Goal: Information Seeking & Learning: Find specific fact

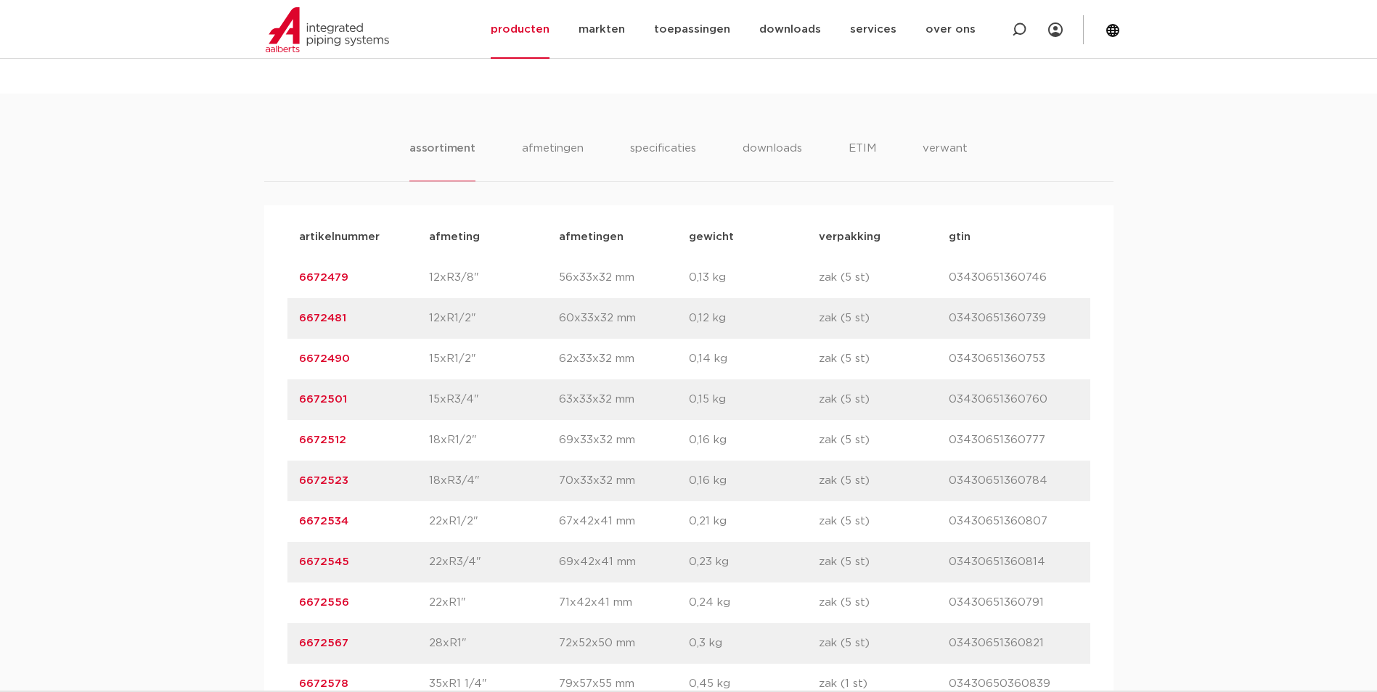
scroll to position [1089, 0]
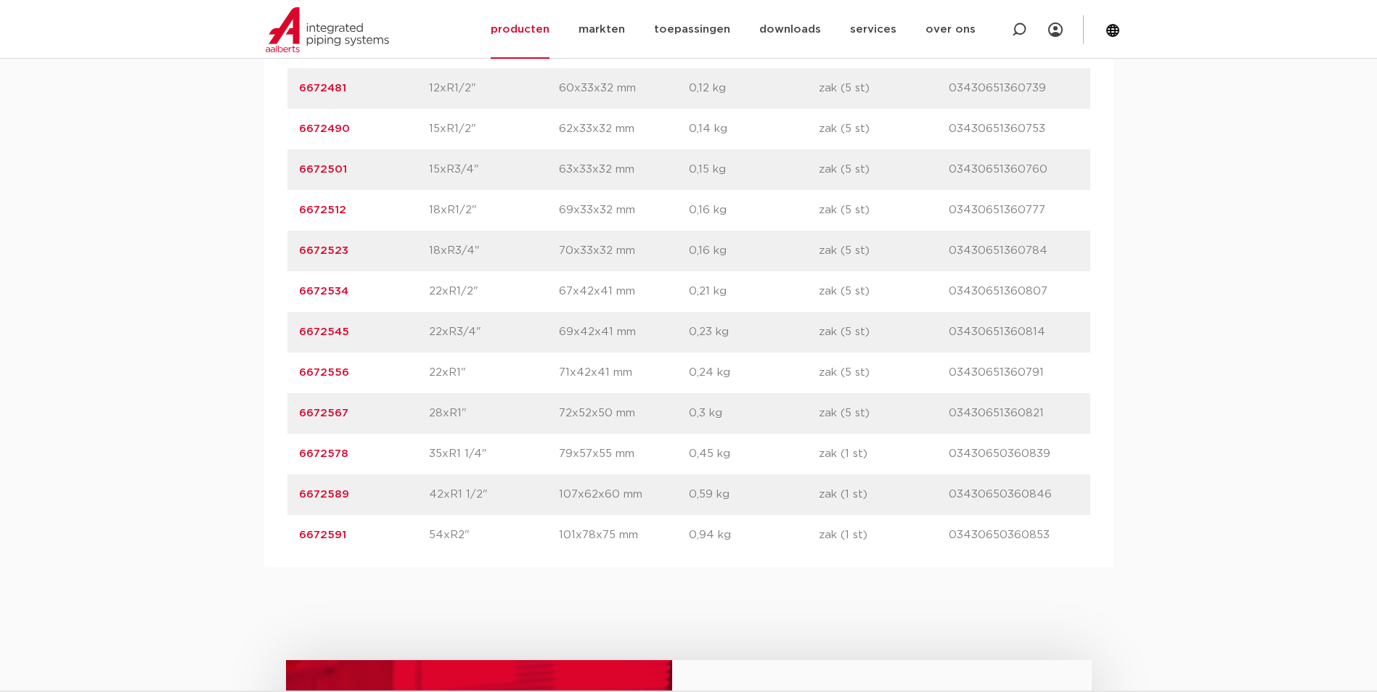
drag, startPoint x: 348, startPoint y: 415, endPoint x: 276, endPoint y: 433, distance: 73.9
click at [276, 433] on div "artikelnummer afmeting [GEOGRAPHIC_DATA] gewicht verpakking gtin artikelnummer …" at bounding box center [688, 271] width 849 height 592
copy link "6672567"
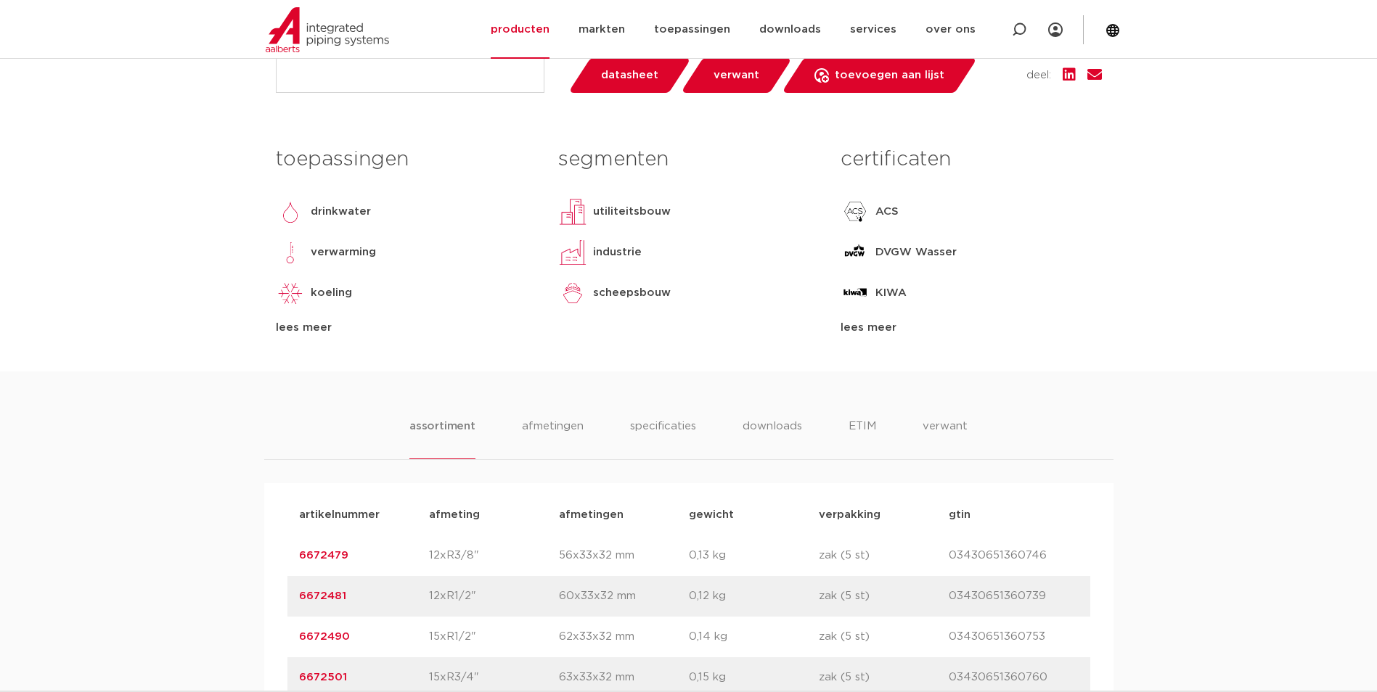
scroll to position [73, 0]
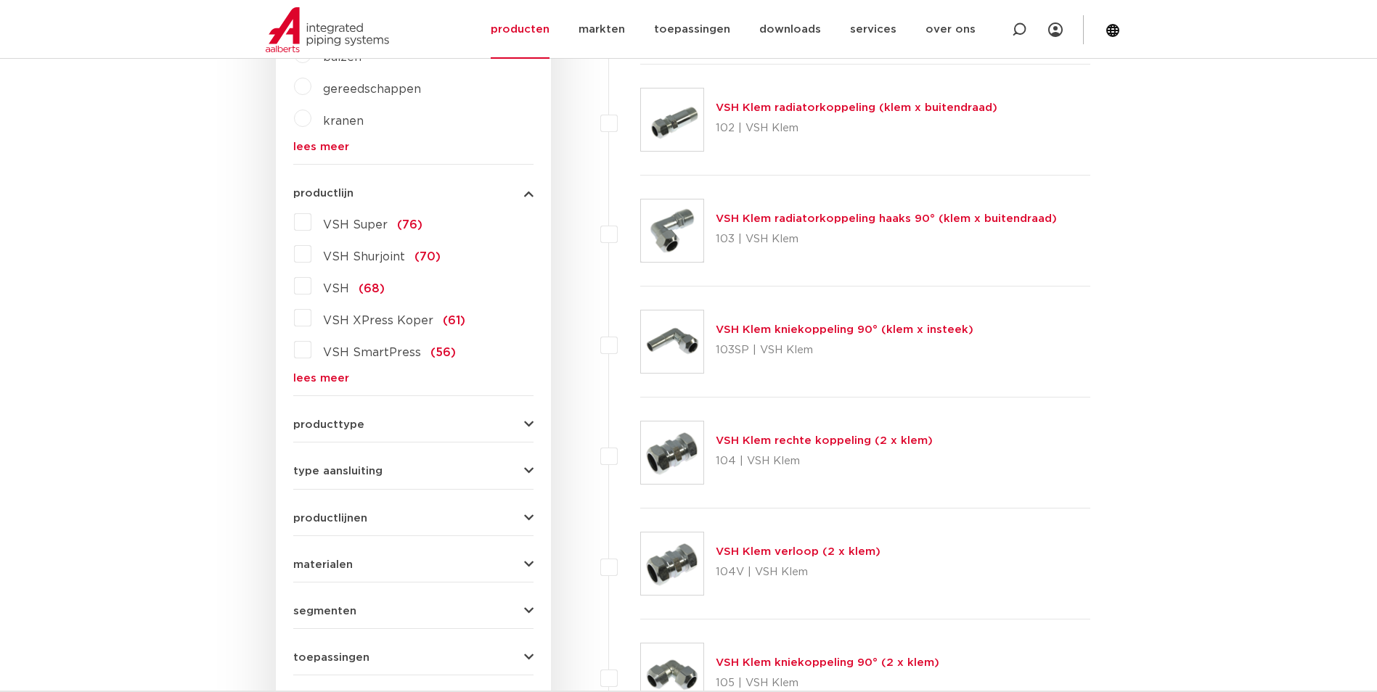
scroll to position [435, 0]
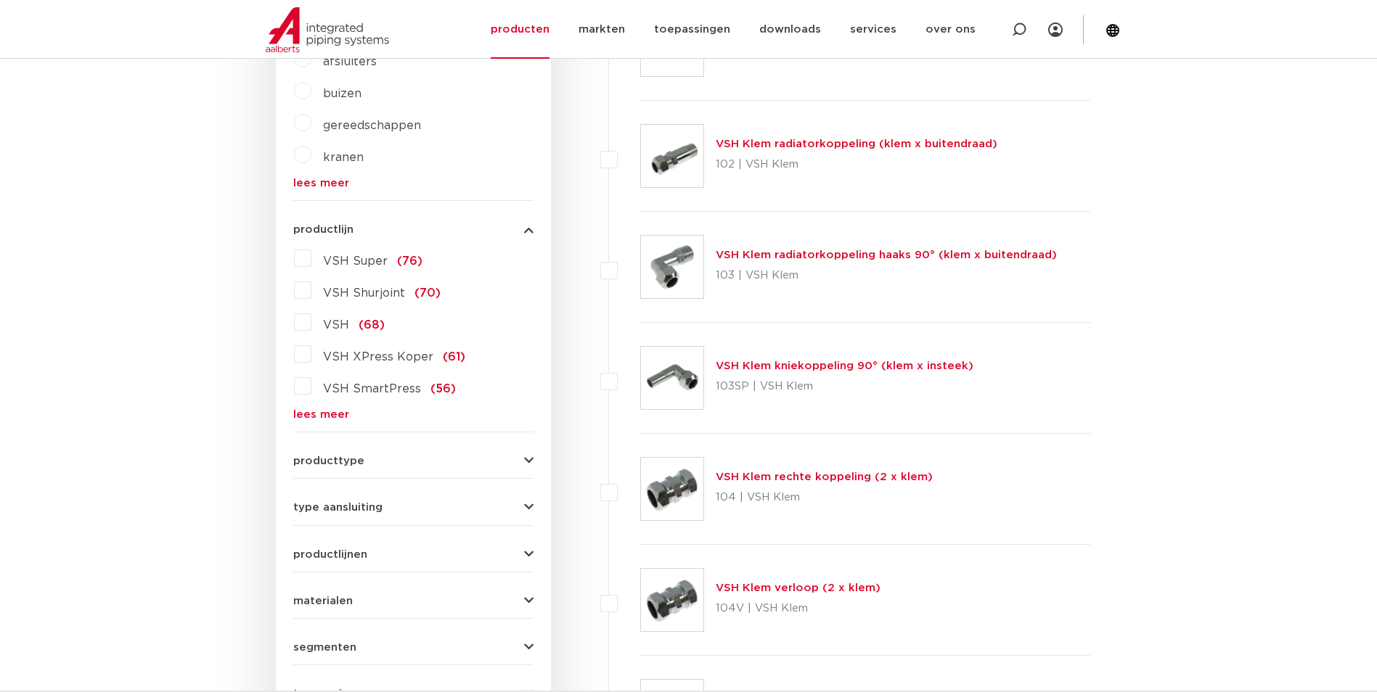
click at [316, 419] on link "lees meer" at bounding box center [413, 414] width 240 height 11
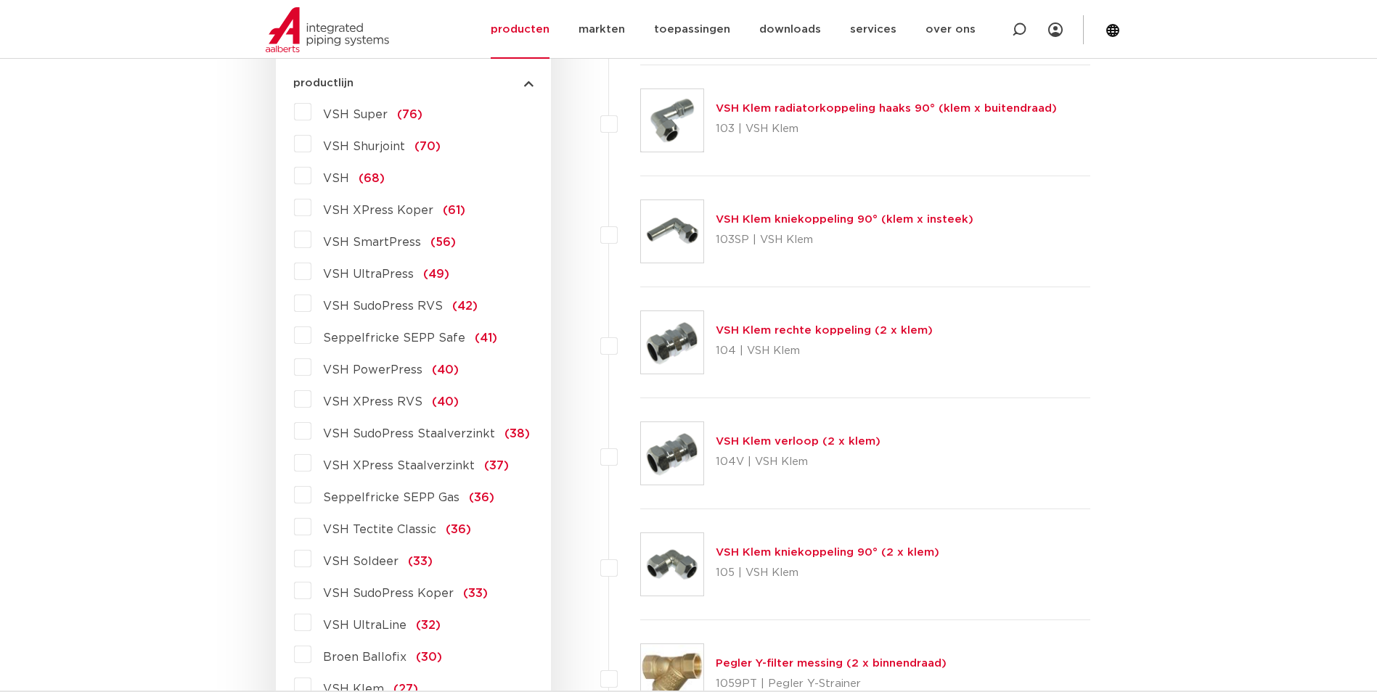
scroll to position [581, 0]
click at [382, 401] on span "VSH XPress RVS" at bounding box center [372, 404] width 99 height 12
click at [0, 0] on input "VSH XPress RVS (40)" at bounding box center [0, 0] width 0 height 0
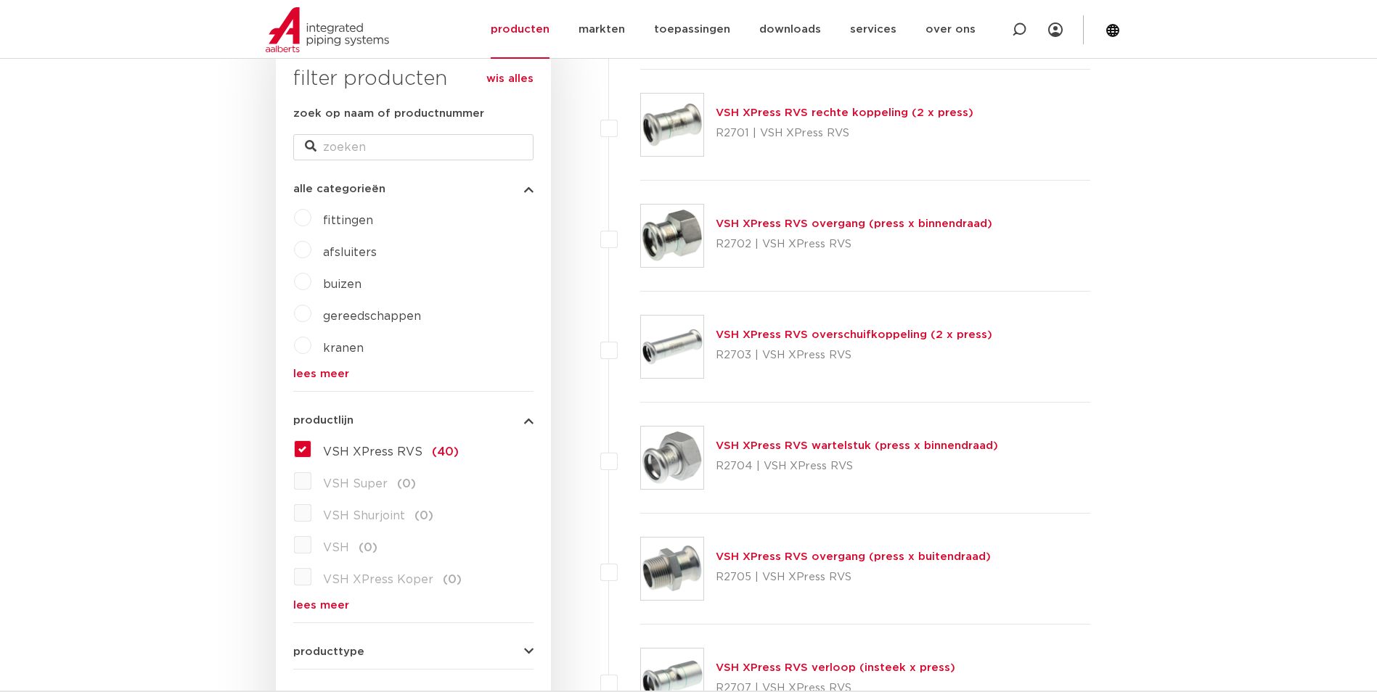
scroll to position [290, 0]
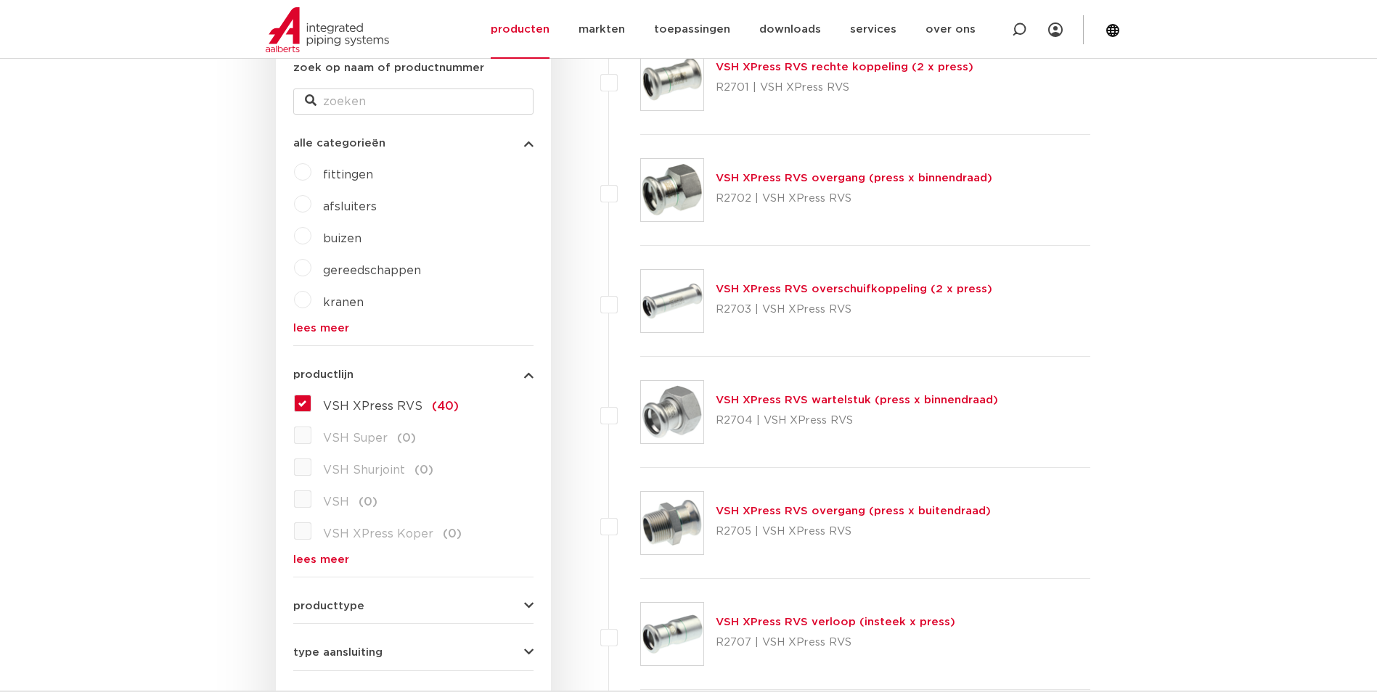
click at [856, 400] on link "VSH XPress RVS wartelstuk (press x binnendraad)" at bounding box center [857, 400] width 282 height 11
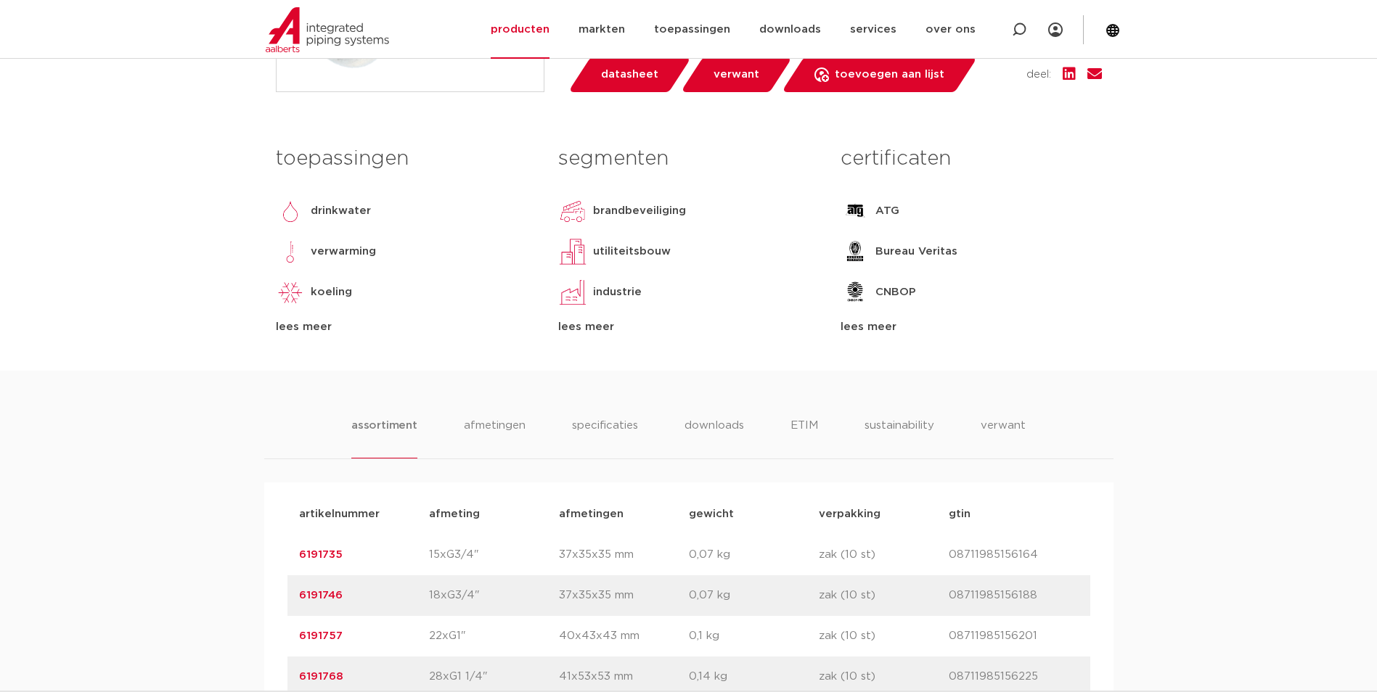
scroll to position [798, 0]
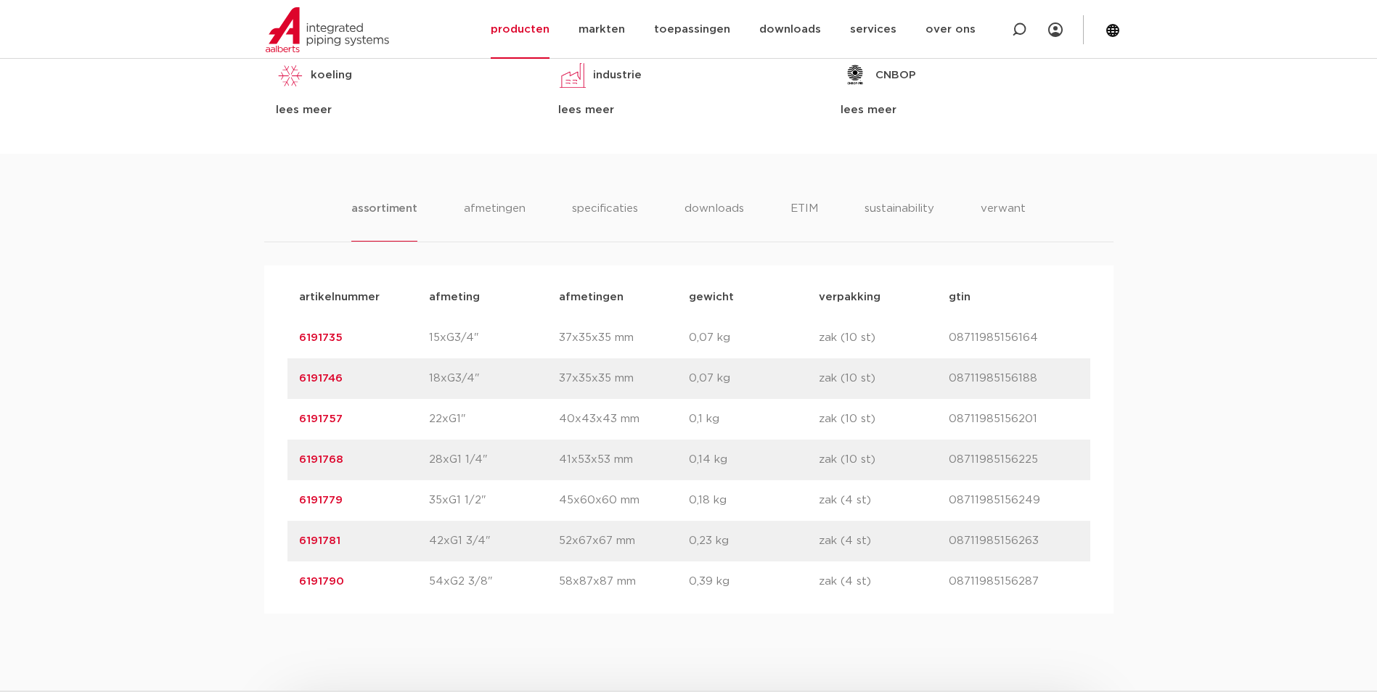
click at [415, 340] on p "6191735" at bounding box center [364, 337] width 130 height 17
drag, startPoint x: 364, startPoint y: 343, endPoint x: 294, endPoint y: 343, distance: 70.4
click at [294, 343] on div "artikelnummer 6191735 afmeting 15xG3/4" afmetingen 37x35x35 mm gewicht 0,07 kg …" at bounding box center [688, 338] width 803 height 41
copy link "6191735"
click at [448, 404] on div "artikelnummer 6191757 afmeting 22xG1" afmetingen 40x43x43 mm gewicht 0,1 kg ver…" at bounding box center [688, 419] width 803 height 41
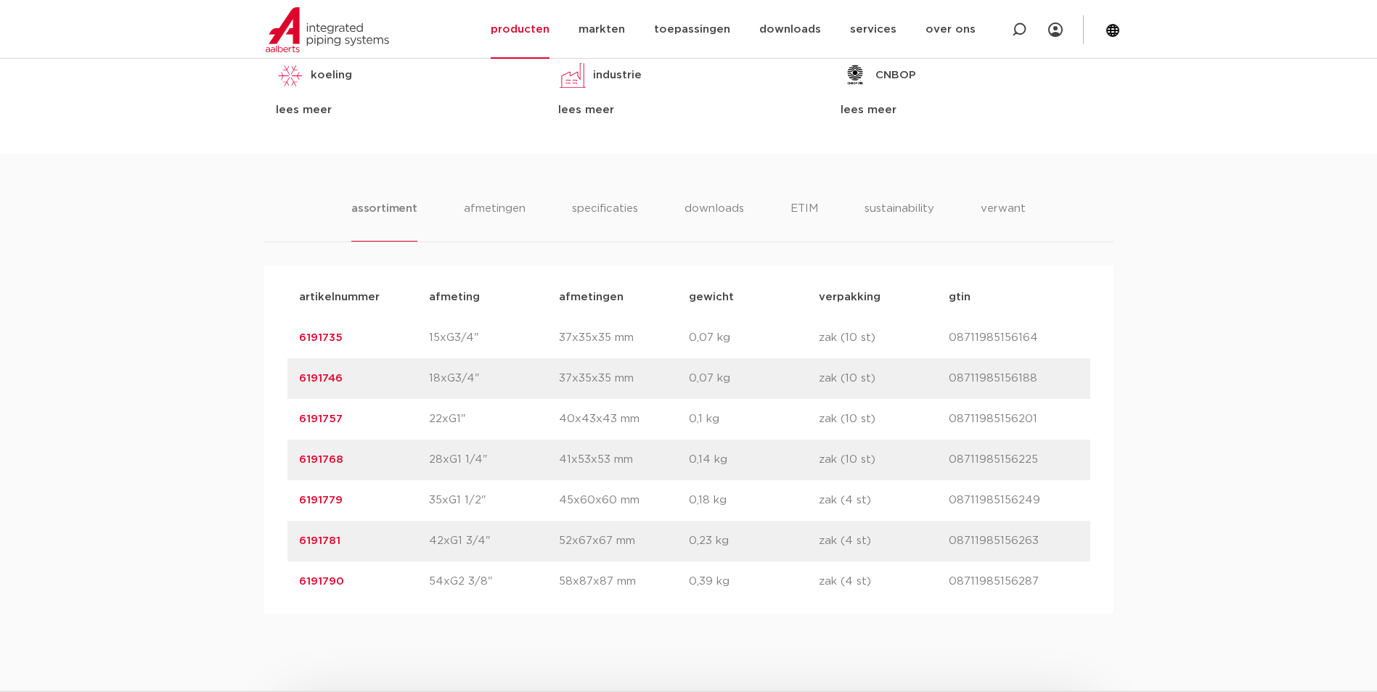
drag, startPoint x: 344, startPoint y: 385, endPoint x: 291, endPoint y: 382, distance: 53.0
click at [291, 382] on div "artikelnummer 6191746 afmeting 18xG3/4" afmetingen 37x35x35 mm gewicht 0,07 kg …" at bounding box center [688, 378] width 803 height 41
copy link "6191746"
drag, startPoint x: 353, startPoint y: 425, endPoint x: 276, endPoint y: 419, distance: 77.1
click at [280, 417] on div "artikelnummer afmeting afmetingen gewicht verpakking gtin artikelnummer 6191735…" at bounding box center [688, 440] width 849 height 348
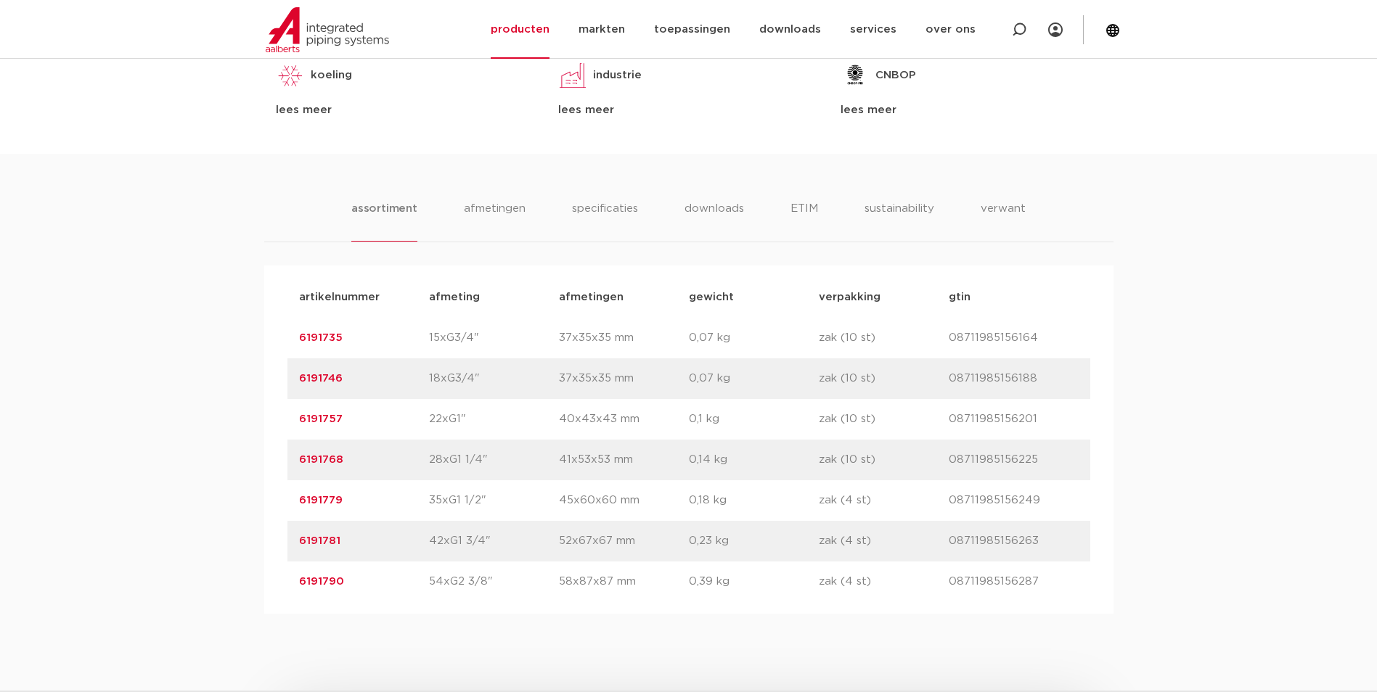
copy link "6191757"
drag, startPoint x: 348, startPoint y: 453, endPoint x: 276, endPoint y: 467, distance: 73.3
click at [276, 467] on div "artikelnummer afmeting afmetingen gewicht verpakking gtin artikelnummer 6191735…" at bounding box center [688, 440] width 849 height 348
copy link "6191768"
drag, startPoint x: 349, startPoint y: 501, endPoint x: 290, endPoint y: 504, distance: 58.9
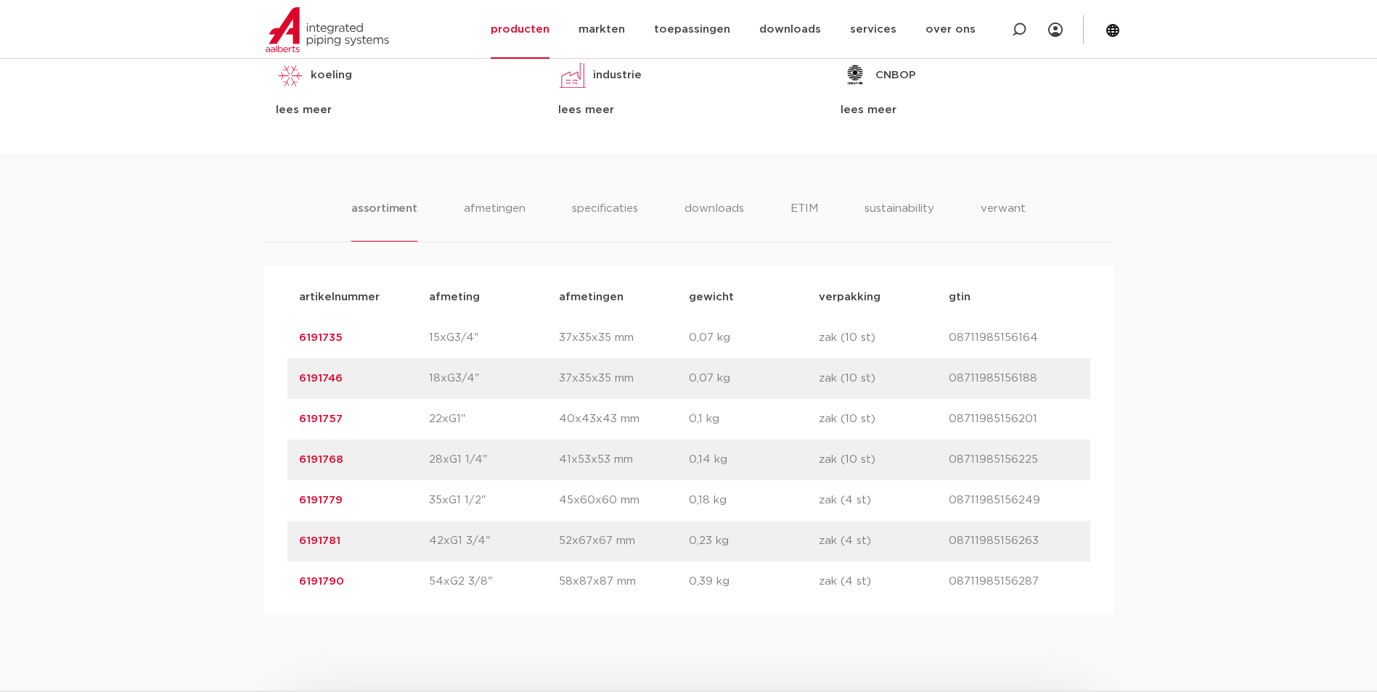
click at [290, 504] on div "artikelnummer 6191779 afmeting 35xG1 1/2" afmetingen 45x60x60 mm gewicht 0,18 k…" at bounding box center [688, 500] width 803 height 41
copy link "6191779"
drag, startPoint x: 345, startPoint y: 541, endPoint x: 263, endPoint y: 546, distance: 82.2
click at [264, 546] on div "artikelnummer afmeting afmetingen gewicht verpakking gtin artikelnummer 6191735…" at bounding box center [688, 440] width 849 height 348
copy link "6191781"
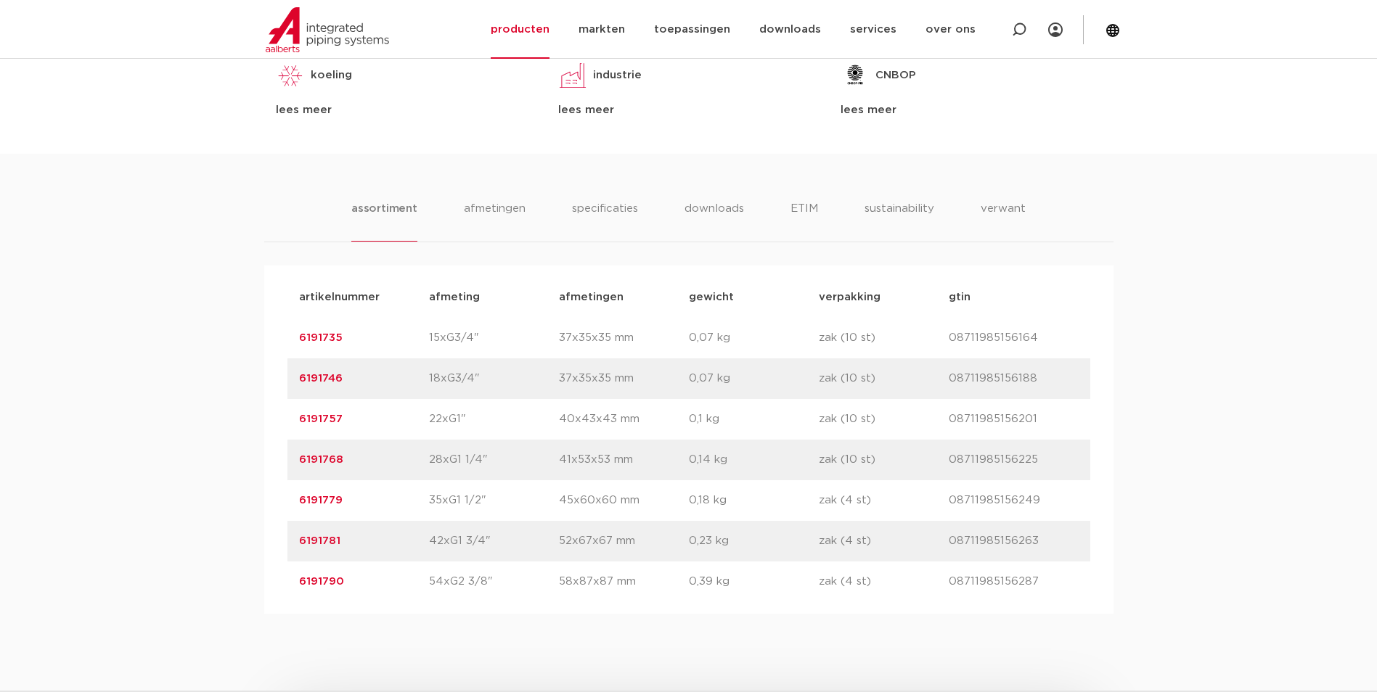
drag, startPoint x: 353, startPoint y: 583, endPoint x: 249, endPoint y: 589, distance: 103.9
click at [249, 589] on div "assortiment afmetingen specificaties downloads ETIM sustainability verwant asso…" at bounding box center [688, 384] width 1377 height 460
copy link "6191790"
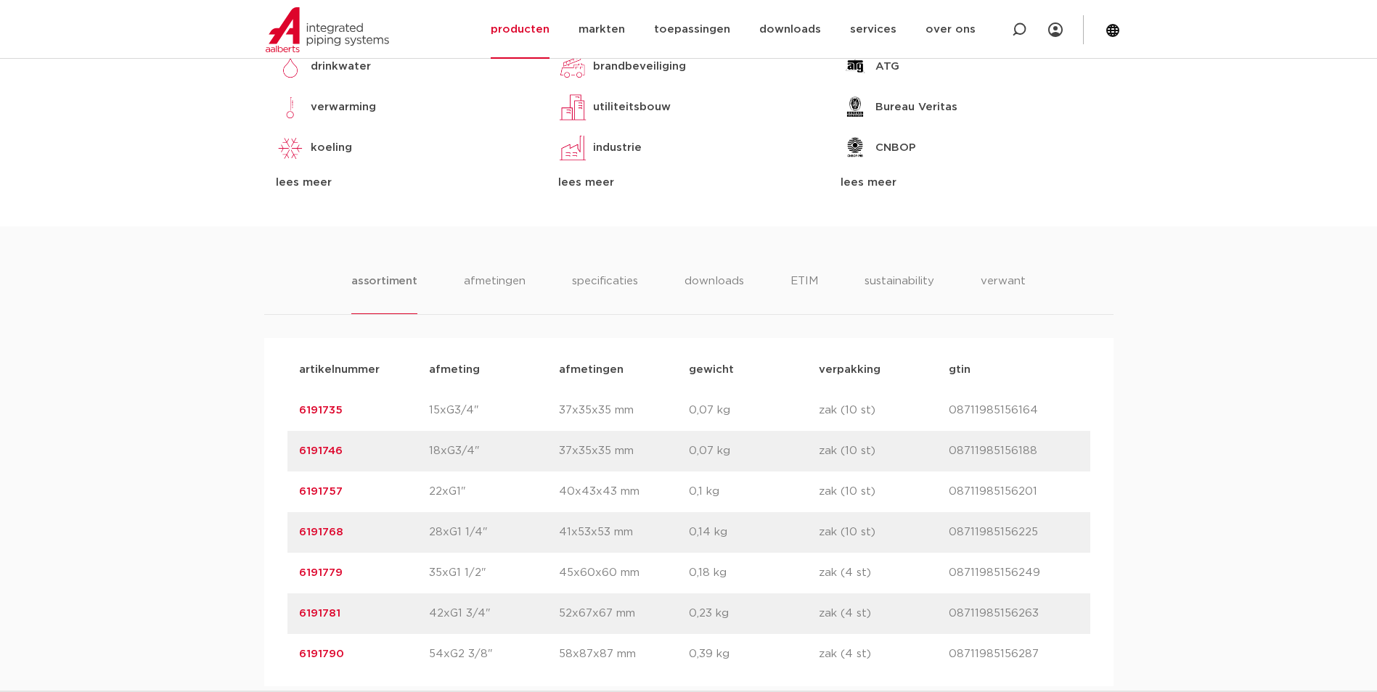
scroll to position [871, 0]
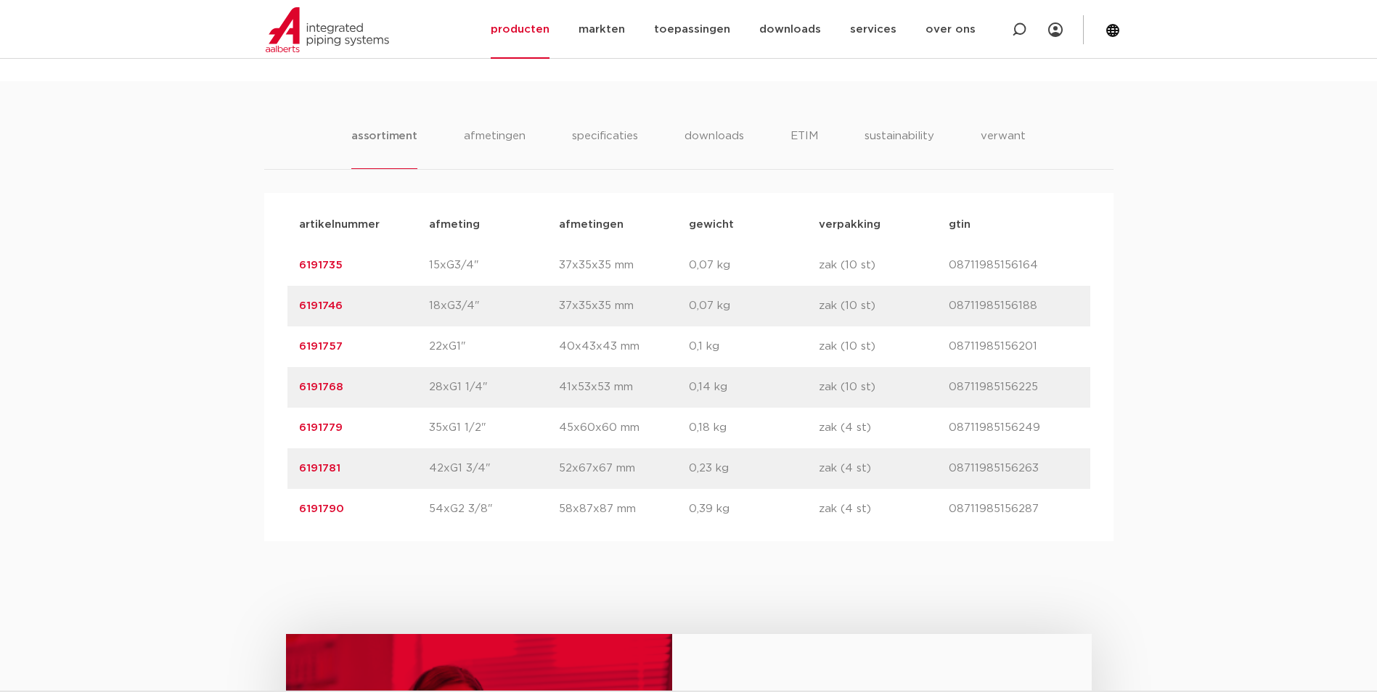
click at [255, 241] on div "assortiment afmetingen specificaties downloads ETIM sustainability verwant asso…" at bounding box center [688, 311] width 1377 height 460
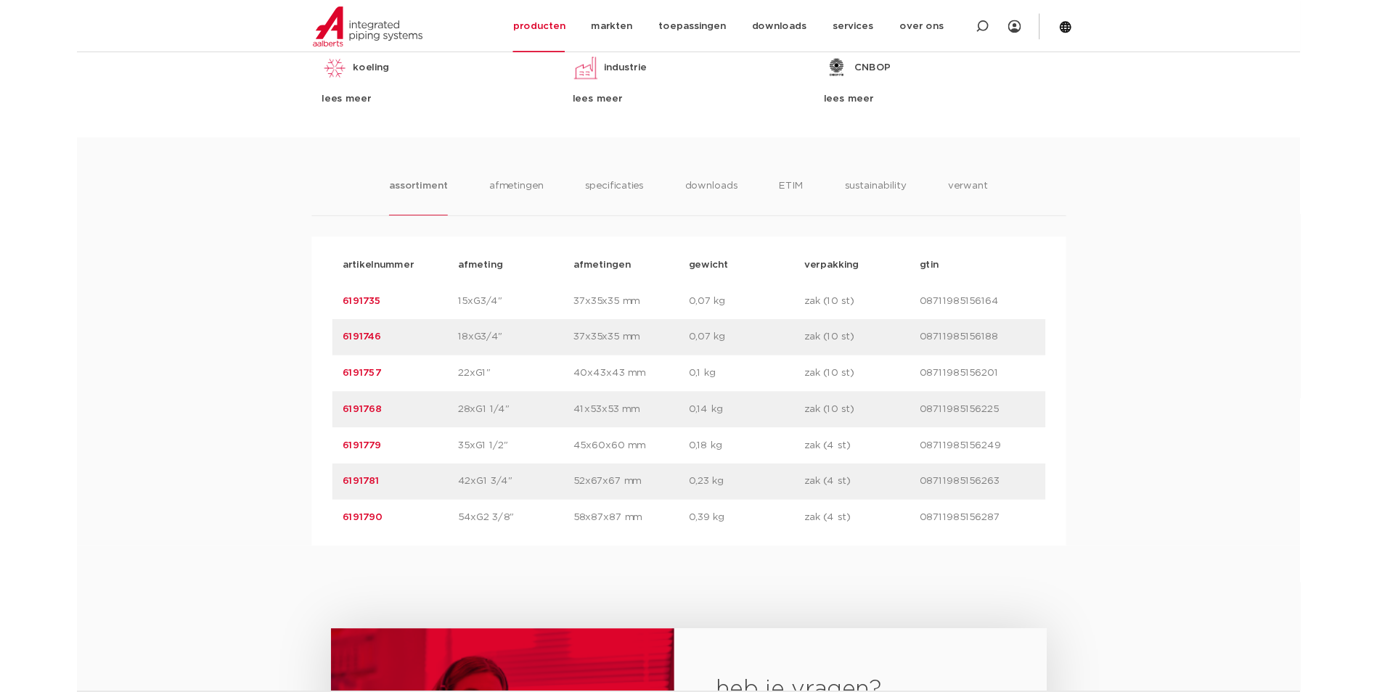
scroll to position [798, 0]
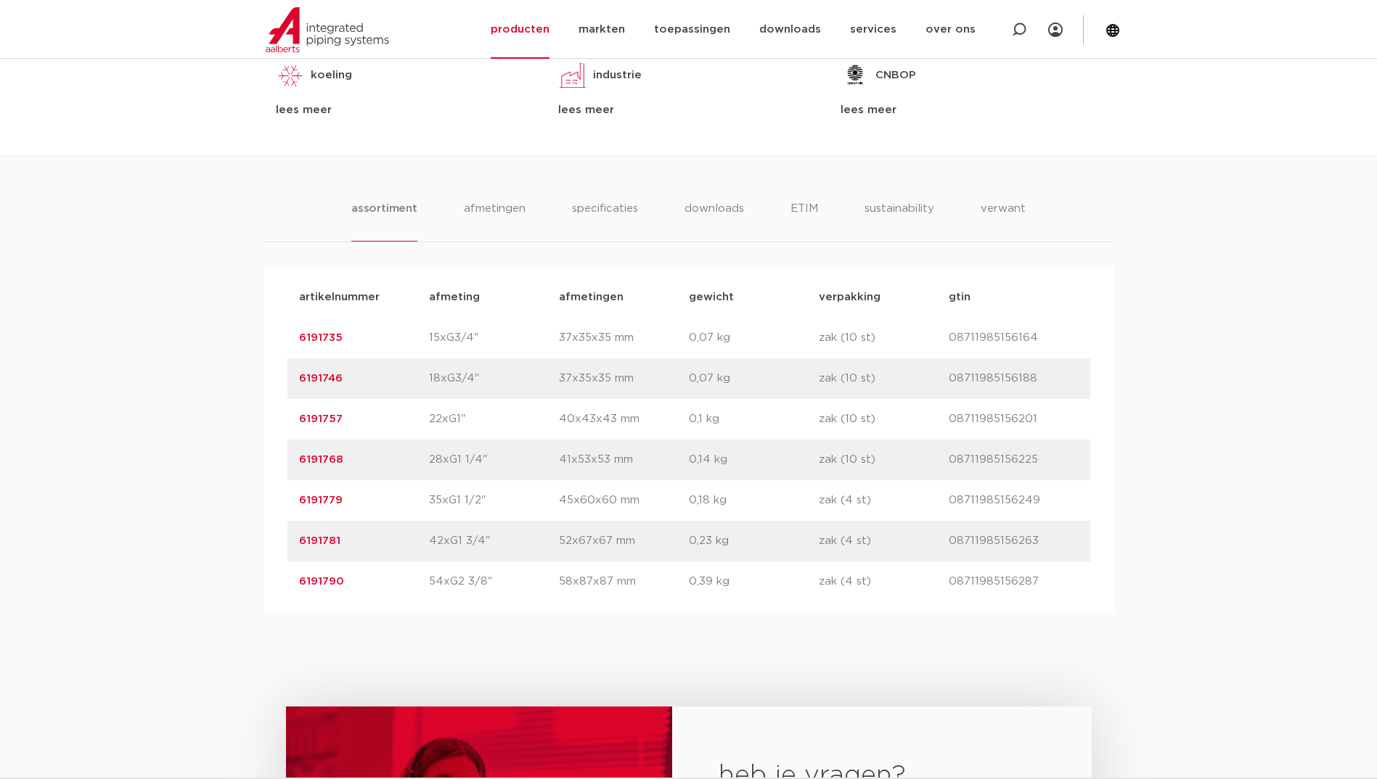
drag, startPoint x: 350, startPoint y: 338, endPoint x: 296, endPoint y: 348, distance: 54.5
click at [296, 348] on div "artikelnummer 6191735 afmeting 15xG3/4" afmetingen 37x35x35 mm gewicht 0,07 kg …" at bounding box center [688, 338] width 803 height 41
copy link "6191735"
drag, startPoint x: 368, startPoint y: 382, endPoint x: 201, endPoint y: 377, distance: 167.0
click at [201, 377] on div "assortiment afmetingen specificaties downloads ETIM sustainability verwant asso…" at bounding box center [688, 384] width 1377 height 460
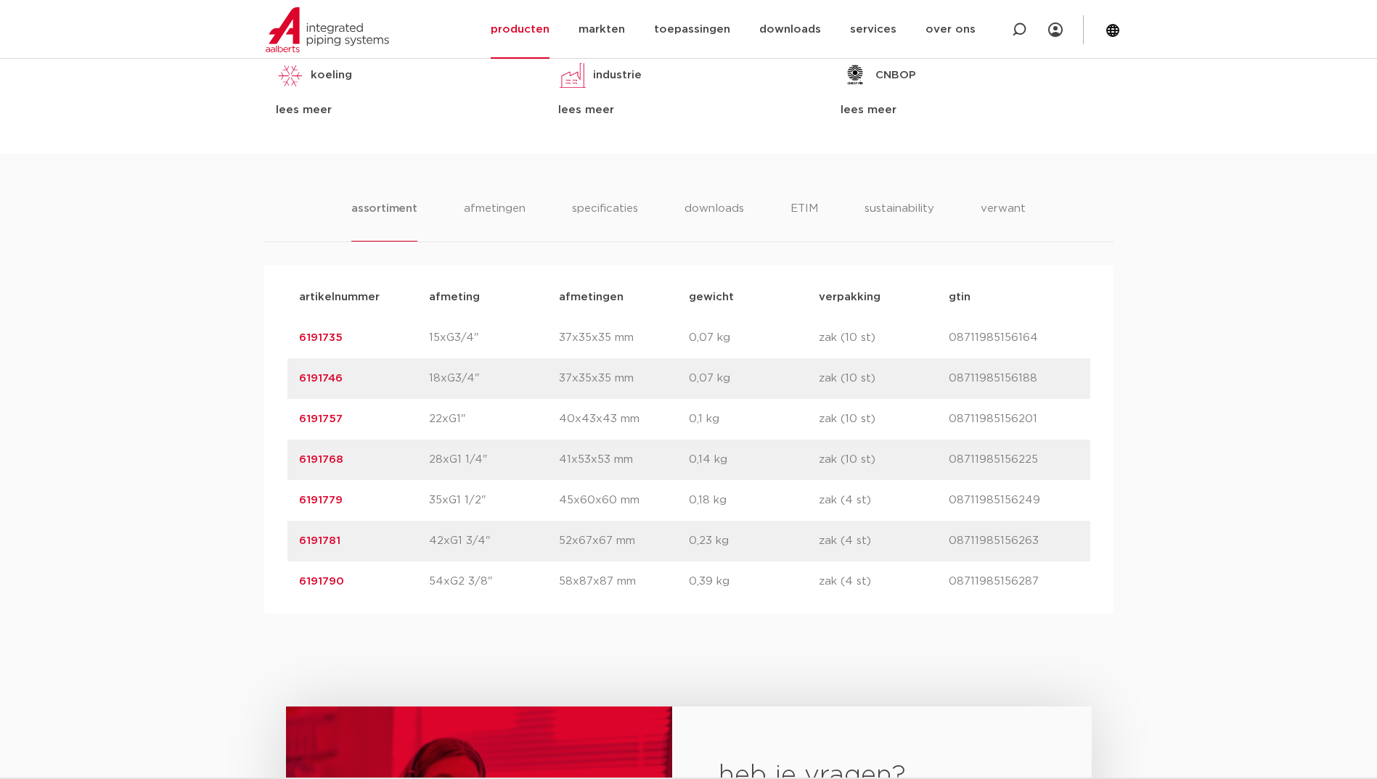
copy link "6191746"
drag, startPoint x: 343, startPoint y: 418, endPoint x: 215, endPoint y: 413, distance: 128.5
click at [215, 413] on div "assortiment afmetingen specificaties downloads ETIM sustainability verwant asso…" at bounding box center [688, 384] width 1377 height 460
copy link "6191757"
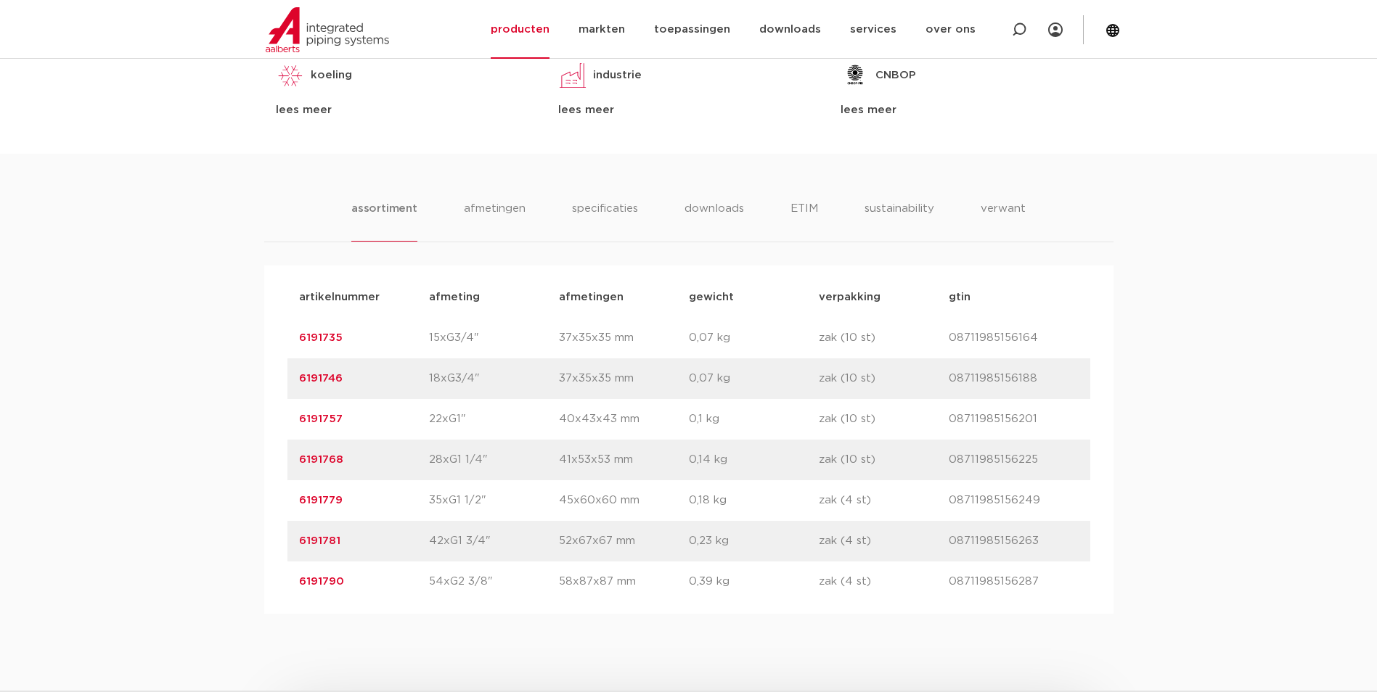
click at [363, 458] on p "6191768" at bounding box center [364, 459] width 130 height 17
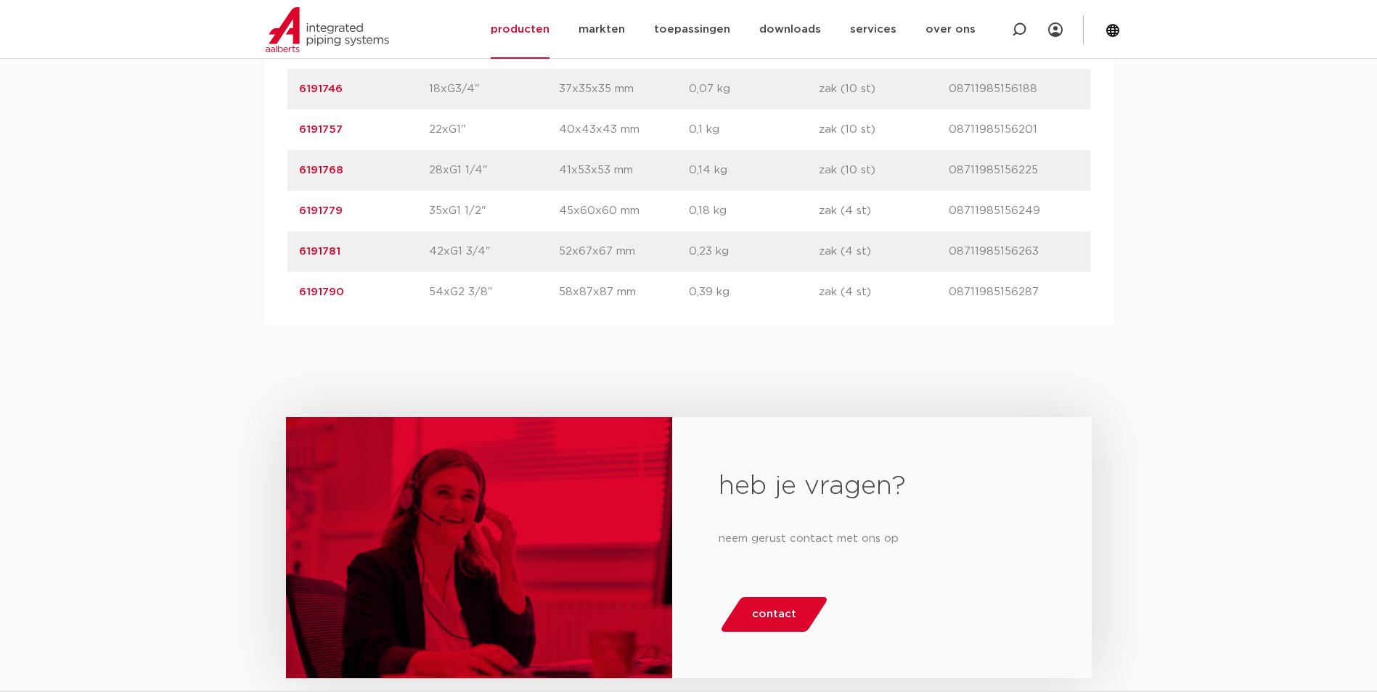
scroll to position [1089, 0]
click at [1291, 126] on div "assortiment afmetingen specificaties downloads ETIM sustainability verwant asso…" at bounding box center [688, 94] width 1377 height 460
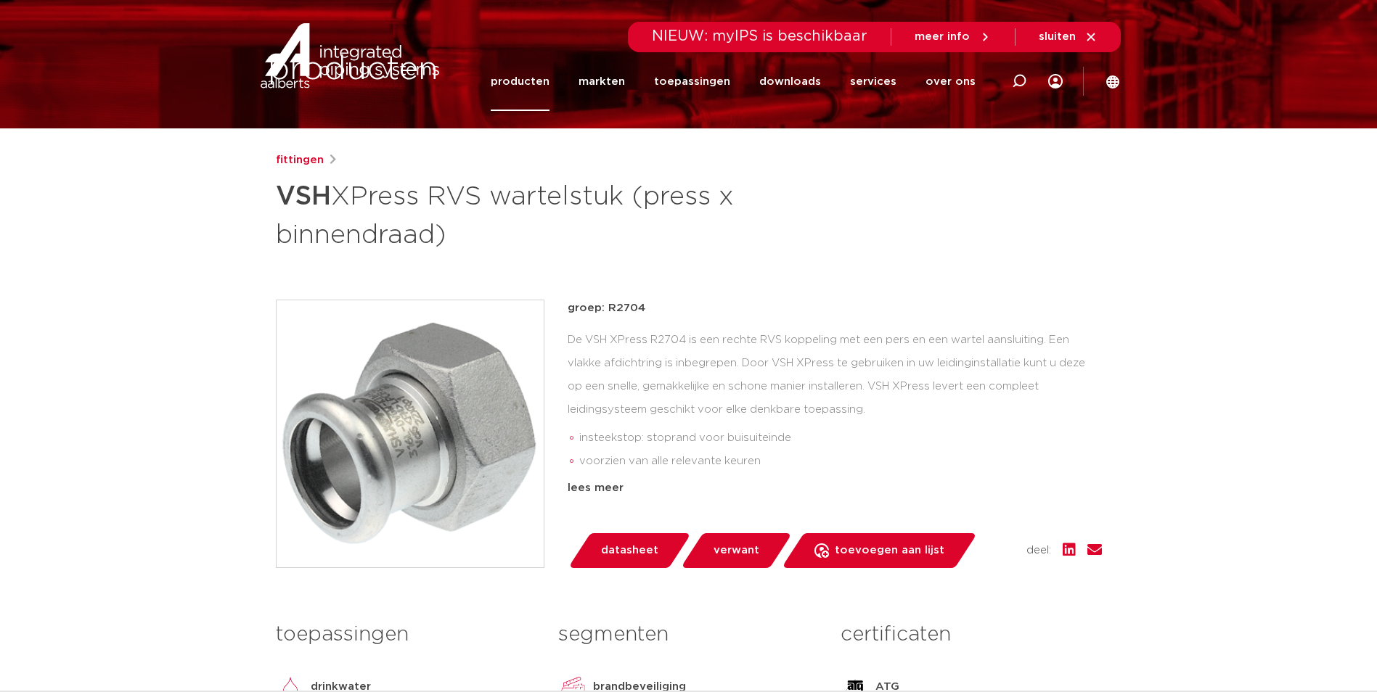
scroll to position [0, 0]
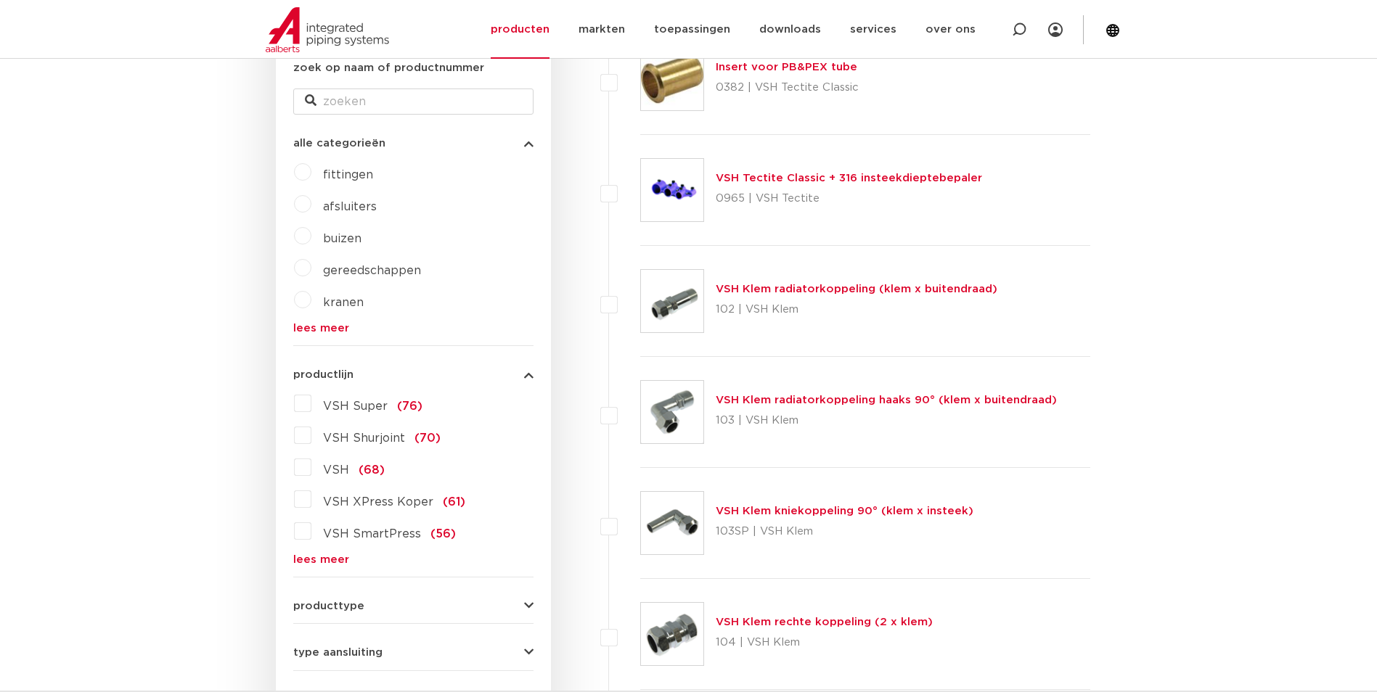
click at [321, 557] on link "lees meer" at bounding box center [413, 559] width 240 height 11
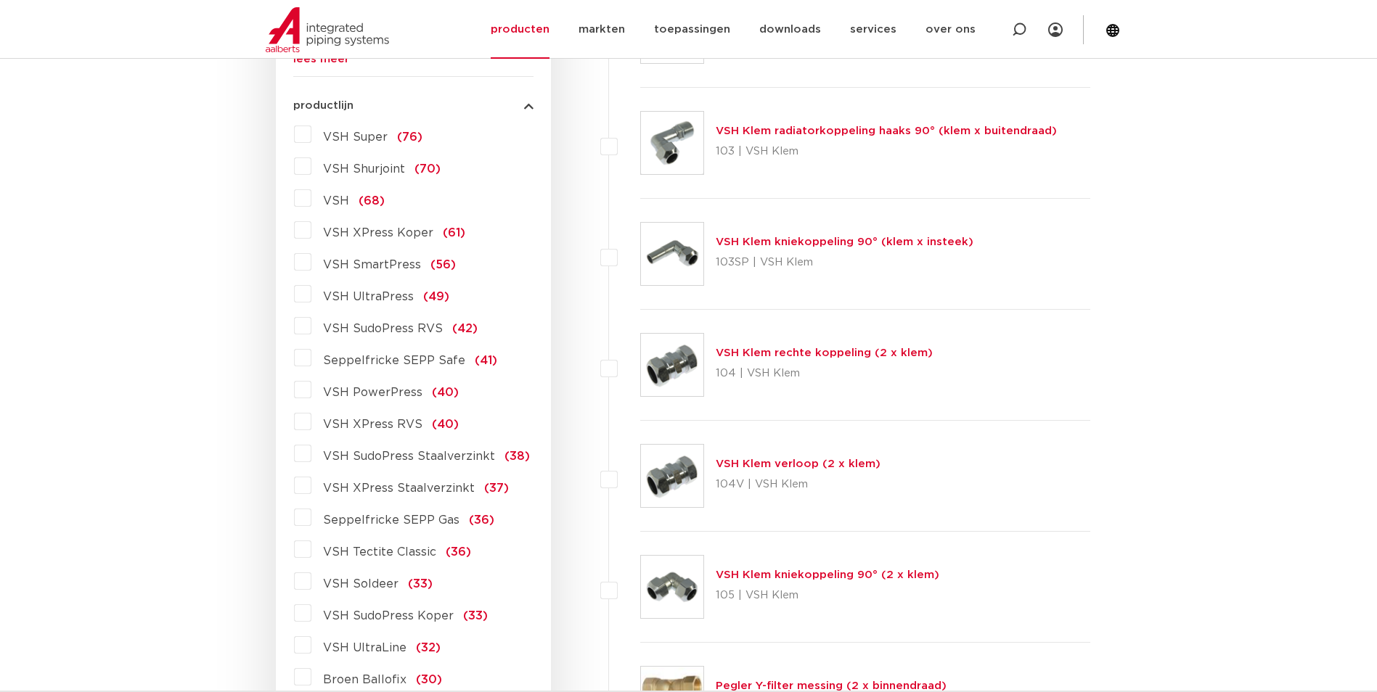
scroll to position [581, 0]
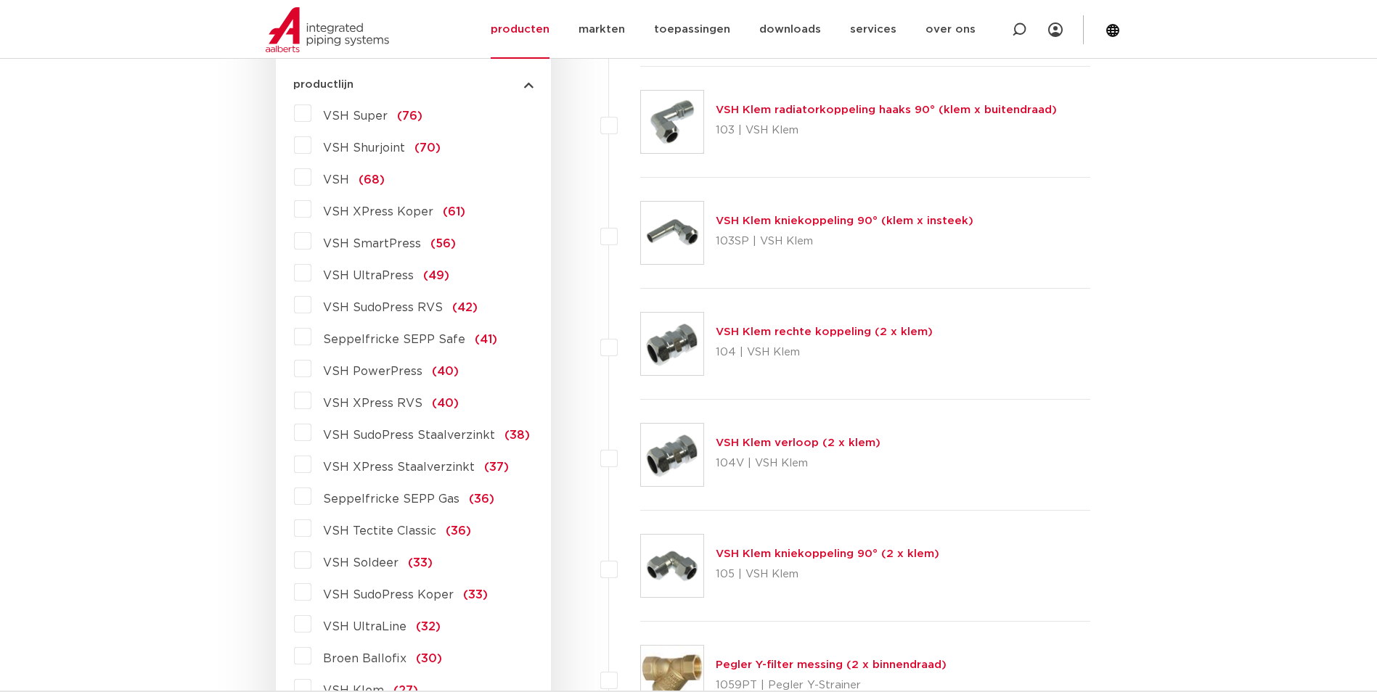
click at [366, 402] on span "VSH XPress RVS" at bounding box center [372, 404] width 99 height 12
click at [0, 0] on input "VSH XPress RVS (40)" at bounding box center [0, 0] width 0 height 0
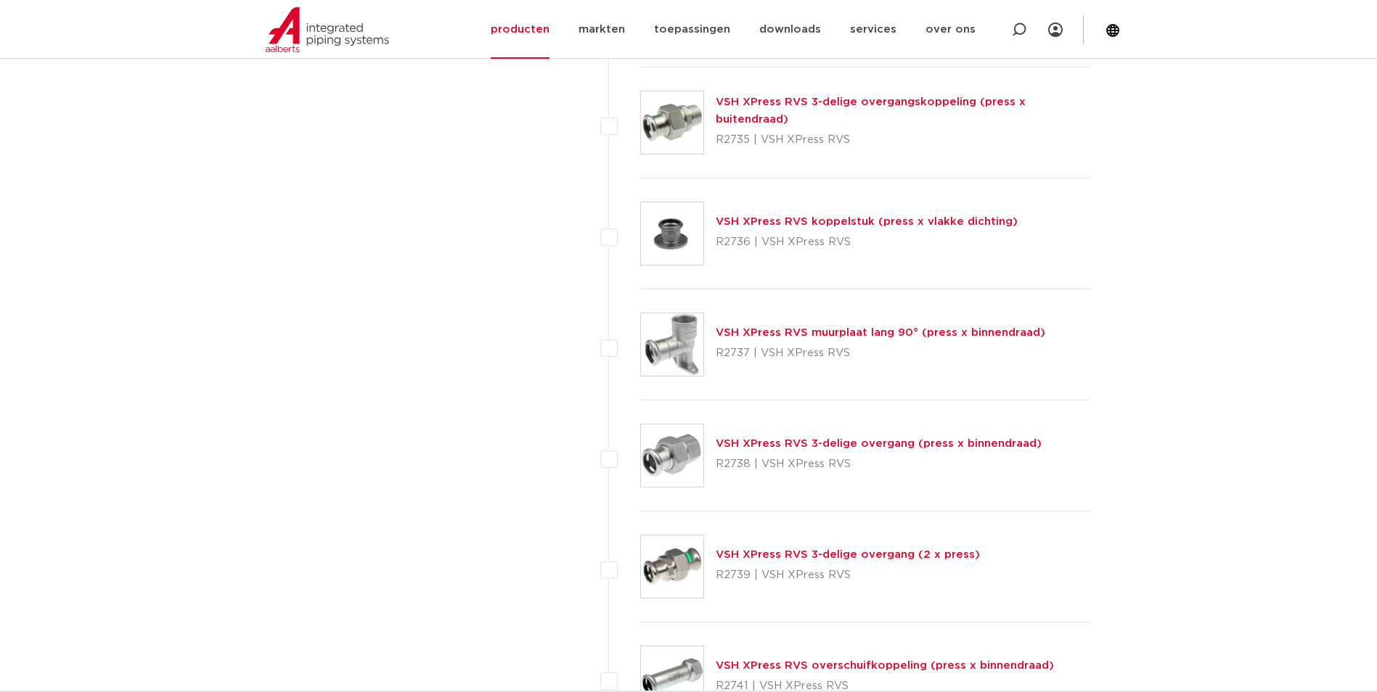
scroll to position [3048, 0]
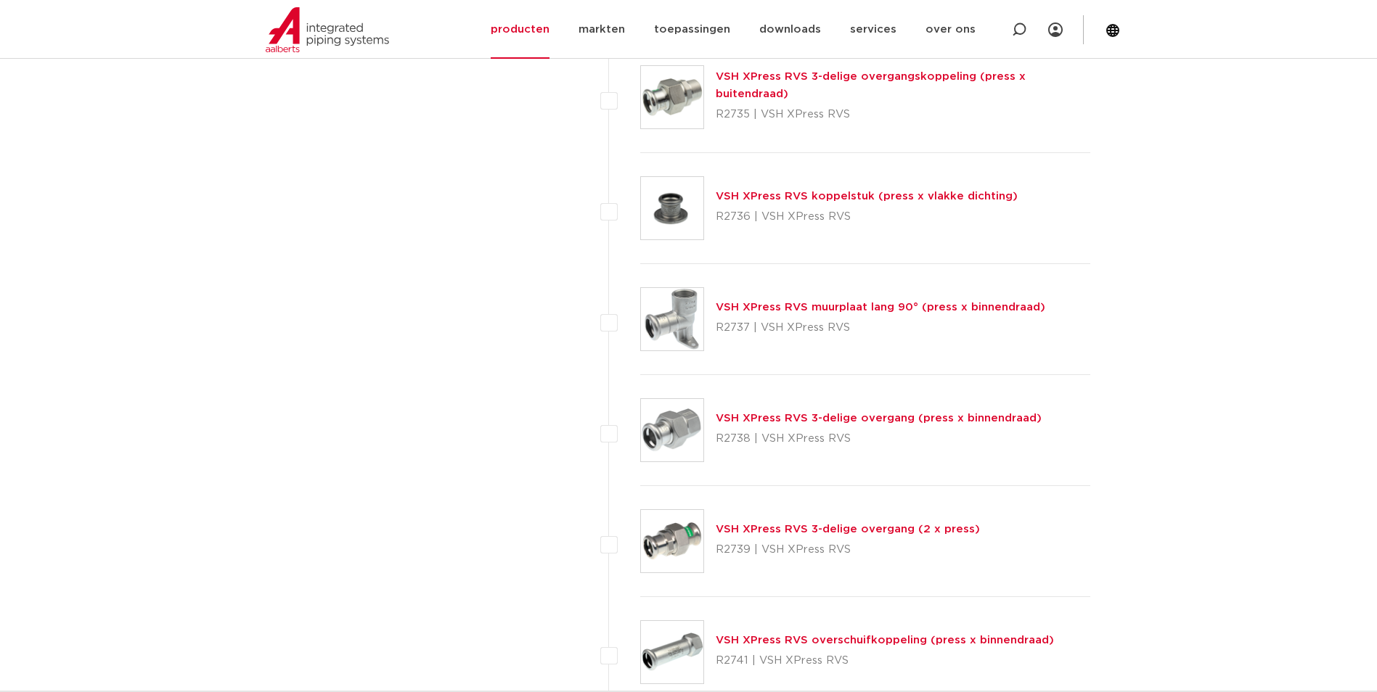
click at [820, 81] on link "VSH XPress RVS 3-delige overgangskoppeling (press x buitendraad)" at bounding box center [871, 85] width 310 height 28
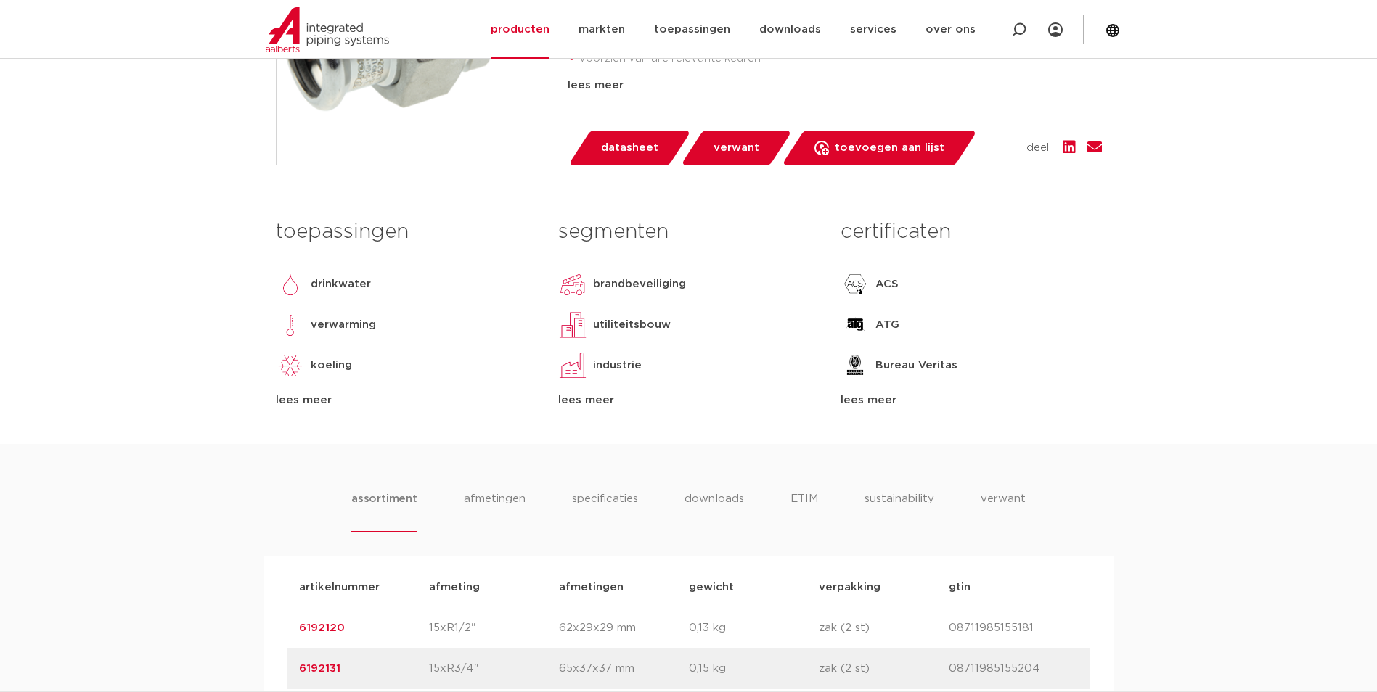
scroll to position [1016, 0]
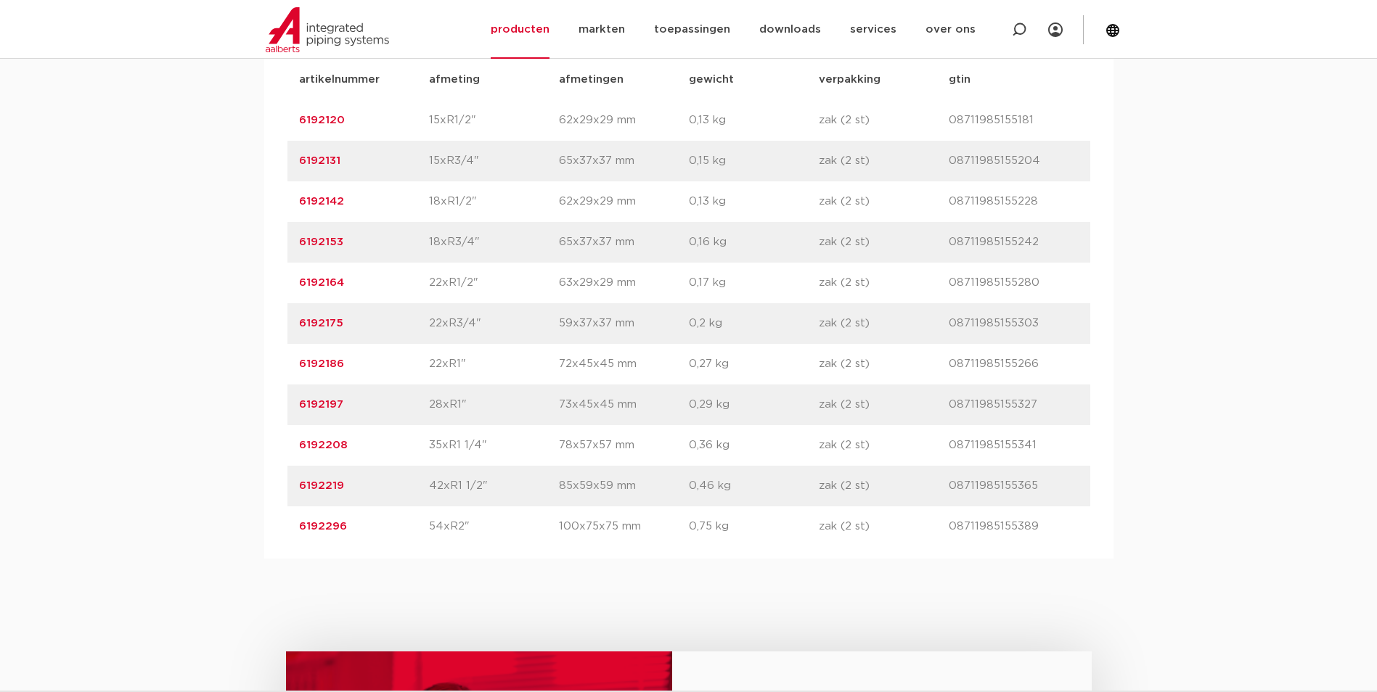
drag, startPoint x: 350, startPoint y: 405, endPoint x: 287, endPoint y: 411, distance: 63.5
click at [287, 411] on div "artikelnummer 6192197 afmeting 28xR1" afmetingen 73x45x45 mm gewicht 0,29 kg ve…" at bounding box center [688, 405] width 803 height 41
copy link "6192197"
click at [1265, 92] on div "assortiment afmetingen specificaties downloads ETIM sustainability verwant asso…" at bounding box center [688, 247] width 1377 height 623
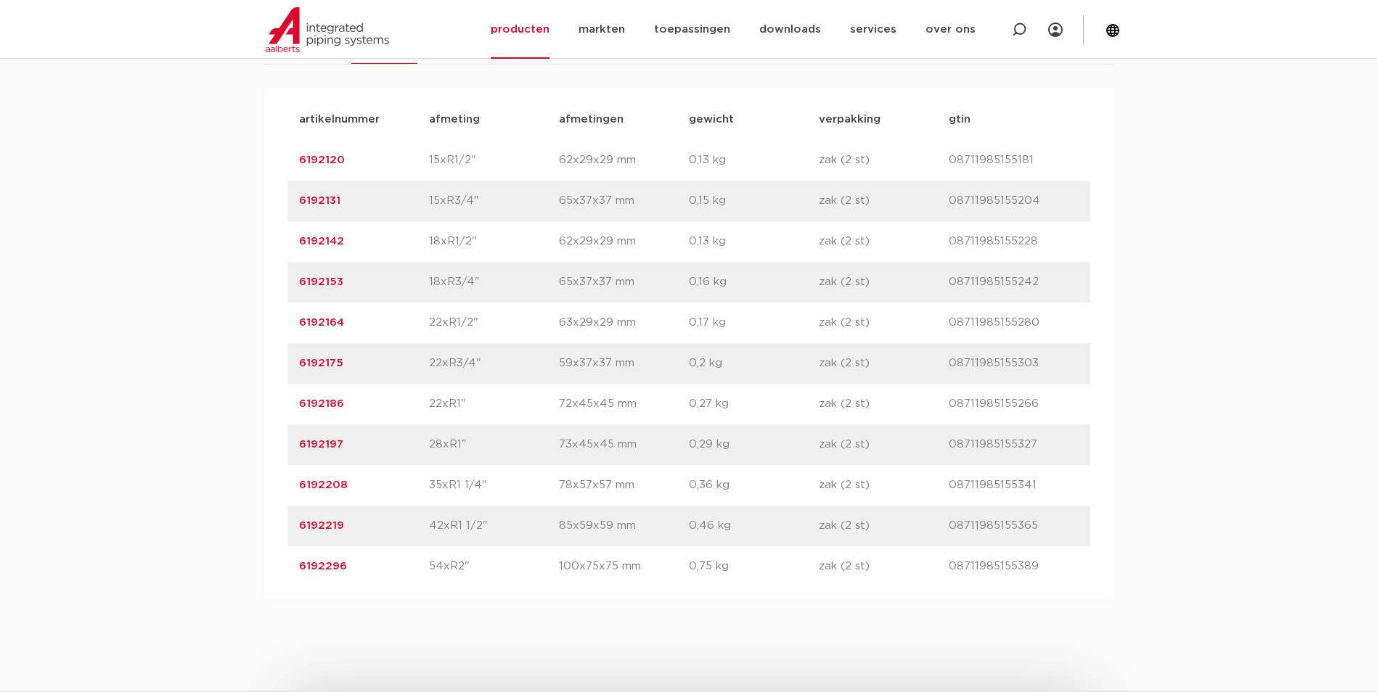
scroll to position [943, 0]
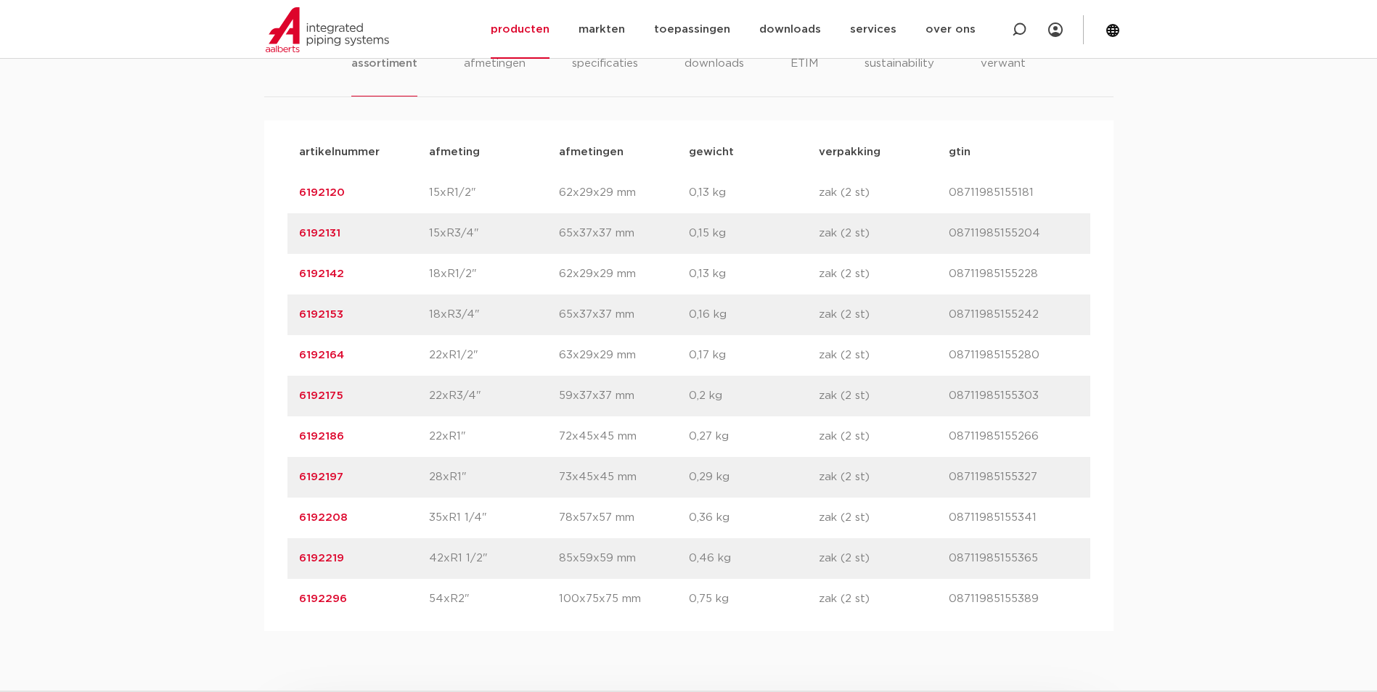
drag, startPoint x: 364, startPoint y: 198, endPoint x: 269, endPoint y: 182, distance: 95.7
click at [269, 182] on div "artikelnummer afmeting afmetingen gewicht verpakking gtin artikelnummer 6192120…" at bounding box center [688, 375] width 849 height 511
copy link "6192120"
drag, startPoint x: 360, startPoint y: 234, endPoint x: 229, endPoint y: 239, distance: 130.7
click at [229, 239] on div "assortiment afmetingen specificaties downloads ETIM sustainability verwant asso…" at bounding box center [688, 320] width 1377 height 623
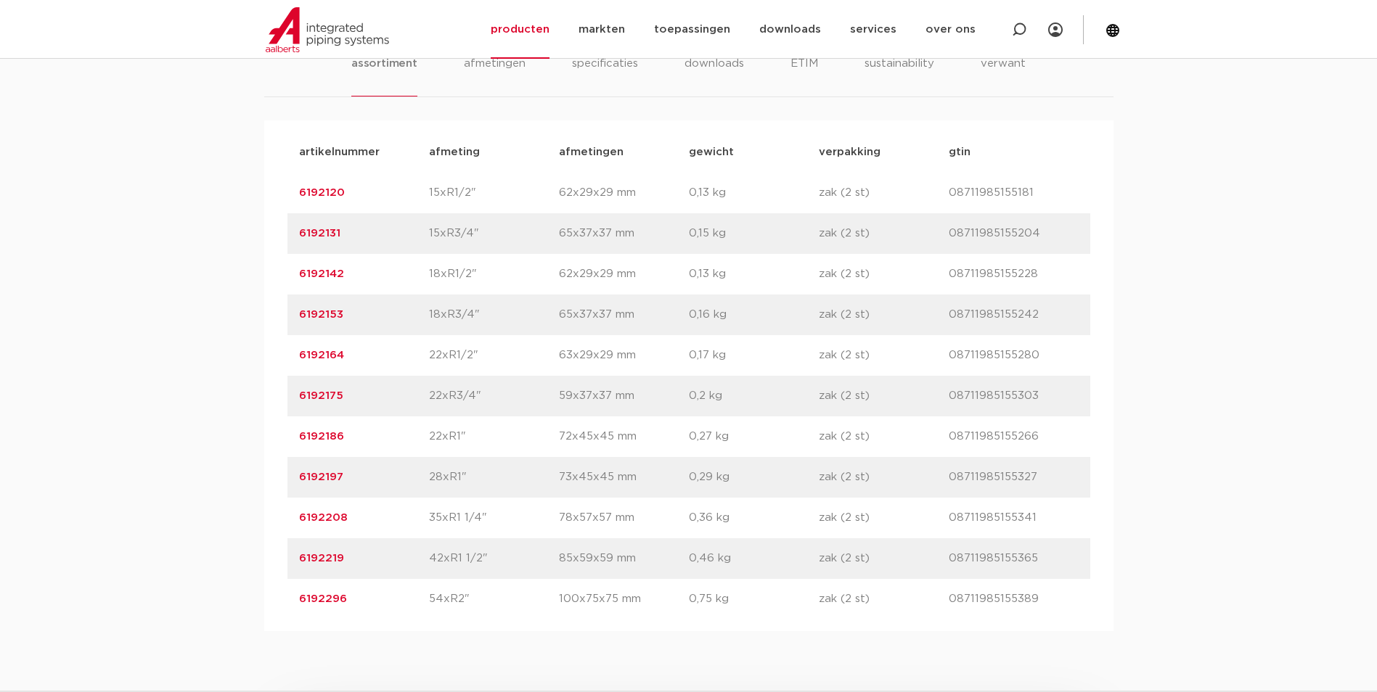
copy link "6192131"
drag, startPoint x: 350, startPoint y: 274, endPoint x: 248, endPoint y: 268, distance: 101.7
click at [248, 268] on div "assortiment afmetingen specificaties downloads ETIM sustainability verwant asso…" at bounding box center [688, 320] width 1377 height 623
copy link "6192142"
drag, startPoint x: 353, startPoint y: 316, endPoint x: 266, endPoint y: 309, distance: 88.1
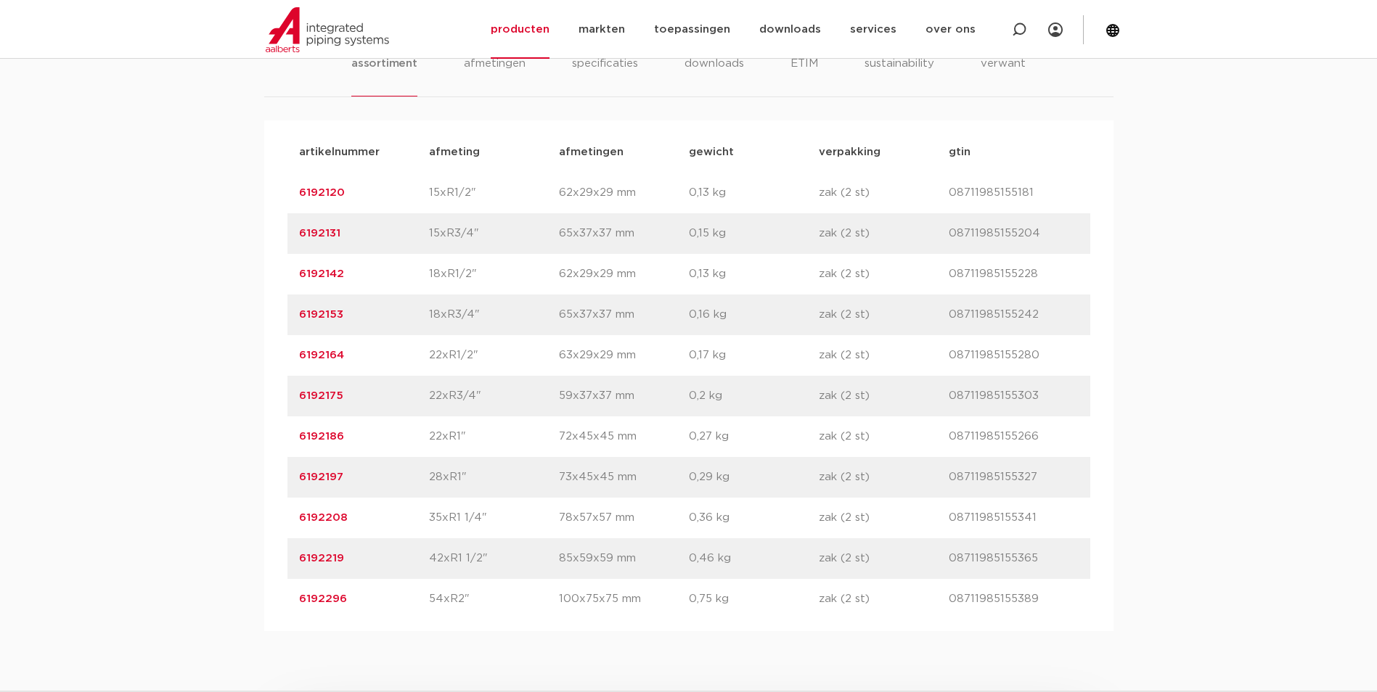
click at [266, 309] on div "artikelnummer afmeting afmetingen gewicht verpakking gtin artikelnummer 6192120…" at bounding box center [688, 375] width 849 height 511
copy link "6192153"
drag, startPoint x: 356, startPoint y: 349, endPoint x: 244, endPoint y: 358, distance: 112.9
click at [244, 358] on div "assortiment afmetingen specificaties downloads ETIM sustainability verwant asso…" at bounding box center [688, 320] width 1377 height 623
copy link "6192164"
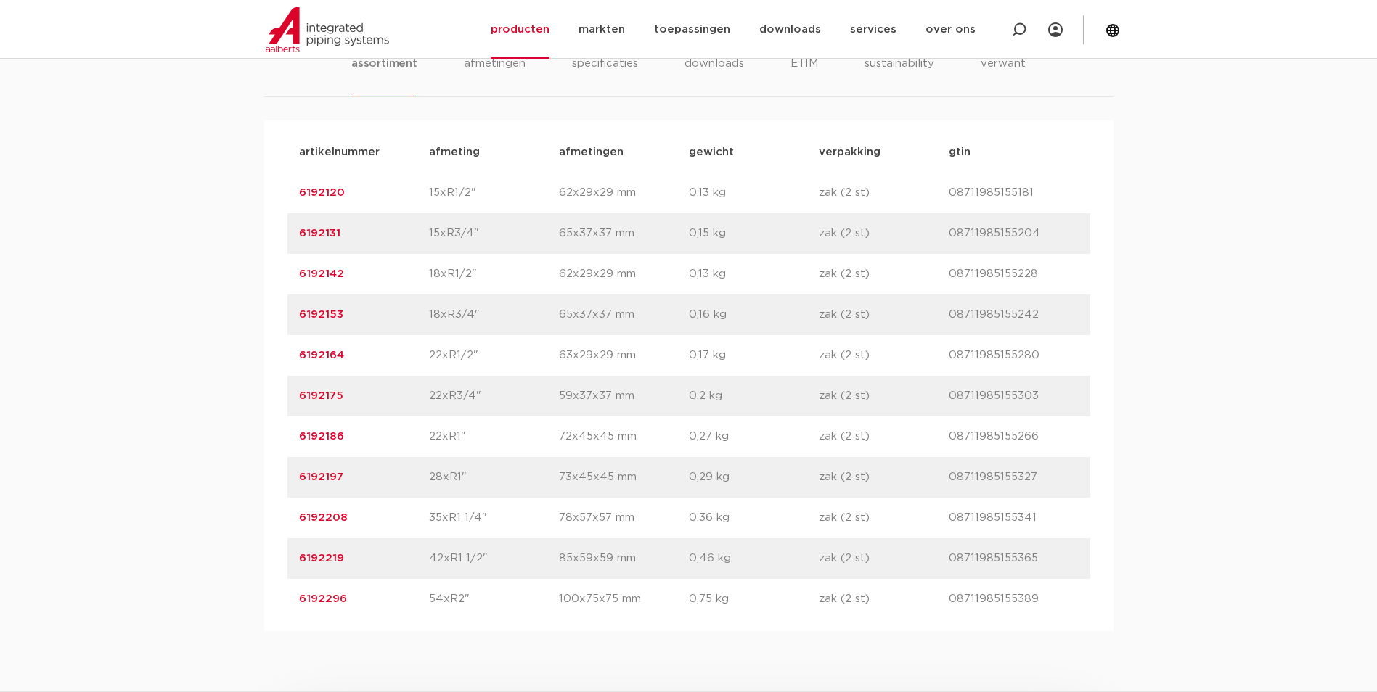
drag, startPoint x: 358, startPoint y: 401, endPoint x: 213, endPoint y: 392, distance: 144.7
click at [213, 392] on div "assortiment afmetingen specificaties downloads ETIM sustainability verwant asso…" at bounding box center [688, 320] width 1377 height 623
copy link "6192175"
drag, startPoint x: 353, startPoint y: 440, endPoint x: 211, endPoint y: 429, distance: 142.7
click at [211, 429] on div "assortiment afmetingen specificaties downloads ETIM sustainability verwant asso…" at bounding box center [688, 320] width 1377 height 623
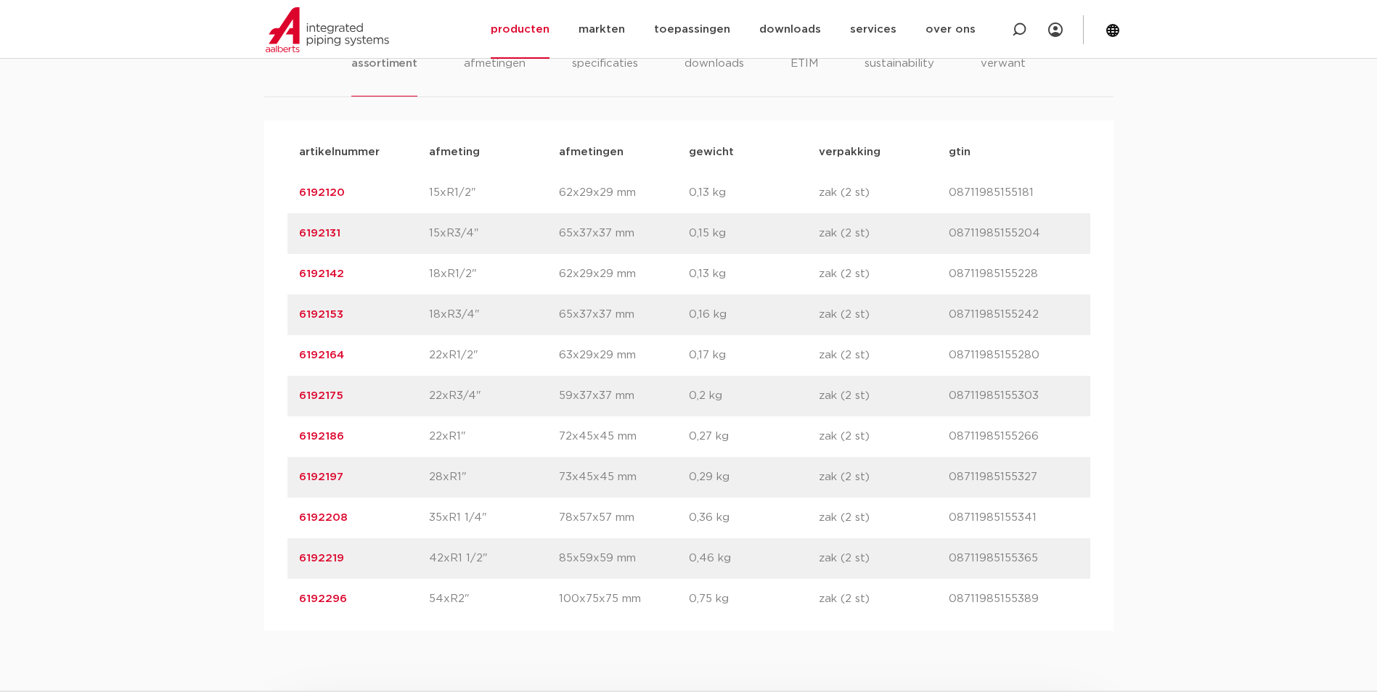
copy link "6192186"
drag, startPoint x: 348, startPoint y: 483, endPoint x: 273, endPoint y: 475, distance: 76.0
click at [273, 475] on div "artikelnummer afmeting afmetingen gewicht verpakking gtin artikelnummer 6192120…" at bounding box center [688, 375] width 849 height 511
copy link "6192197"
click at [438, 505] on div "artikelnummer 6192208 afmeting 35xR1 1/4" afmetingen 78x57x57 mm gewicht 0,36 k…" at bounding box center [688, 518] width 803 height 41
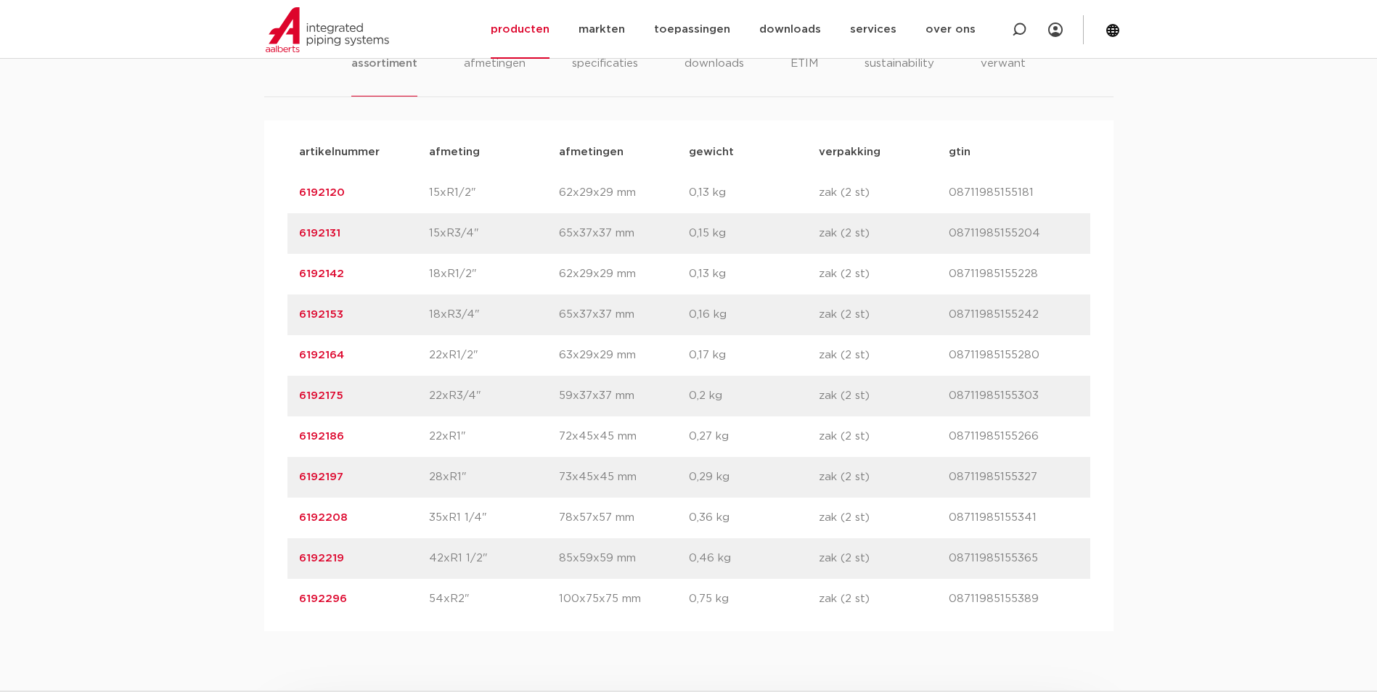
drag, startPoint x: 351, startPoint y: 517, endPoint x: 199, endPoint y: 510, distance: 151.8
click at [199, 510] on div "assortiment afmetingen specificaties downloads ETIM sustainability verwant asso…" at bounding box center [688, 320] width 1377 height 623
copy link "6192208"
drag, startPoint x: 353, startPoint y: 562, endPoint x: 251, endPoint y: 569, distance: 101.8
click at [251, 569] on div "assortiment afmetingen specificaties downloads ETIM sustainability verwant asso…" at bounding box center [688, 320] width 1377 height 623
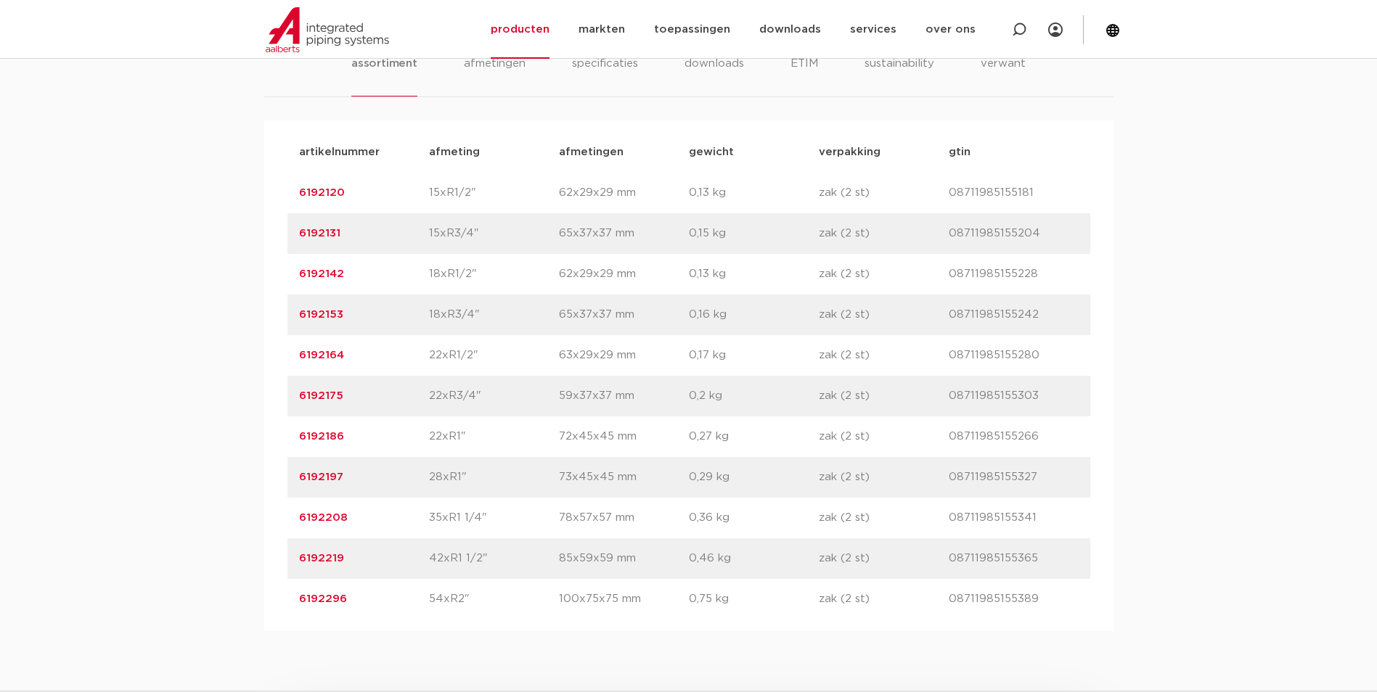
drag, startPoint x: 360, startPoint y: 604, endPoint x: 194, endPoint y: 590, distance: 166.8
click at [194, 590] on div "assortiment afmetingen specificaties downloads ETIM sustainability verwant asso…" at bounding box center [688, 320] width 1377 height 623
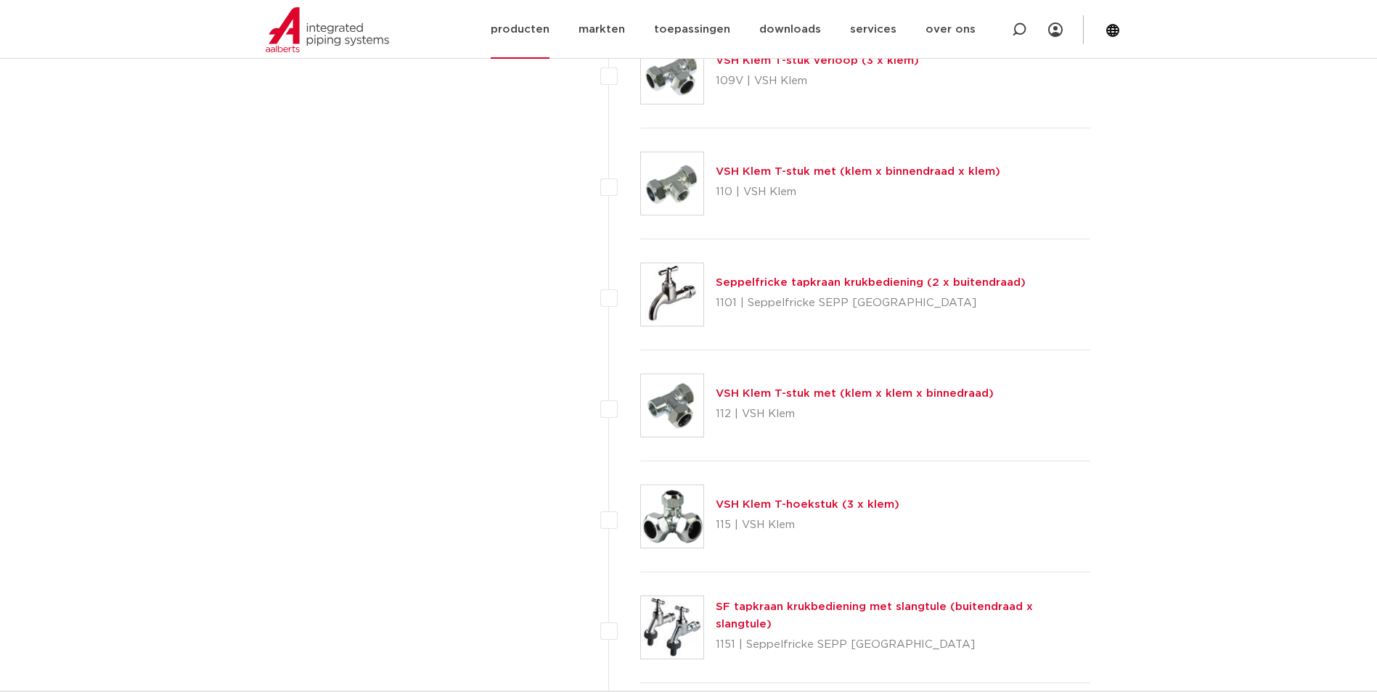
scroll to position [1959, 0]
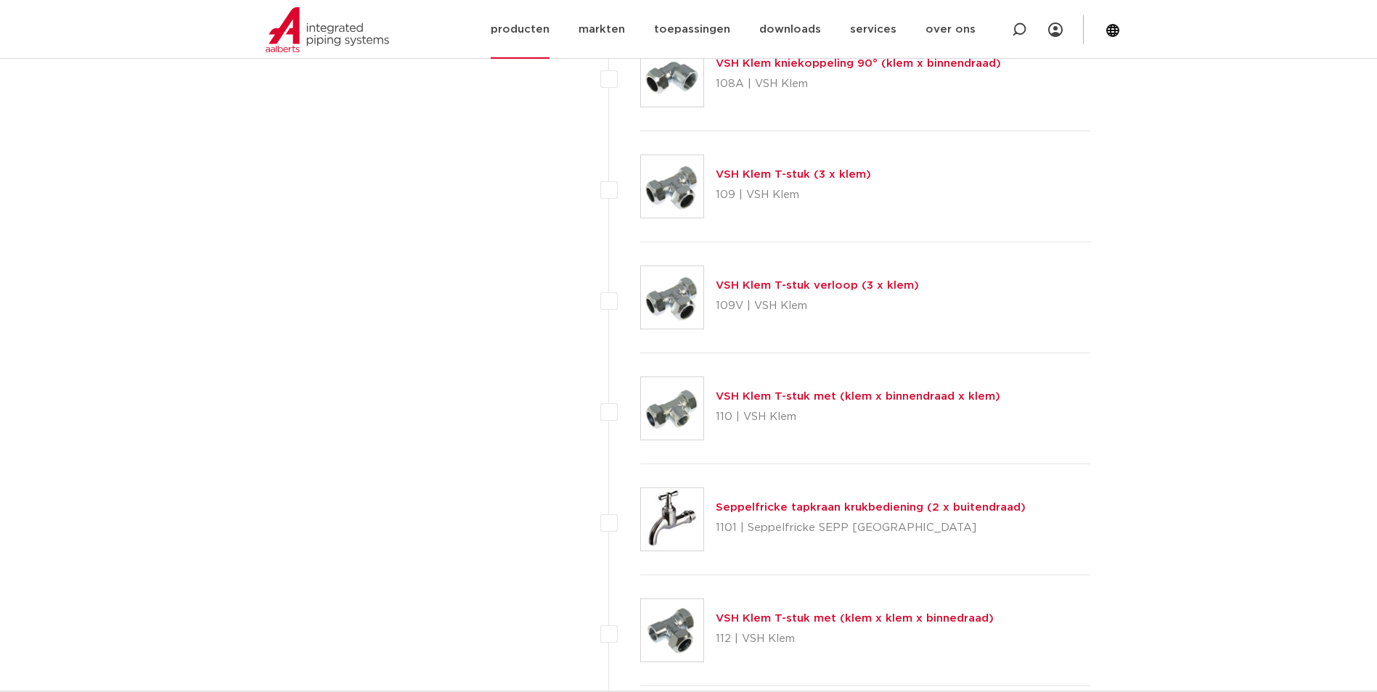
click at [546, 30] on link "producten" at bounding box center [520, 29] width 59 height 59
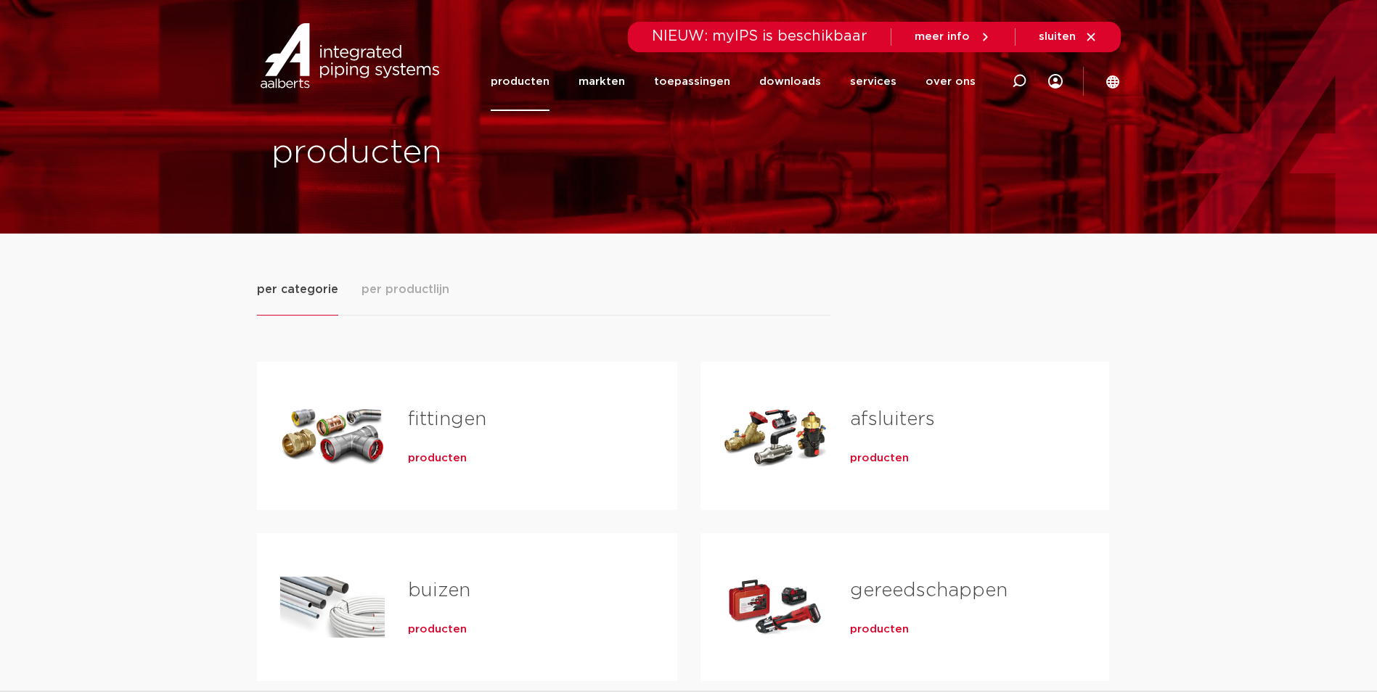
click at [455, 444] on div "fittingen producten" at bounding box center [519, 436] width 269 height 102
click at [454, 451] on span "producten" at bounding box center [437, 458] width 59 height 15
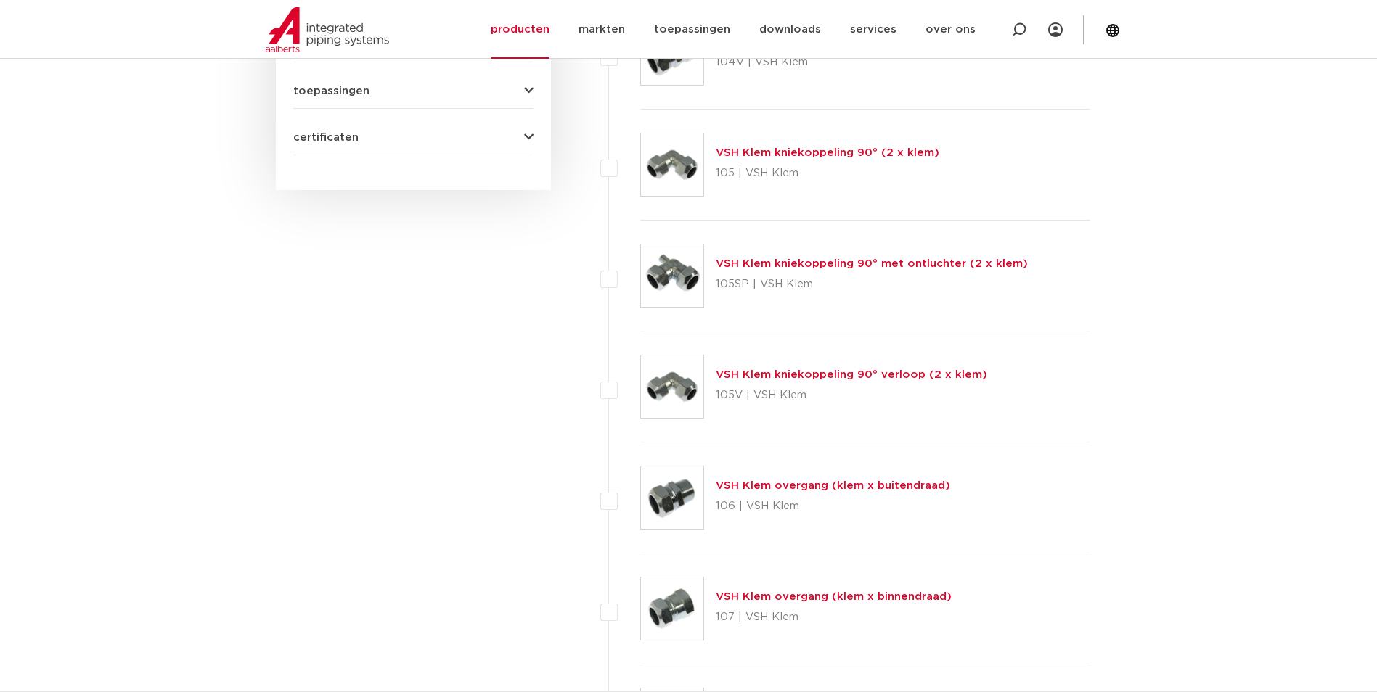
scroll to position [363, 0]
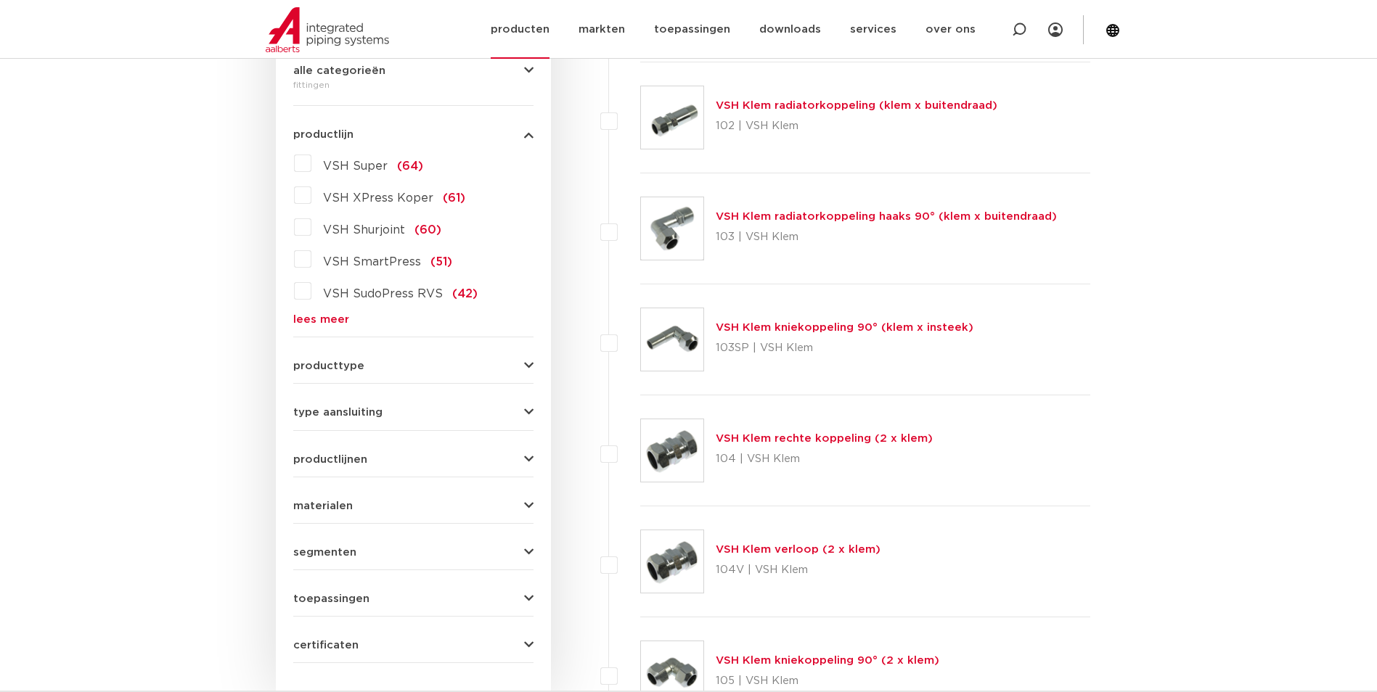
click at [517, 41] on link "producten" at bounding box center [520, 29] width 59 height 59
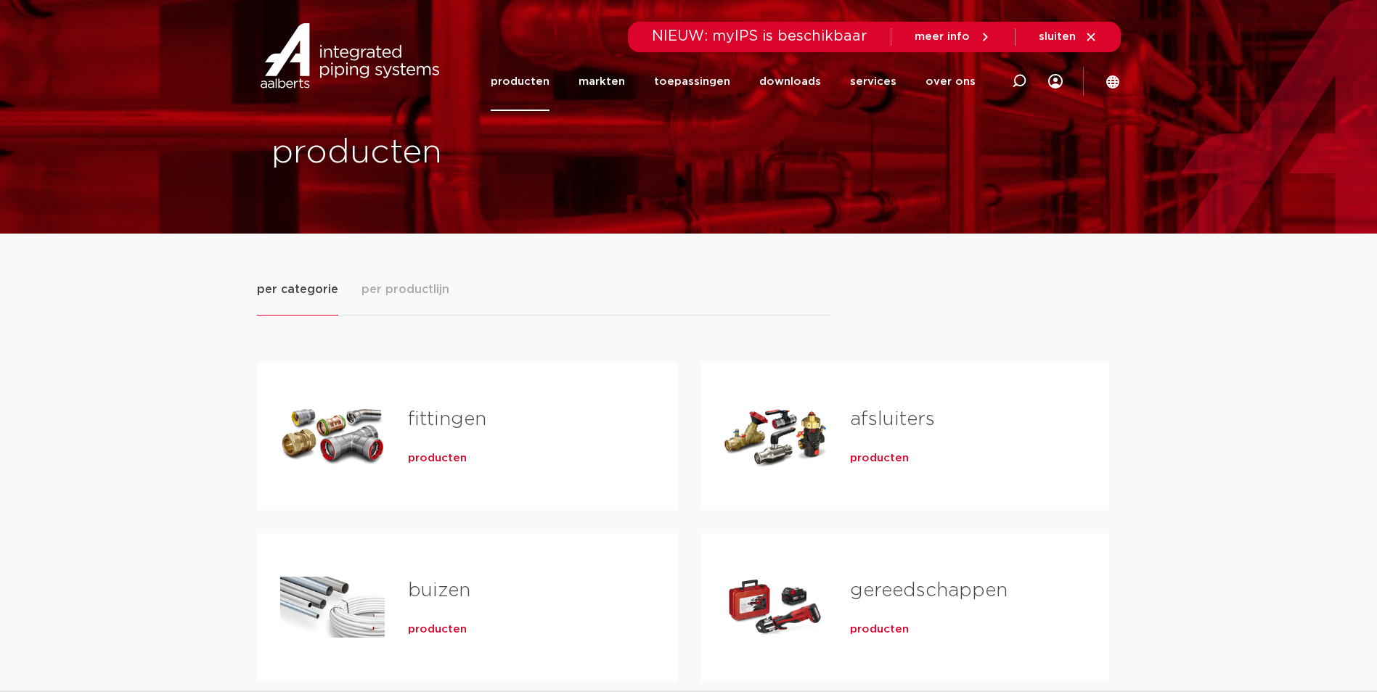
click at [443, 464] on span "producten" at bounding box center [437, 458] width 59 height 15
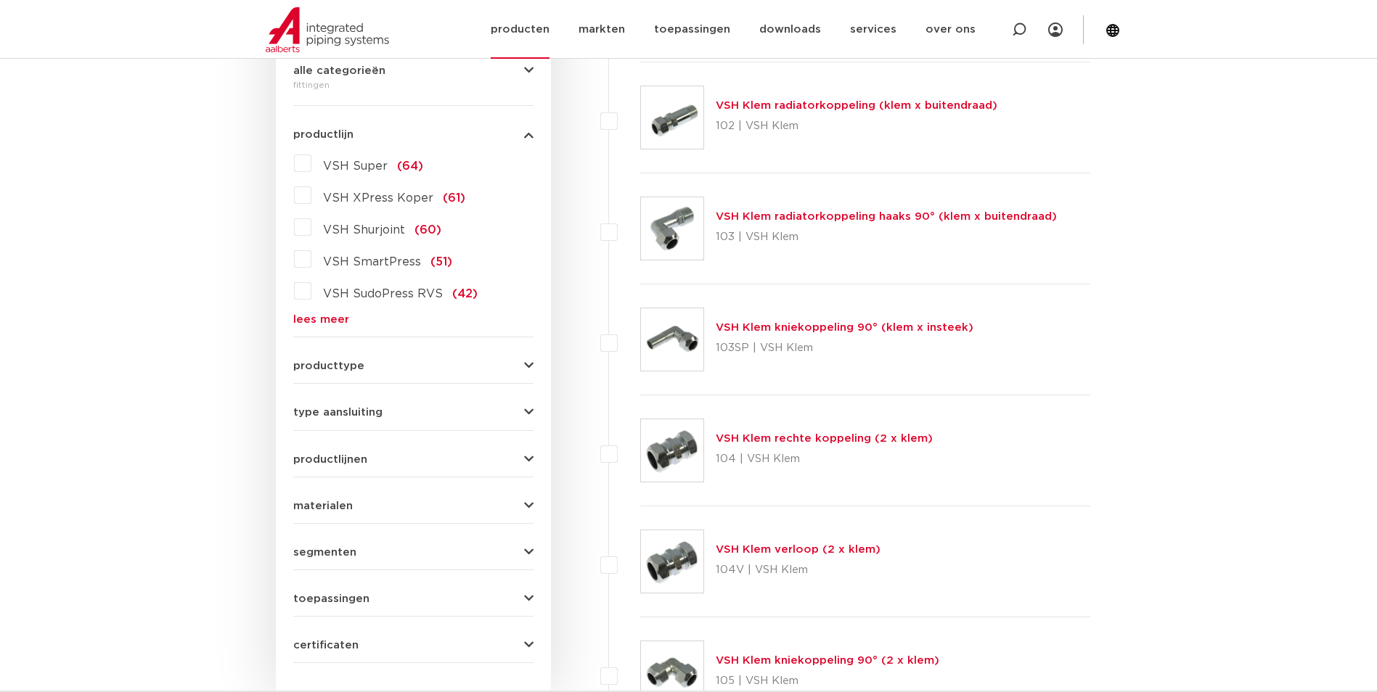
click at [544, 33] on link "producten" at bounding box center [520, 29] width 59 height 59
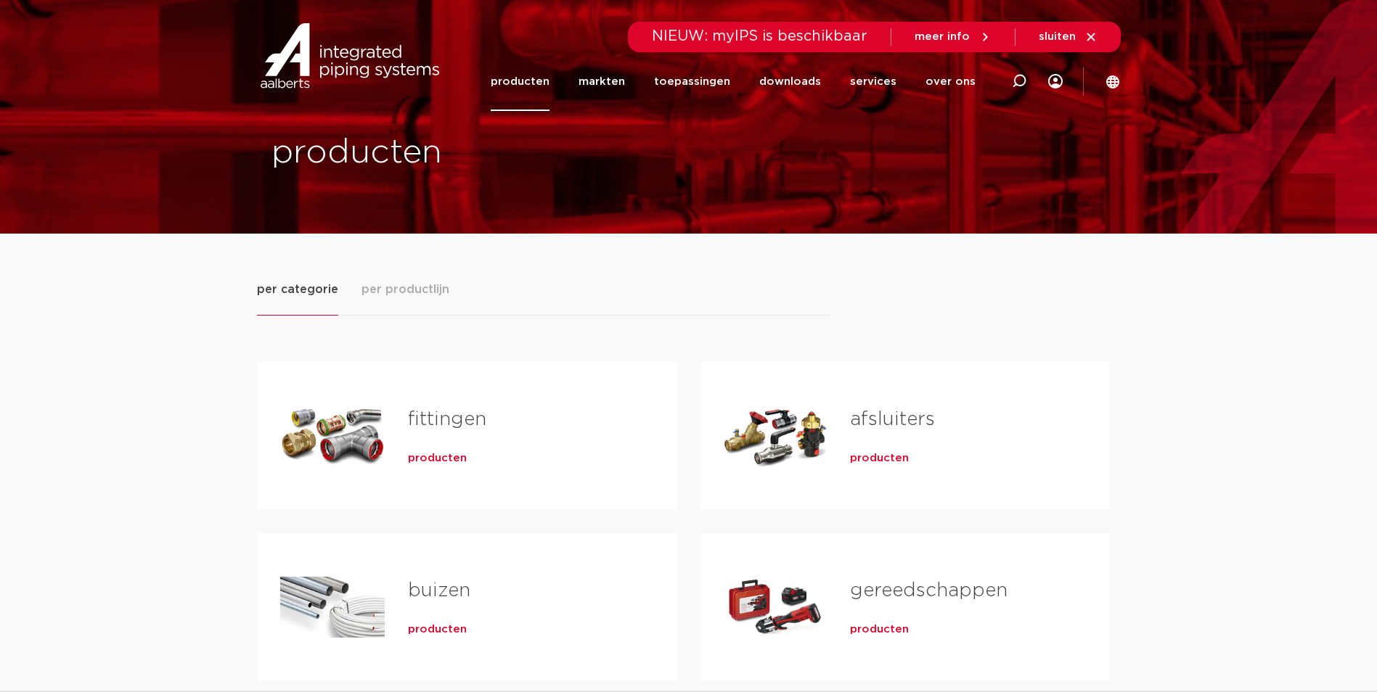
click at [438, 464] on span "producten" at bounding box center [437, 458] width 59 height 15
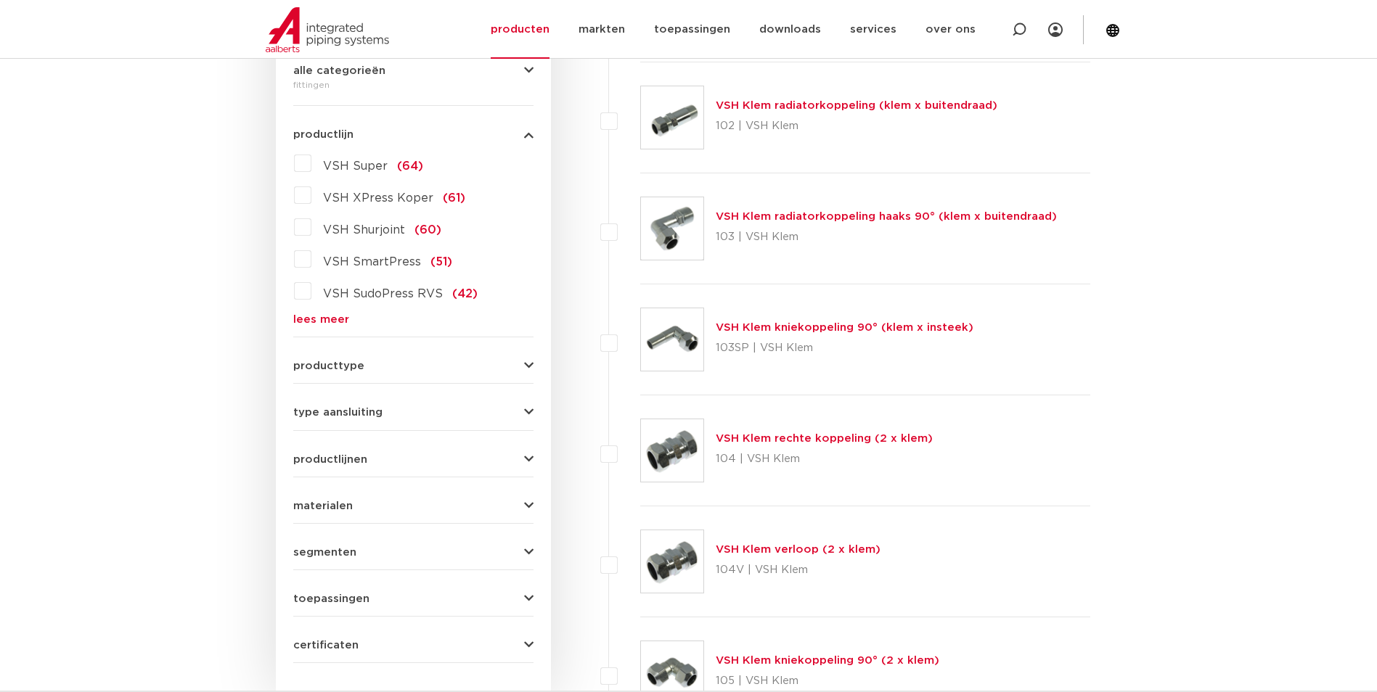
click at [322, 324] on link "lees meer" at bounding box center [413, 319] width 240 height 11
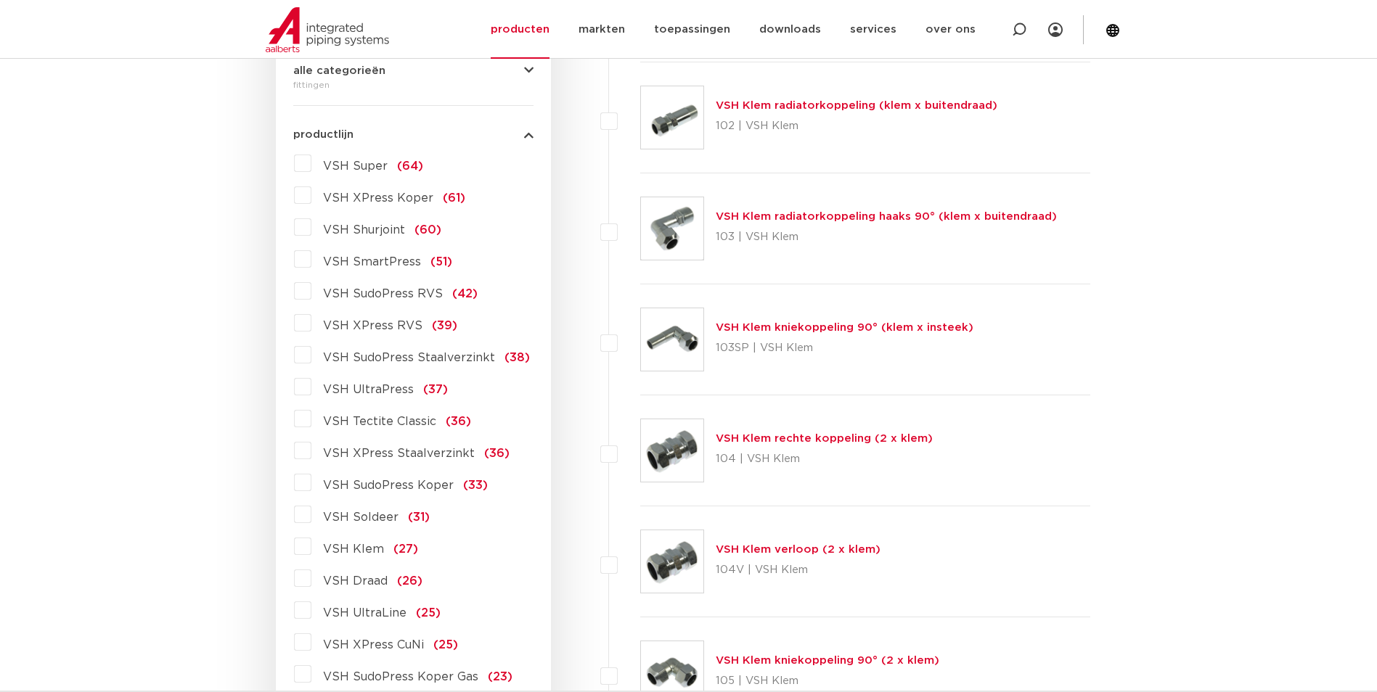
click at [401, 329] on span "VSH XPress RVS" at bounding box center [372, 326] width 99 height 12
click at [0, 0] on input "VSH XPress RVS (39)" at bounding box center [0, 0] width 0 height 0
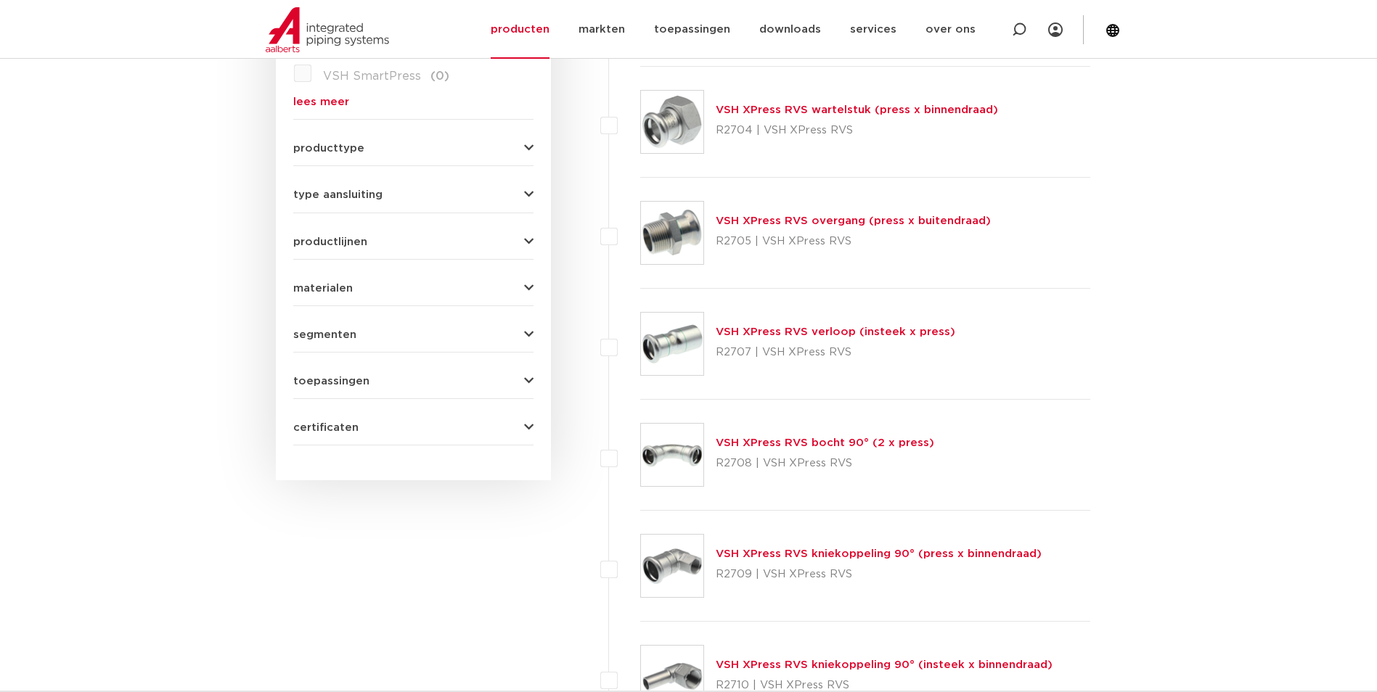
scroll to position [363, 0]
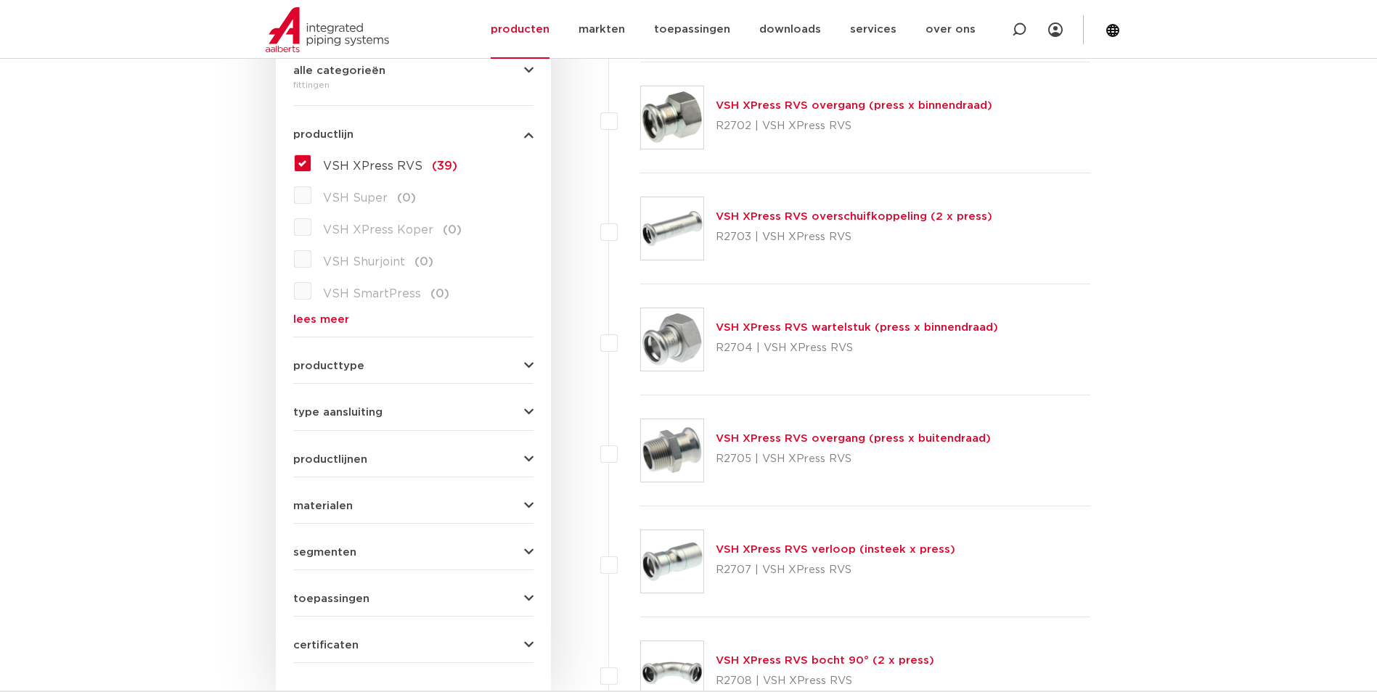
click at [784, 316] on div "VSH XPress RVS wartelstuk (press x binnendraad) R2704 | VSH XPress RVS" at bounding box center [865, 339] width 451 height 111
click at [784, 320] on div "VSH XPress RVS wartelstuk (press x binnendraad) R2704 | VSH XPress RVS" at bounding box center [857, 339] width 282 height 41
click at [783, 327] on link "VSH XPress RVS wartelstuk (press x binnendraad)" at bounding box center [857, 327] width 282 height 11
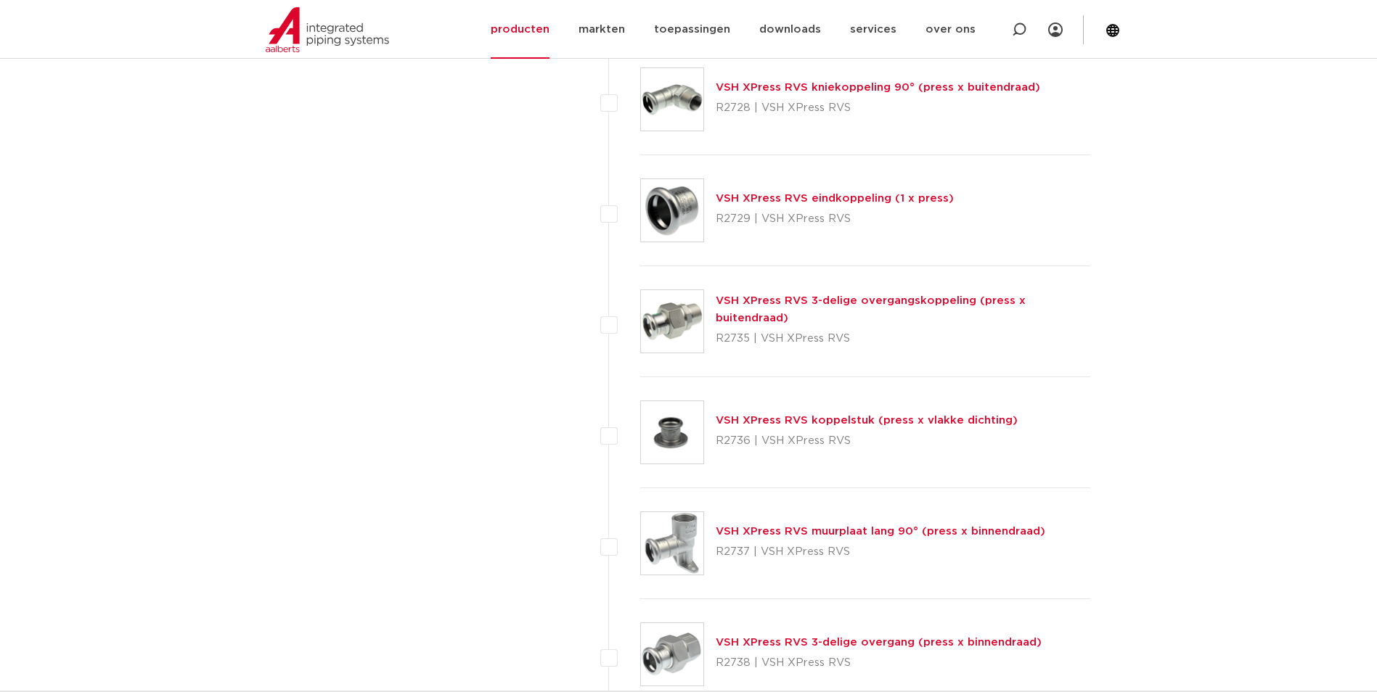
scroll to position [2830, 0]
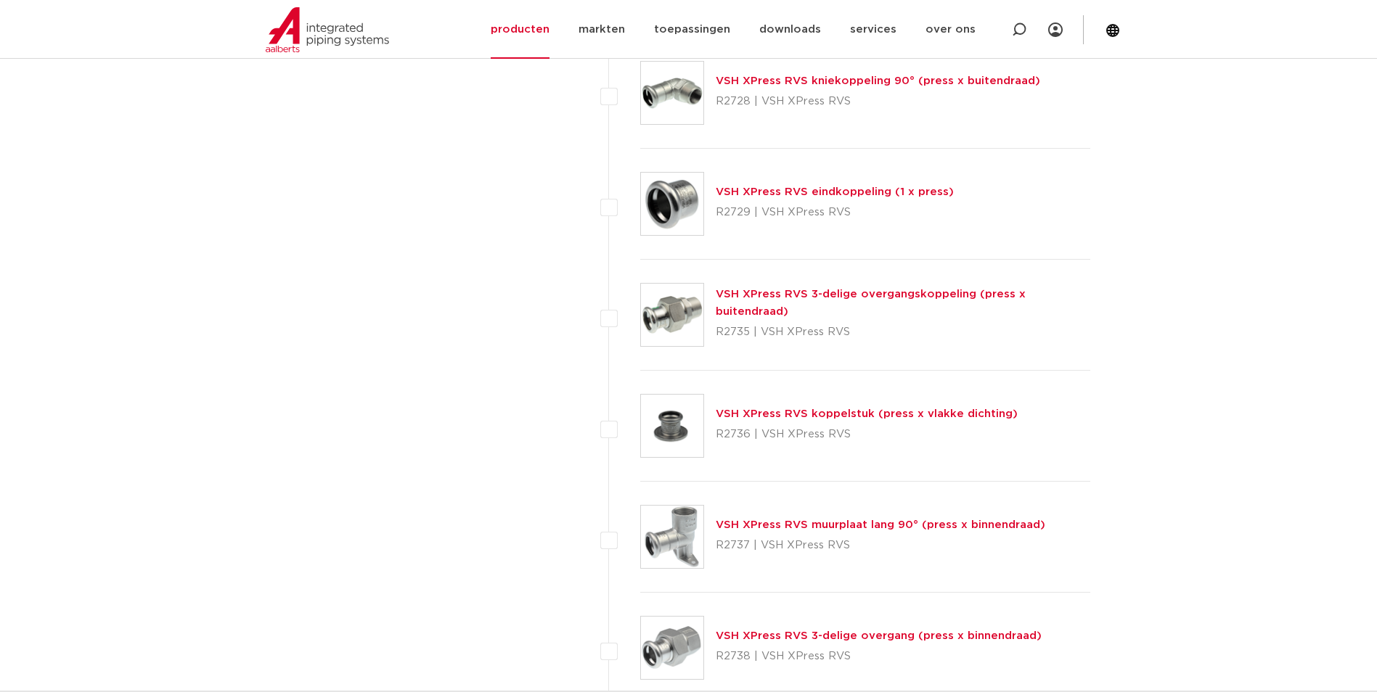
click at [766, 635] on link "VSH XPress RVS 3-delige overgang (press x binnendraad)" at bounding box center [879, 636] width 326 height 11
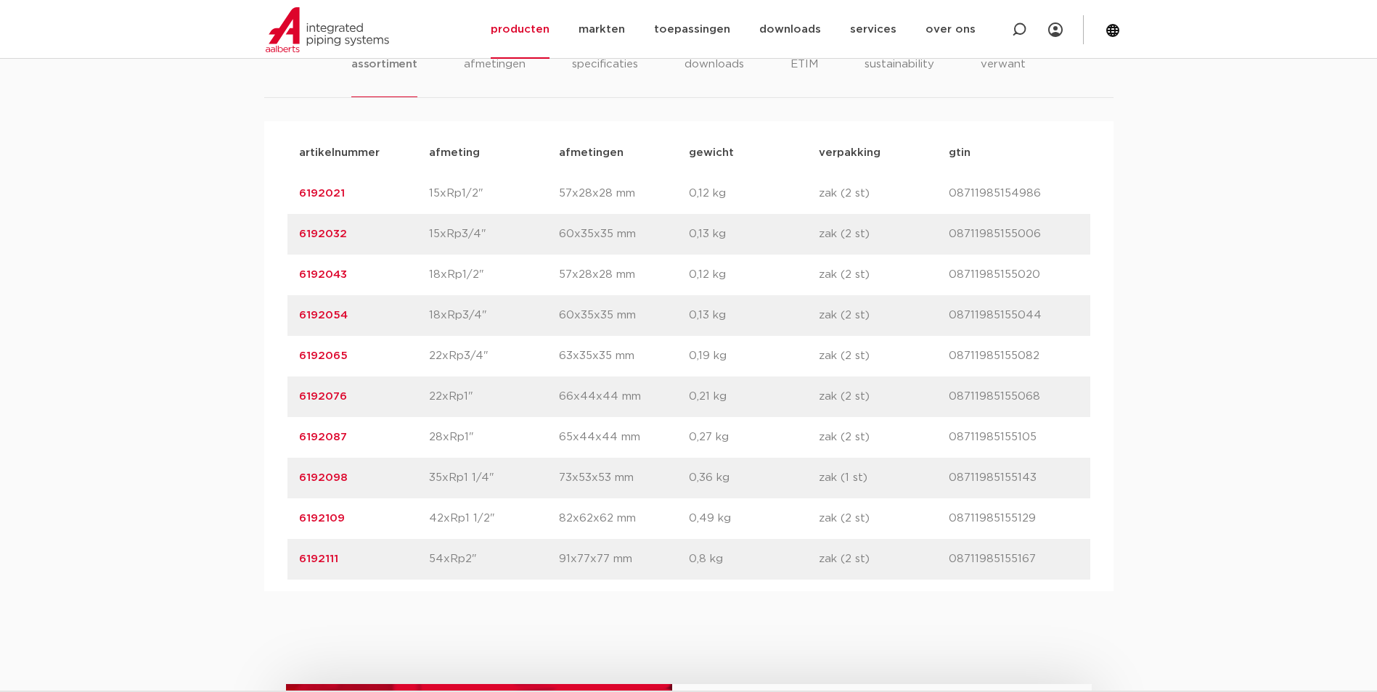
scroll to position [943, 0]
drag, startPoint x: 348, startPoint y: 200, endPoint x: 243, endPoint y: 202, distance: 105.3
click at [243, 202] on div "assortiment afmetingen specificaties downloads ETIM sustainability verwant asso…" at bounding box center [688, 300] width 1377 height 582
copy link "6192021"
drag, startPoint x: 374, startPoint y: 235, endPoint x: 182, endPoint y: 247, distance: 192.7
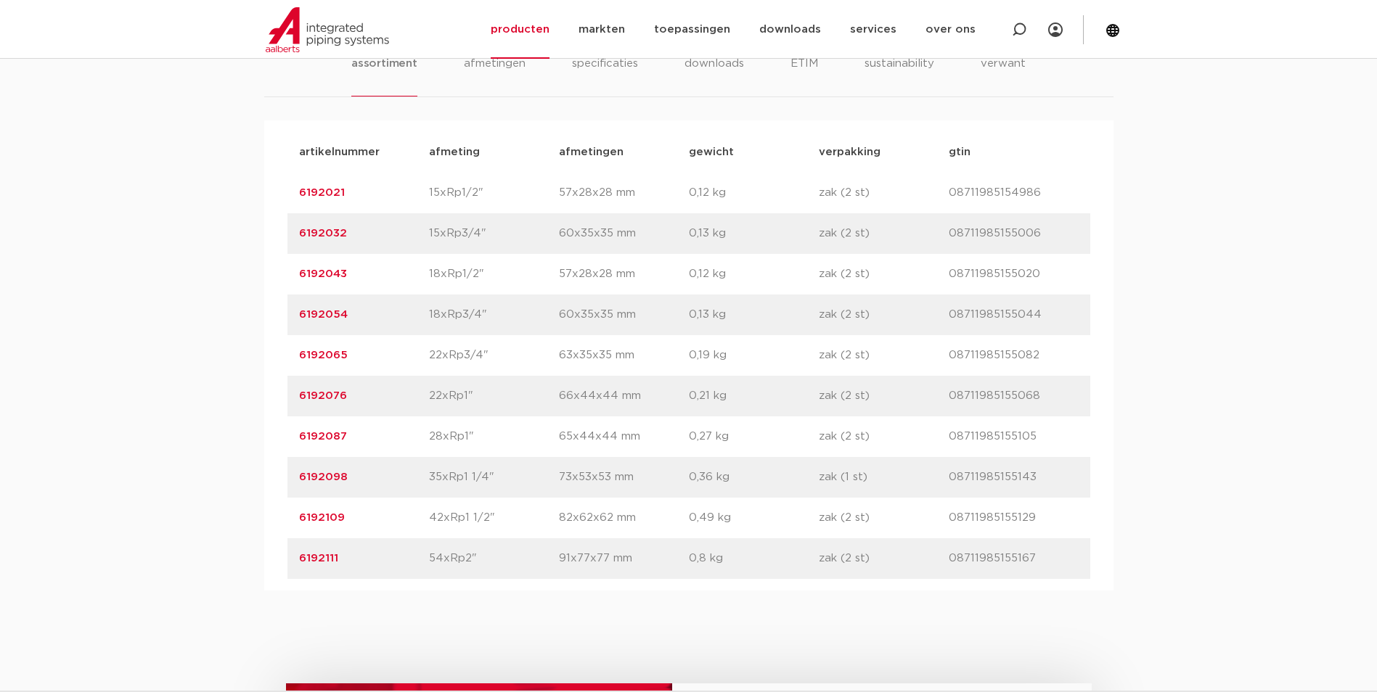
click at [182, 247] on div "assortiment afmetingen specificaties downloads ETIM sustainability verwant asso…" at bounding box center [688, 300] width 1377 height 582
copy link "6192032"
drag, startPoint x: 353, startPoint y: 265, endPoint x: 247, endPoint y: 276, distance: 107.2
click at [247, 276] on div "assortiment afmetingen specificaties downloads ETIM sustainability verwant asso…" at bounding box center [688, 300] width 1377 height 582
copy link "6192043"
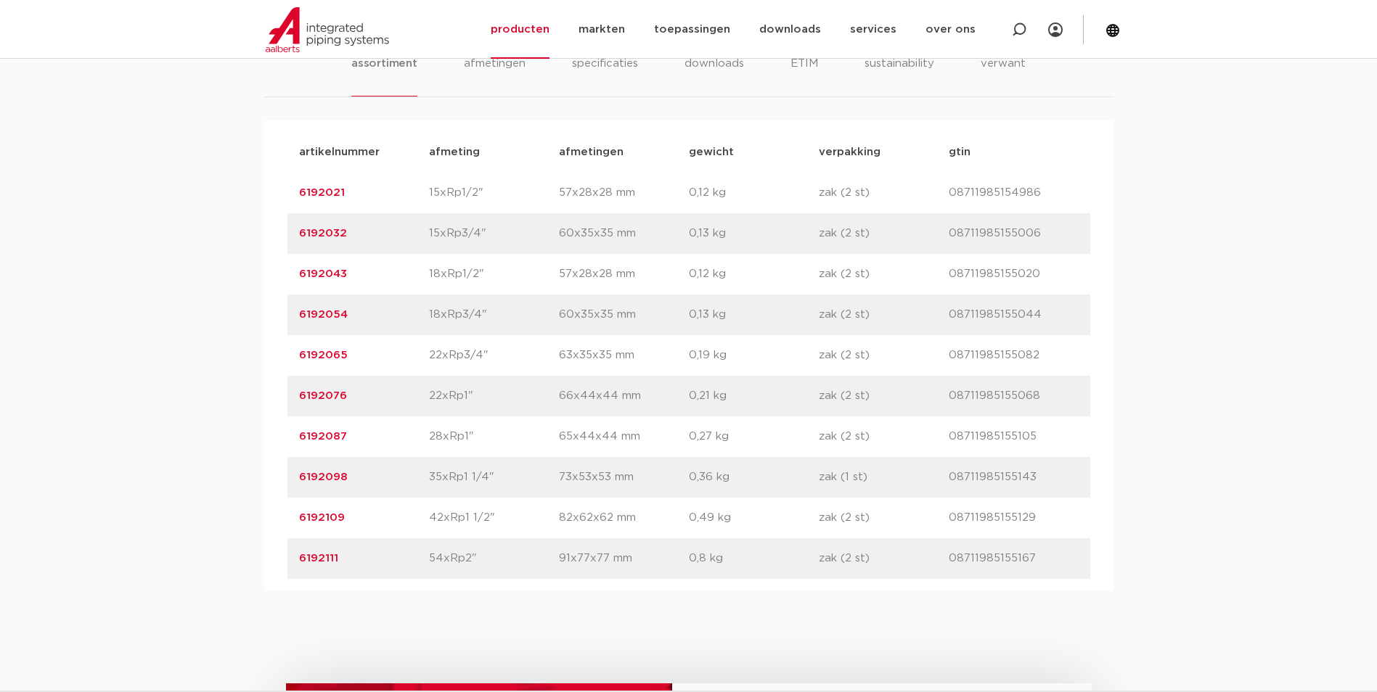
drag, startPoint x: 353, startPoint y: 315, endPoint x: 266, endPoint y: 304, distance: 88.5
click at [266, 304] on div "artikelnummer afmeting afmetingen gewicht verpakking gtin artikelnummer 6192021…" at bounding box center [688, 355] width 849 height 470
copy link "6192054"
drag, startPoint x: 354, startPoint y: 355, endPoint x: 16, endPoint y: 353, distance: 338.2
click at [16, 353] on div "assortiment afmetingen specificaties downloads ETIM sustainability verwant asso…" at bounding box center [688, 300] width 1377 height 582
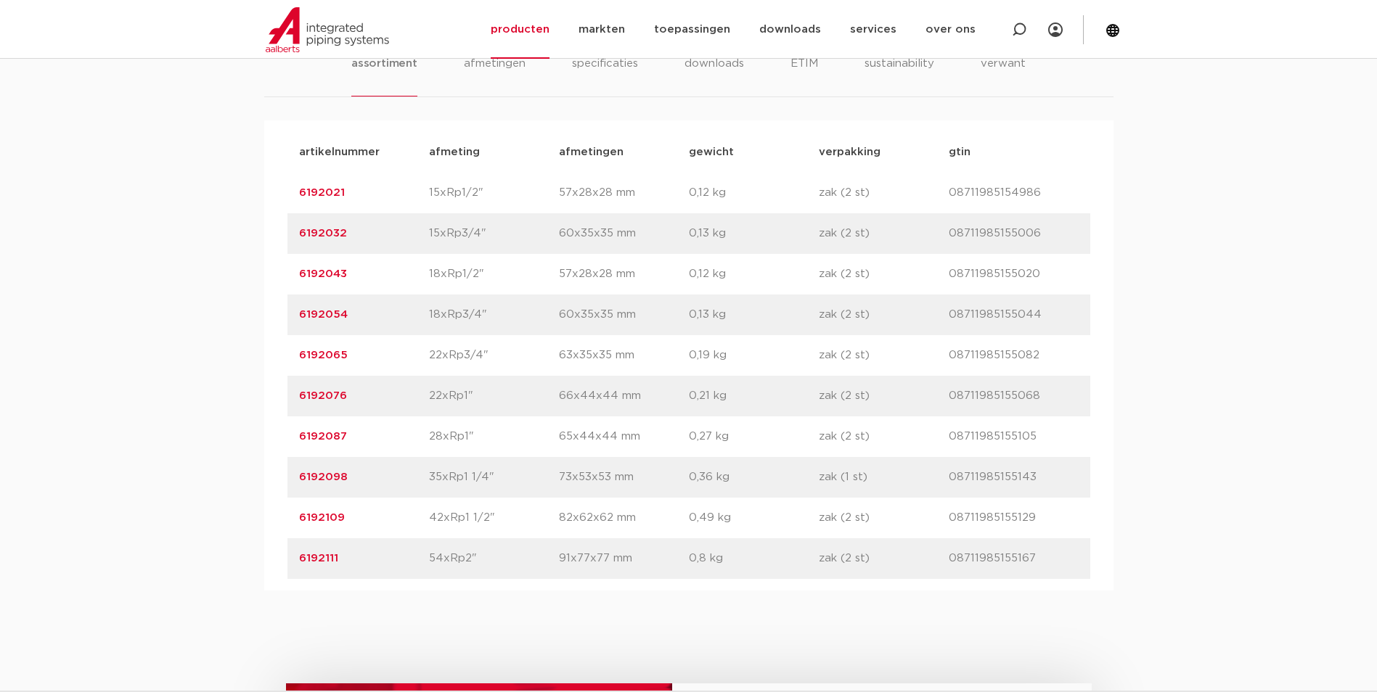
copy link "6192065"
drag, startPoint x: 369, startPoint y: 398, endPoint x: 126, endPoint y: 377, distance: 244.7
click at [126, 377] on div "assortiment afmetingen specificaties downloads ETIM sustainability verwant asso…" at bounding box center [688, 300] width 1377 height 582
copy link "6192076"
drag, startPoint x: 352, startPoint y: 430, endPoint x: 271, endPoint y: 438, distance: 81.7
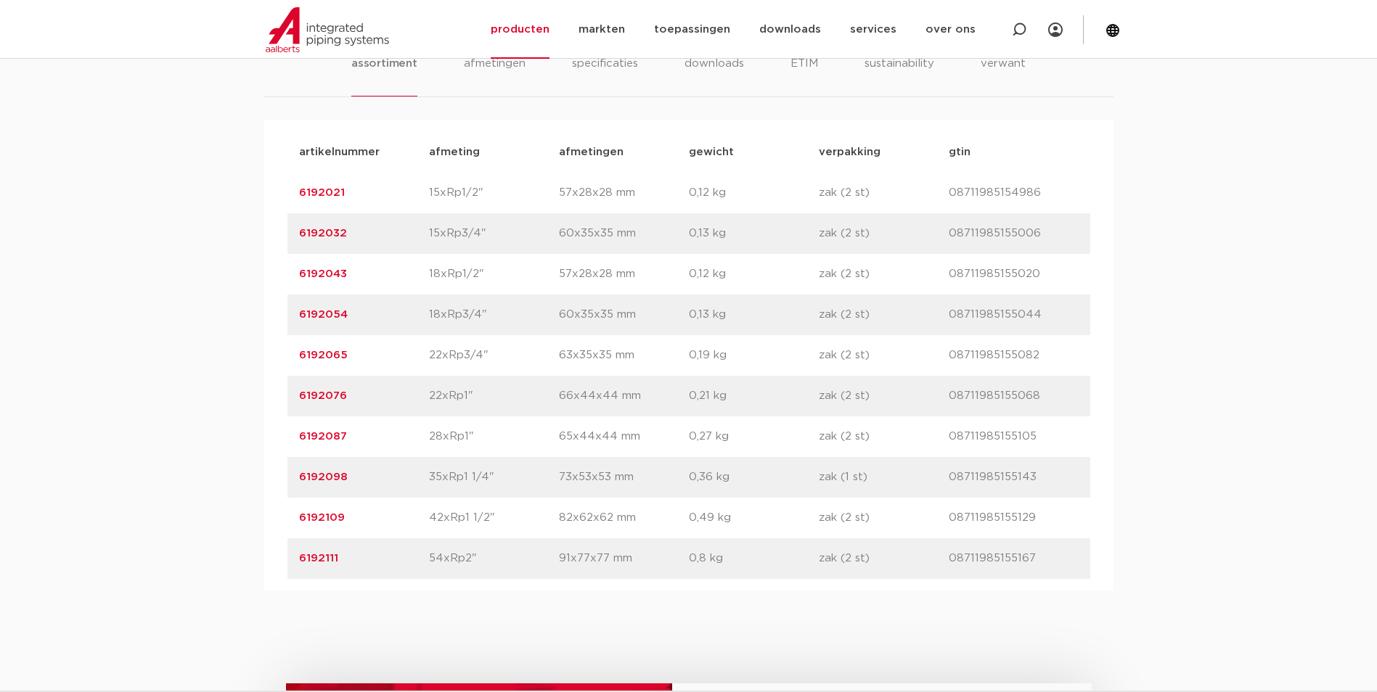
click at [271, 438] on div "artikelnummer afmeting afmetingen gewicht verpakking gtin artikelnummer 6192021…" at bounding box center [688, 355] width 849 height 470
copy link "6192087"
drag, startPoint x: 357, startPoint y: 484, endPoint x: 260, endPoint y: 481, distance: 97.3
click at [260, 481] on div "assortiment afmetingen specificaties downloads ETIM sustainability verwant asso…" at bounding box center [688, 300] width 1377 height 582
copy link "6192098"
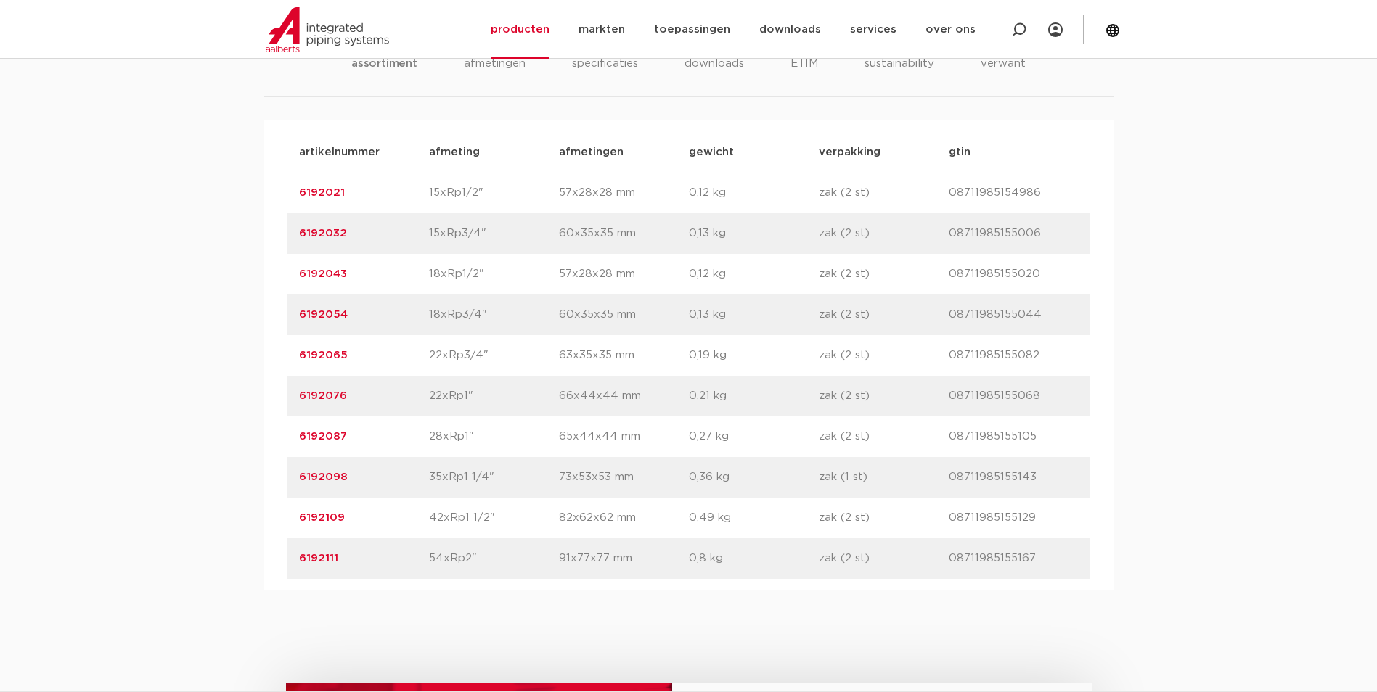
drag, startPoint x: 361, startPoint y: 530, endPoint x: 289, endPoint y: 519, distance: 72.8
click at [289, 519] on div "artikelnummer 6192109 afmeting 42xRp1 1/2" afmetingen 82x62x62 mm gewicht 0,49 …" at bounding box center [688, 518] width 803 height 41
copy link "6192109"
drag, startPoint x: 353, startPoint y: 557, endPoint x: 285, endPoint y: 559, distance: 68.2
click at [285, 559] on div "artikelnummer afmeting afmetingen gewicht verpakking gtin artikelnummer 6192021…" at bounding box center [688, 355] width 849 height 470
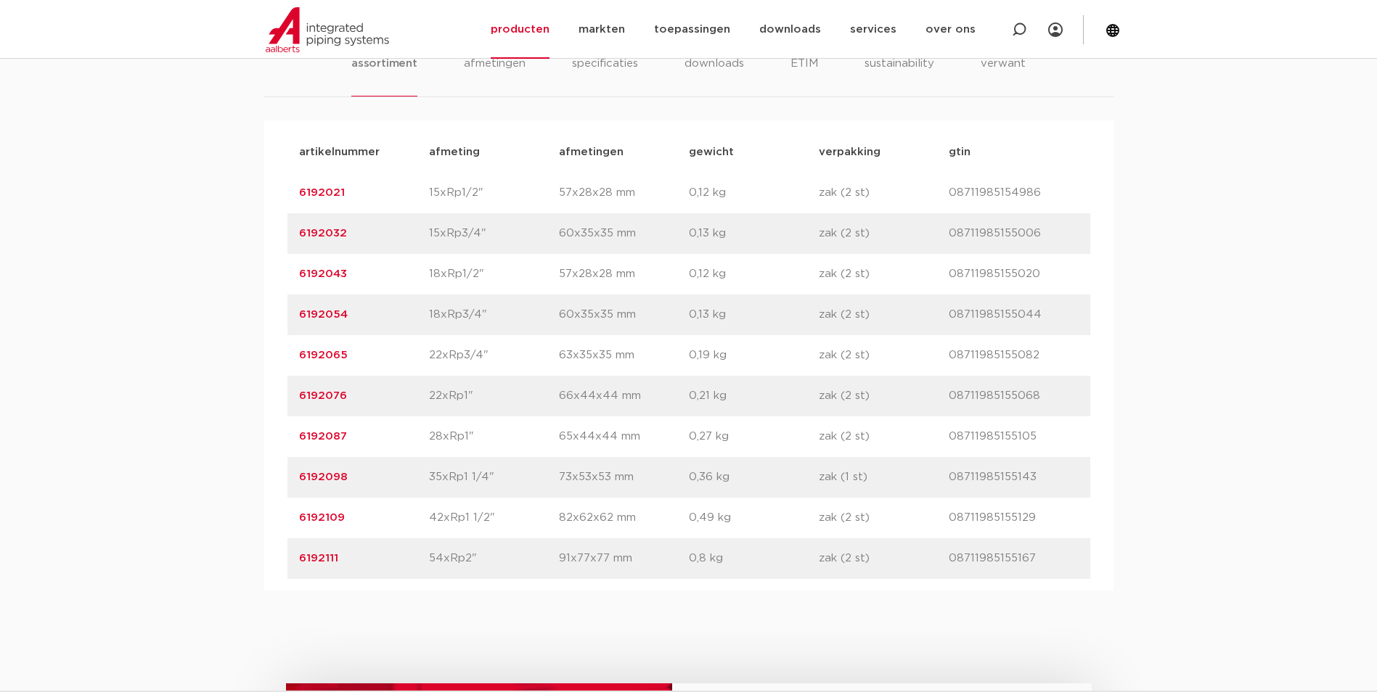
copy link "6192111"
click at [179, 565] on div "assortiment afmetingen specificaties downloads ETIM sustainability verwant asso…" at bounding box center [688, 300] width 1377 height 582
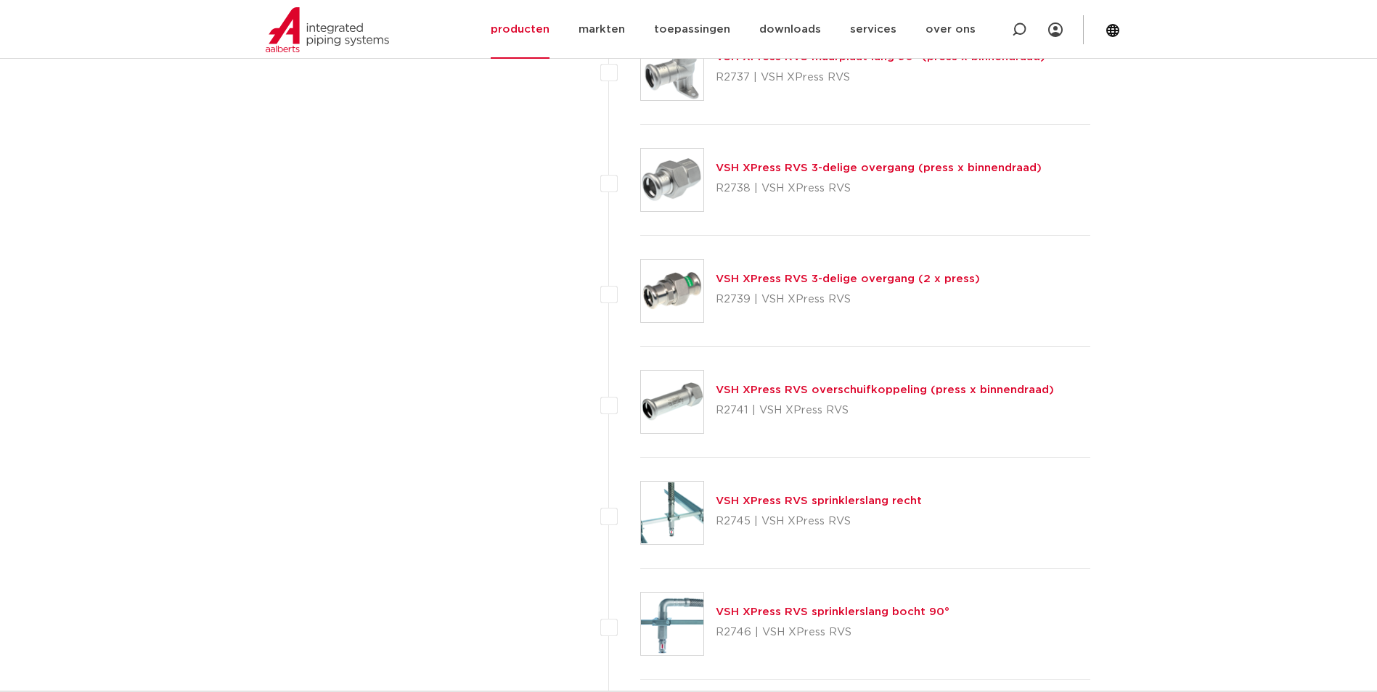
scroll to position [3266, 0]
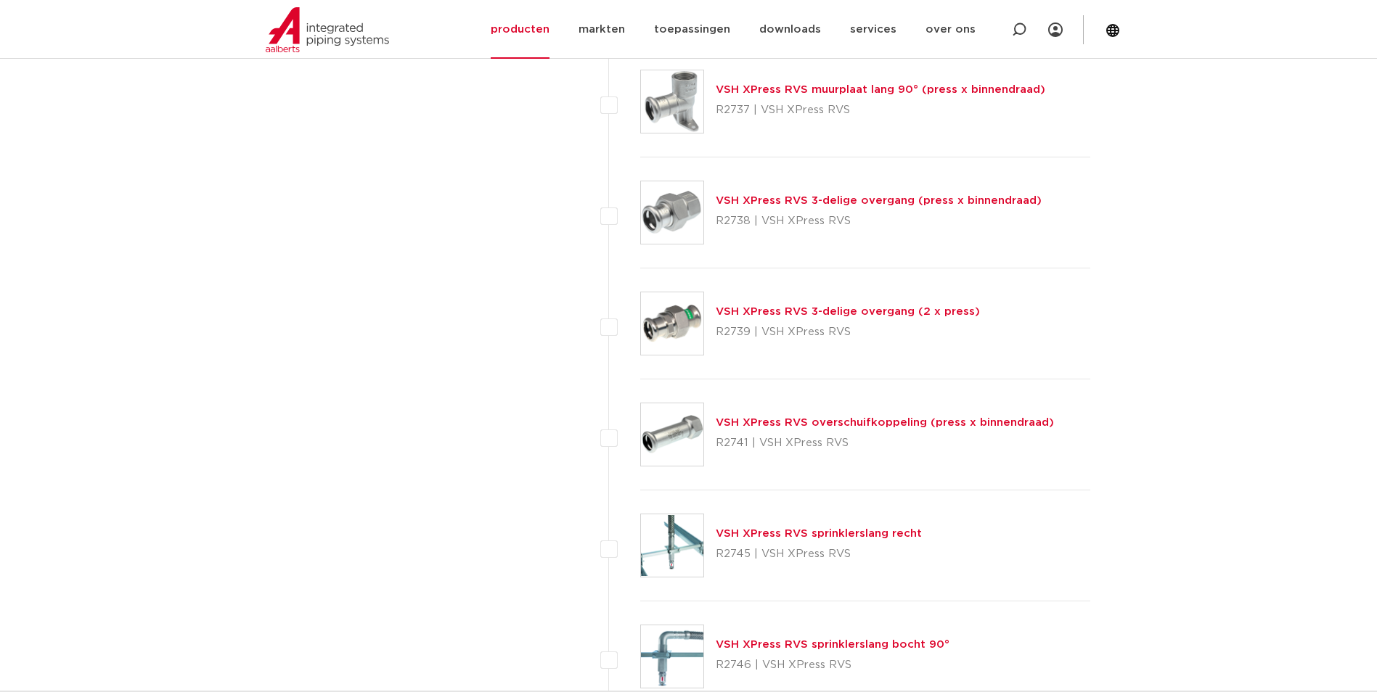
click at [759, 315] on link "VSH XPress RVS 3-delige overgang (2 x press)" at bounding box center [848, 311] width 264 height 11
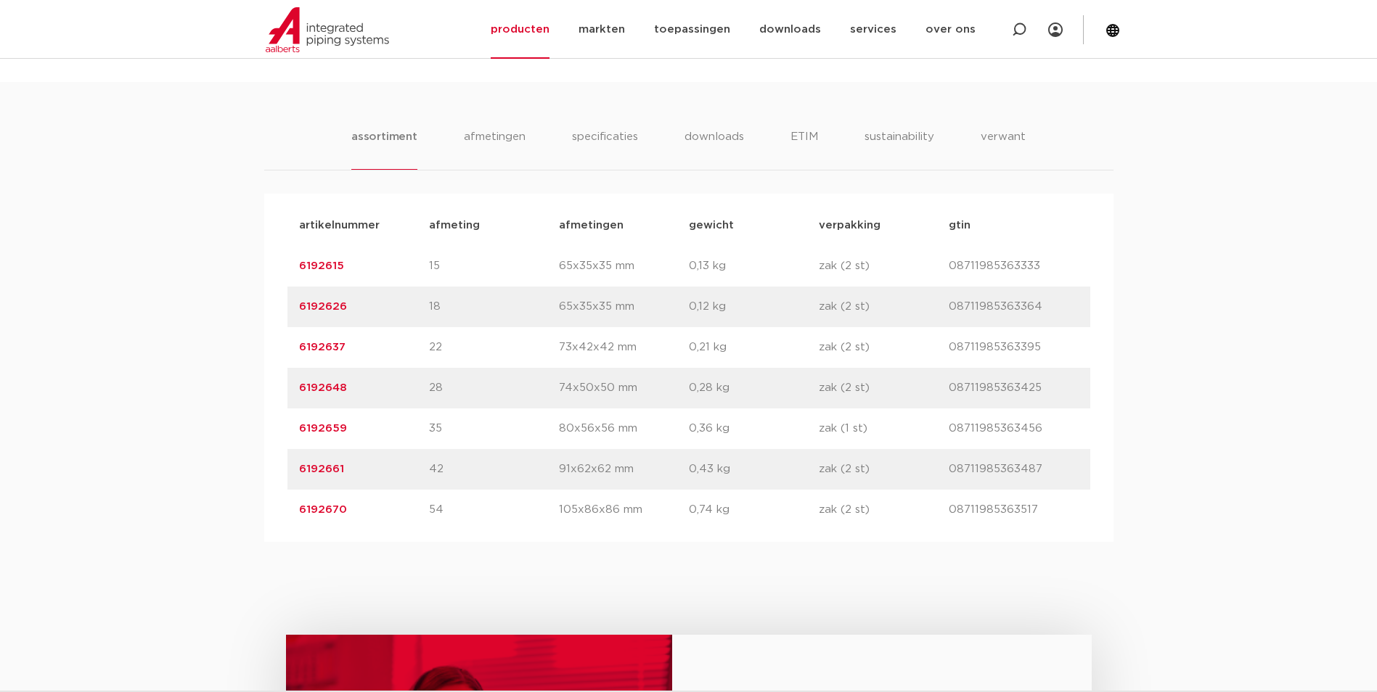
scroll to position [871, 0]
drag, startPoint x: 348, startPoint y: 266, endPoint x: 236, endPoint y: 266, distance: 112.5
click at [236, 266] on div "assortiment afmetingen specificaties downloads ETIM sustainability verwant asso…" at bounding box center [688, 311] width 1377 height 460
copy link "6192615"
drag, startPoint x: 347, startPoint y: 300, endPoint x: 295, endPoint y: 303, distance: 52.3
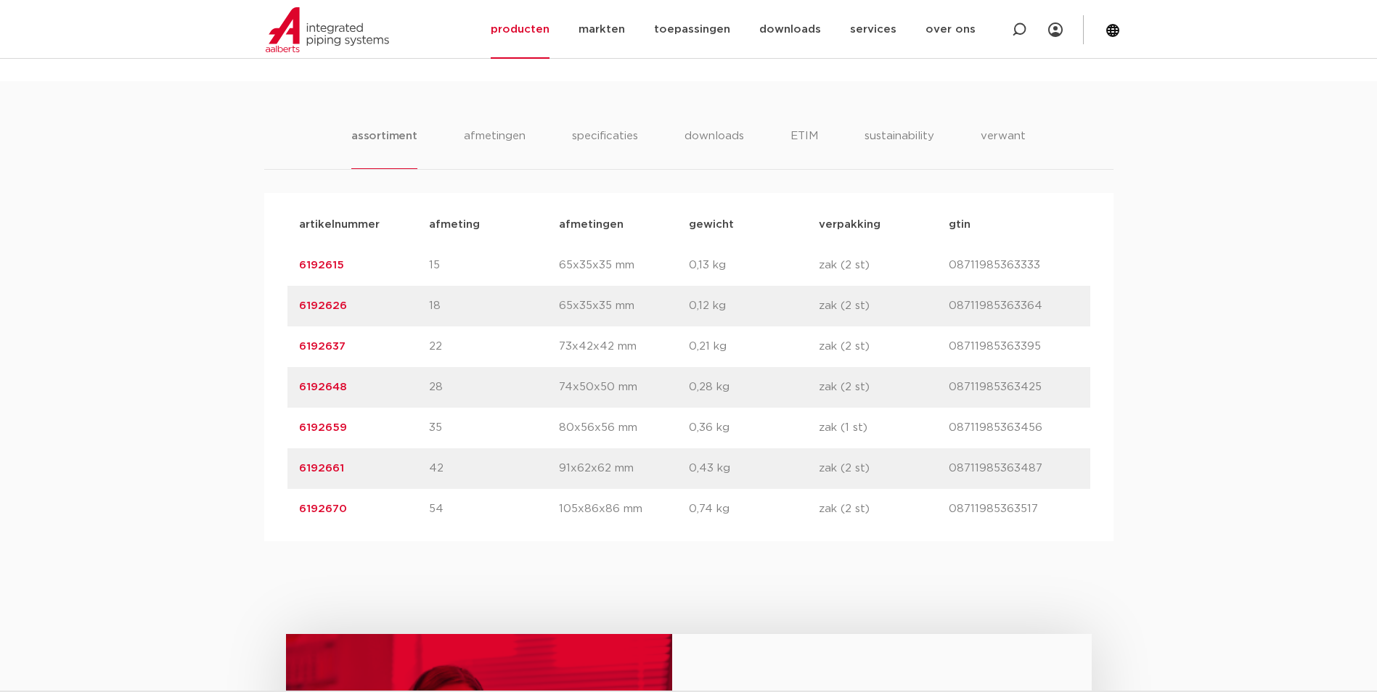
click at [295, 303] on div "artikelnummer 6192626 afmeting 18 afmetingen 65x35x35 mm gewicht 0,12 kg verpak…" at bounding box center [688, 306] width 803 height 41
copy link "6192626"
drag, startPoint x: 350, startPoint y: 341, endPoint x: 152, endPoint y: 346, distance: 197.4
click at [152, 346] on div "assortiment afmetingen specificaties downloads ETIM sustainability verwant asso…" at bounding box center [688, 311] width 1377 height 460
copy link "6192637"
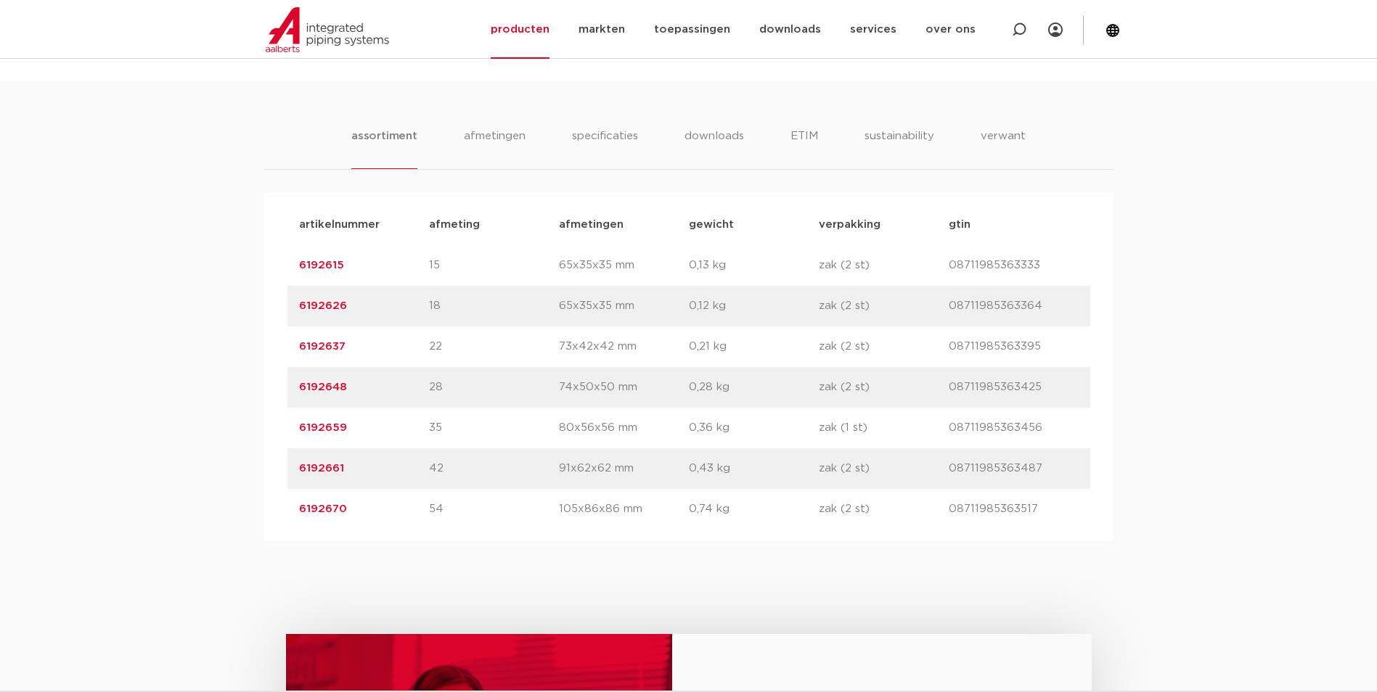
drag, startPoint x: 389, startPoint y: 428, endPoint x: 374, endPoint y: 414, distance: 20.0
click at [389, 428] on p "6192659" at bounding box center [364, 427] width 130 height 17
click at [286, 395] on div "artikelnummer afmeting afmetingen gewicht verpakking gtin artikelnummer 6192615…" at bounding box center [688, 367] width 849 height 348
copy link "6192648"
drag, startPoint x: 396, startPoint y: 513, endPoint x: 390, endPoint y: 447, distance: 66.4
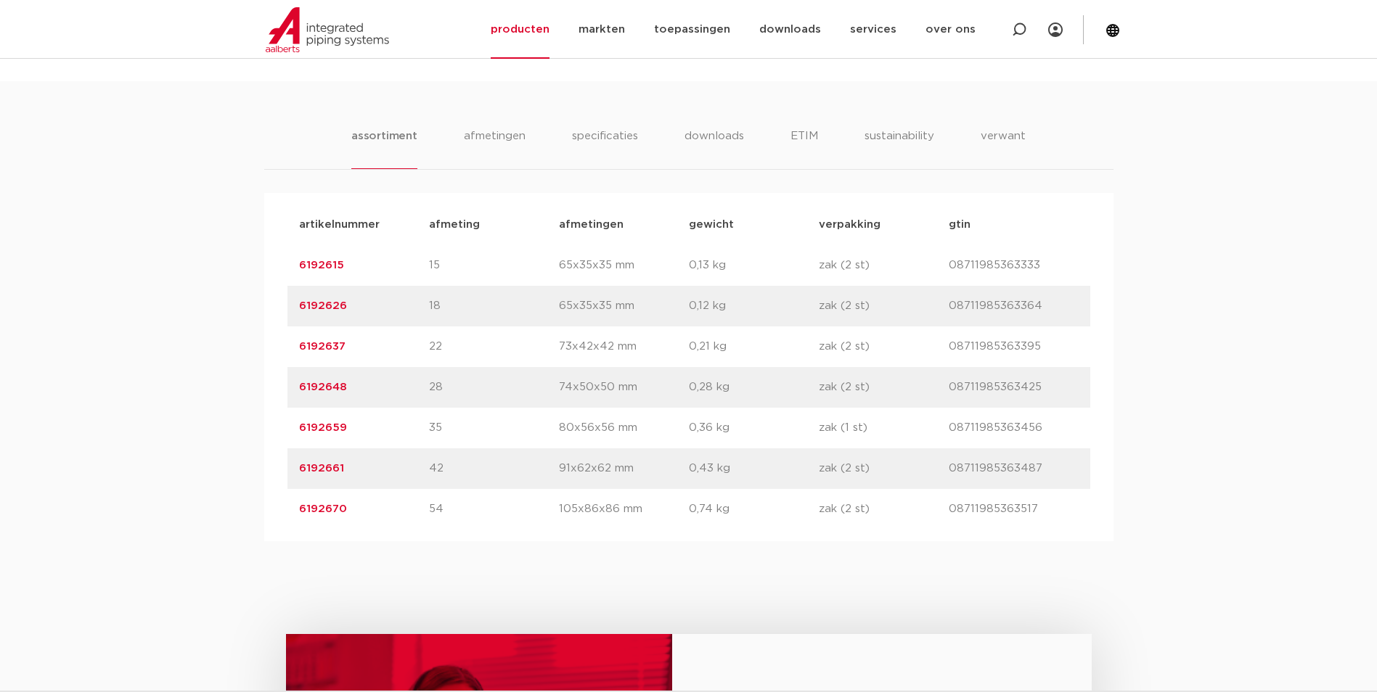
click at [396, 512] on p "6192670" at bounding box center [364, 509] width 130 height 17
drag, startPoint x: 374, startPoint y: 419, endPoint x: 138, endPoint y: 417, distance: 236.6
click at [138, 417] on div "assortiment [GEOGRAPHIC_DATA] specificaties downloads ETIM sustainability verwa…" at bounding box center [688, 311] width 1377 height 460
copy link "6192659"
drag, startPoint x: 472, startPoint y: 517, endPoint x: 460, endPoint y: 508, distance: 14.5
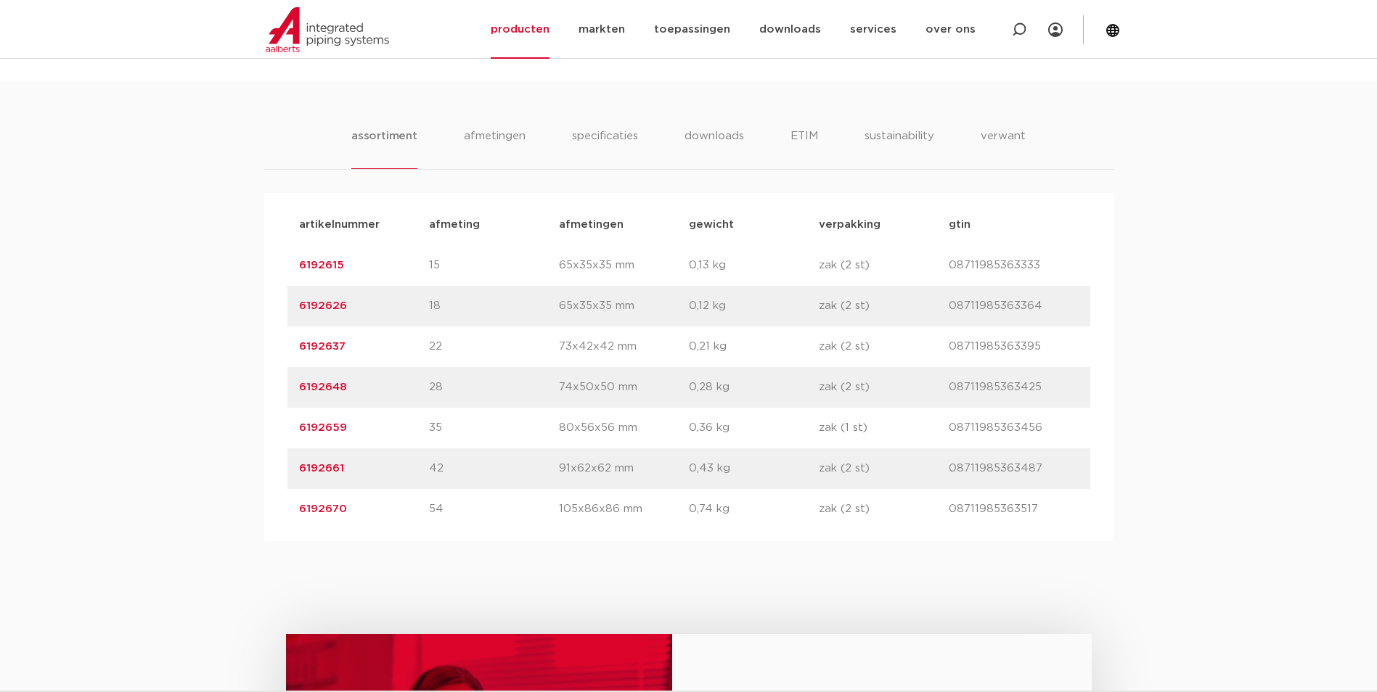
click at [472, 515] on p "54" at bounding box center [494, 509] width 130 height 17
click at [329, 459] on div "artikelnummer 6192661 afmeting 42 afmetingen 91x62x62 mm gewicht 0,43 kg verpak…" at bounding box center [688, 468] width 803 height 41
drag, startPoint x: 358, startPoint y: 464, endPoint x: 250, endPoint y: 471, distance: 109.0
click at [250, 471] on div "assortiment afmetingen specificaties downloads ETIM sustainability verwant asso…" at bounding box center [688, 311] width 1377 height 460
copy link "6192661"
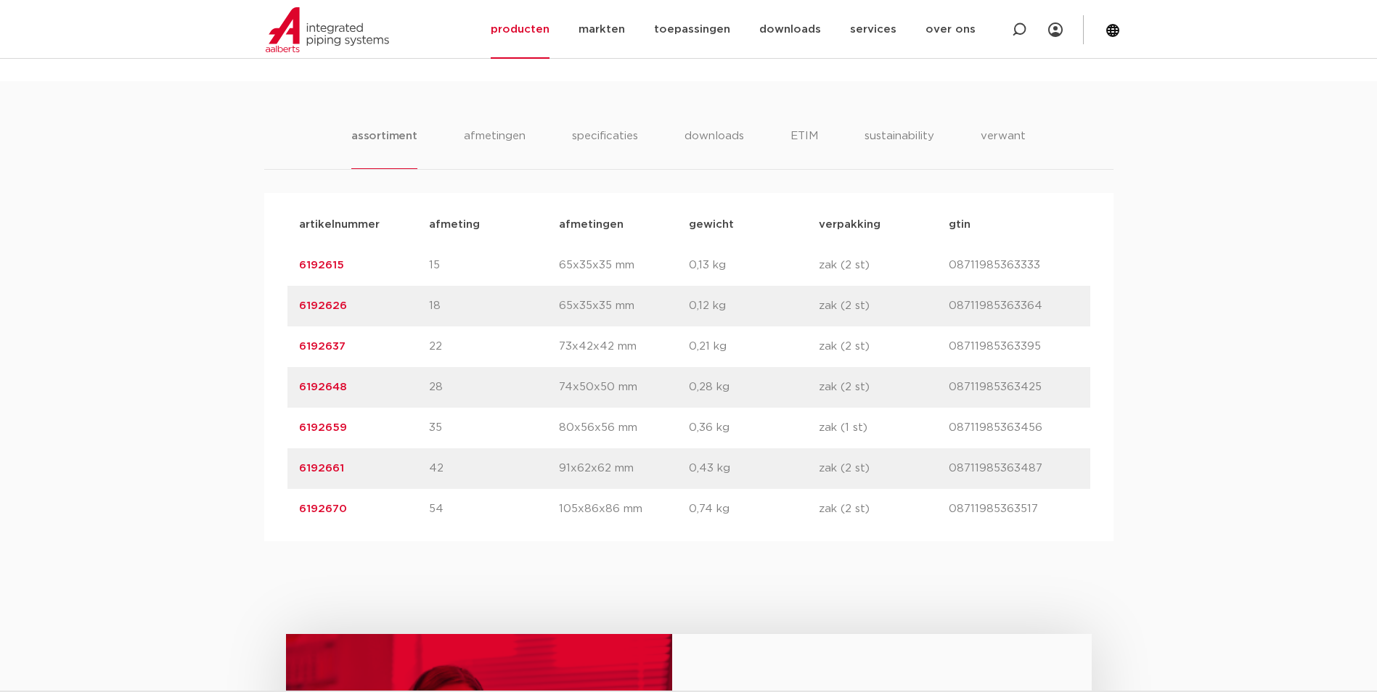
drag, startPoint x: 252, startPoint y: 523, endPoint x: 214, endPoint y: 522, distance: 37.8
click at [214, 522] on div "assortiment afmetingen specificaties downloads ETIM sustainability verwant asso…" at bounding box center [688, 311] width 1377 height 460
copy link "6192670"
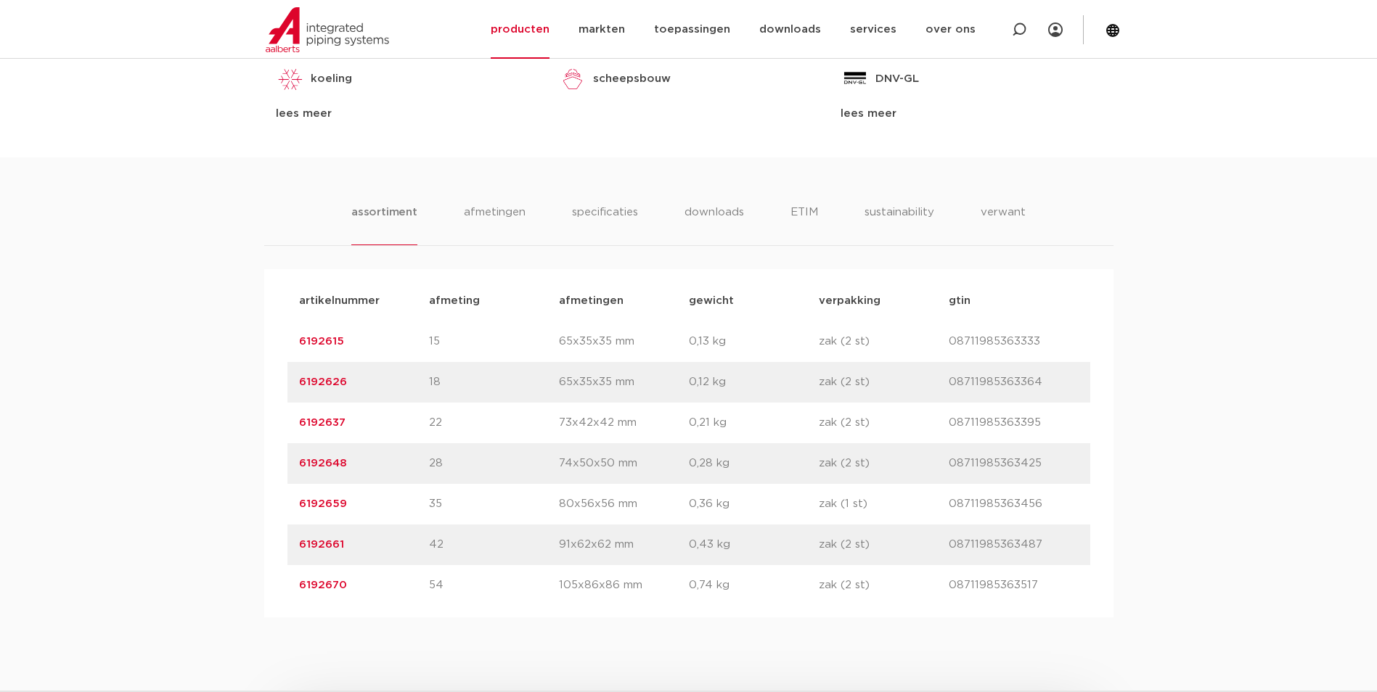
scroll to position [798, 0]
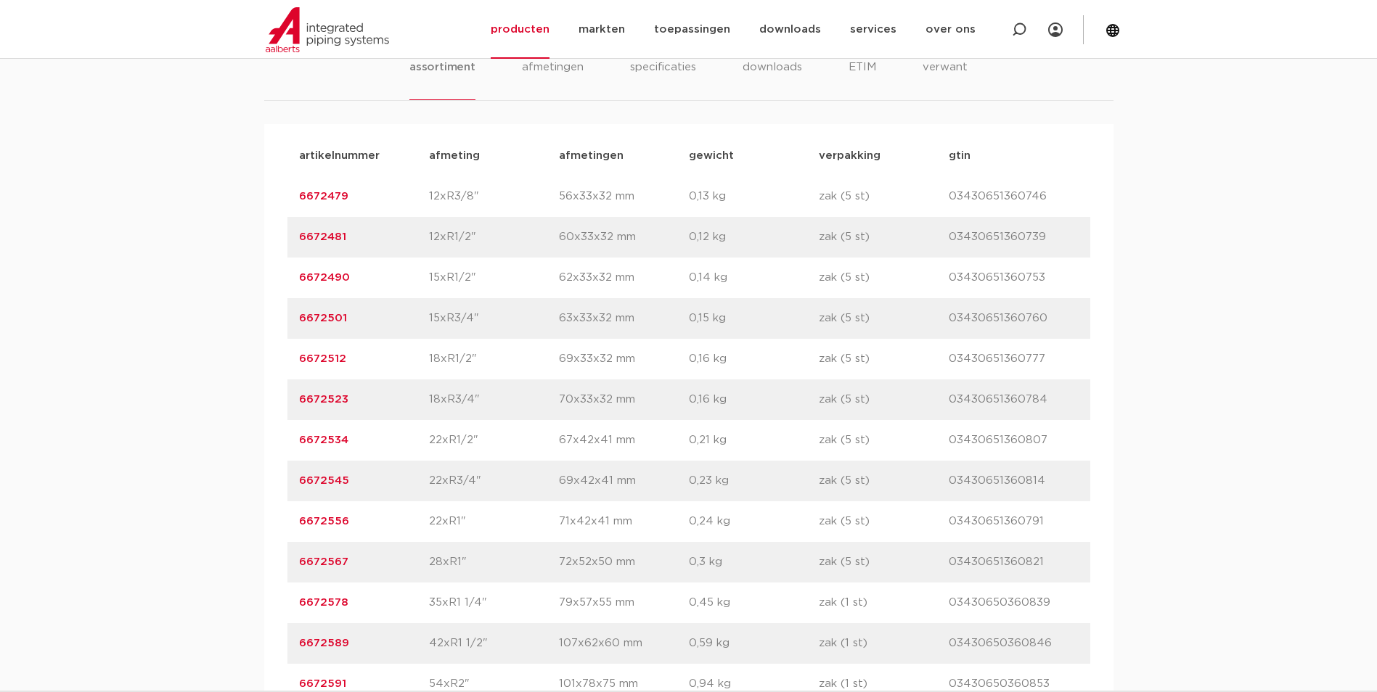
scroll to position [1016, 0]
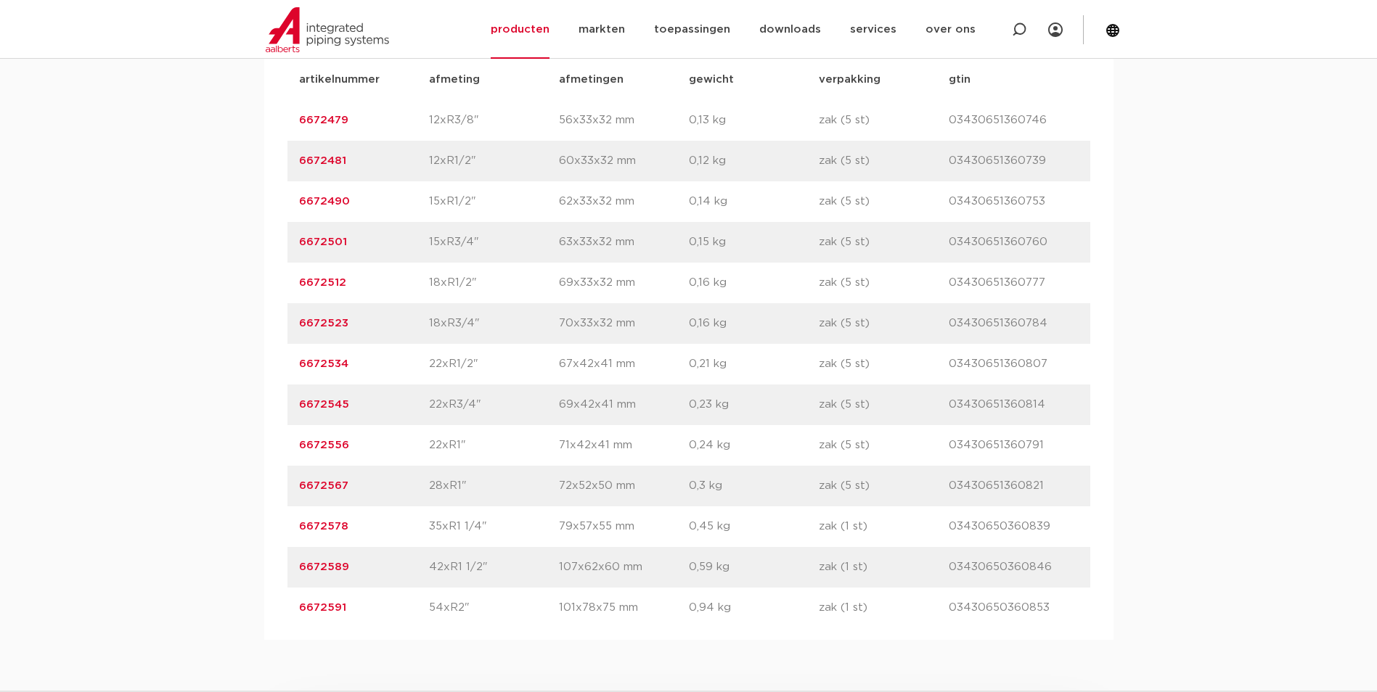
drag, startPoint x: 361, startPoint y: 616, endPoint x: 259, endPoint y: 603, distance: 103.2
click at [259, 603] on div "assortiment afmetingen specificaties downloads ETIM verwant assortiment afmetin…" at bounding box center [688, 288] width 1377 height 704
copy link "6672591"
drag, startPoint x: 355, startPoint y: 575, endPoint x: 285, endPoint y: 582, distance: 70.0
click at [285, 582] on div "artikelnummer afmeting afmetingen gewicht verpakking gtin artikelnummer 6672479…" at bounding box center [688, 344] width 849 height 592
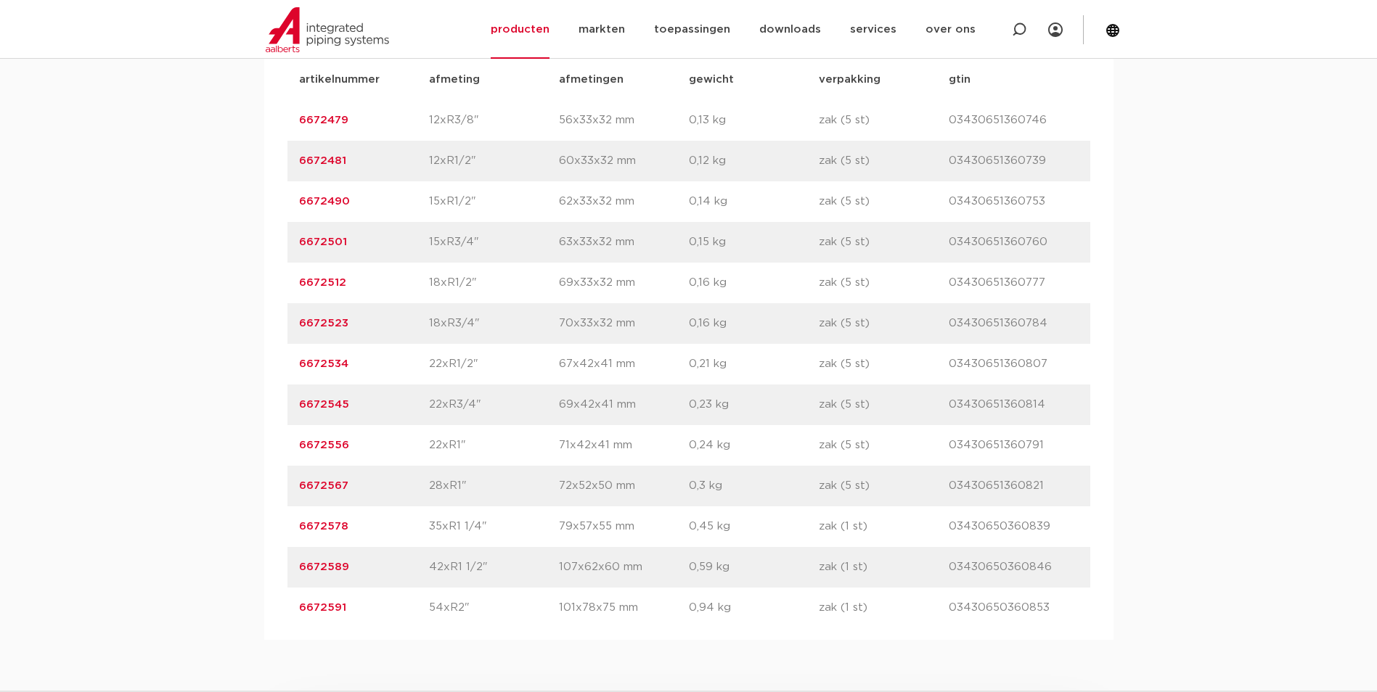
copy link "6672589"
click at [398, 547] on div "artikelnummer 6672589 afmeting 42xR1 1/2" afmetingen 107x62x60 mm gewicht 0,59 …" at bounding box center [688, 567] width 803 height 41
click at [381, 534] on p "6672578" at bounding box center [364, 526] width 130 height 17
drag, startPoint x: 348, startPoint y: 522, endPoint x: 255, endPoint y: 519, distance: 93.0
click at [255, 519] on div "assortiment afmetingen specificaties downloads ETIM verwant assortiment afmetin…" at bounding box center [688, 288] width 1377 height 704
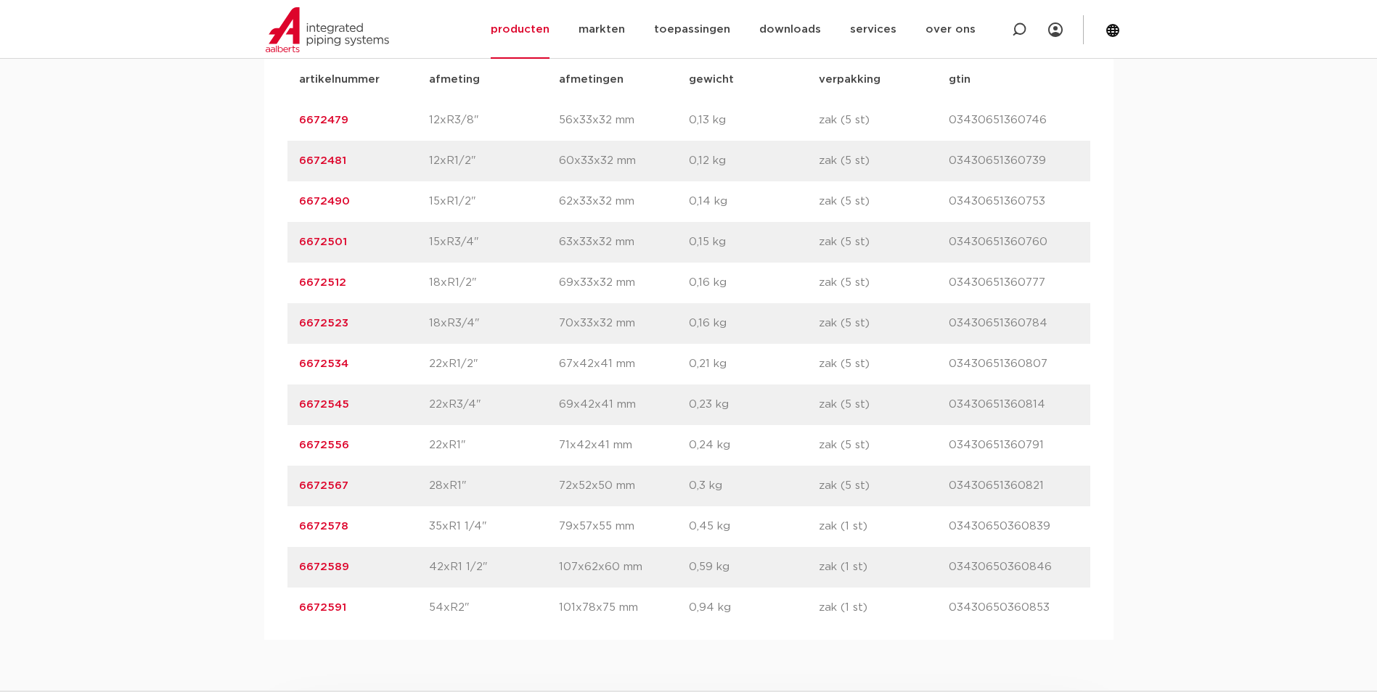
copy link "6672578"
click at [403, 488] on p "6672567" at bounding box center [364, 485] width 130 height 17
drag, startPoint x: 355, startPoint y: 487, endPoint x: 209, endPoint y: 471, distance: 146.7
click at [209, 471] on div "assortiment [GEOGRAPHIC_DATA] specificaties downloads ETIM verwant assortiment …" at bounding box center [688, 288] width 1377 height 704
copy link "6672567"
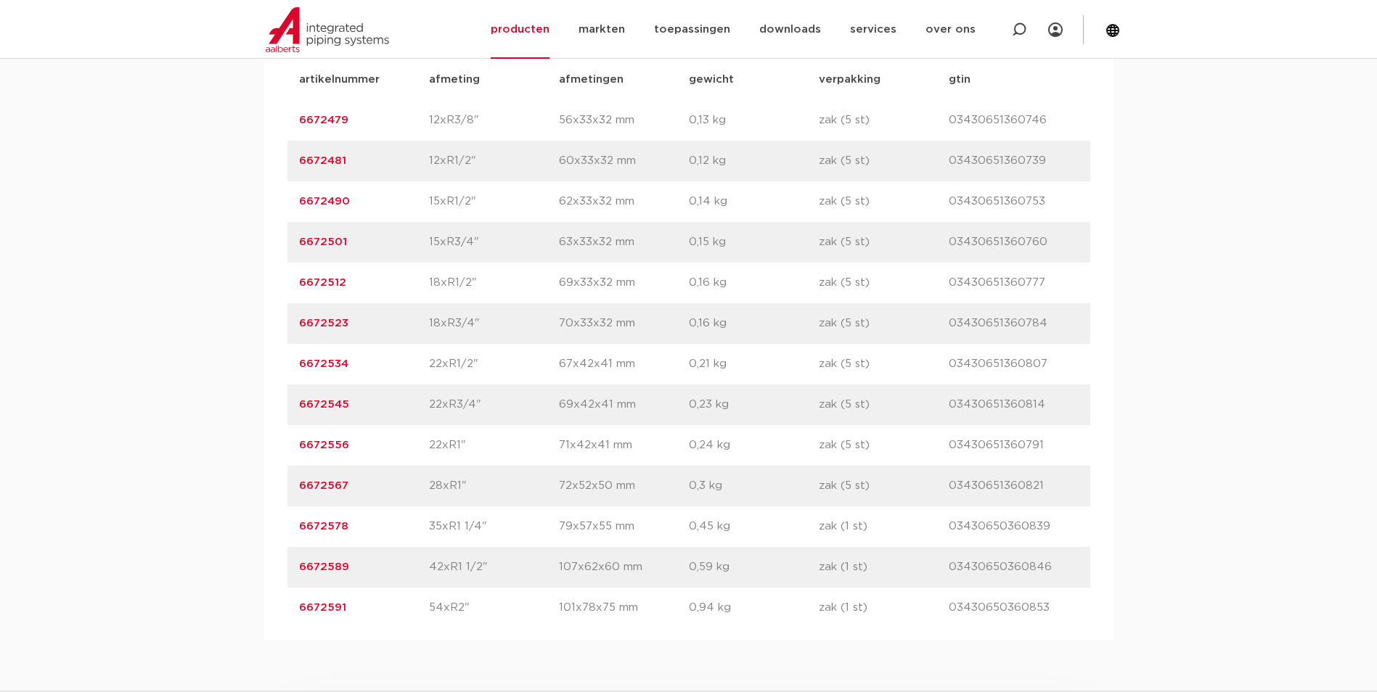
click at [417, 451] on p "6672556" at bounding box center [364, 445] width 130 height 17
click at [364, 448] on p "6672556" at bounding box center [364, 445] width 130 height 17
drag, startPoint x: 382, startPoint y: 616, endPoint x: 263, endPoint y: 614, distance: 119.8
click at [263, 614] on div "assortiment afmetingen specificaties downloads ETIM verwant assortiment afmetin…" at bounding box center [688, 288] width 1377 height 704
copy link "6672591"
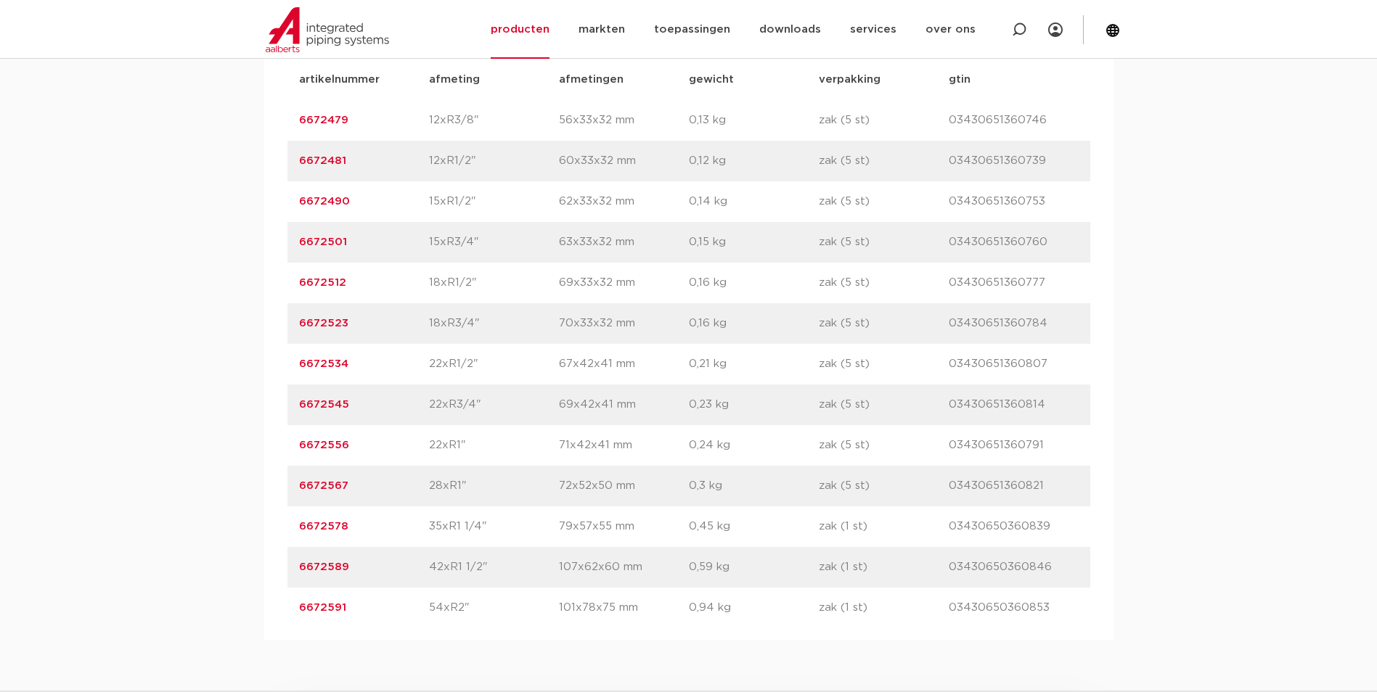
click at [432, 615] on p "54xR2"" at bounding box center [494, 607] width 130 height 17
drag, startPoint x: 386, startPoint y: 572, endPoint x: 213, endPoint y: 569, distance: 173.5
click at [213, 569] on div "assortiment [GEOGRAPHIC_DATA] specificaties downloads ETIM verwant assortiment …" at bounding box center [688, 288] width 1377 height 704
copy link "6672589"
drag, startPoint x: 342, startPoint y: 530, endPoint x: 287, endPoint y: 536, distance: 55.5
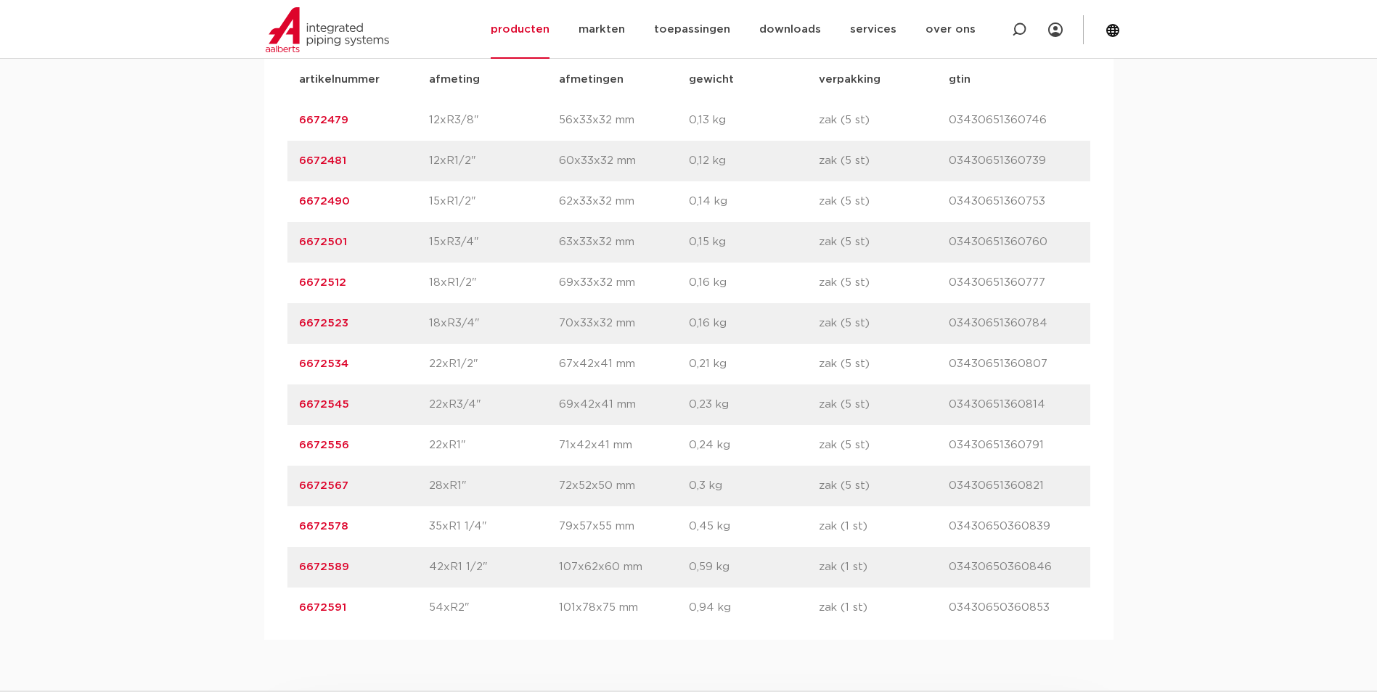
click at [287, 536] on div "artikelnummer 6672578 afmeting 35xR1 1/4" afmetingen 79x57x55 mm gewicht 0,45 k…" at bounding box center [688, 527] width 803 height 41
copy link "6672578"
drag, startPoint x: 356, startPoint y: 491, endPoint x: 238, endPoint y: 492, distance: 118.3
click at [238, 492] on div "assortiment afmetingen specificaties downloads ETIM verwant assortiment afmetin…" at bounding box center [688, 288] width 1377 height 704
copy link "6672567"
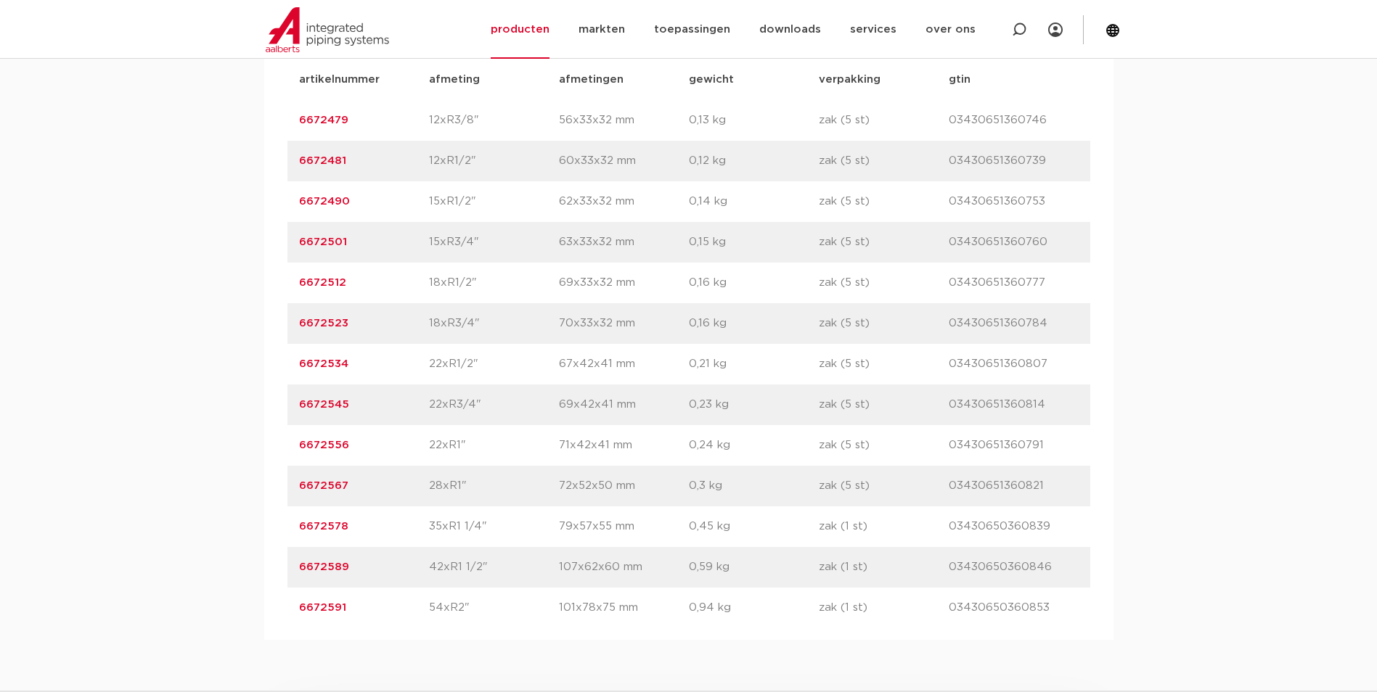
drag, startPoint x: 360, startPoint y: 446, endPoint x: 268, endPoint y: 438, distance: 92.5
click at [268, 438] on div "artikelnummer afmeting afmetingen gewicht verpakking gtin artikelnummer 6672479…" at bounding box center [688, 344] width 849 height 592
copy link "6672556"
drag, startPoint x: 369, startPoint y: 409, endPoint x: 224, endPoint y: 409, distance: 145.1
click at [224, 409] on div "assortiment afmetingen specificaties downloads ETIM verwant assortiment afmetin…" at bounding box center [688, 288] width 1377 height 704
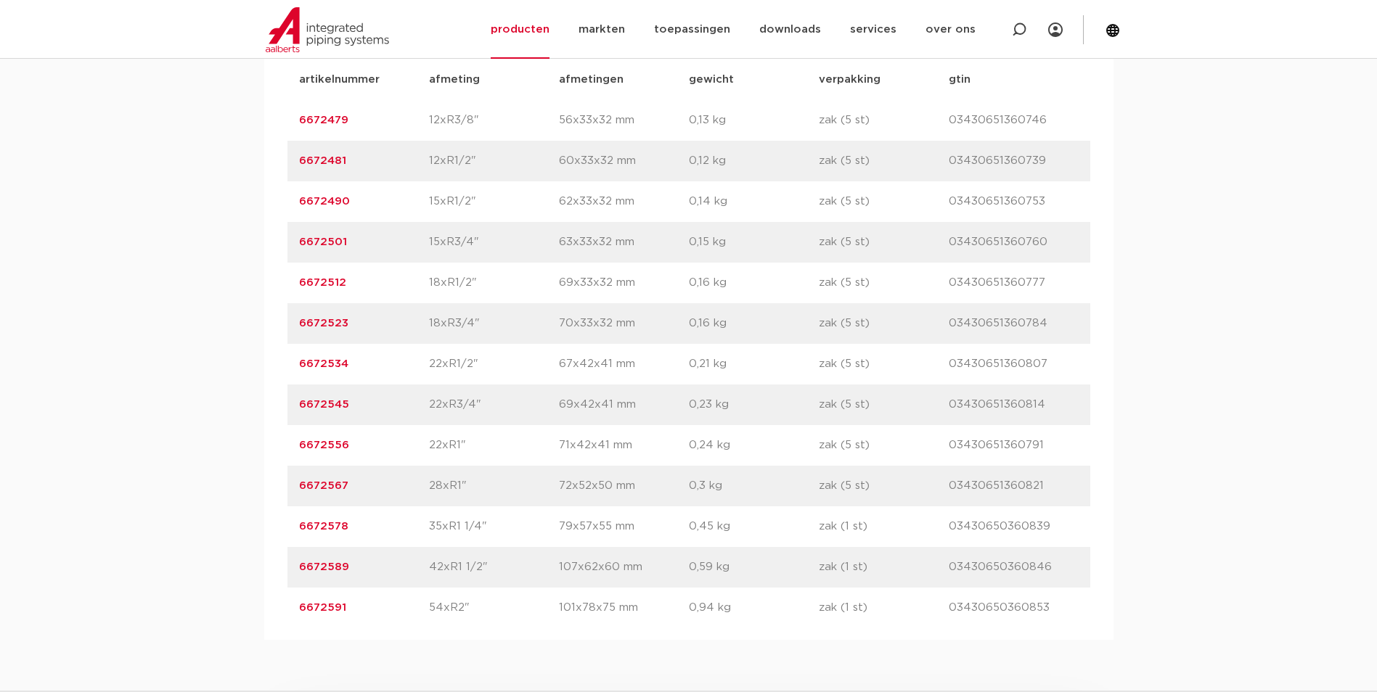
copy link "6672545"
drag, startPoint x: 347, startPoint y: 358, endPoint x: 242, endPoint y: 362, distance: 105.3
click at [242, 362] on div "assortiment afmetingen specificaties downloads ETIM verwant assortiment afmetin…" at bounding box center [688, 288] width 1377 height 704
drag, startPoint x: 377, startPoint y: 319, endPoint x: 282, endPoint y: 323, distance: 95.1
click at [282, 323] on div "artikelnummer afmeting afmetingen gewicht verpakking gtin artikelnummer 6672479…" at bounding box center [688, 344] width 849 height 592
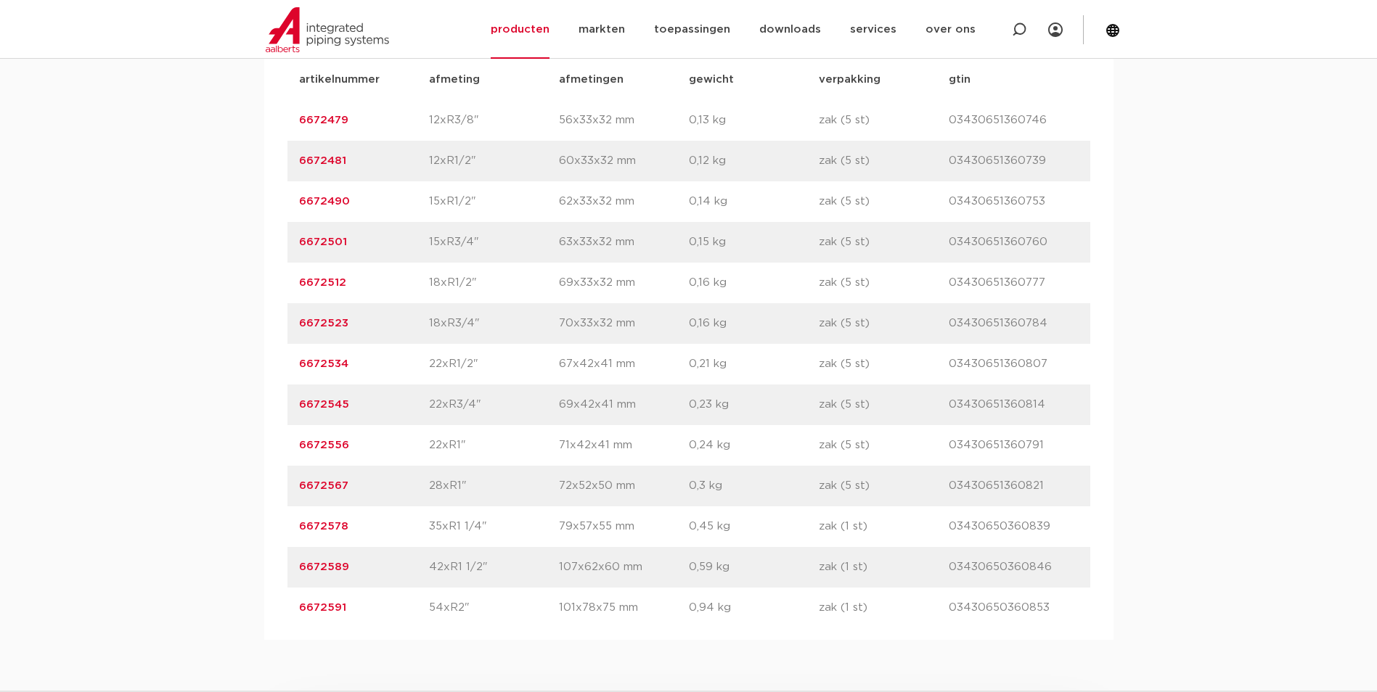
drag, startPoint x: 355, startPoint y: 284, endPoint x: 262, endPoint y: 281, distance: 92.9
click at [262, 281] on div "assortiment afmetingen specificaties downloads ETIM verwant assortiment afmetin…" at bounding box center [688, 288] width 1377 height 704
drag, startPoint x: 357, startPoint y: 240, endPoint x: 287, endPoint y: 243, distance: 69.7
click at [287, 243] on div "artikelnummer 6672501 afmeting 15xR3/4" afmetingen 63x33x32 mm gewicht 0,15 kg …" at bounding box center [688, 242] width 803 height 41
drag, startPoint x: 352, startPoint y: 203, endPoint x: 233, endPoint y: 207, distance: 119.1
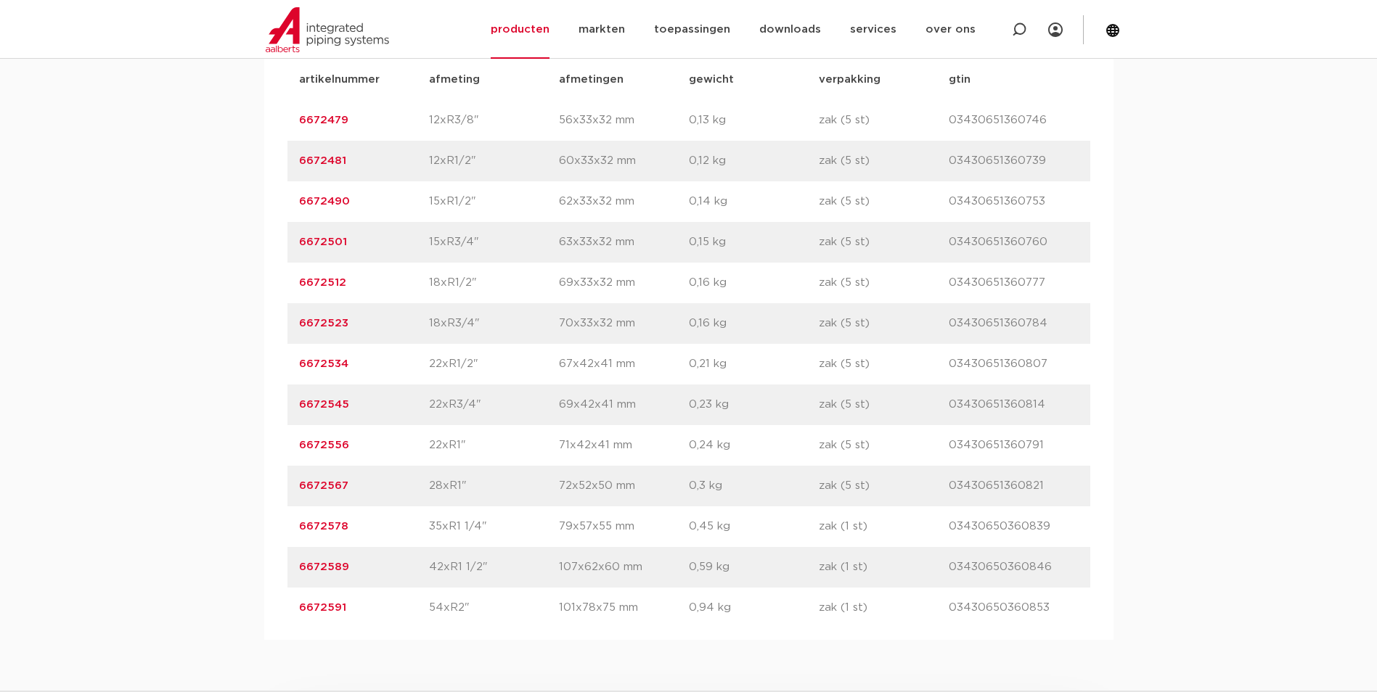
click at [233, 207] on div "assortiment afmetingen specificaties downloads ETIM verwant assortiment afmetin…" at bounding box center [688, 288] width 1377 height 704
click at [343, 268] on div "artikelnummer 6672512 afmeting 18xR1/2" afmetingen 69x33x32 mm gewicht 0,16 kg …" at bounding box center [688, 283] width 803 height 41
click at [380, 207] on p "6672490" at bounding box center [364, 201] width 130 height 17
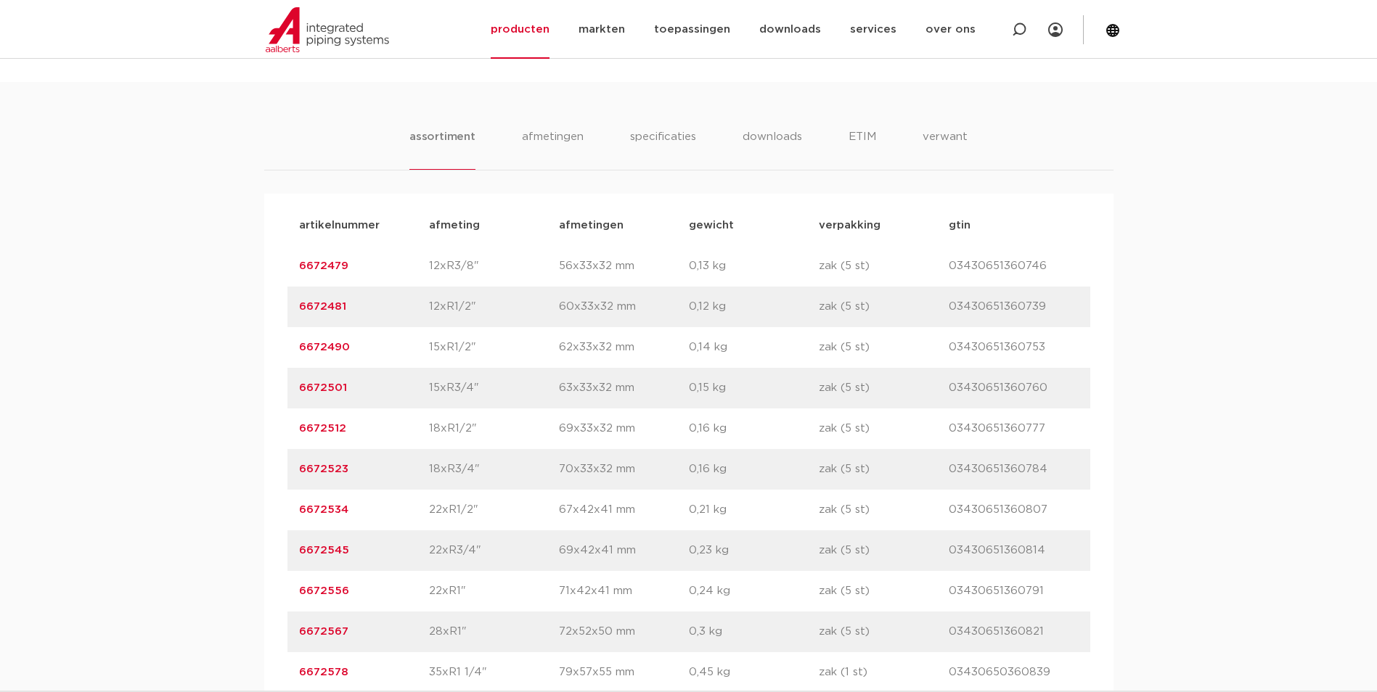
scroll to position [871, 0]
drag, startPoint x: 309, startPoint y: 308, endPoint x: 173, endPoint y: 309, distance: 135.7
click at [173, 309] on div "assortiment afmetingen specificaties downloads ETIM verwant assortiment afmetin…" at bounding box center [688, 433] width 1377 height 704
drag, startPoint x: 337, startPoint y: 364, endPoint x: 337, endPoint y: 321, distance: 42.1
click at [337, 364] on div "artikelnummer 6672490 afmeting 15xR1/2" afmetingen 62x33x32 mm gewicht 0,14 kg …" at bounding box center [688, 347] width 803 height 41
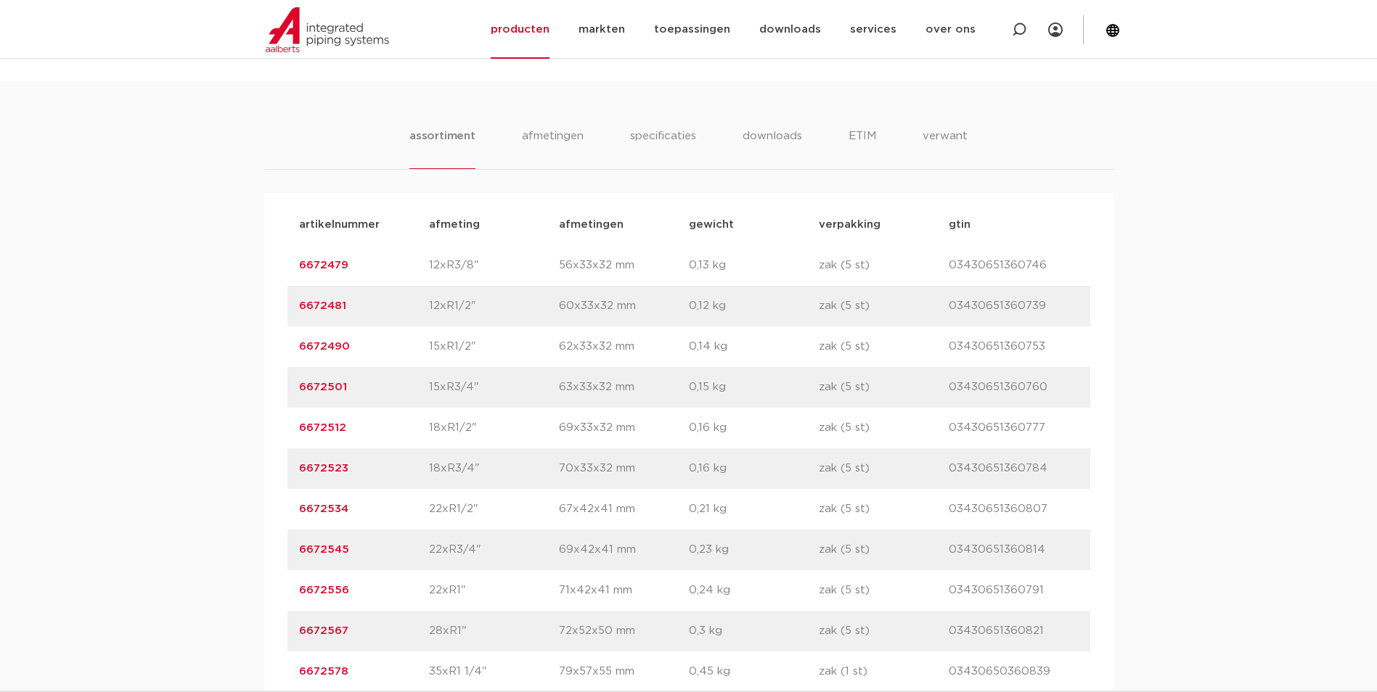
drag, startPoint x: 363, startPoint y: 269, endPoint x: 264, endPoint y: 268, distance: 98.7
click at [264, 268] on div "artikelnummer afmeting afmetingen gewicht verpakking gtin artikelnummer 6672479…" at bounding box center [688, 489] width 849 height 592
click at [114, 160] on div "assortiment afmetingen specificaties downloads ETIM verwant assortiment afmetin…" at bounding box center [688, 433] width 1377 height 704
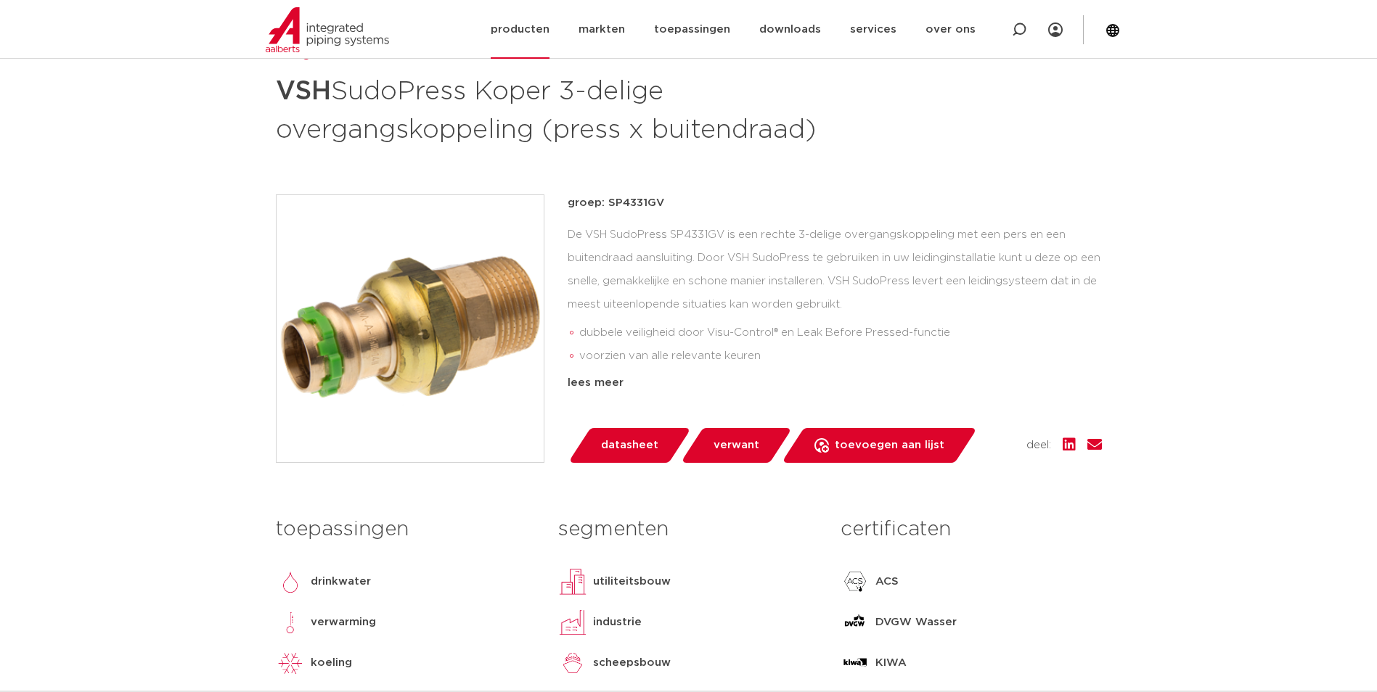
scroll to position [218, 0]
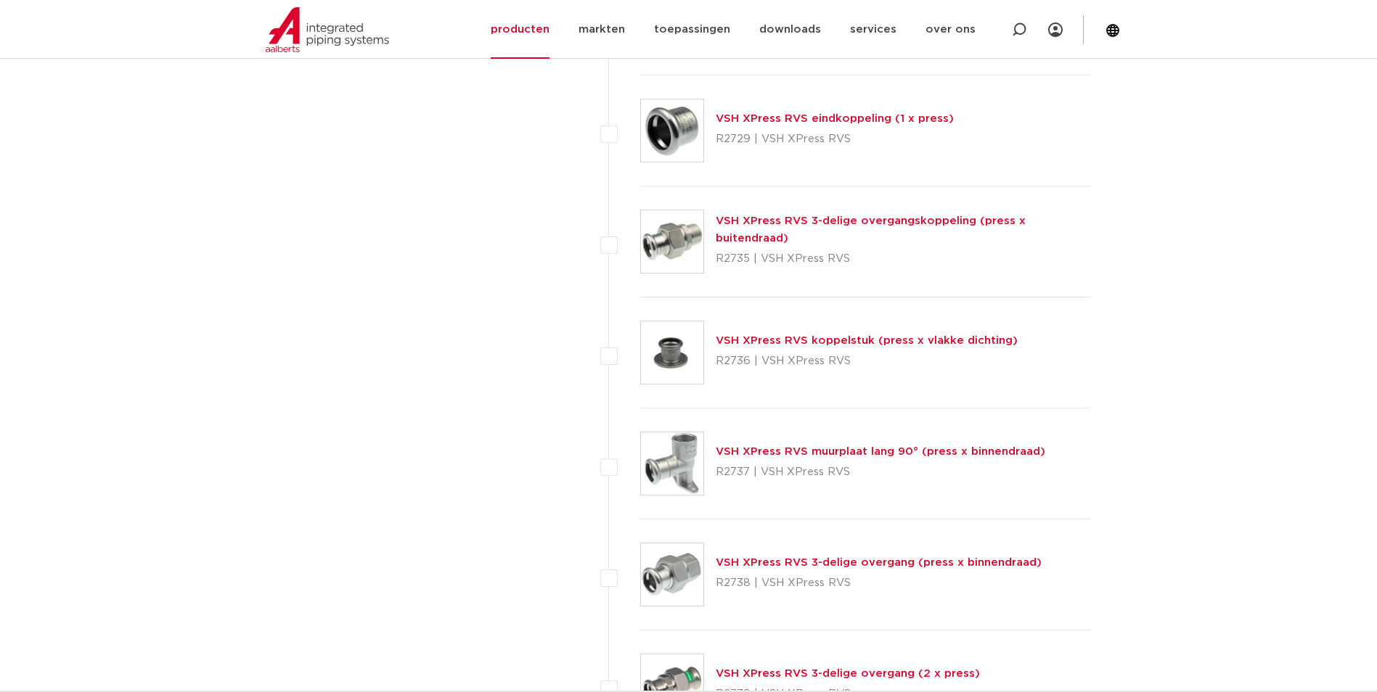
scroll to position [2903, 0]
click at [915, 231] on link "VSH XPress RVS 3-delige overgangskoppeling (press x buitendraad)" at bounding box center [871, 230] width 310 height 28
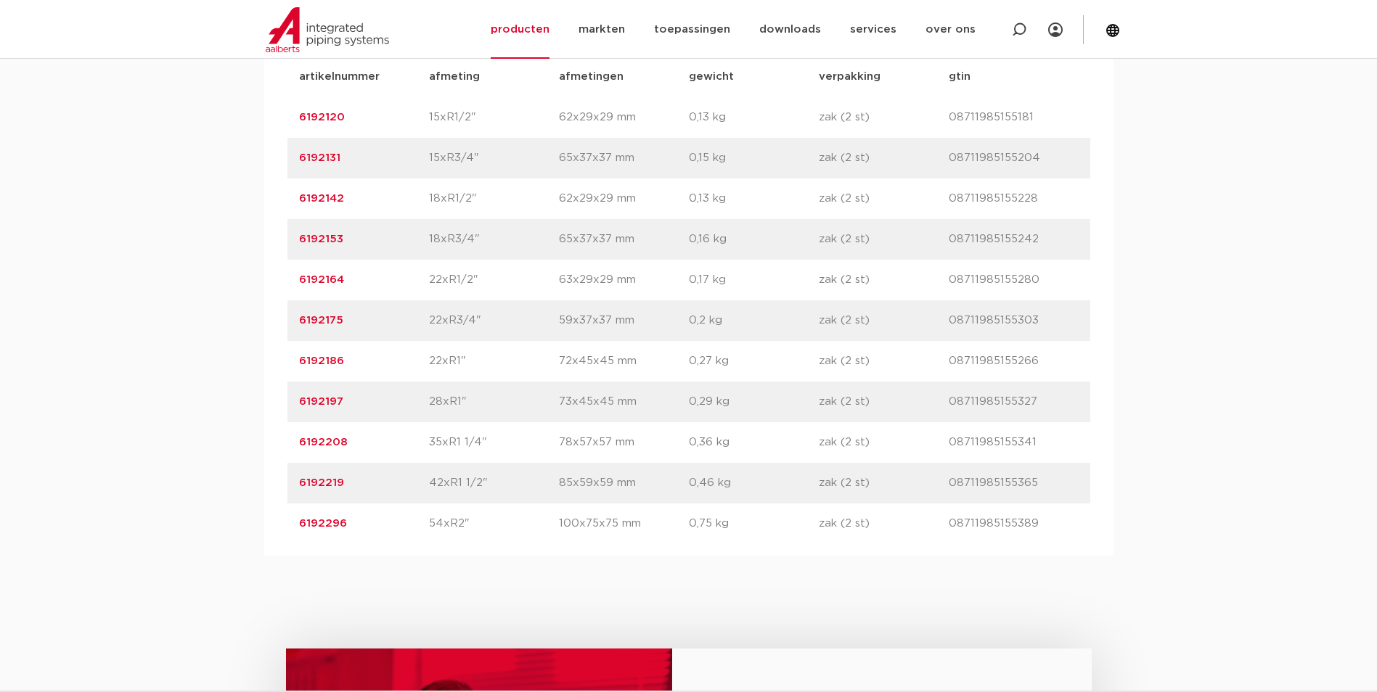
scroll to position [1016, 0]
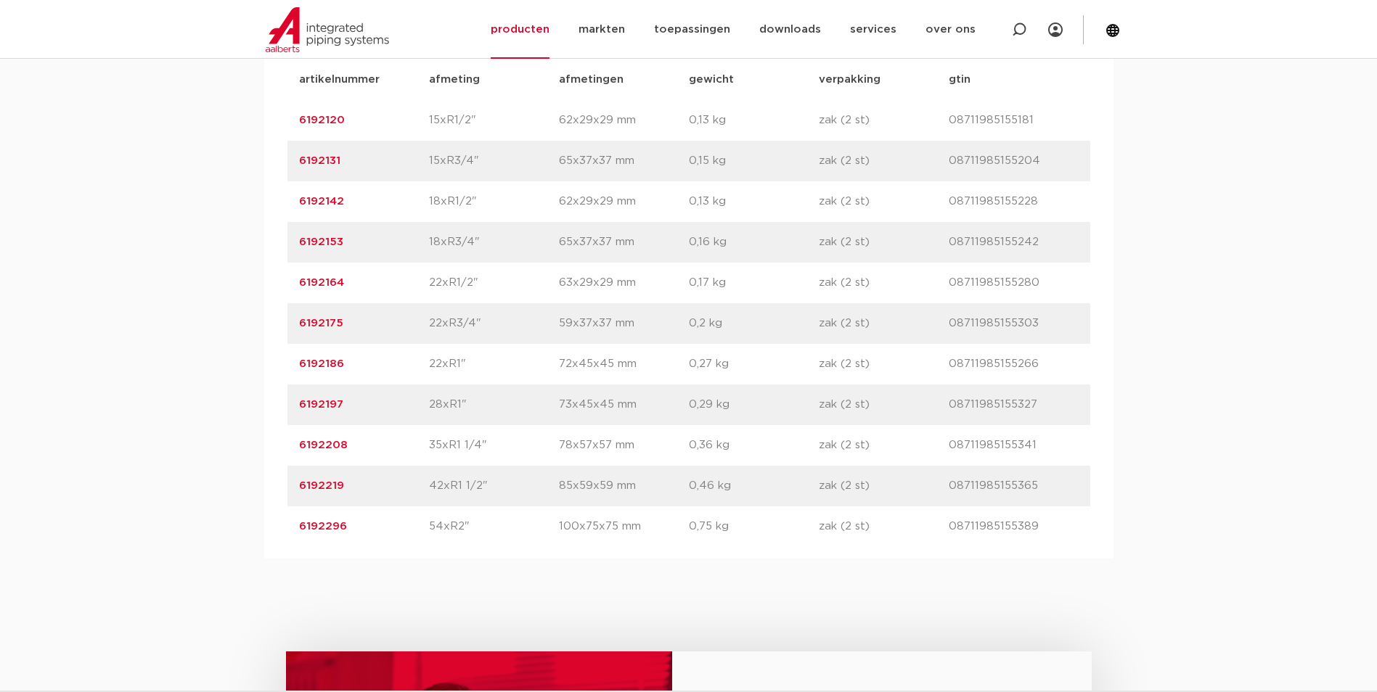
click at [386, 438] on p "6192208" at bounding box center [364, 445] width 130 height 17
click at [376, 446] on p "6192208" at bounding box center [364, 445] width 130 height 17
click at [364, 448] on p "6192208" at bounding box center [364, 445] width 130 height 17
click at [382, 473] on div "artikelnummer 6192219 afmeting 42xR1 1/2" afmetingen 85x59x59 mm gewicht 0,46 k…" at bounding box center [688, 486] width 803 height 41
drag, startPoint x: 358, startPoint y: 366, endPoint x: 253, endPoint y: 367, distance: 106.0
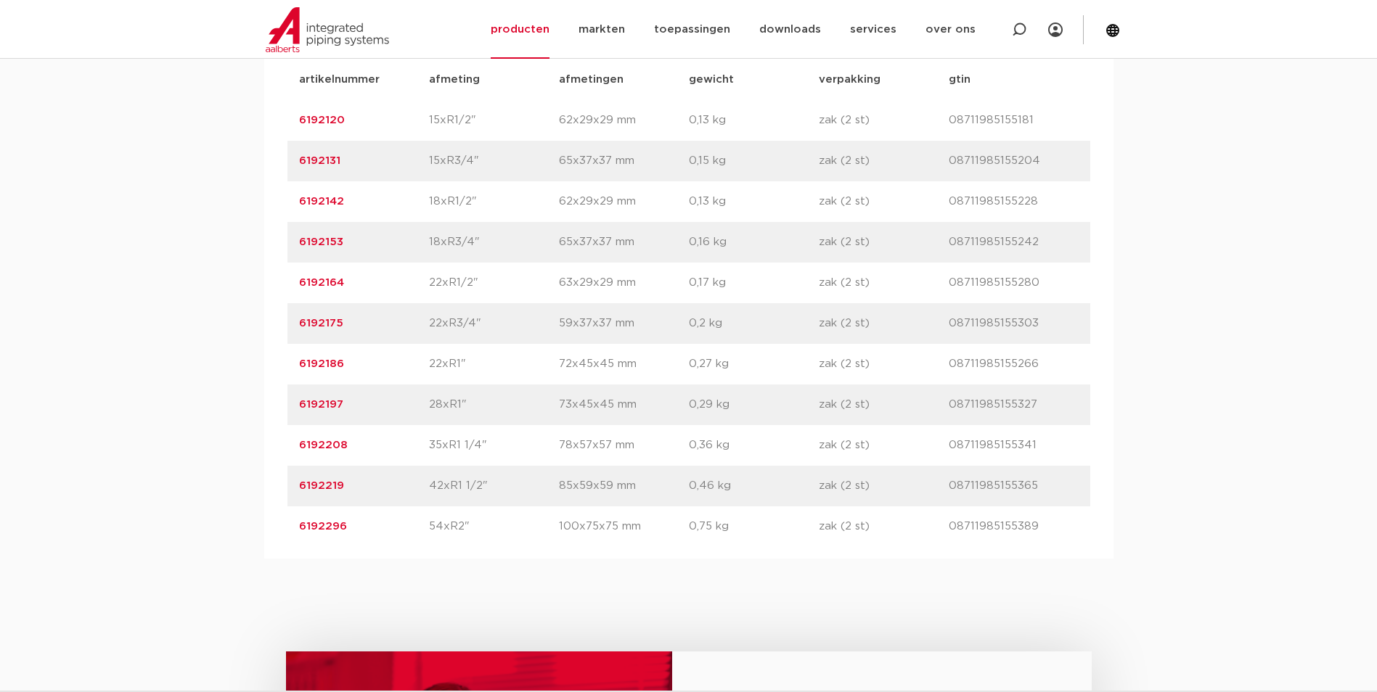
click at [253, 367] on div "assortiment afmetingen specificaties downloads ETIM sustainability verwant asso…" at bounding box center [688, 247] width 1377 height 623
copy link "6192186"
click at [446, 538] on div "artikelnummer 6192296 afmeting 54xR2" afmetingen 100x75x75 mm gewicht 0,75 kg v…" at bounding box center [688, 527] width 803 height 41
drag, startPoint x: 362, startPoint y: 320, endPoint x: 236, endPoint y: 325, distance: 126.4
click at [236, 325] on div "assortiment afmetingen specificaties downloads ETIM sustainability verwant asso…" at bounding box center [688, 247] width 1377 height 623
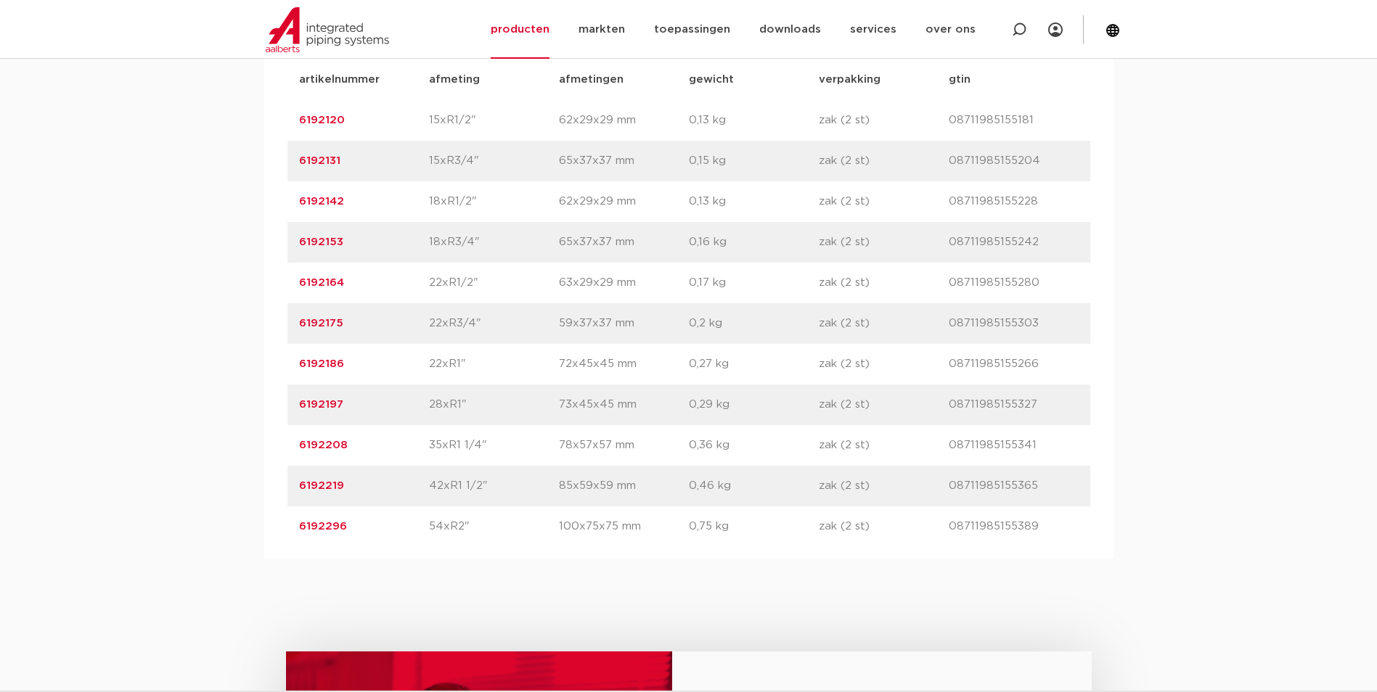
copy link "6192175"
click at [389, 403] on p "6192197" at bounding box center [364, 404] width 130 height 17
drag, startPoint x: 353, startPoint y: 284, endPoint x: 285, endPoint y: 291, distance: 67.9
click at [285, 291] on div "artikelnummer afmeting afmetingen gewicht verpakking gtin artikelnummer 6192120…" at bounding box center [688, 303] width 849 height 511
copy link "6192164"
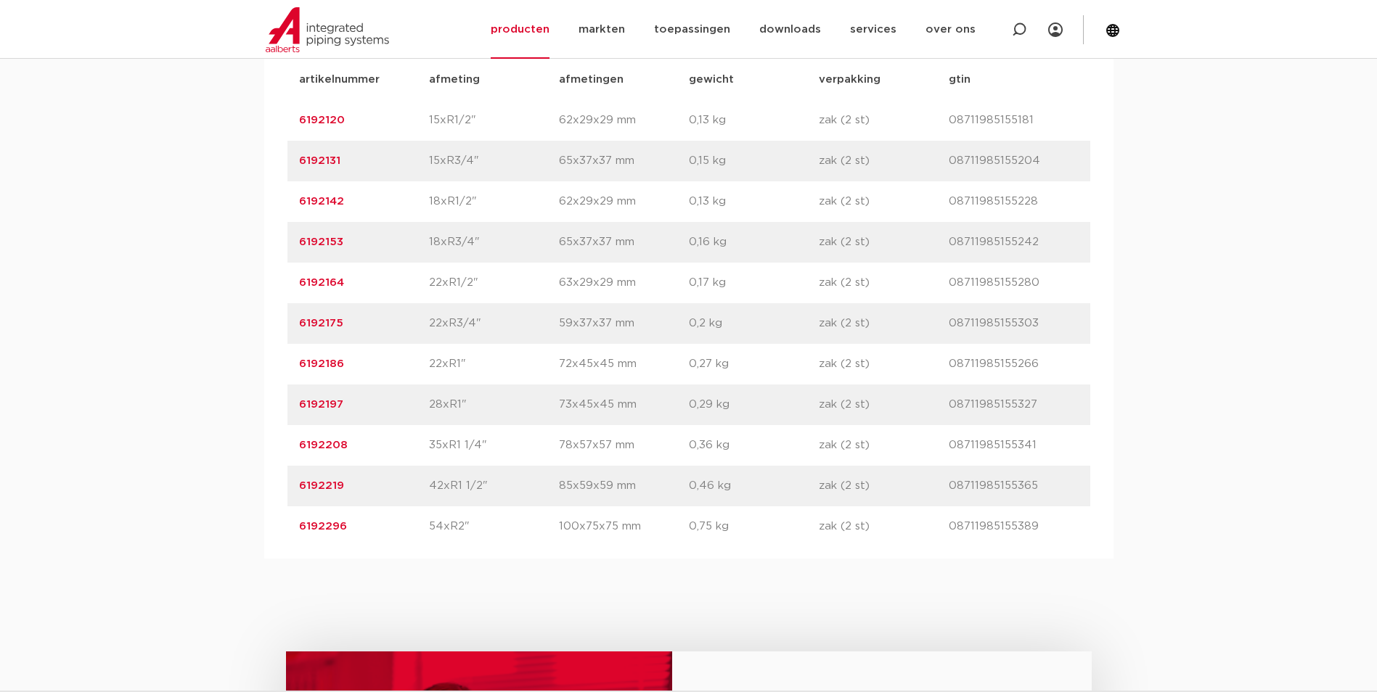
click at [361, 324] on p "6192175" at bounding box center [364, 323] width 130 height 17
drag, startPoint x: 344, startPoint y: 244, endPoint x: 213, endPoint y: 242, distance: 130.6
click at [213, 242] on div "assortiment afmetingen specificaties downloads ETIM sustainability verwant asso…" at bounding box center [688, 247] width 1377 height 623
copy link "6192153"
drag, startPoint x: 368, startPoint y: 203, endPoint x: 268, endPoint y: 204, distance: 99.4
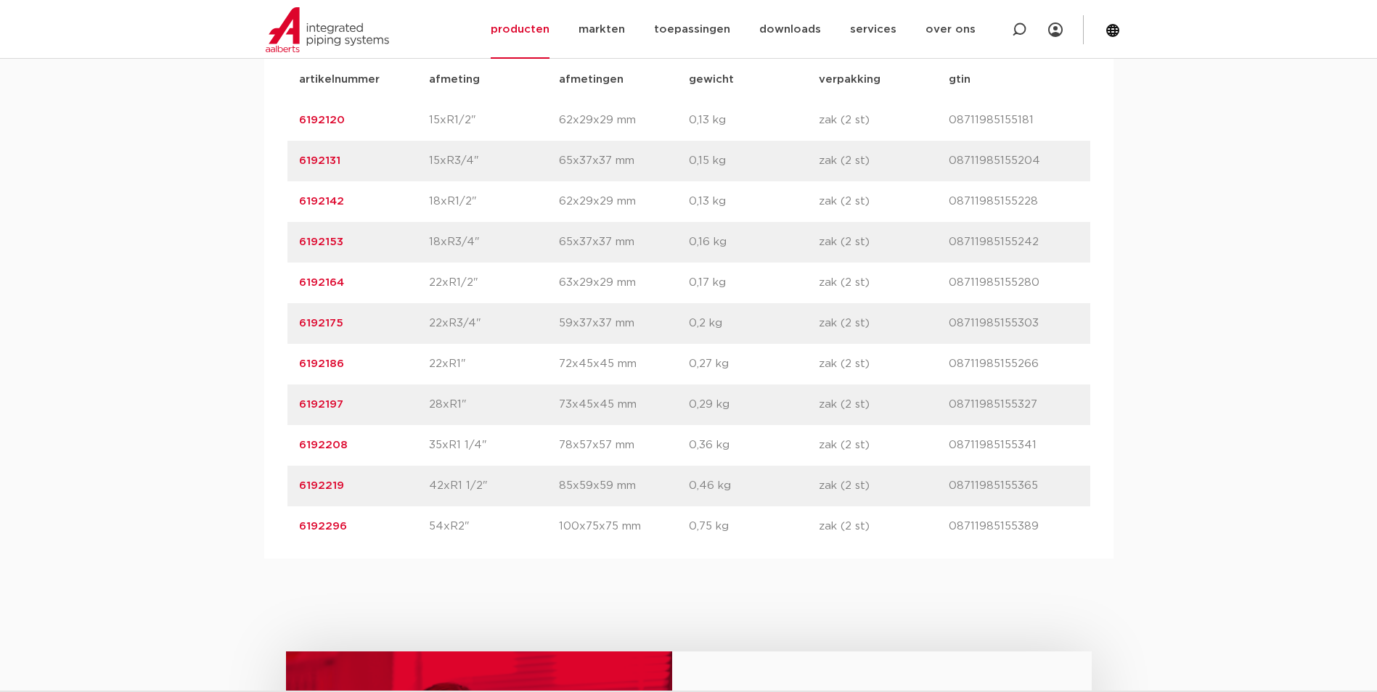
click at [268, 204] on div "artikelnummer afmeting afmetingen gewicht verpakking gtin artikelnummer 6192120…" at bounding box center [688, 303] width 849 height 511
copy link "6192142"
drag, startPoint x: 351, startPoint y: 168, endPoint x: 261, endPoint y: 163, distance: 90.1
click at [261, 163] on div "assortiment afmetingen specificaties downloads ETIM sustainability verwant asso…" at bounding box center [688, 247] width 1377 height 623
copy link "6192131"
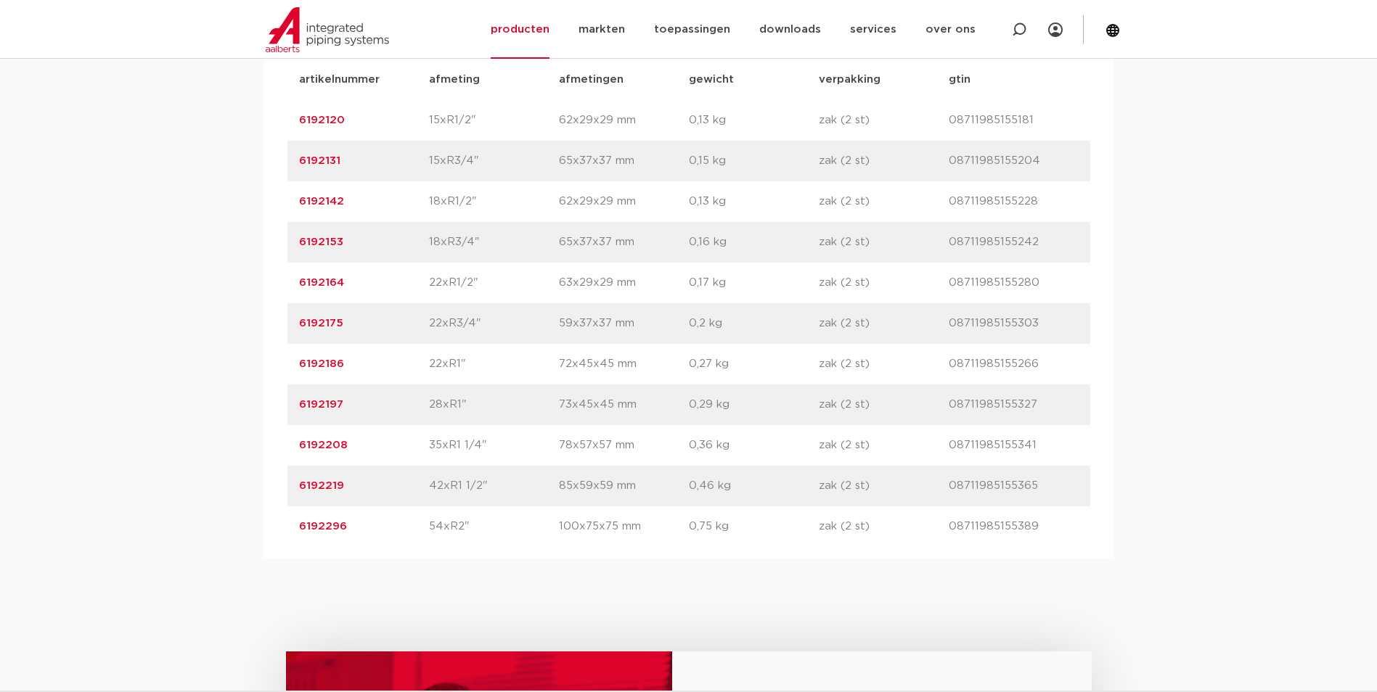
drag, startPoint x: 359, startPoint y: 125, endPoint x: 220, endPoint y: 126, distance: 139.3
click at [220, 126] on div "assortiment afmetingen specificaties downloads ETIM sustainability verwant asso…" at bounding box center [688, 247] width 1377 height 623
copy link "6192120"
click at [468, 556] on div "artikelnummer afmeting afmetingen gewicht verpakking gtin artikelnummer 6192120…" at bounding box center [688, 303] width 849 height 511
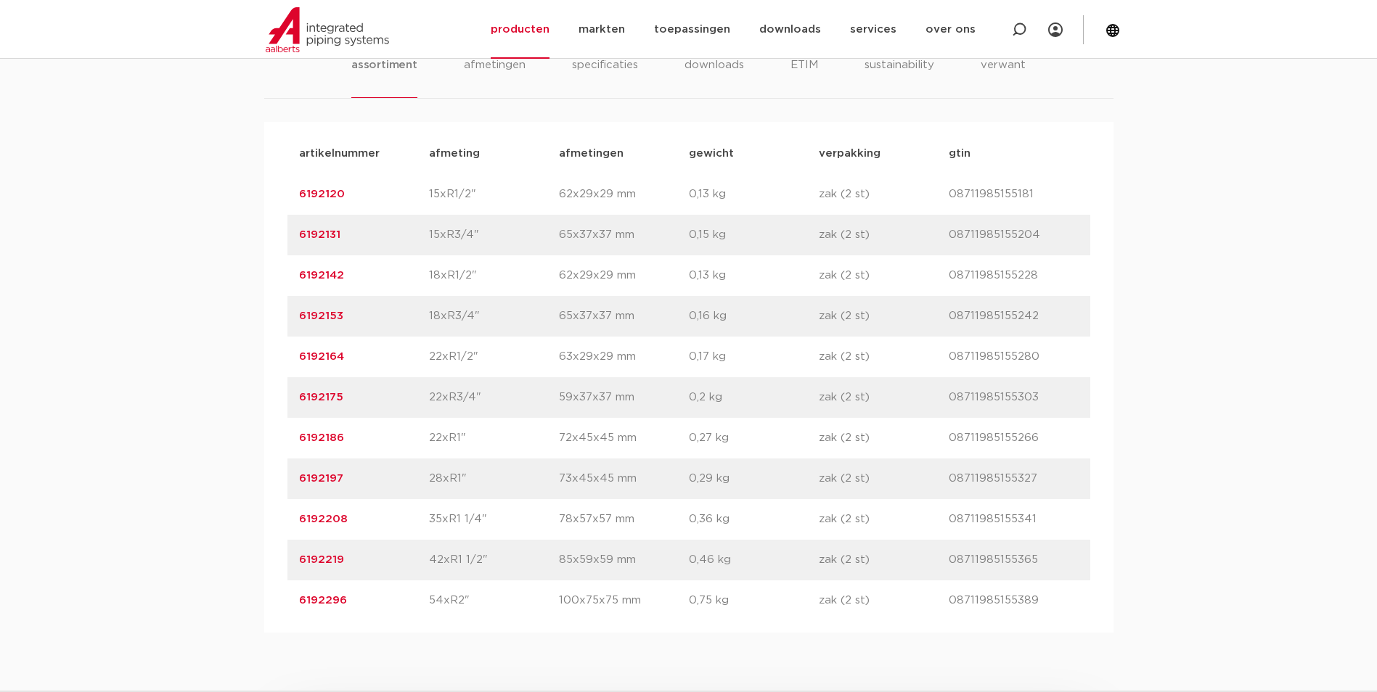
scroll to position [943, 0]
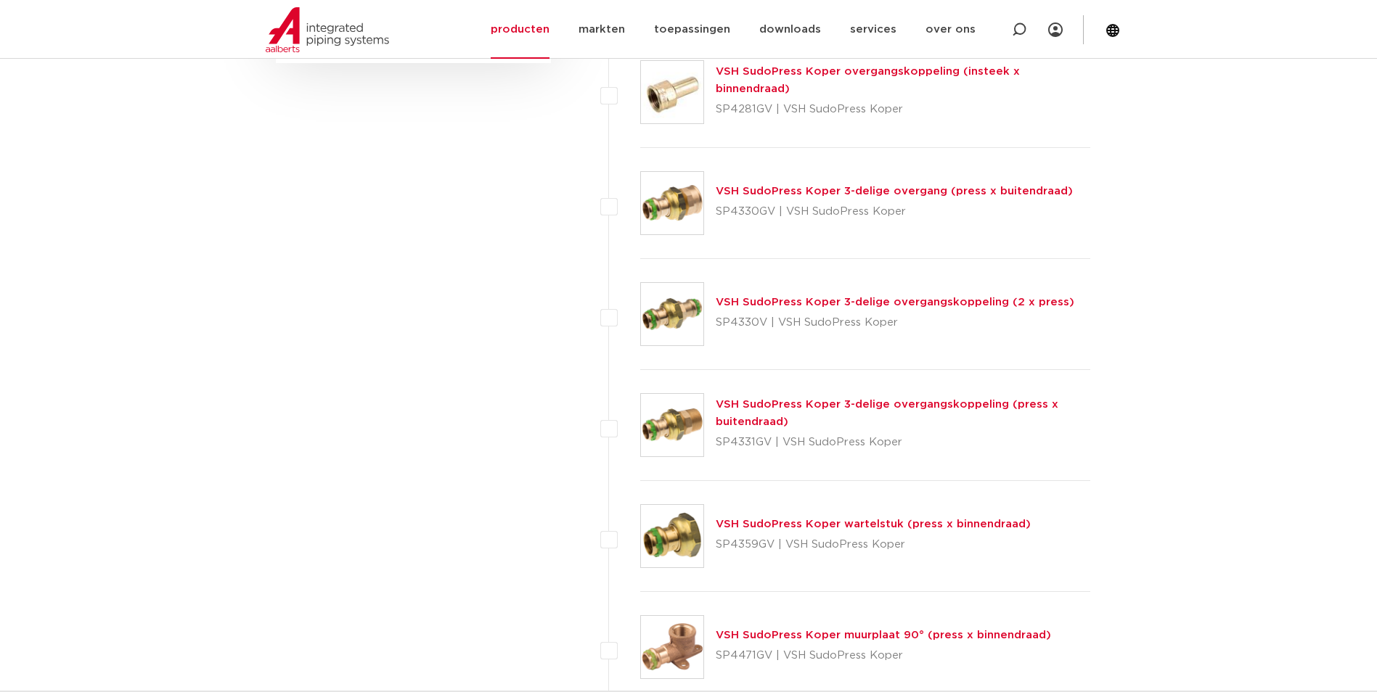
scroll to position [1161, 0]
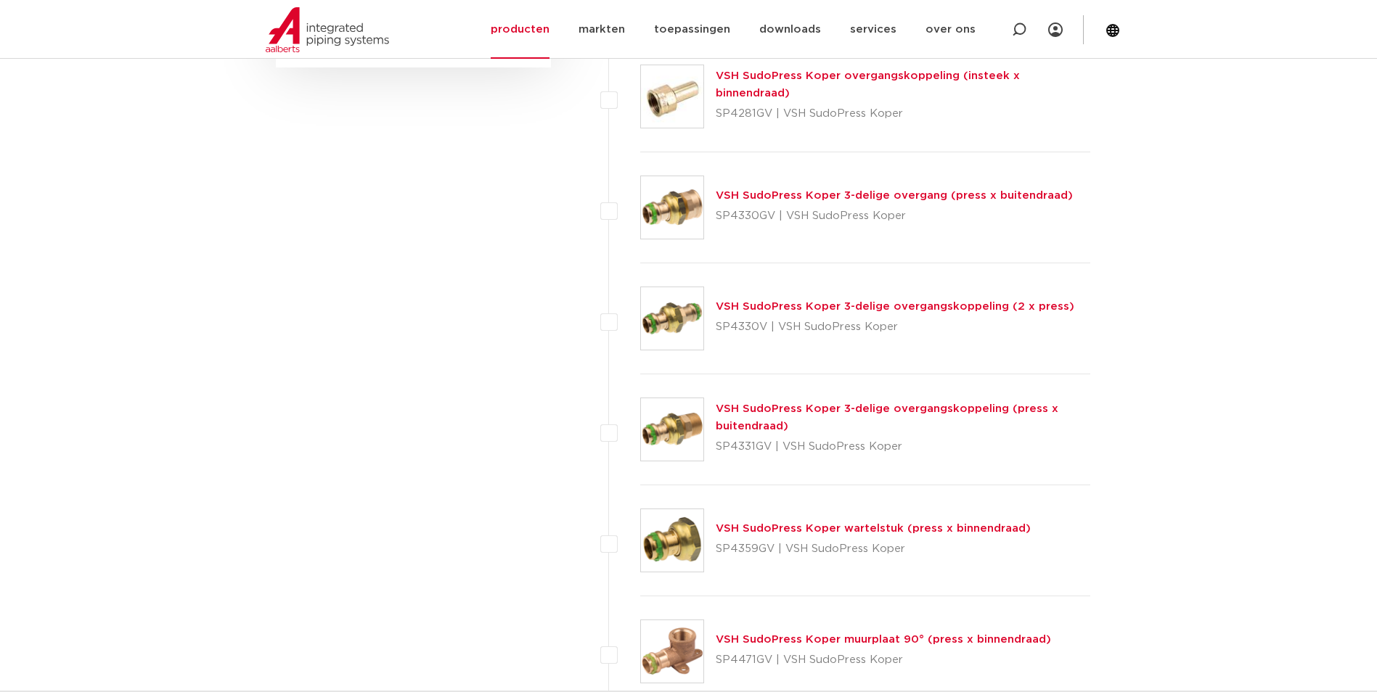
click at [853, 311] on link "VSH SudoPress Koper 3-delige overgangskoppeling (2 x press)" at bounding box center [895, 306] width 358 height 11
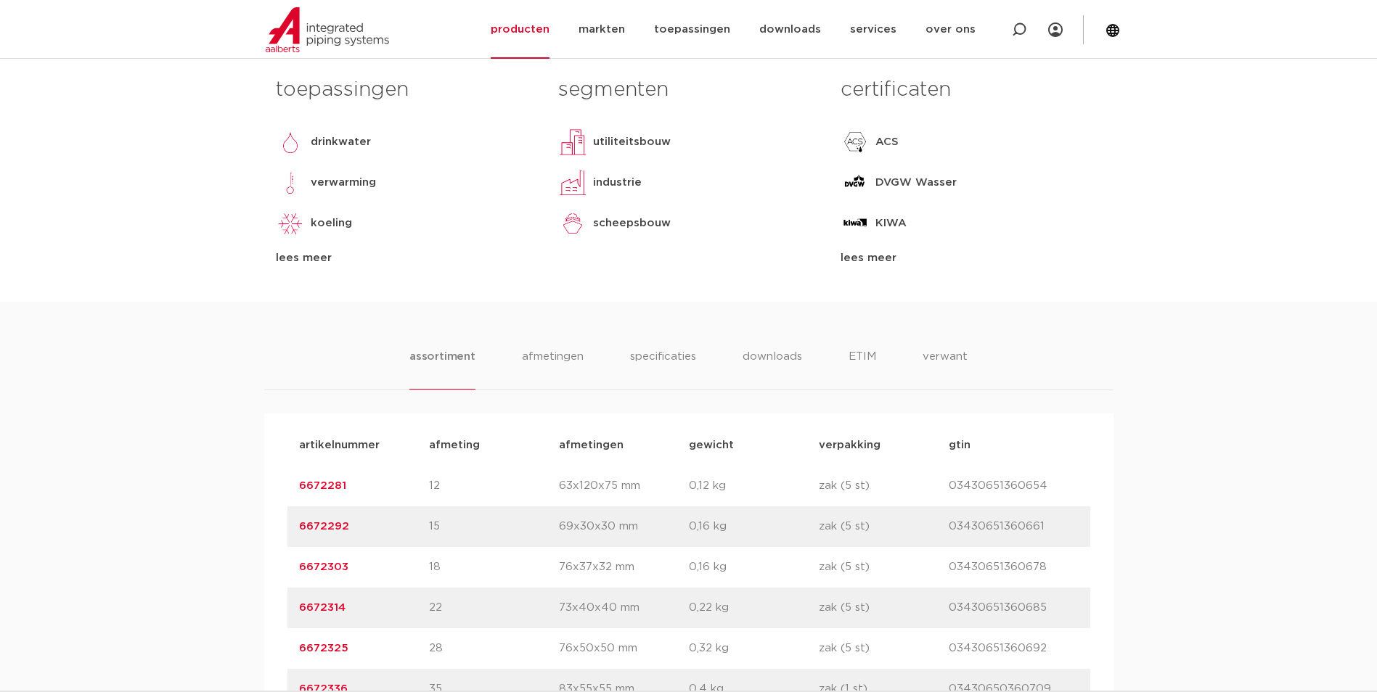
scroll to position [798, 0]
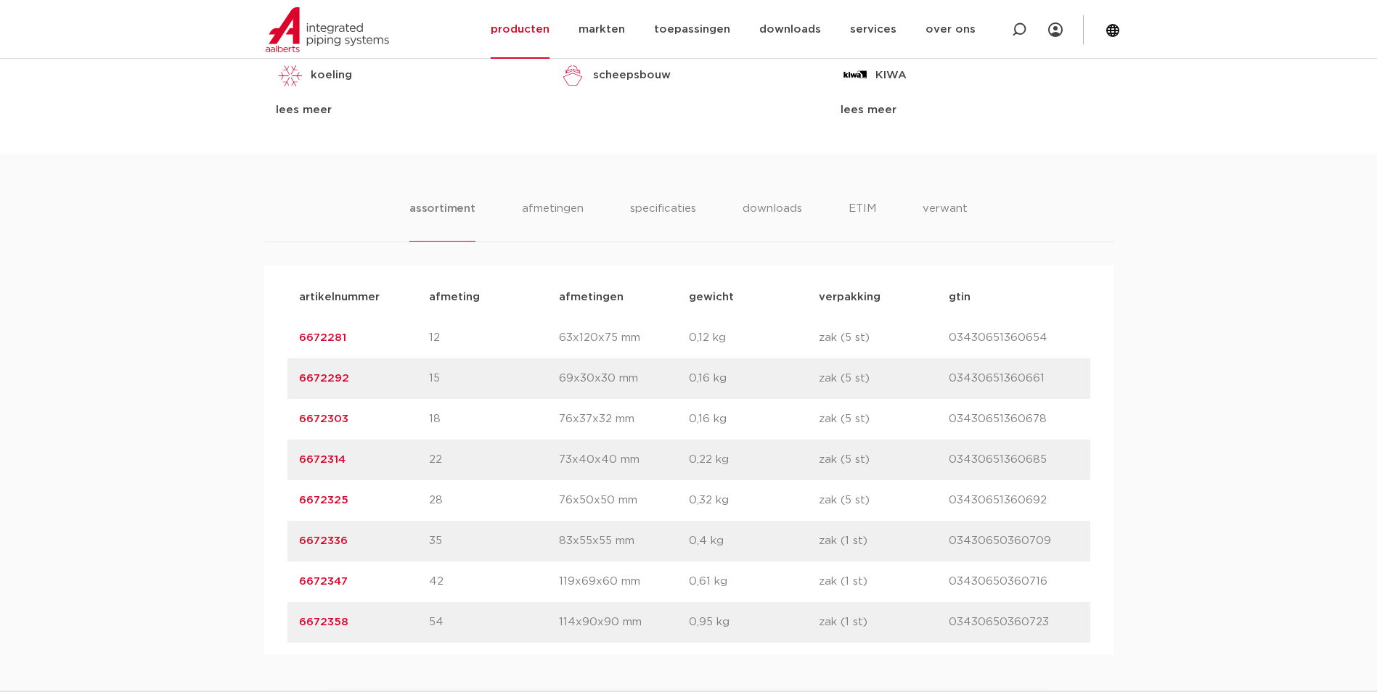
drag, startPoint x: 349, startPoint y: 458, endPoint x: 274, endPoint y: 458, distance: 74.7
click at [274, 458] on div "artikelnummer afmeting [GEOGRAPHIC_DATA] gewicht verpakking gtin artikelnummer …" at bounding box center [688, 460] width 849 height 389
copy link "6672314"
drag, startPoint x: 361, startPoint y: 377, endPoint x: 238, endPoint y: 372, distance: 122.7
click at [238, 372] on div "assortiment [GEOGRAPHIC_DATA] specificaties downloads ETIM verwant assortiment …" at bounding box center [688, 404] width 1377 height 501
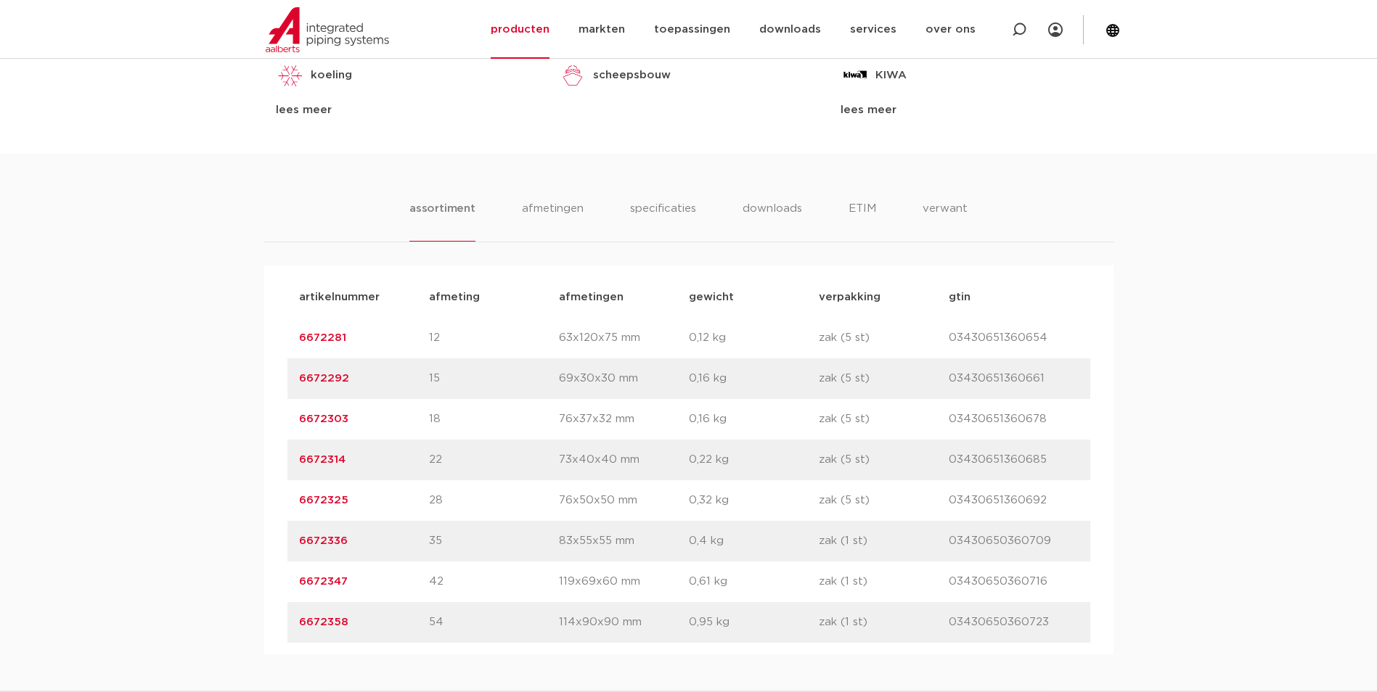
copy link "6672292"
drag, startPoint x: 356, startPoint y: 347, endPoint x: 239, endPoint y: 333, distance: 117.6
click at [239, 333] on div "assortiment [GEOGRAPHIC_DATA] specificaties downloads ETIM verwant assortiment …" at bounding box center [688, 404] width 1377 height 501
copy link "6672281"
drag, startPoint x: 355, startPoint y: 411, endPoint x: 215, endPoint y: 417, distance: 140.2
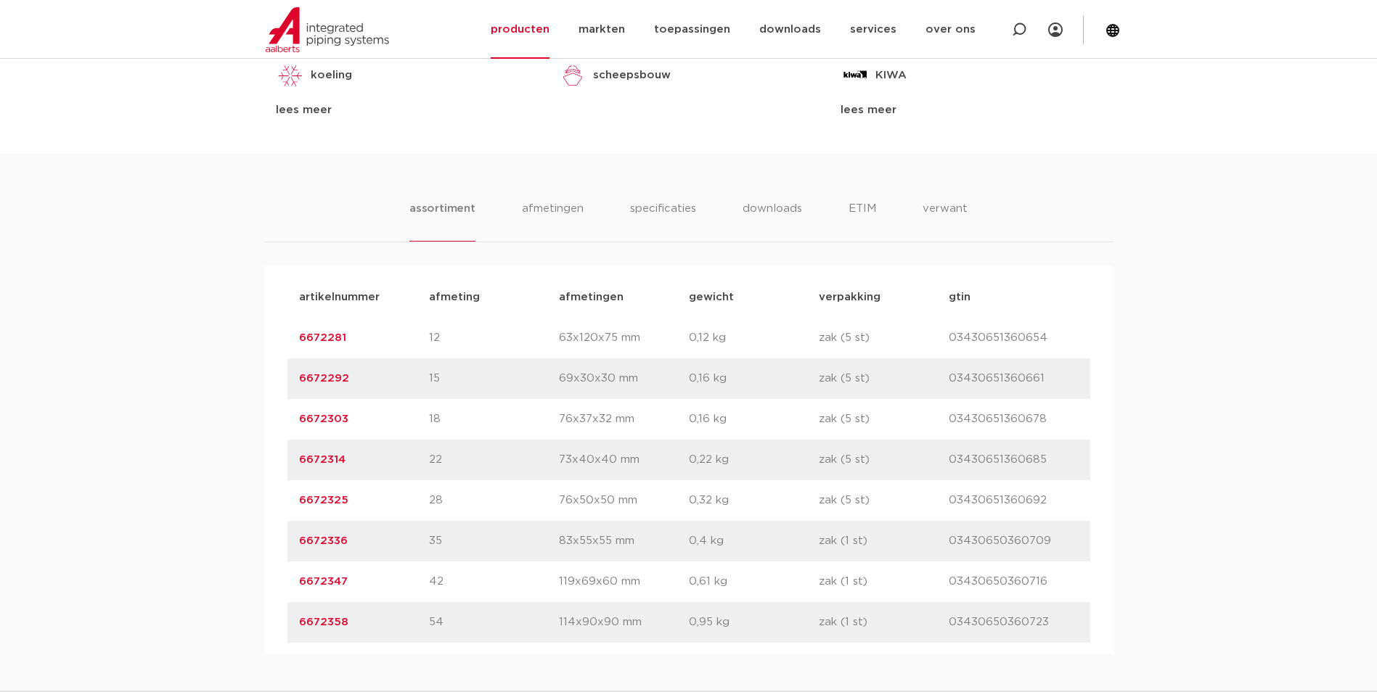
click at [215, 417] on div "assortiment [GEOGRAPHIC_DATA] specificaties downloads ETIM verwant assortiment …" at bounding box center [688, 404] width 1377 height 501
copy link "6672303"
drag, startPoint x: 355, startPoint y: 630, endPoint x: 159, endPoint y: 603, distance: 197.8
click at [159, 603] on div "assortiment [GEOGRAPHIC_DATA] specificaties downloads ETIM verwant assortiment …" at bounding box center [688, 404] width 1377 height 501
copy link "6672358"
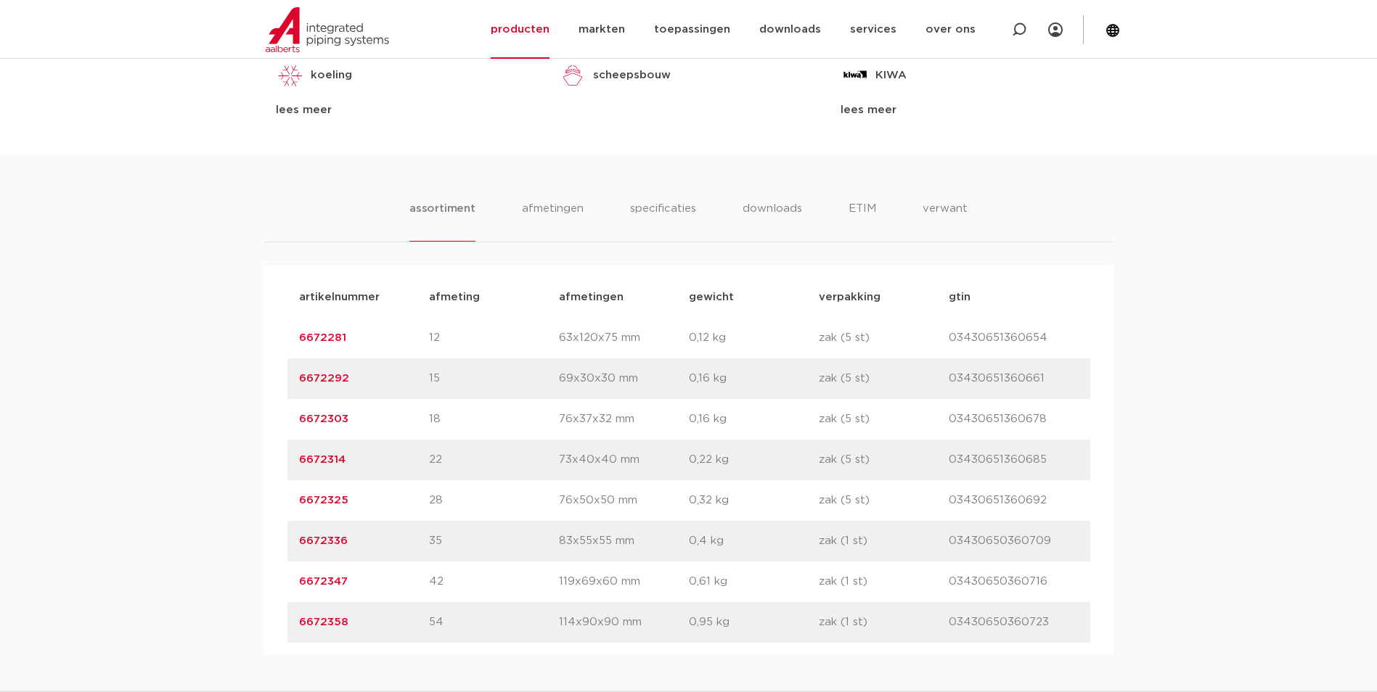
drag, startPoint x: 358, startPoint y: 592, endPoint x: 306, endPoint y: 590, distance: 53.0
click at [306, 590] on div "artikelnummer 6672347 afmeting 42 [GEOGRAPHIC_DATA] 119x69x60 mm gewicht 0,61 k…" at bounding box center [688, 582] width 803 height 41
drag, startPoint x: 306, startPoint y: 590, endPoint x: 380, endPoint y: 589, distance: 74.0
click at [380, 589] on p "6672347" at bounding box center [364, 581] width 130 height 17
drag, startPoint x: 353, startPoint y: 591, endPoint x: 229, endPoint y: 588, distance: 123.4
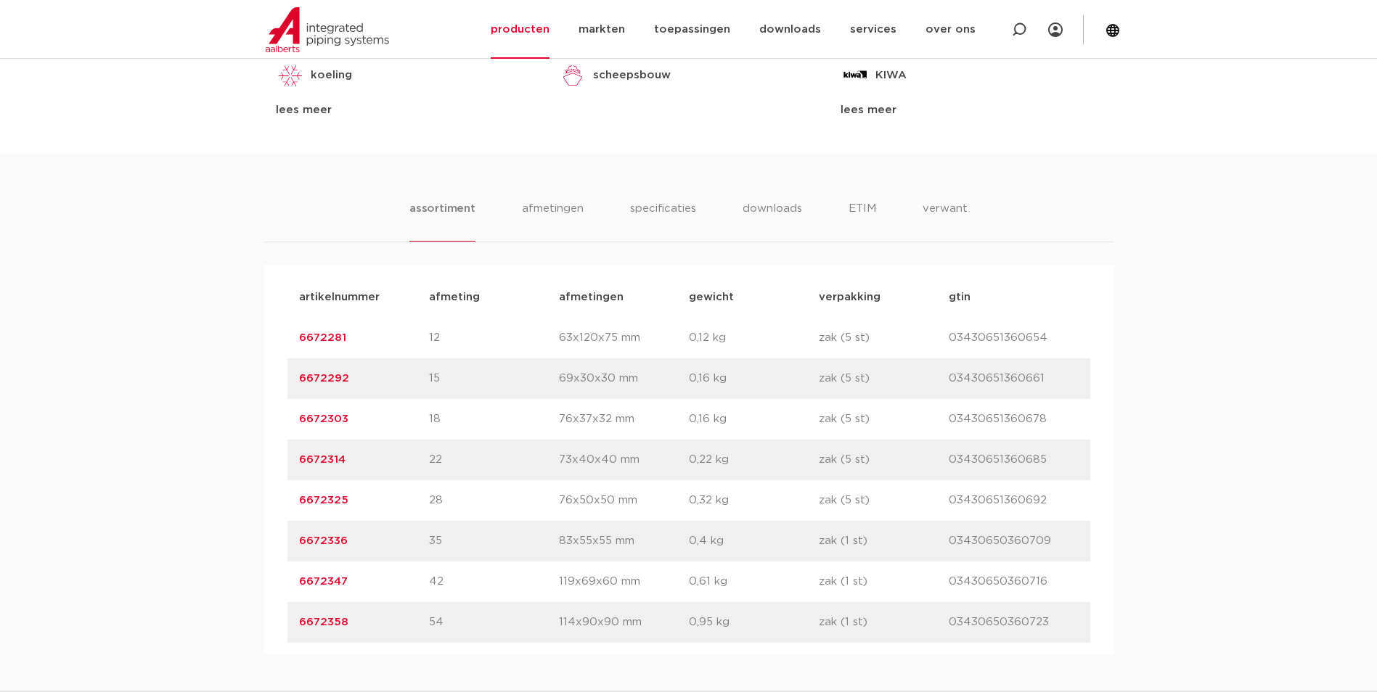
click at [229, 588] on div "assortiment afmetingen specificaties downloads ETIM verwant assortiment afmetin…" at bounding box center [688, 404] width 1377 height 501
drag, startPoint x: 361, startPoint y: 541, endPoint x: 292, endPoint y: 554, distance: 70.0
click at [292, 554] on div "artikelnummer 6672336 afmeting 35 afmetingen 83x55x55 mm gewicht 0,4 kg verpakk…" at bounding box center [688, 541] width 803 height 41
copy link "6672336"
drag, startPoint x: 347, startPoint y: 499, endPoint x: 298, endPoint y: 501, distance: 49.4
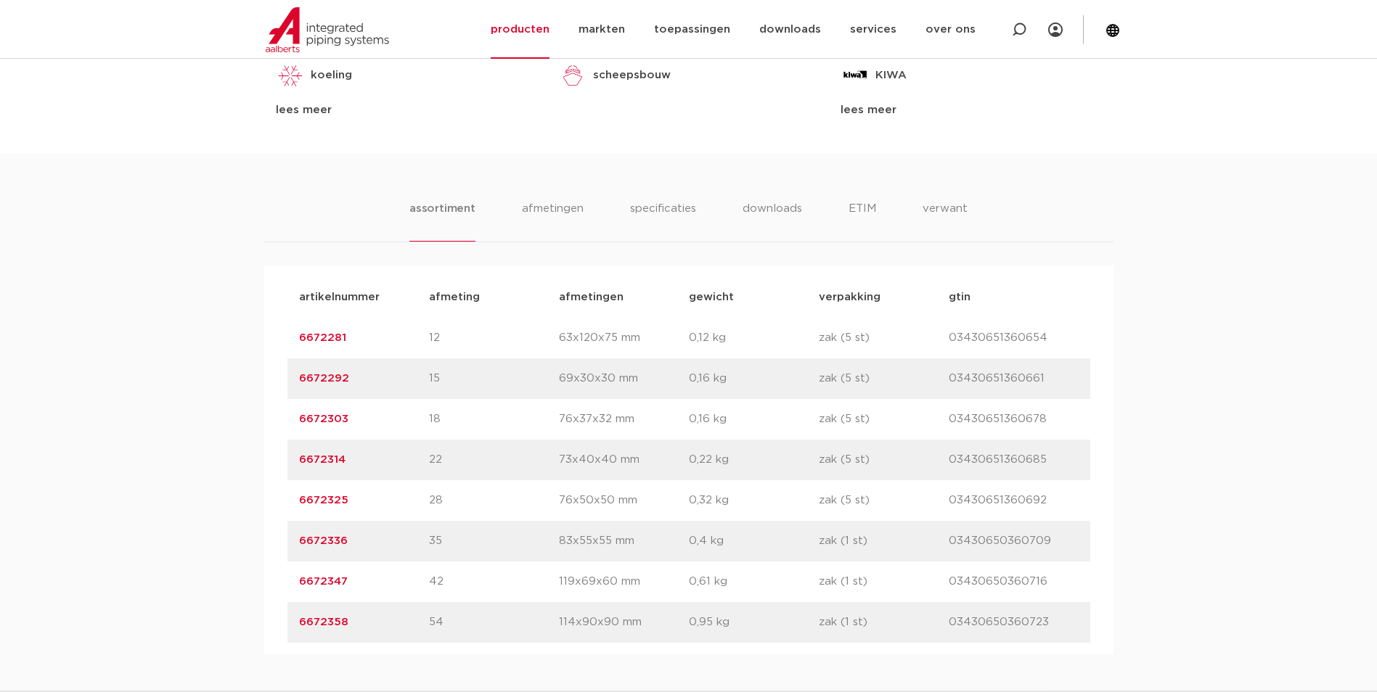
click at [298, 501] on div "artikelnummer 6672325 afmeting 28 afmetingen 76x50x50 mm gewicht 0,32 kg verpak…" at bounding box center [688, 500] width 803 height 41
copy link "6672325"
click at [377, 289] on p "artikelnummer" at bounding box center [364, 297] width 130 height 17
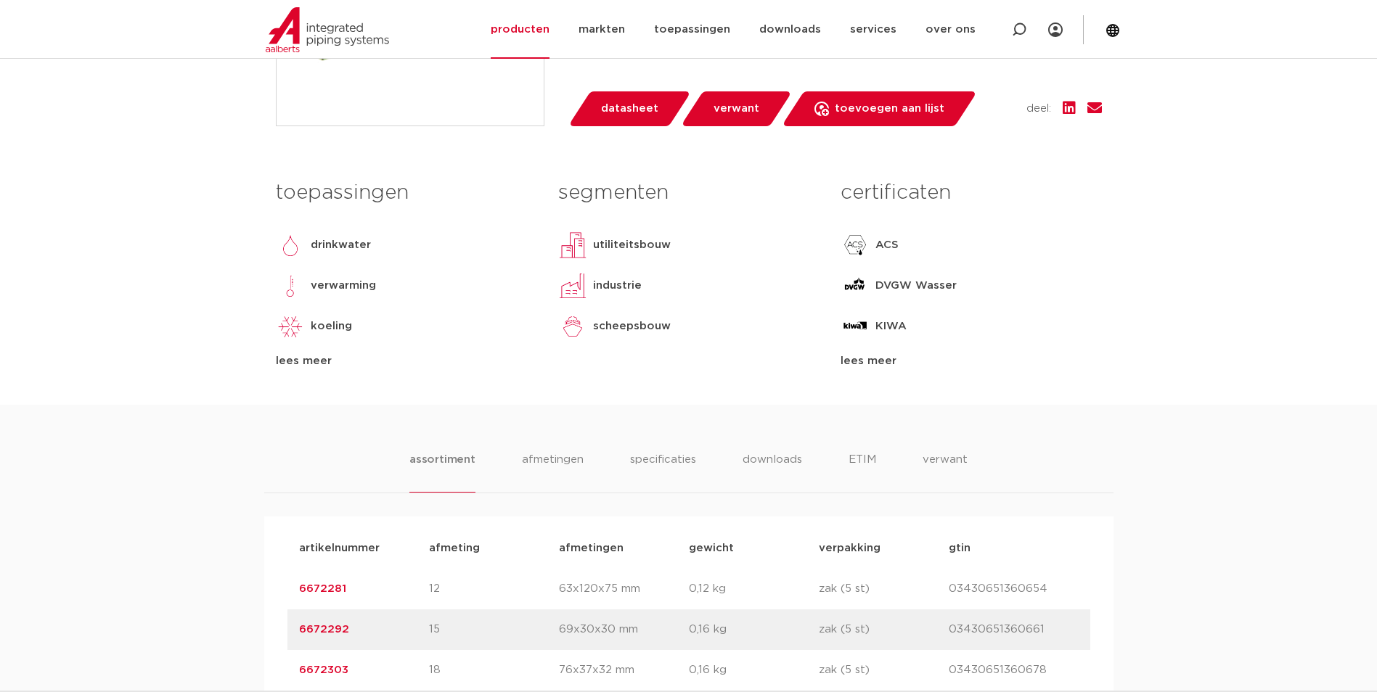
scroll to position [290, 0]
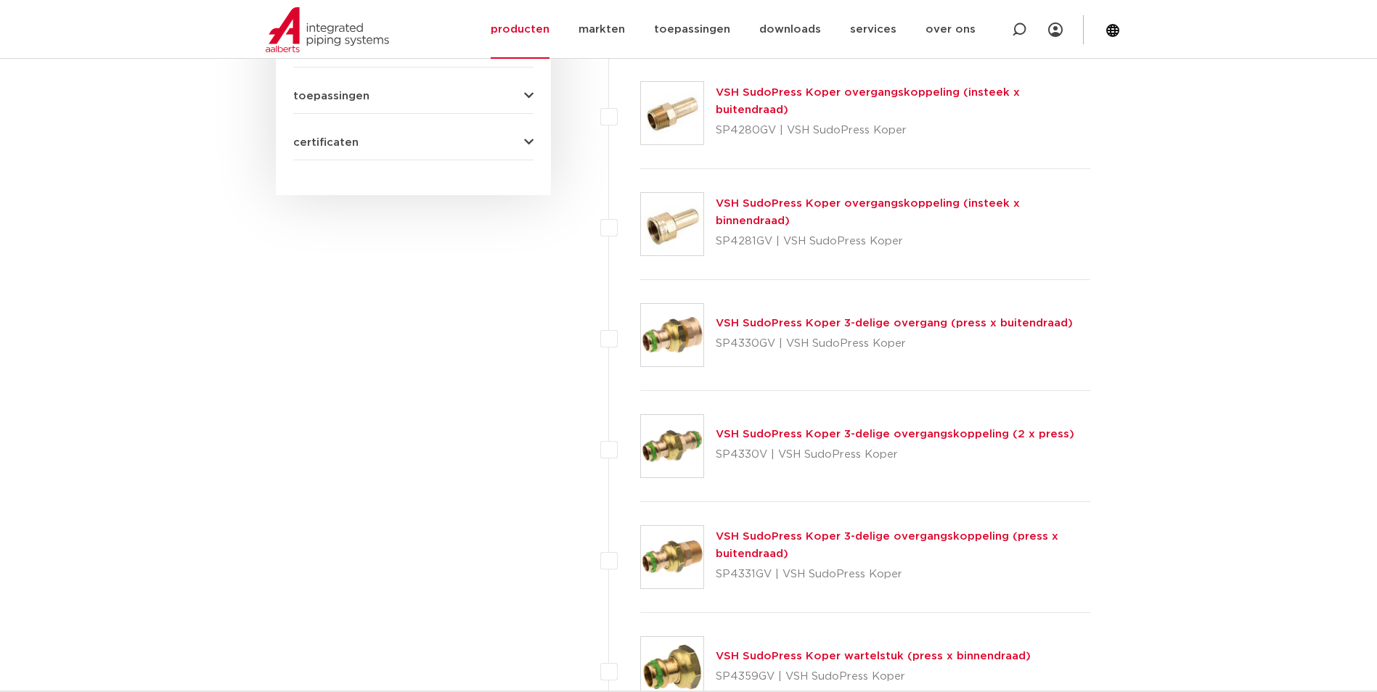
scroll to position [1016, 0]
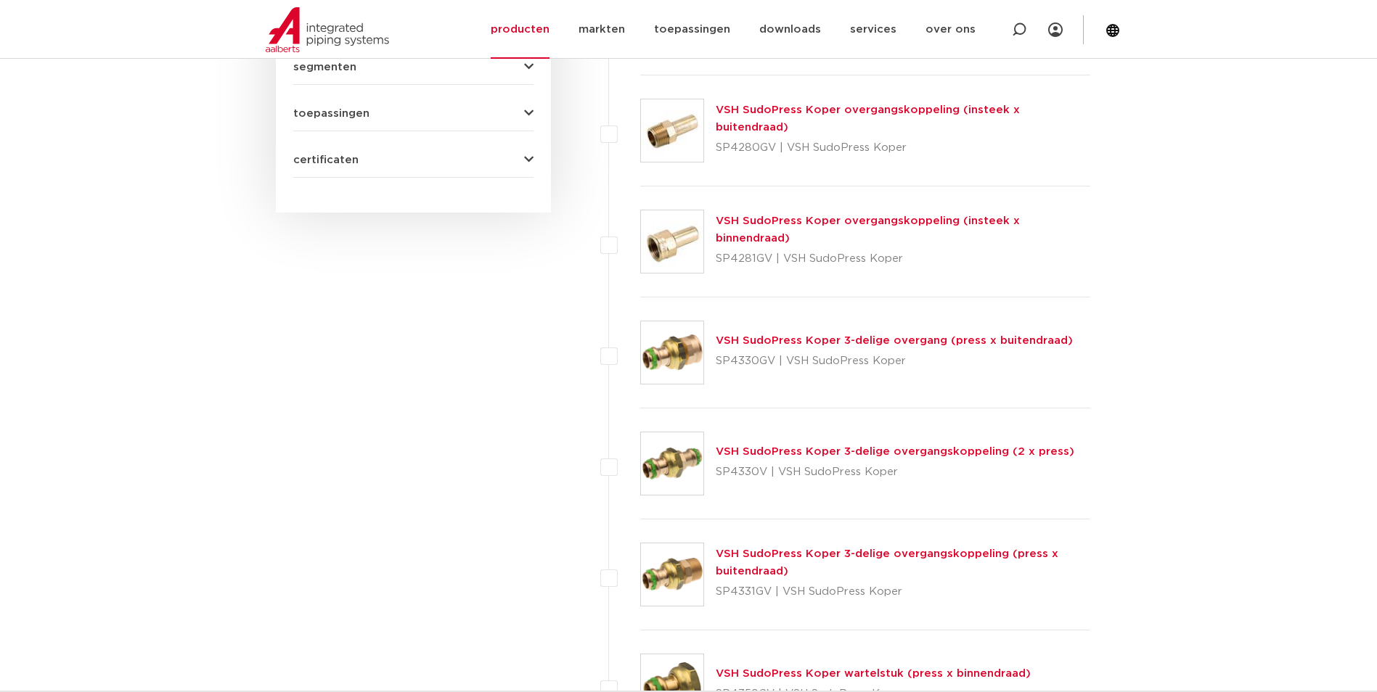
click at [777, 338] on link "VSH SudoPress Koper 3-delige overgang (press x buitendraad)" at bounding box center [894, 340] width 357 height 11
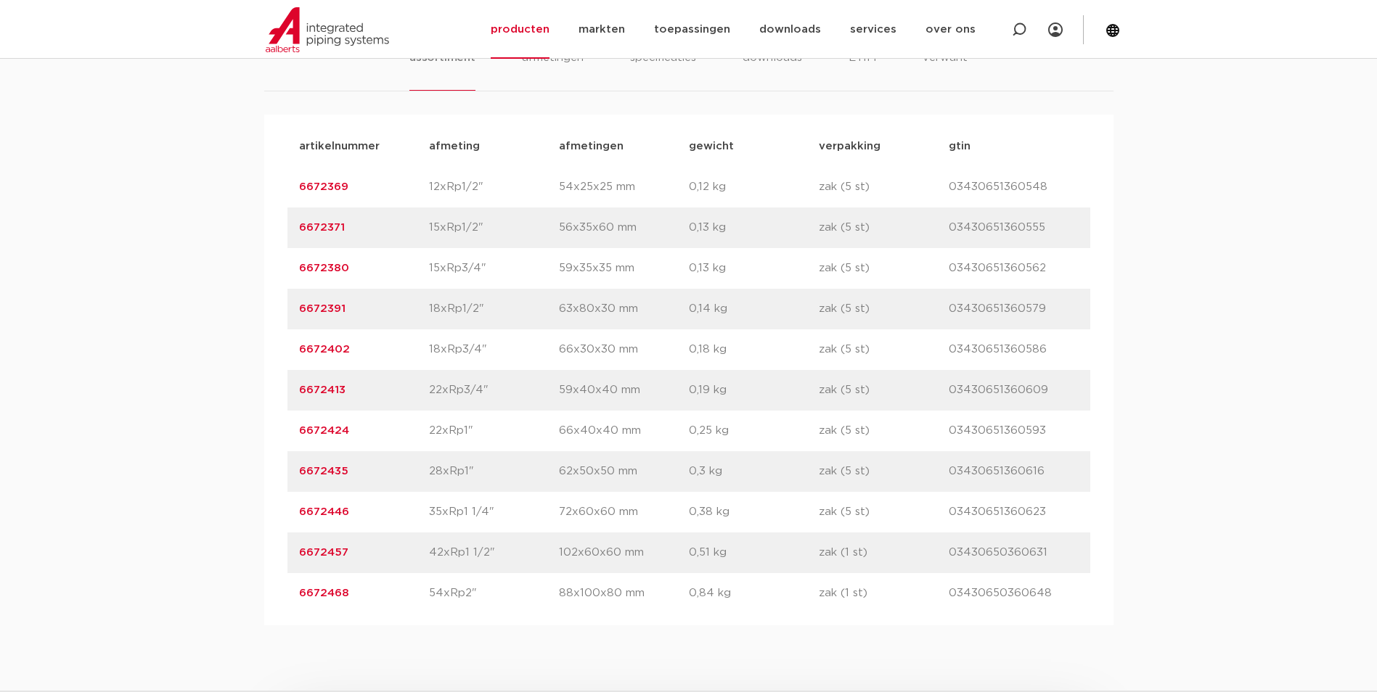
scroll to position [943, 0]
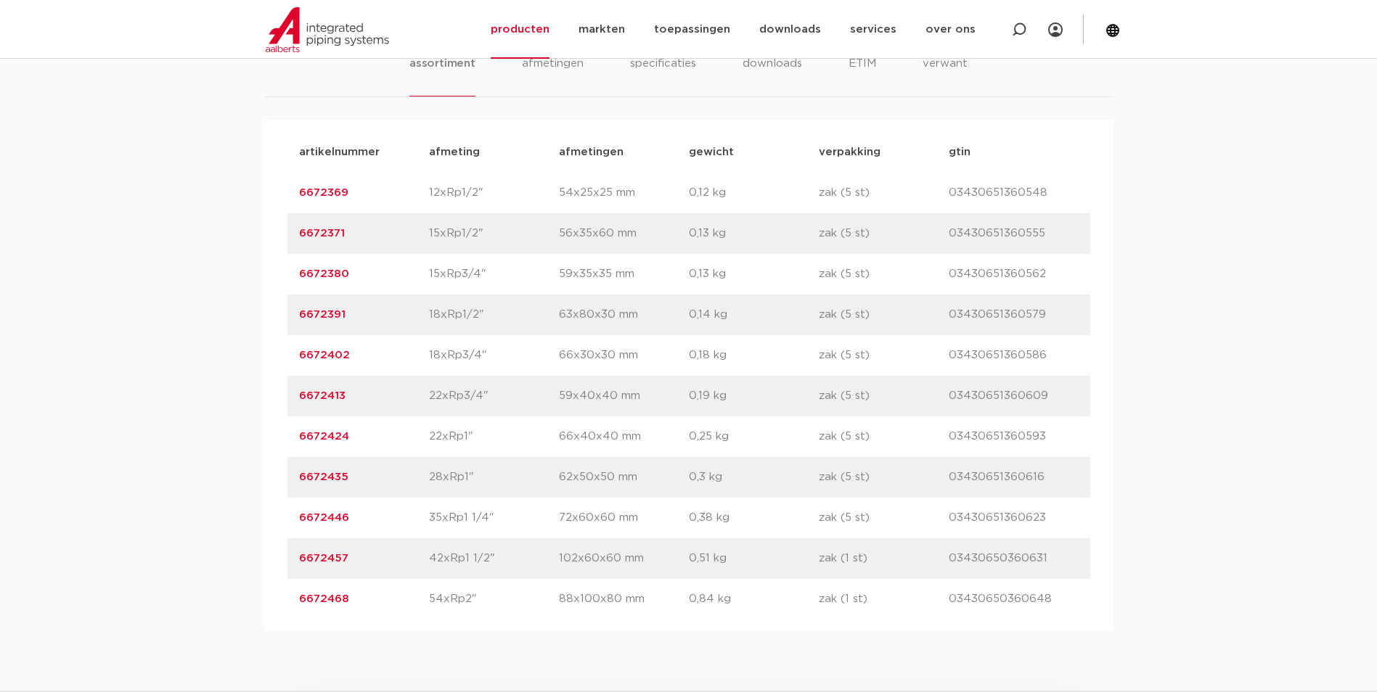
drag, startPoint x: 353, startPoint y: 605, endPoint x: 254, endPoint y: 606, distance: 99.4
click at [254, 606] on div "assortiment [GEOGRAPHIC_DATA] specificaties downloads ETIM verwant assortiment …" at bounding box center [688, 320] width 1377 height 623
copy link "6672468"
drag, startPoint x: 354, startPoint y: 563, endPoint x: 264, endPoint y: 564, distance: 90.0
click at [264, 564] on div "artikelnummer afmeting afmetingen gewicht verpakking gtin artikelnummer 6672369…" at bounding box center [688, 375] width 849 height 511
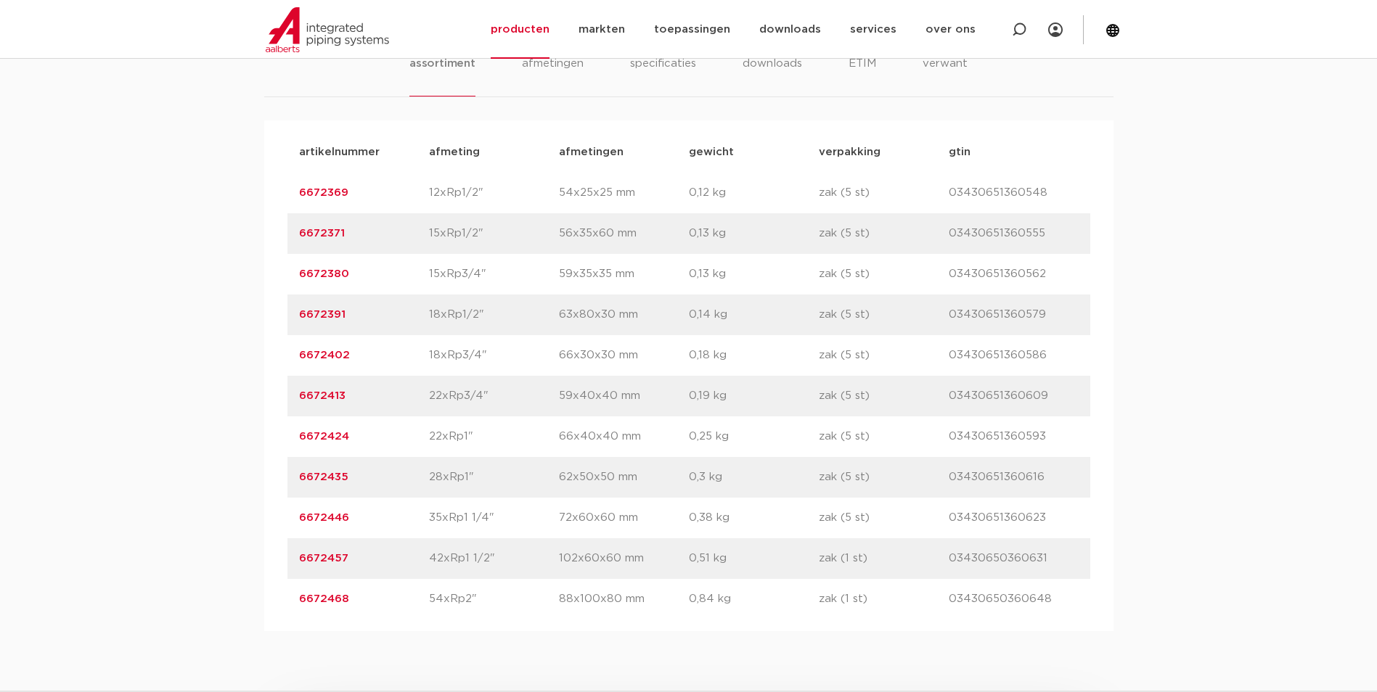
copy link "6672457"
drag, startPoint x: 354, startPoint y: 522, endPoint x: 203, endPoint y: 524, distance: 150.9
click at [203, 524] on div "assortiment afmetingen specificaties downloads ETIM verwant assortiment afmetin…" at bounding box center [688, 320] width 1377 height 623
copy link "6672446"
drag, startPoint x: 361, startPoint y: 478, endPoint x: 271, endPoint y: 480, distance: 90.7
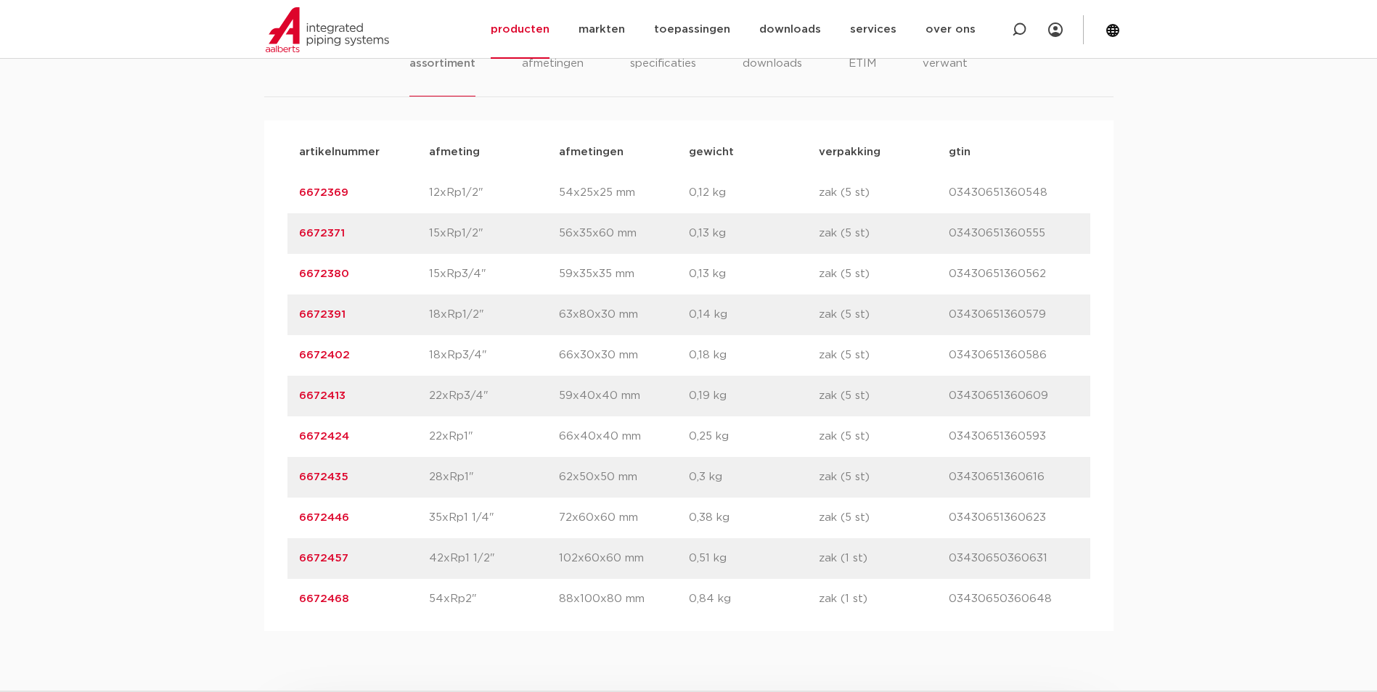
click at [271, 480] on div "artikelnummer afmeting afmetingen gewicht verpakking gtin artikelnummer 6672369…" at bounding box center [688, 375] width 849 height 511
copy link "6672435"
drag, startPoint x: 356, startPoint y: 435, endPoint x: 223, endPoint y: 440, distance: 132.9
click at [223, 440] on div "assortiment afmetingen specificaties downloads ETIM verwant assortiment afmetin…" at bounding box center [688, 320] width 1377 height 623
copy link "6672424"
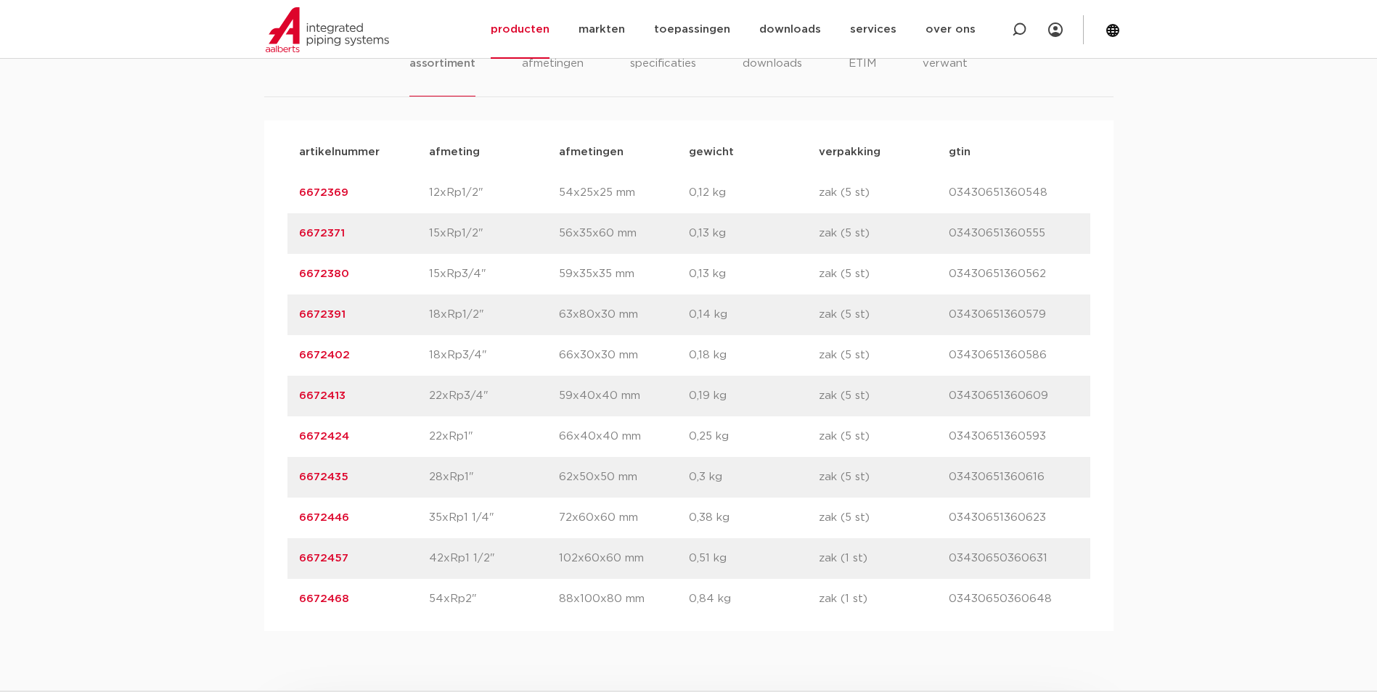
drag, startPoint x: 367, startPoint y: 399, endPoint x: 224, endPoint y: 395, distance: 143.7
click at [226, 395] on div "assortiment afmetingen specificaties downloads ETIM verwant assortiment afmetin…" at bounding box center [688, 320] width 1377 height 623
copy link "6672413"
drag, startPoint x: 368, startPoint y: 355, endPoint x: 274, endPoint y: 361, distance: 93.8
click at [274, 361] on div "artikelnummer afmeting afmetingen gewicht verpakking gtin artikelnummer 6672369…" at bounding box center [688, 375] width 849 height 511
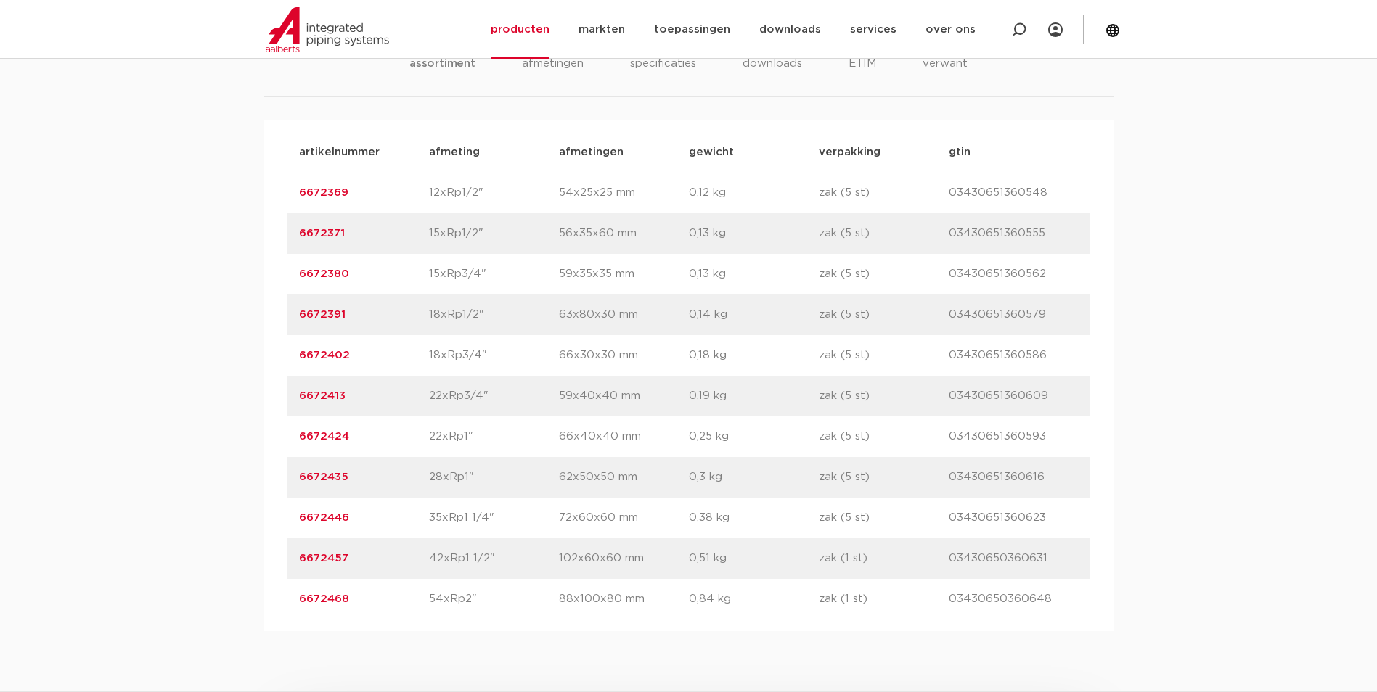
copy link "6672402"
drag, startPoint x: 348, startPoint y: 312, endPoint x: 241, endPoint y: 308, distance: 107.5
click at [241, 308] on div "assortiment afmetingen specificaties downloads ETIM verwant assortiment afmetin…" at bounding box center [688, 320] width 1377 height 623
copy link "6672391"
drag, startPoint x: 353, startPoint y: 274, endPoint x: 278, endPoint y: 276, distance: 75.5
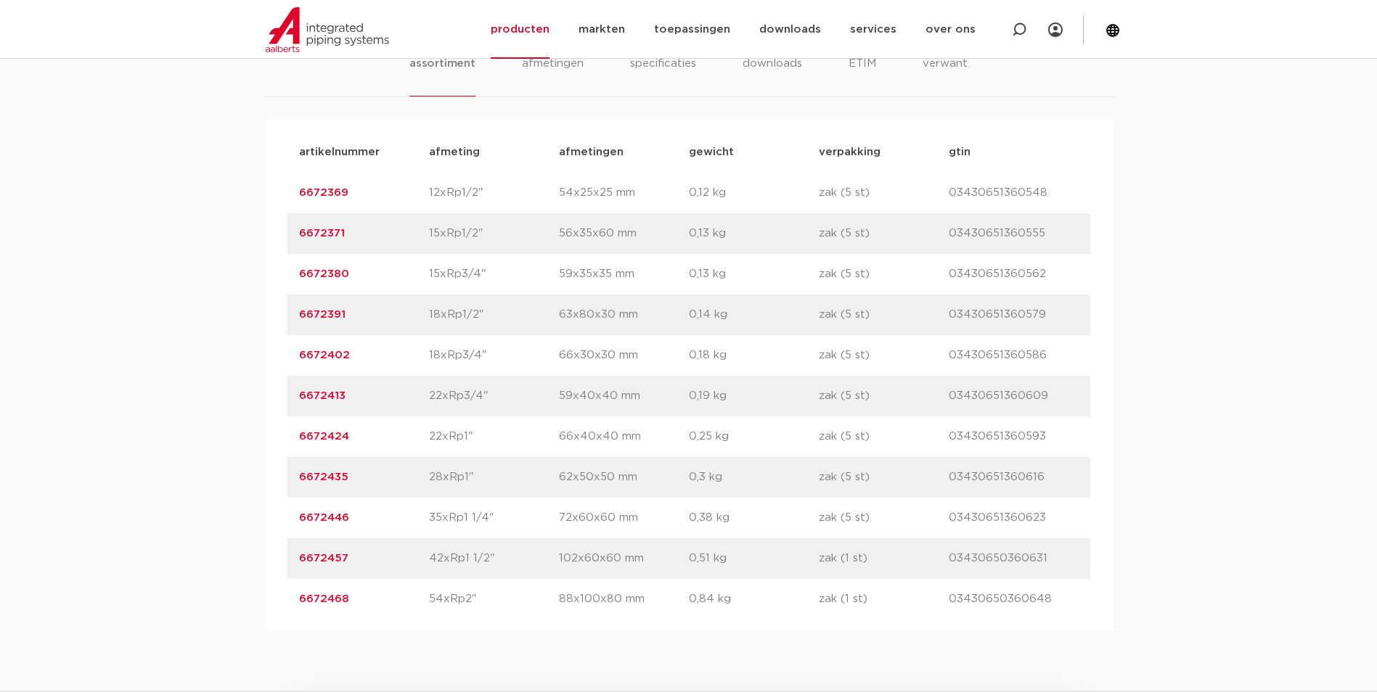
click at [278, 276] on div "artikelnummer afmeting afmetingen gewicht verpakking gtin artikelnummer 6672369…" at bounding box center [688, 375] width 849 height 511
copy link "6672380"
drag, startPoint x: 361, startPoint y: 234, endPoint x: 226, endPoint y: 238, distance: 135.0
click at [226, 238] on div "assortiment afmetingen specificaties downloads ETIM verwant assortiment afmetin…" at bounding box center [688, 320] width 1377 height 623
copy link "6672371"
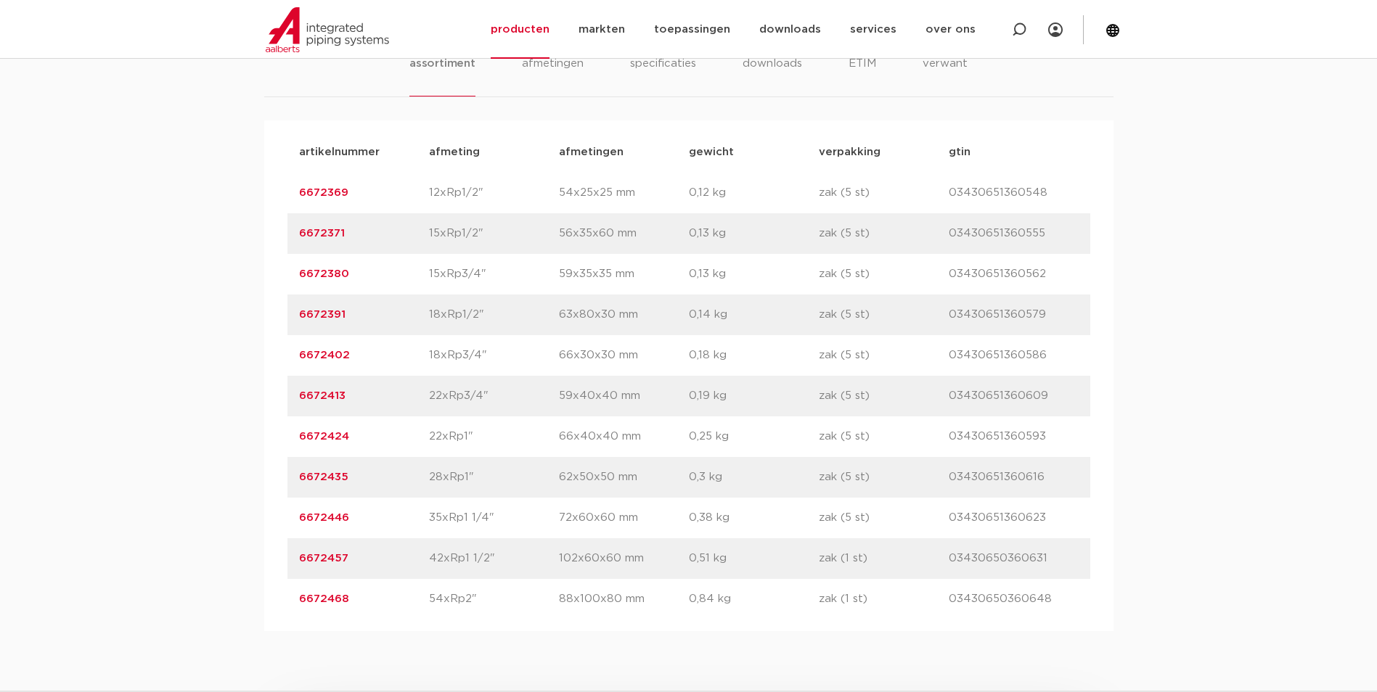
drag, startPoint x: 356, startPoint y: 194, endPoint x: 254, endPoint y: 183, distance: 102.3
click at [256, 183] on div "assortiment afmetingen specificaties downloads ETIM verwant assortiment afmetin…" at bounding box center [688, 320] width 1377 height 623
click at [348, 160] on p "artikelnummer" at bounding box center [364, 152] width 130 height 17
drag, startPoint x: 353, startPoint y: 185, endPoint x: 283, endPoint y: 205, distance: 72.6
click at [283, 205] on div "artikelnummer afmeting afmetingen gewicht verpakking gtin artikelnummer 6672369…" at bounding box center [688, 375] width 849 height 511
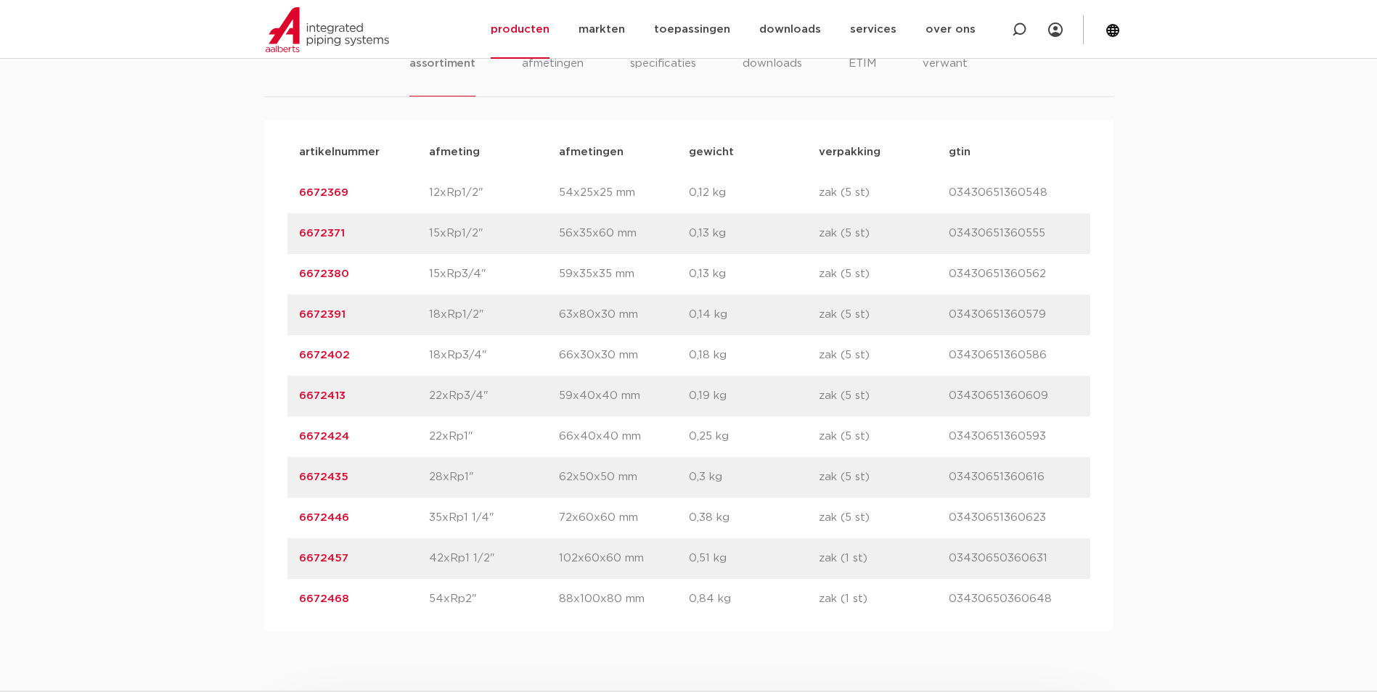
click at [1151, 510] on div "assortiment afmetingen specificaties downloads ETIM verwant assortiment afmetin…" at bounding box center [688, 320] width 1377 height 623
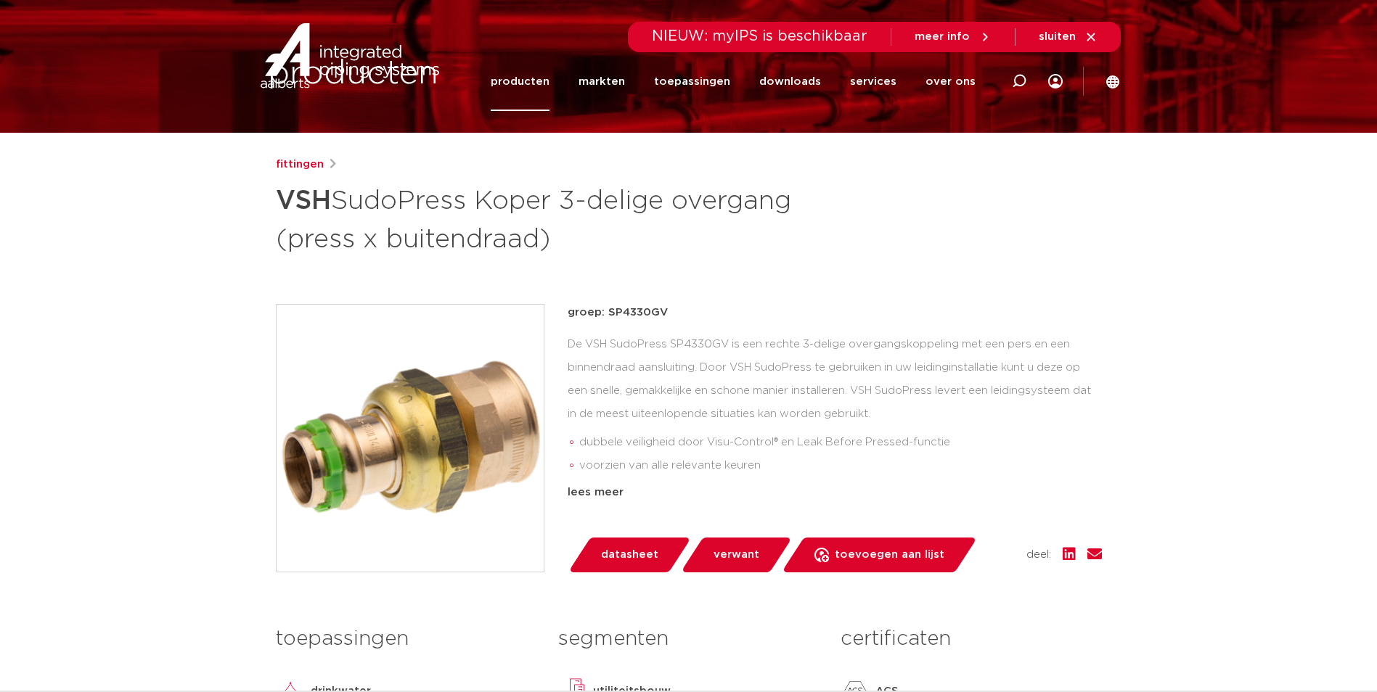
scroll to position [0, 0]
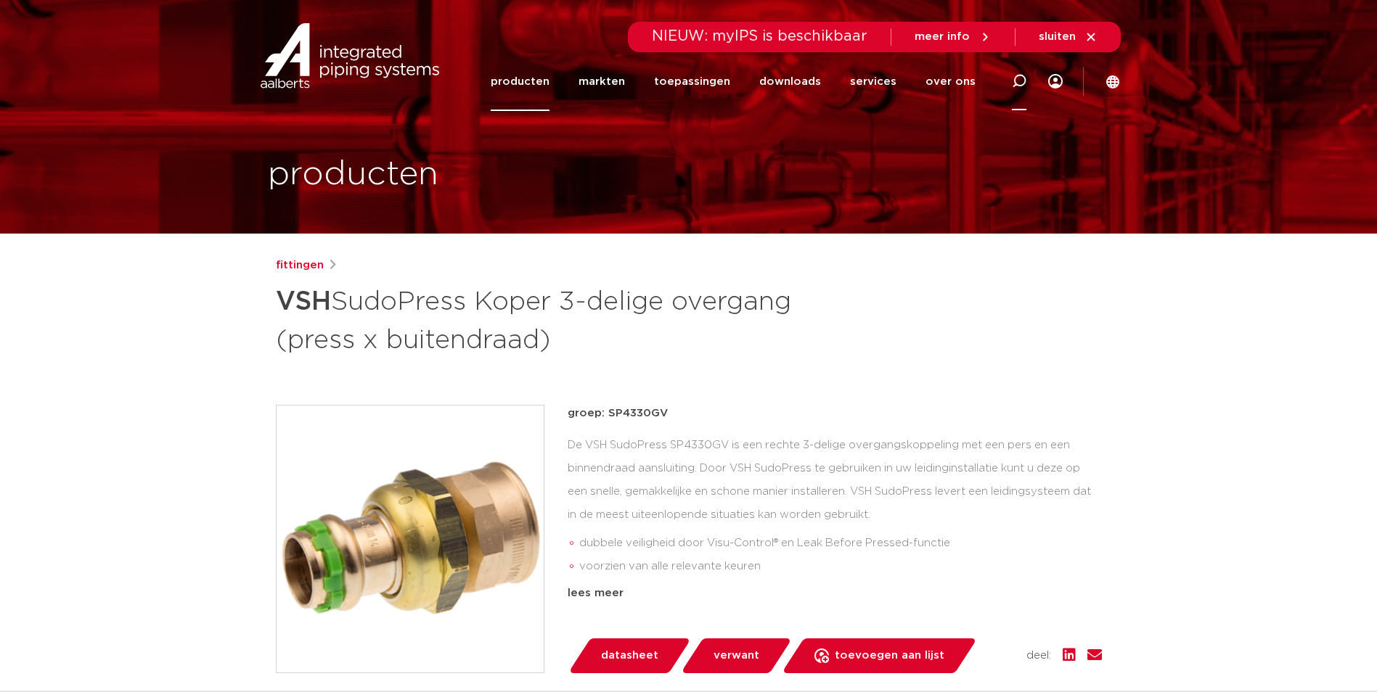
click at [1022, 81] on icon at bounding box center [1019, 81] width 15 height 15
paste input "R2735"
type input "R2735"
click button "Zoeken" at bounding box center [0, 0] width 0 height 0
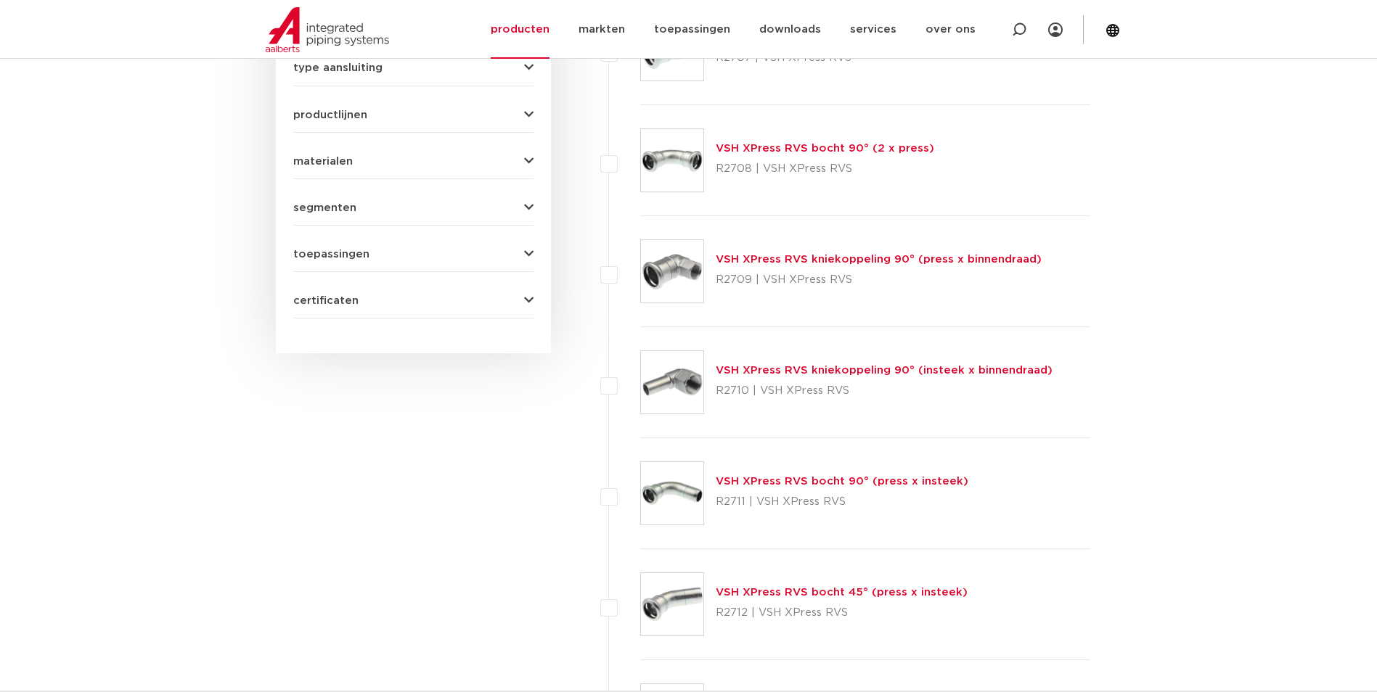
scroll to position [505, 0]
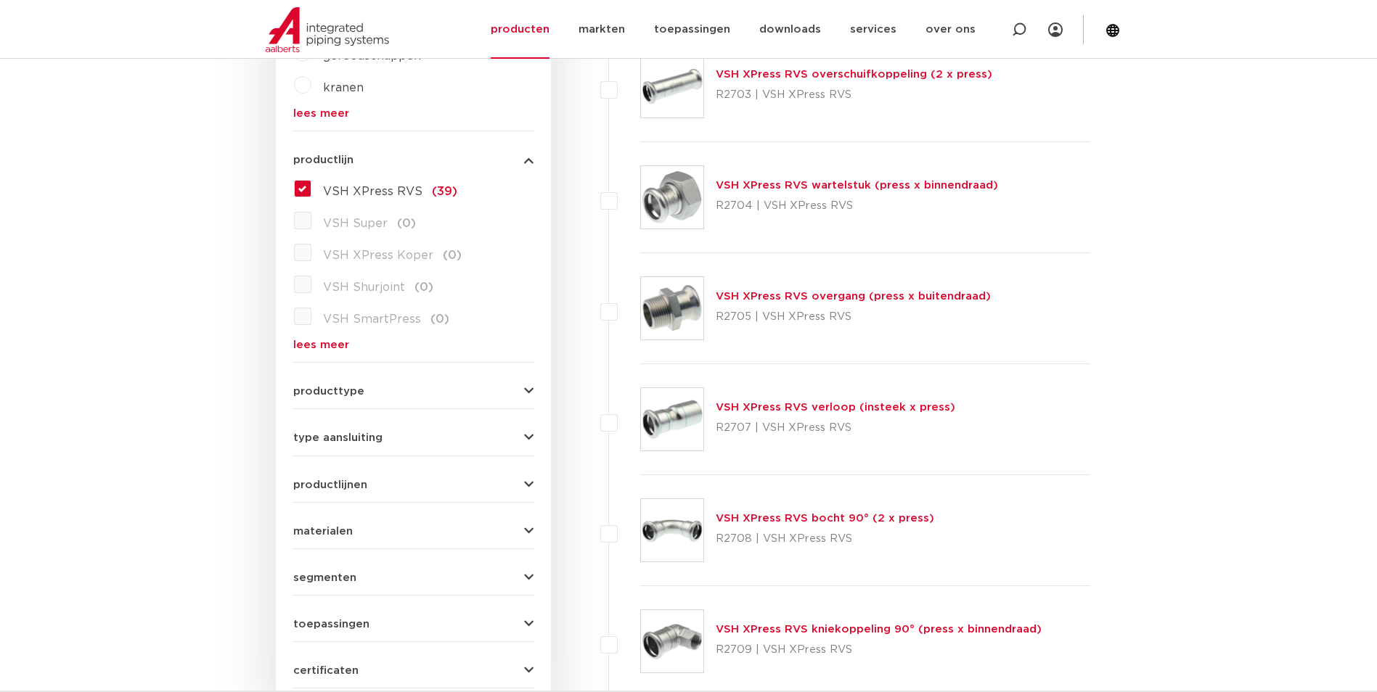
click at [320, 353] on form "zoek op naam of productnummer alle categorieën [GEOGRAPHIC_DATA] [GEOGRAPHIC_DA…" at bounding box center [413, 267] width 240 height 844
click at [311, 185] on label "VSH XPress RVS (39)" at bounding box center [384, 188] width 146 height 23
click at [0, 0] on input "VSH XPress RVS (39)" at bounding box center [0, 0] width 0 height 0
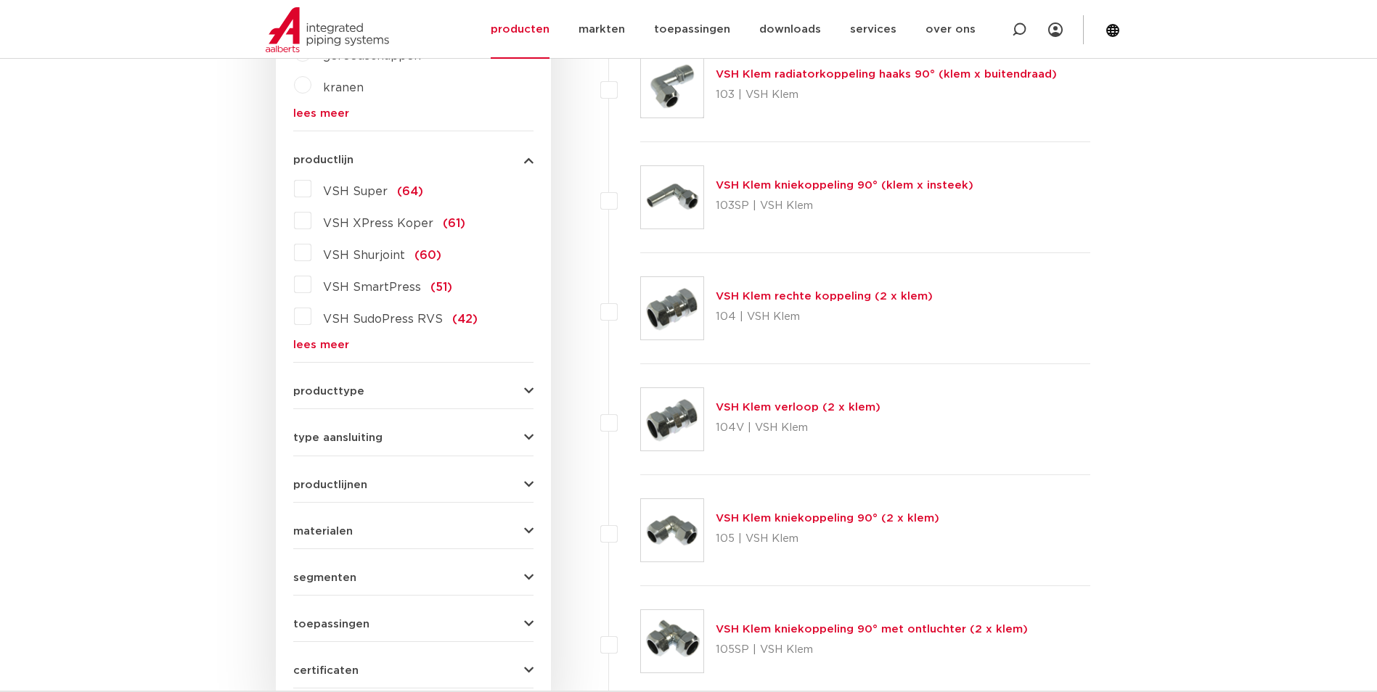
click at [330, 341] on link "lees meer" at bounding box center [413, 345] width 240 height 11
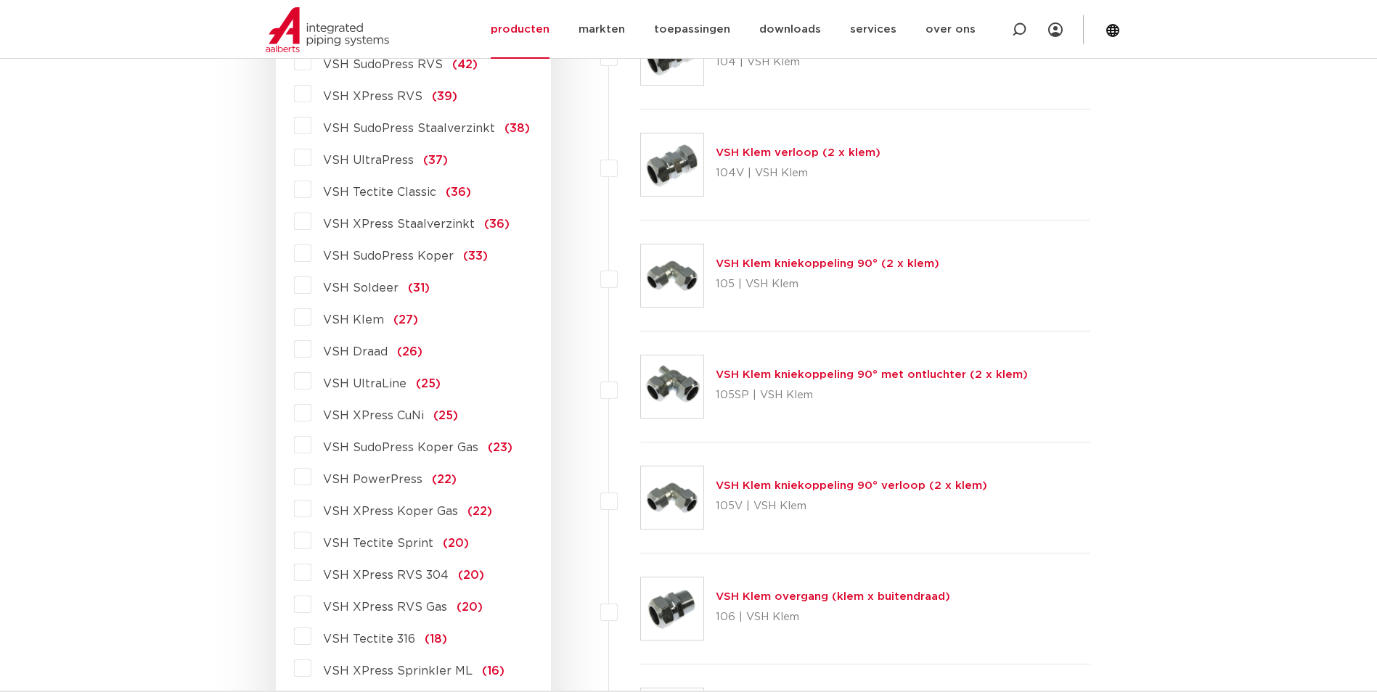
scroll to position [650, 0]
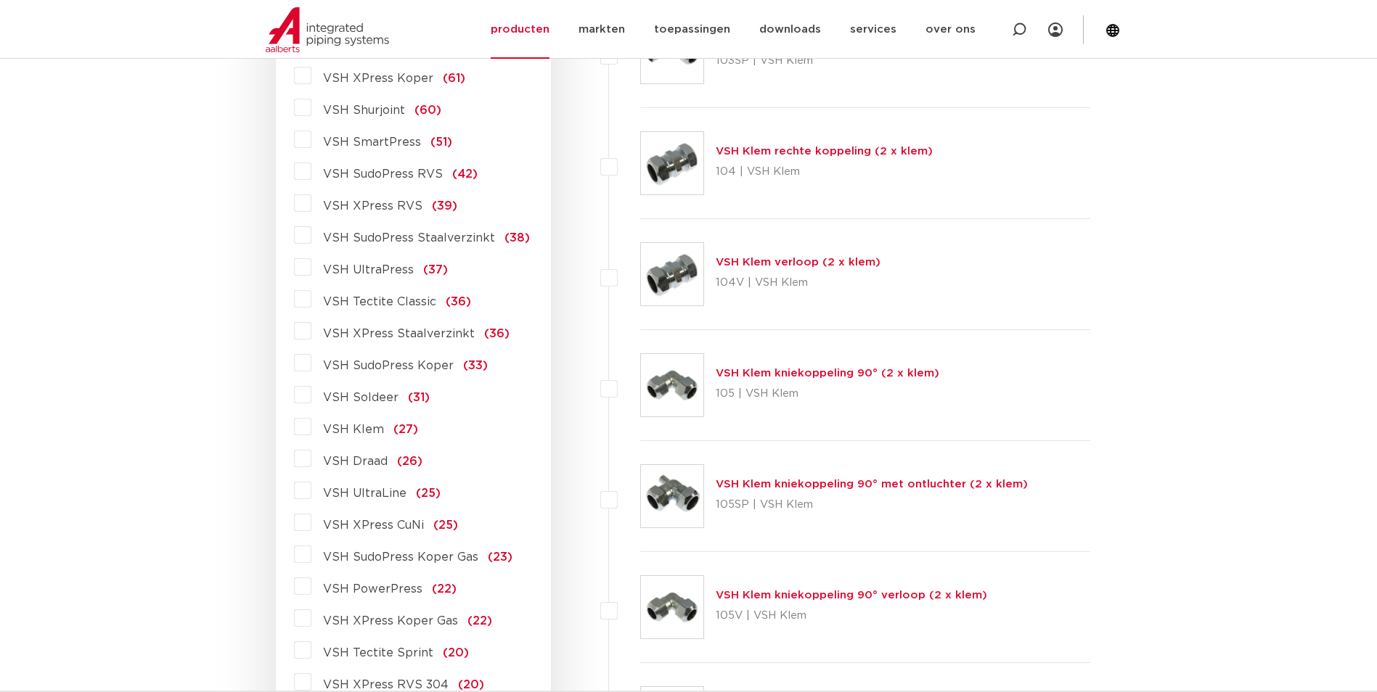
click at [415, 171] on span "VSH SudoPress RVS" at bounding box center [383, 174] width 120 height 12
click at [0, 0] on input "VSH SudoPress RVS (42)" at bounding box center [0, 0] width 0 height 0
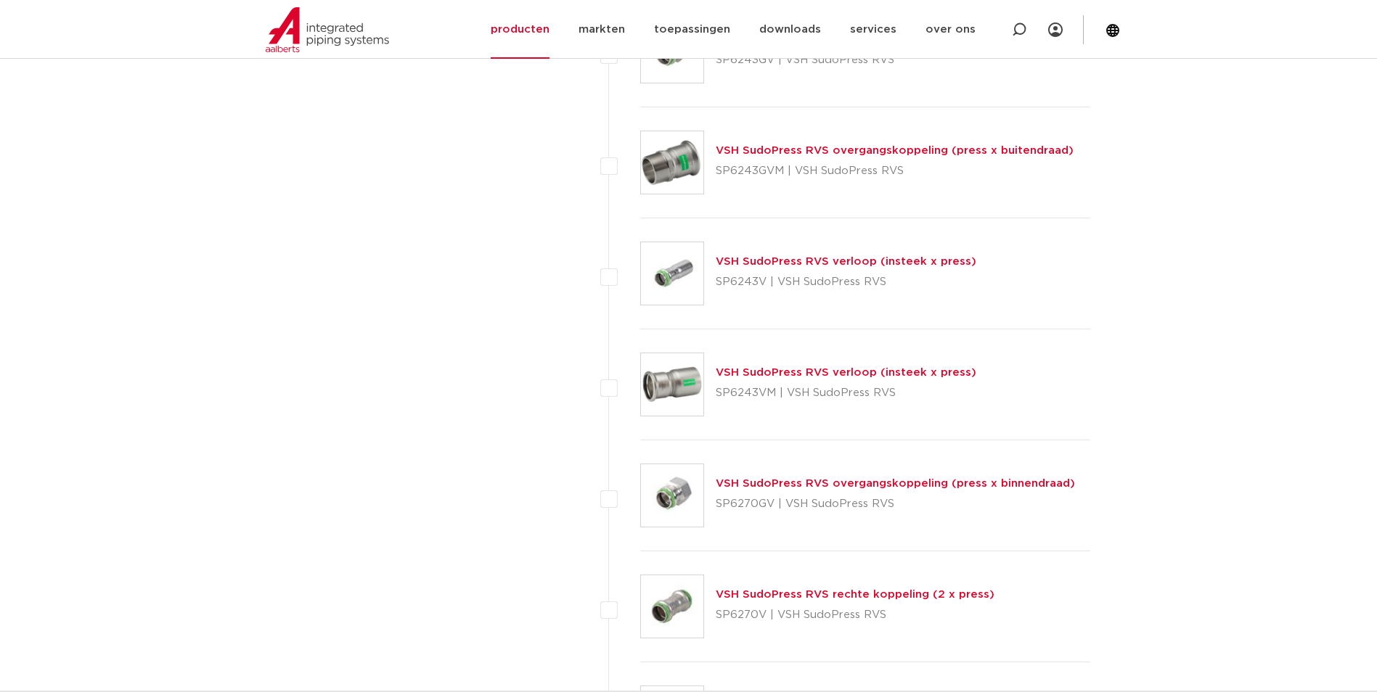
scroll to position [2392, 0]
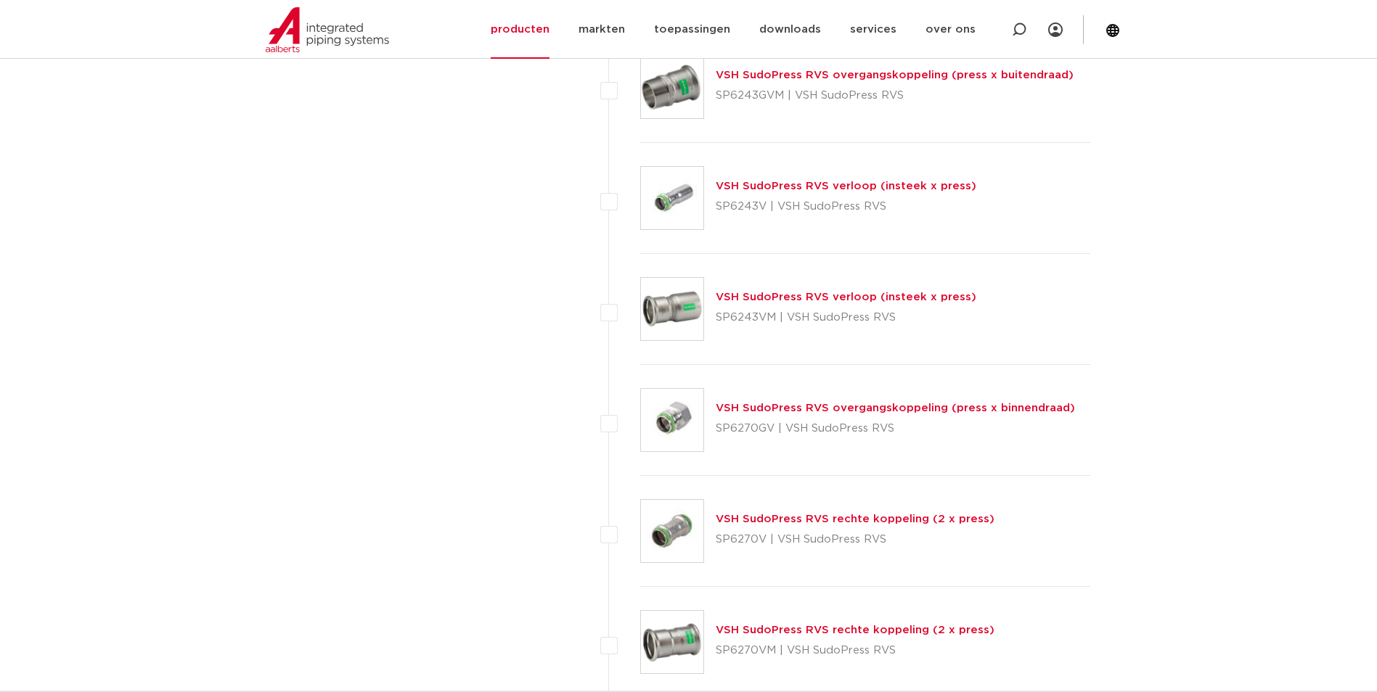
click at [803, 414] on link "VSH SudoPress RVS overgangskoppeling (press x binnendraad)" at bounding box center [895, 408] width 359 height 11
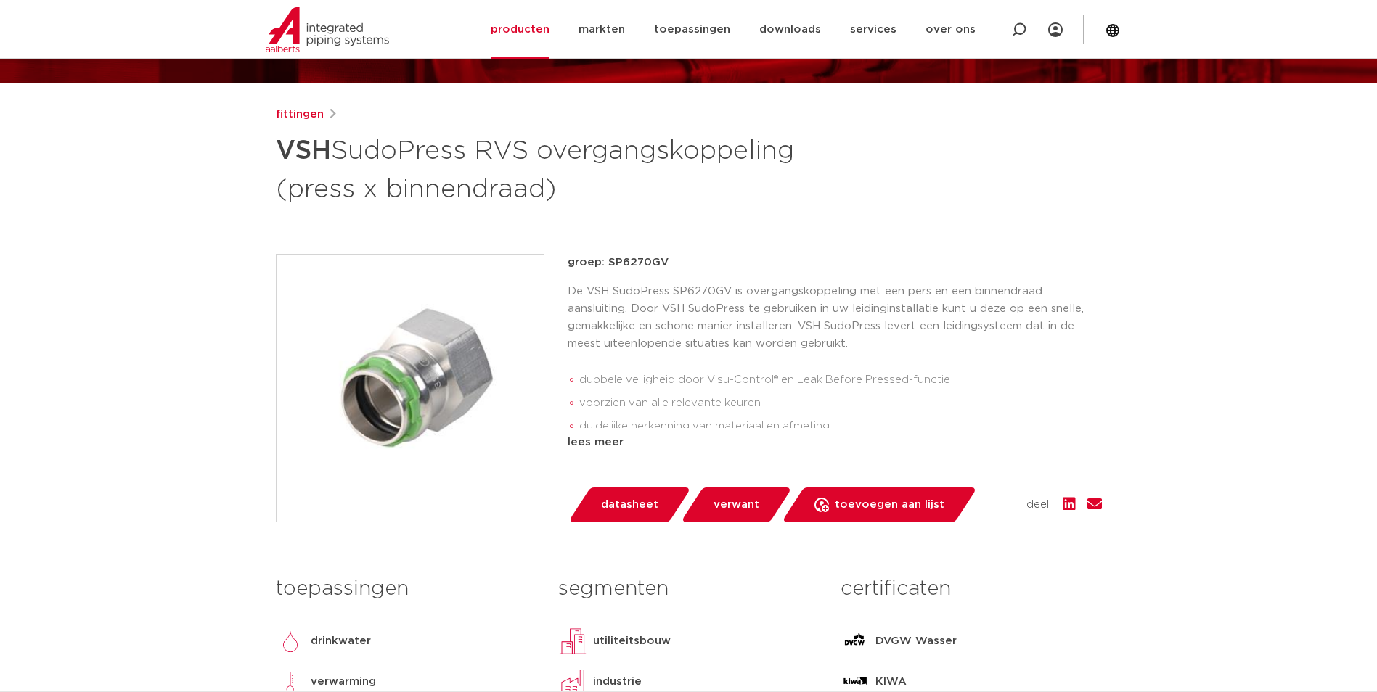
scroll to position [145, 0]
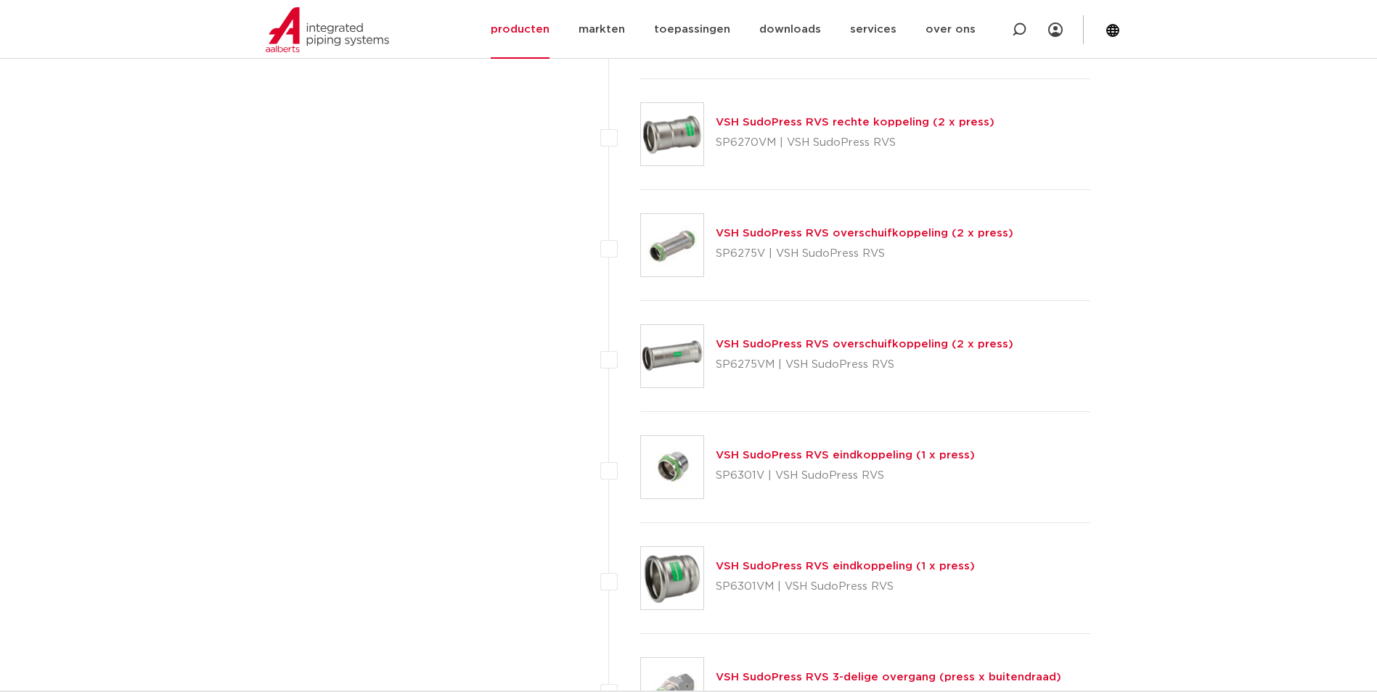
scroll to position [3335, 0]
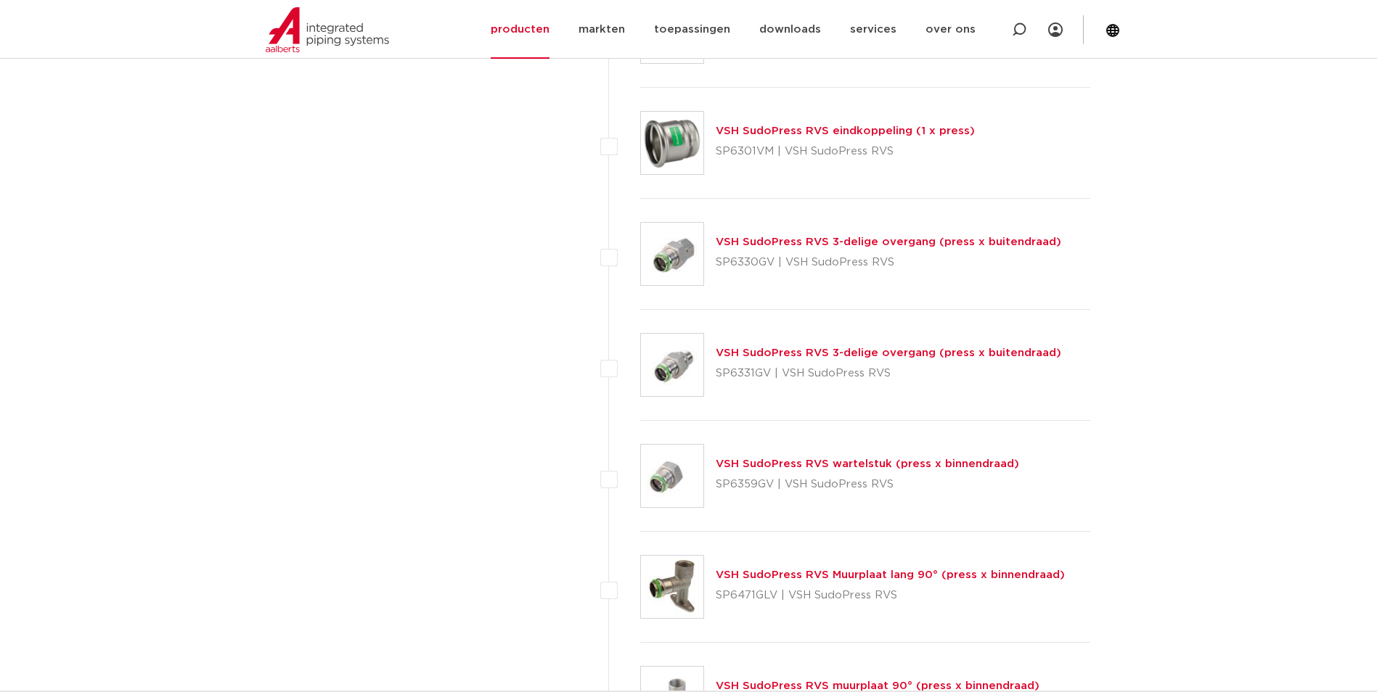
click at [786, 459] on link "VSH SudoPress RVS wartelstuk (press x binnendraad)" at bounding box center [867, 464] width 303 height 11
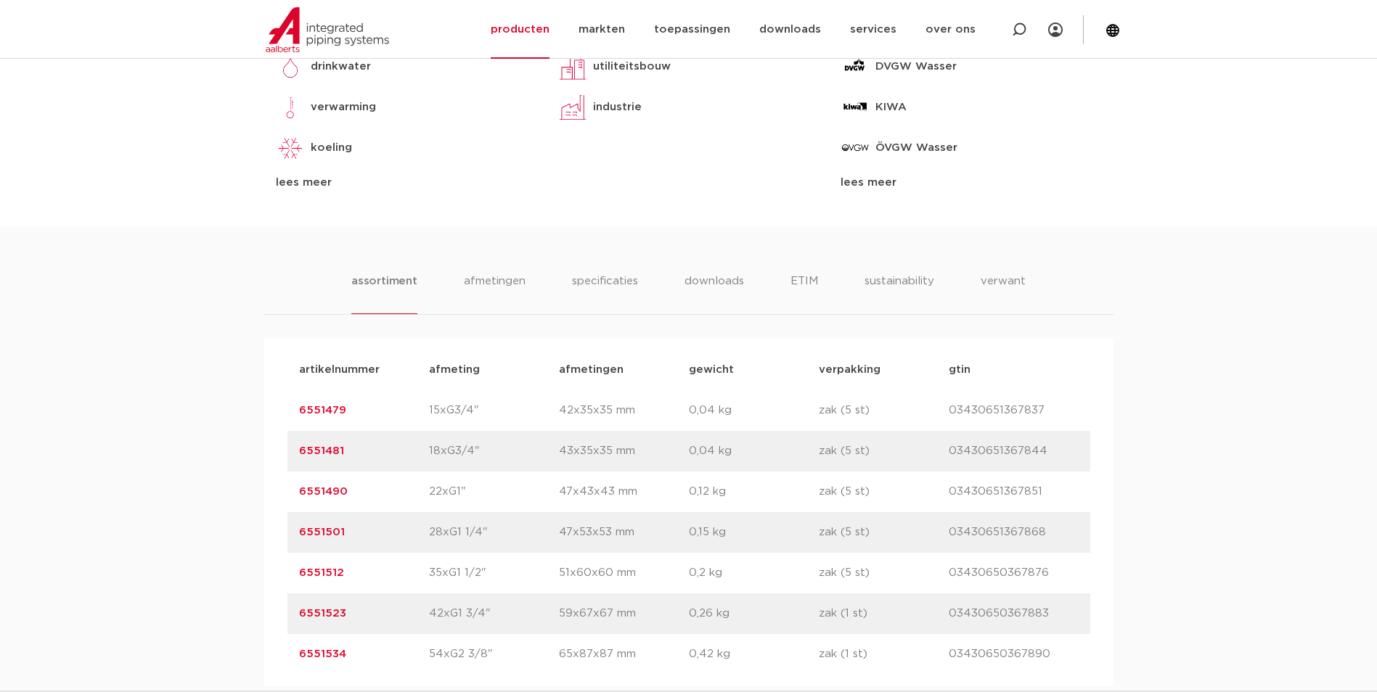
scroll to position [798, 0]
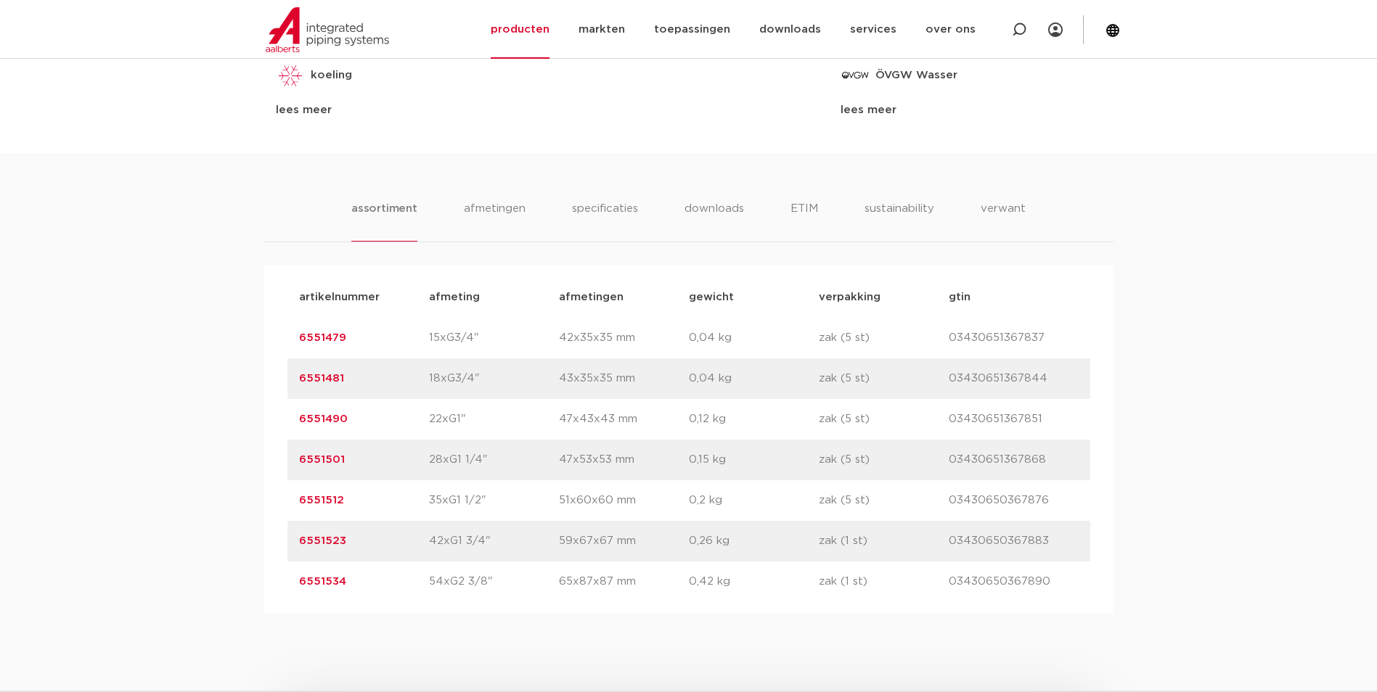
drag, startPoint x: 357, startPoint y: 578, endPoint x: 251, endPoint y: 580, distance: 106.0
click at [251, 580] on div "assortiment [GEOGRAPHIC_DATA] specificaties downloads ETIM sustainability verwa…" at bounding box center [688, 384] width 1377 height 460
copy link "6551534"
drag, startPoint x: 357, startPoint y: 539, endPoint x: 266, endPoint y: 537, distance: 90.7
click at [266, 537] on div "artikelnummer afmeting afmetingen gewicht verpakking gtin artikelnummer 6551479…" at bounding box center [688, 440] width 849 height 348
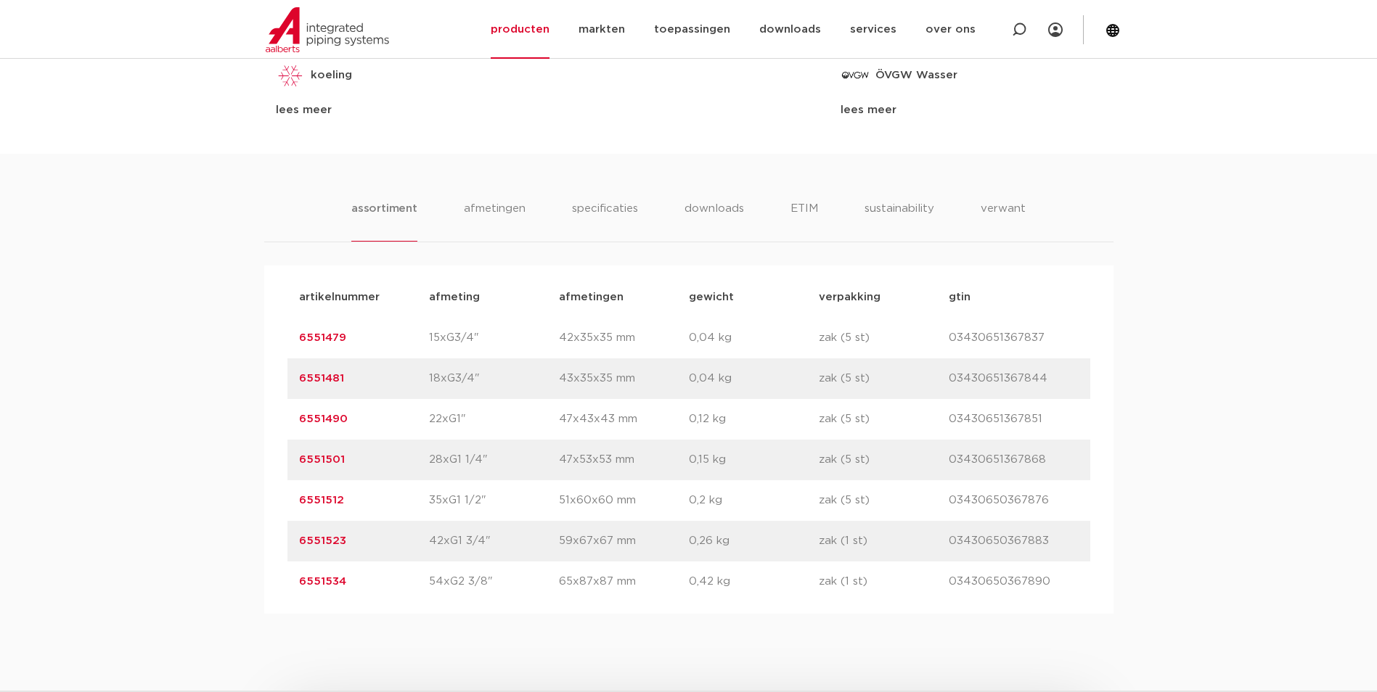
copy link "6551523"
drag, startPoint x: 361, startPoint y: 507, endPoint x: 139, endPoint y: 490, distance: 222.0
click at [139, 490] on div "assortiment afmetingen specificaties downloads ETIM sustainability verwant asso…" at bounding box center [688, 384] width 1377 height 460
copy link "6551512"
click at [395, 448] on div "artikelnummer 6551501 afmeting 28xG1 1/4" afmetingen 47x53x53 mm gewicht 0,15 k…" at bounding box center [688, 460] width 803 height 41
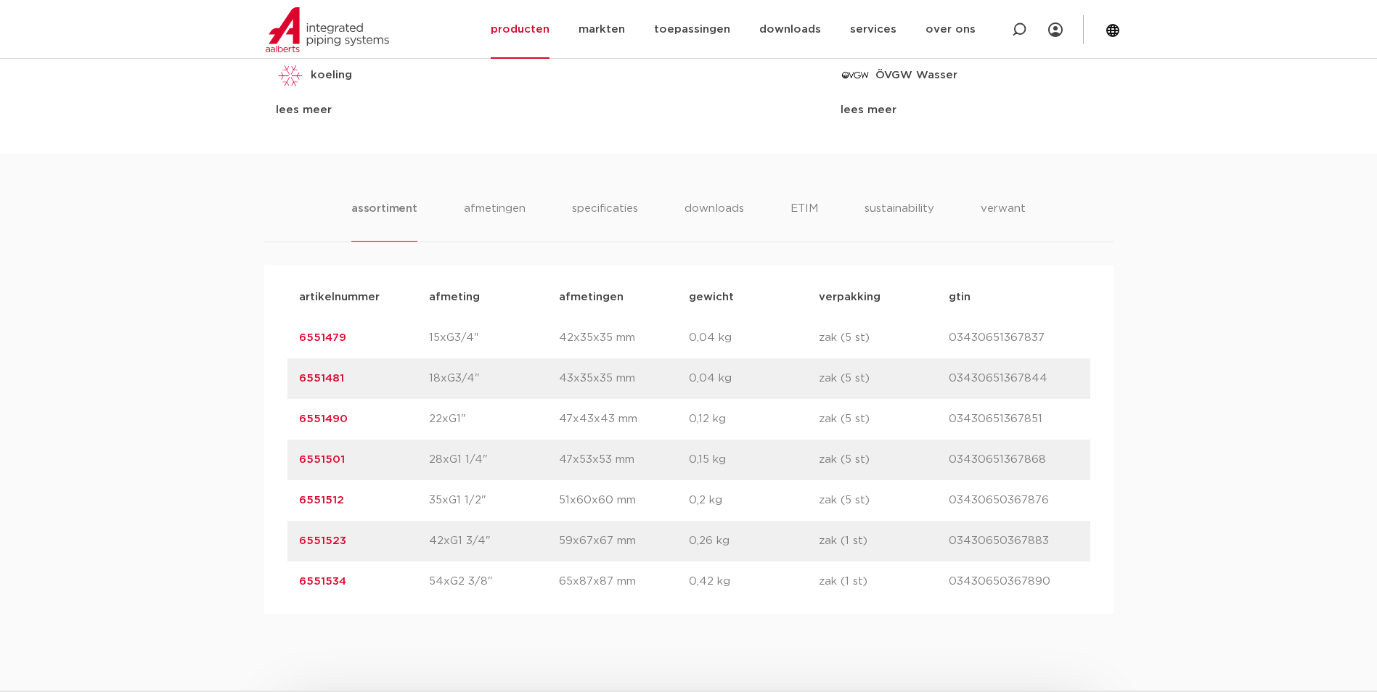
drag, startPoint x: 361, startPoint y: 462, endPoint x: 255, endPoint y: 462, distance: 105.9
click at [255, 462] on div "assortiment afmetingen specificaties downloads ETIM sustainability verwant asso…" at bounding box center [688, 384] width 1377 height 460
copy link "6551501"
click at [380, 448] on div "artikelnummer 6551501 afmeting 28xG1 1/4" afmetingen 47x53x53 mm gewicht 0,15 k…" at bounding box center [688, 460] width 803 height 41
drag, startPoint x: 364, startPoint y: 423, endPoint x: 269, endPoint y: 424, distance: 94.3
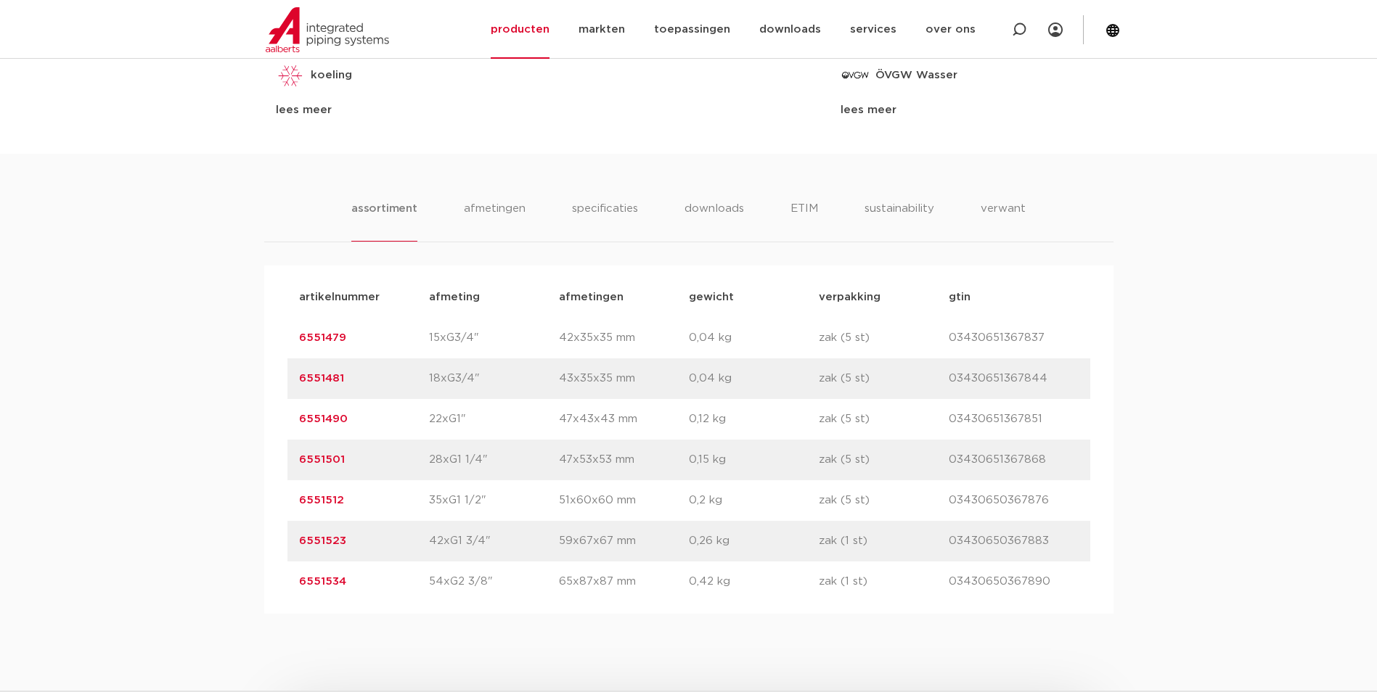
click at [269, 424] on div "artikelnummer afmeting afmetingen gewicht verpakking gtin artikelnummer 6551479…" at bounding box center [688, 440] width 849 height 348
copy link "6551490"
click at [389, 373] on p "6551481" at bounding box center [364, 378] width 130 height 17
drag, startPoint x: 380, startPoint y: 377, endPoint x: 110, endPoint y: 351, distance: 271.2
click at [110, 351] on div "assortiment afmetingen specificaties downloads ETIM sustainability verwant asso…" at bounding box center [688, 384] width 1377 height 460
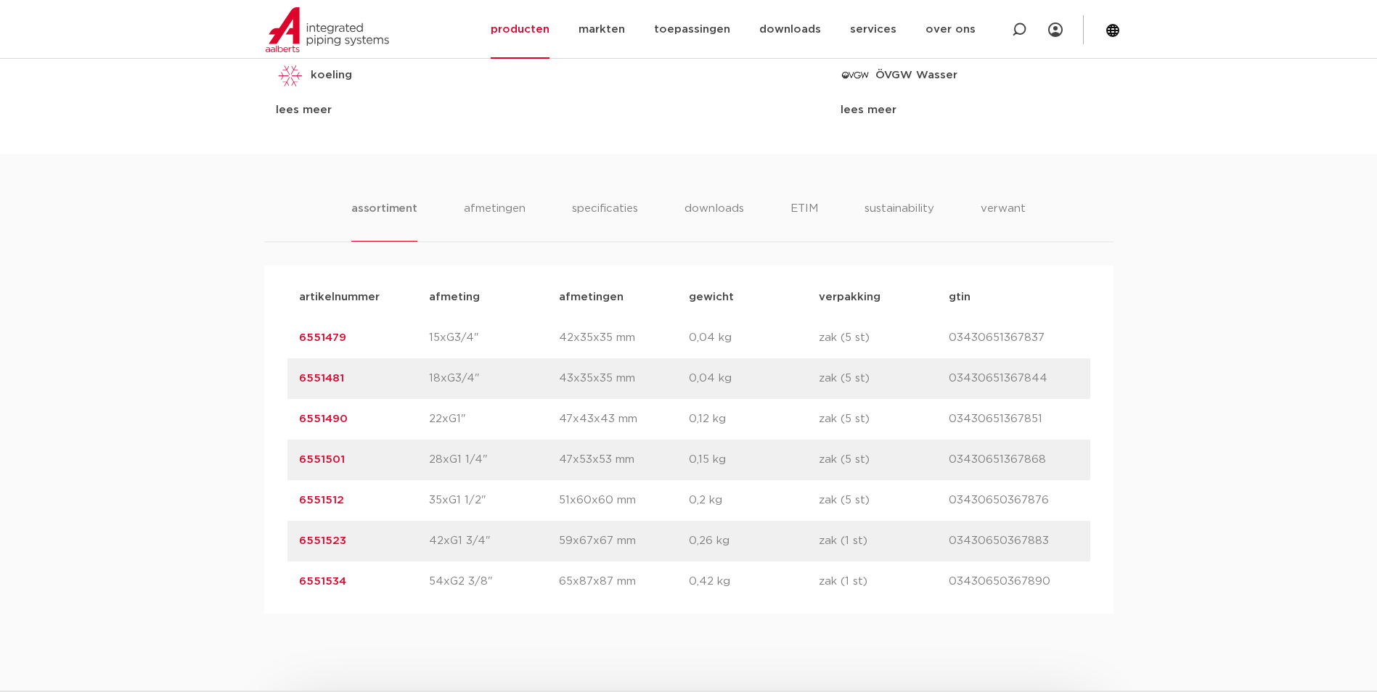
click at [451, 411] on p "22xG1"" at bounding box center [494, 419] width 130 height 17
drag, startPoint x: 330, startPoint y: 380, endPoint x: 213, endPoint y: 373, distance: 117.0
click at [213, 373] on div "assortiment afmetingen specificaties downloads ETIM sustainability verwant asso…" at bounding box center [688, 384] width 1377 height 460
copy link "6551481"
drag, startPoint x: 366, startPoint y: 327, endPoint x: 169, endPoint y: 332, distance: 196.7
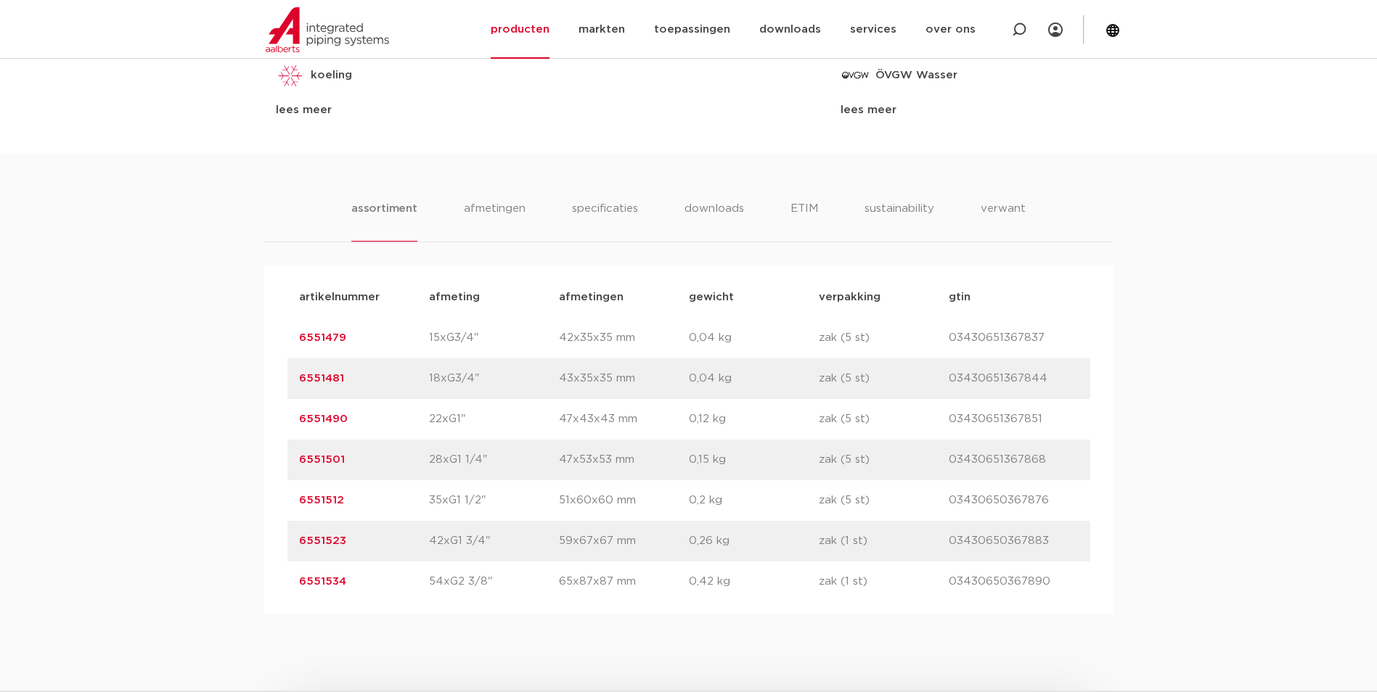
click at [169, 332] on div "assortiment afmetingen specificaties downloads ETIM sustainability verwant asso…" at bounding box center [688, 384] width 1377 height 460
copy link "6551479"
click at [100, 185] on div "assortiment afmetingen specificaties downloads ETIM sustainability verwant asso…" at bounding box center [688, 384] width 1377 height 460
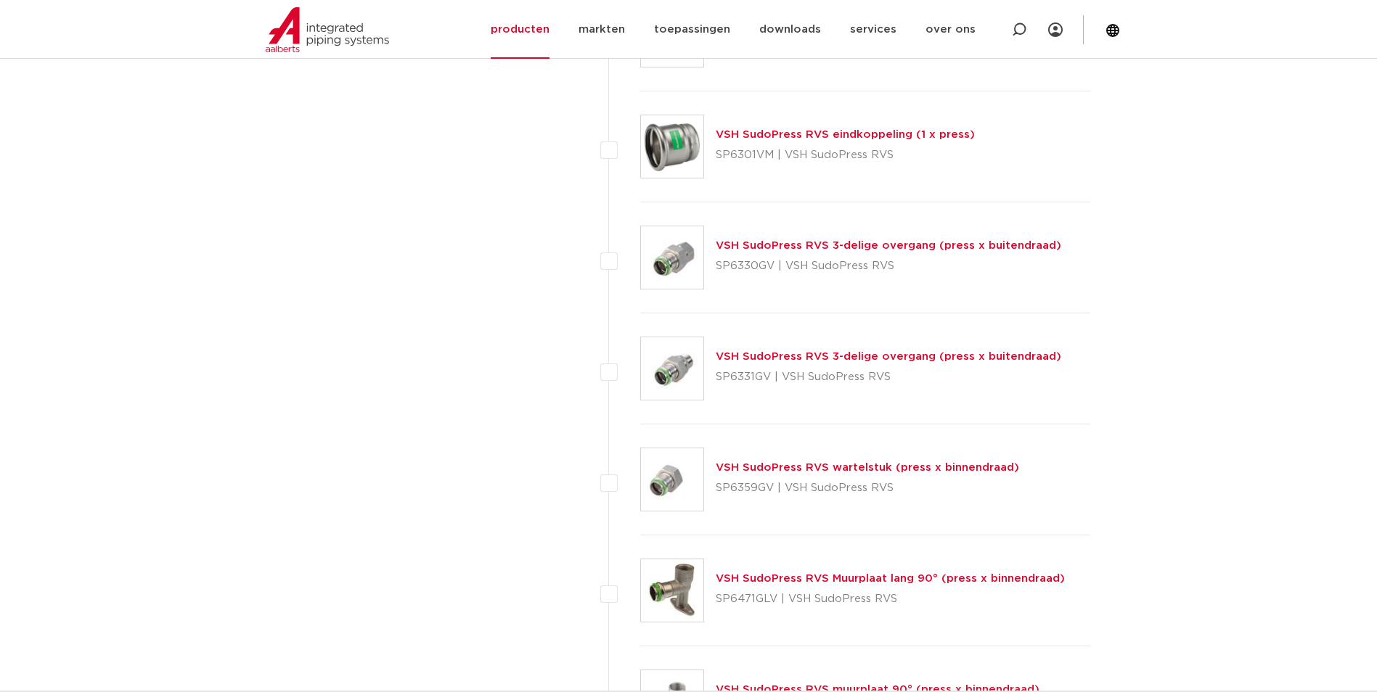
scroll to position [3335, 0]
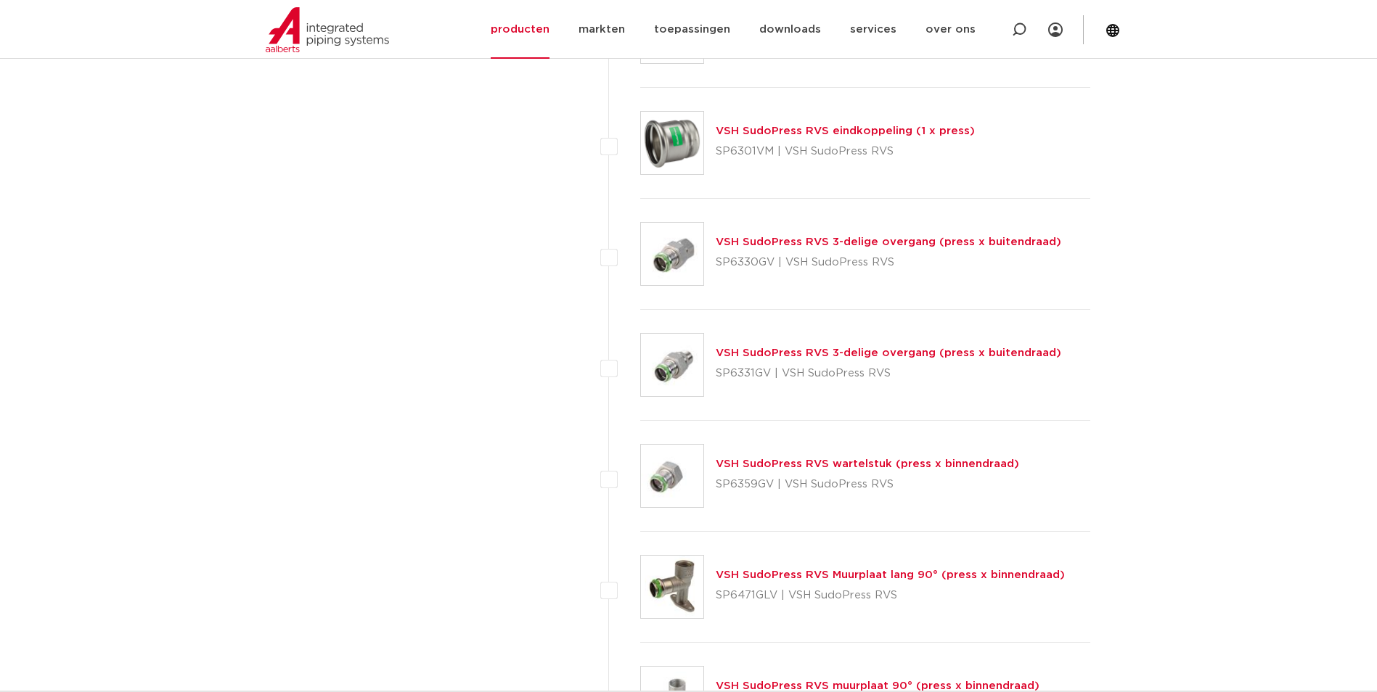
click at [803, 348] on link "VSH SudoPress RVS 3-delige overgang (press x buitendraad)" at bounding box center [888, 353] width 345 height 11
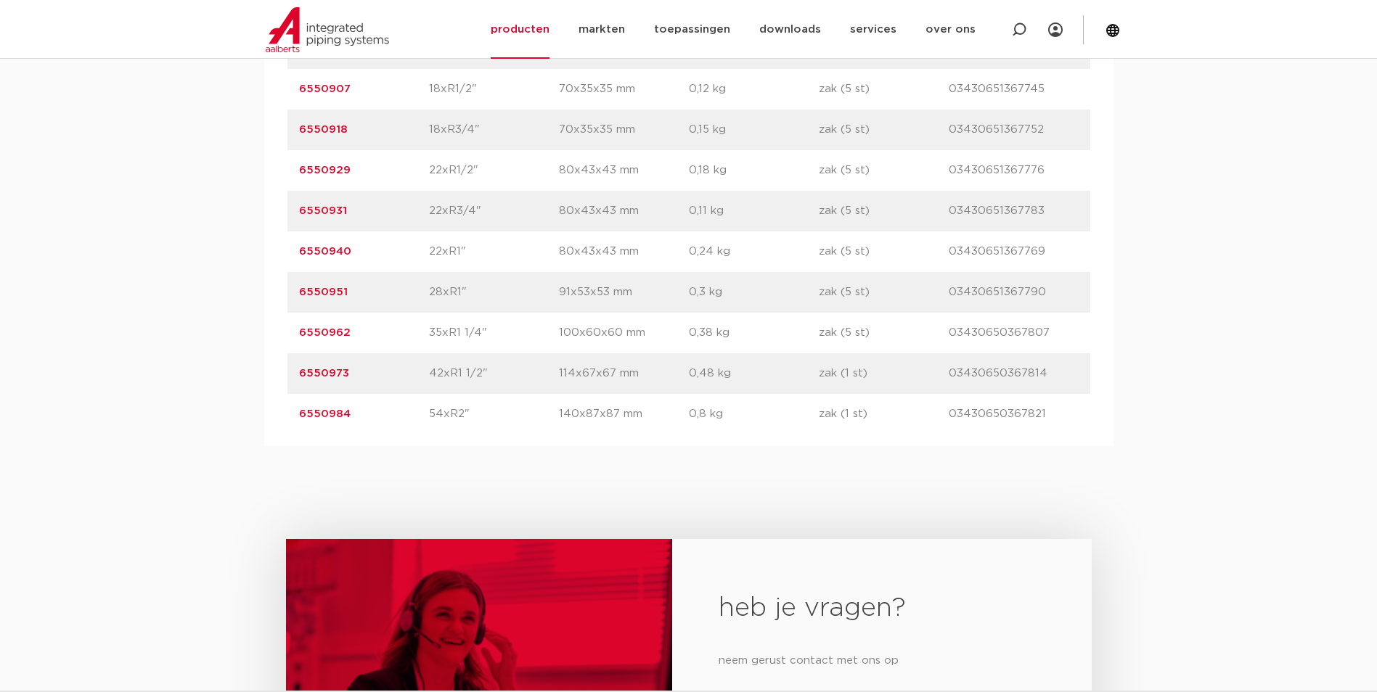
scroll to position [943, 0]
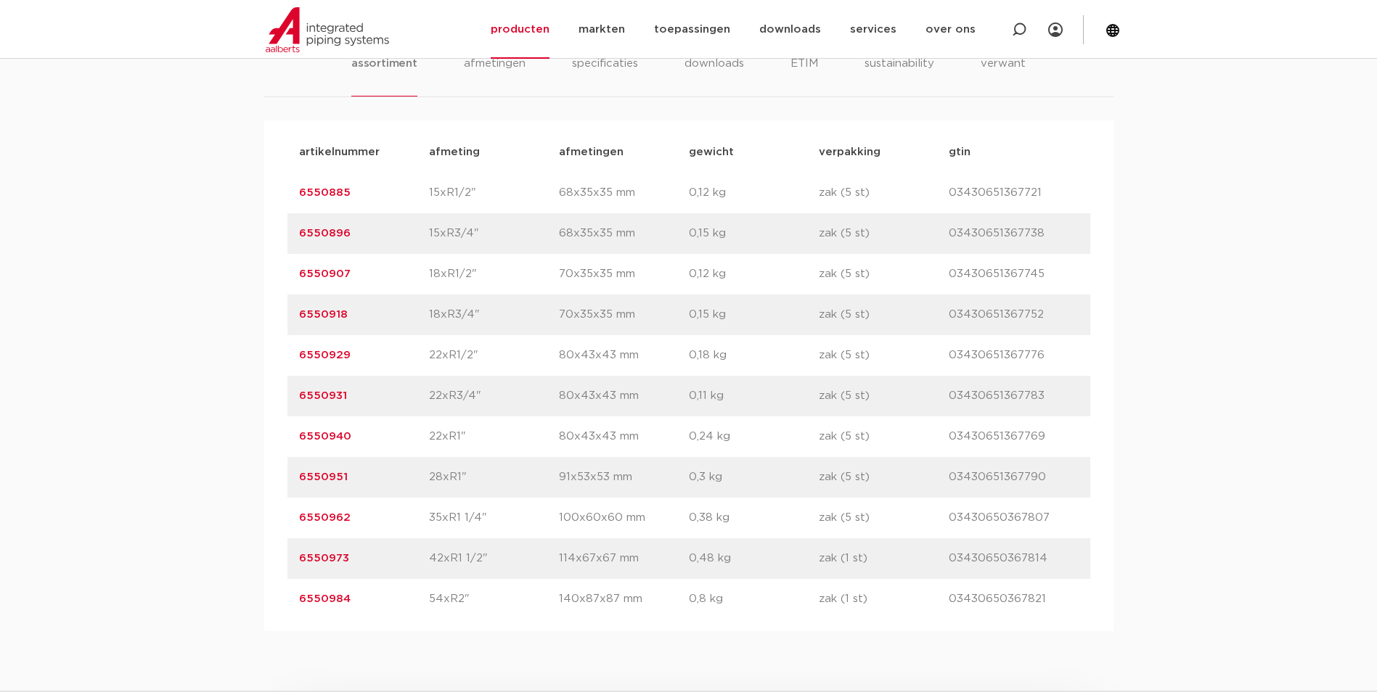
drag, startPoint x: 357, startPoint y: 605, endPoint x: 276, endPoint y: 621, distance: 82.8
click at [276, 621] on div "artikelnummer afmeting afmetingen gewicht verpakking gtin artikelnummer 6550885…" at bounding box center [688, 375] width 849 height 511
copy link "6550984"
drag, startPoint x: 364, startPoint y: 562, endPoint x: 261, endPoint y: 559, distance: 103.1
click at [261, 559] on div "assortiment [GEOGRAPHIC_DATA] specificaties downloads ETIM sustainability verwa…" at bounding box center [688, 320] width 1377 height 623
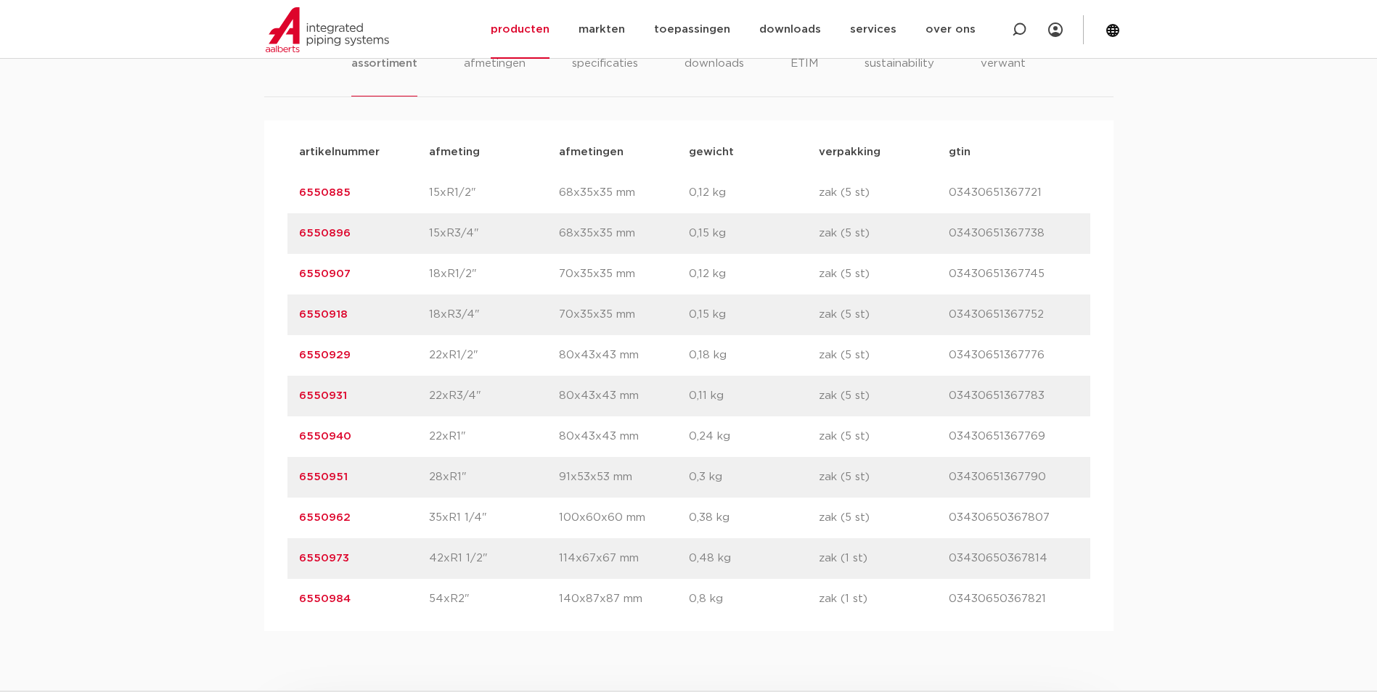
copy link "6550973"
click at [330, 500] on div "artikelnummer 6550962 afmeting 35xR1 1/4" afmetingen 100x60x60 mm gewicht 0,38 …" at bounding box center [688, 518] width 803 height 41
click at [332, 497] on div "artikelnummer 6550951 afmeting 28xR1" afmetingen 91x53x53 mm gewicht 0,3 kg ver…" at bounding box center [688, 477] width 803 height 41
click at [335, 474] on link "6550951" at bounding box center [323, 477] width 49 height 11
drag, startPoint x: 364, startPoint y: 517, endPoint x: 206, endPoint y: 521, distance: 158.3
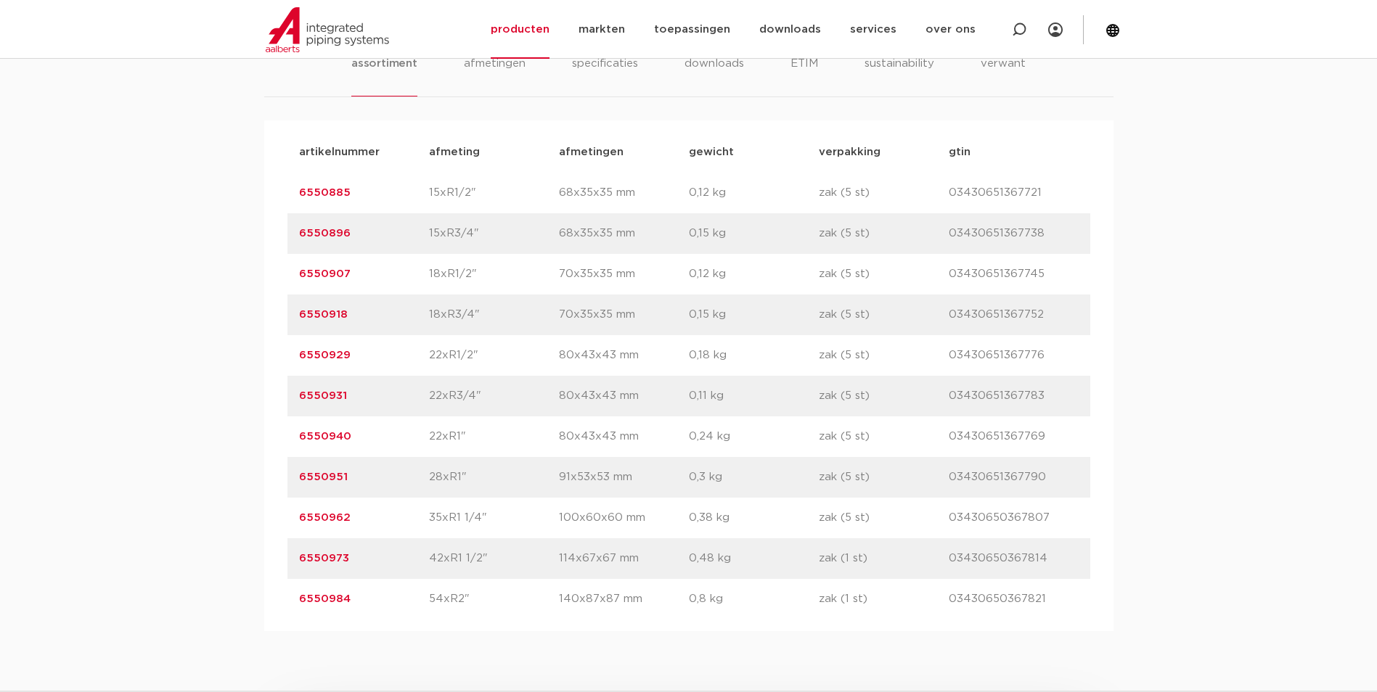
click at [206, 521] on div "assortiment [GEOGRAPHIC_DATA] specificaties downloads ETIM sustainability verwa…" at bounding box center [688, 320] width 1377 height 623
copy link "6550962"
click at [491, 537] on div "artikelnummer 6550962 afmeting 35xR1 1/4" [GEOGRAPHIC_DATA] 100x60x60 mm gewich…" at bounding box center [688, 518] width 803 height 41
drag, startPoint x: 356, startPoint y: 477, endPoint x: 247, endPoint y: 472, distance: 109.7
click at [247, 472] on div "assortiment afmetingen specificaties downloads ETIM sustainability verwant asso…" at bounding box center [688, 320] width 1377 height 623
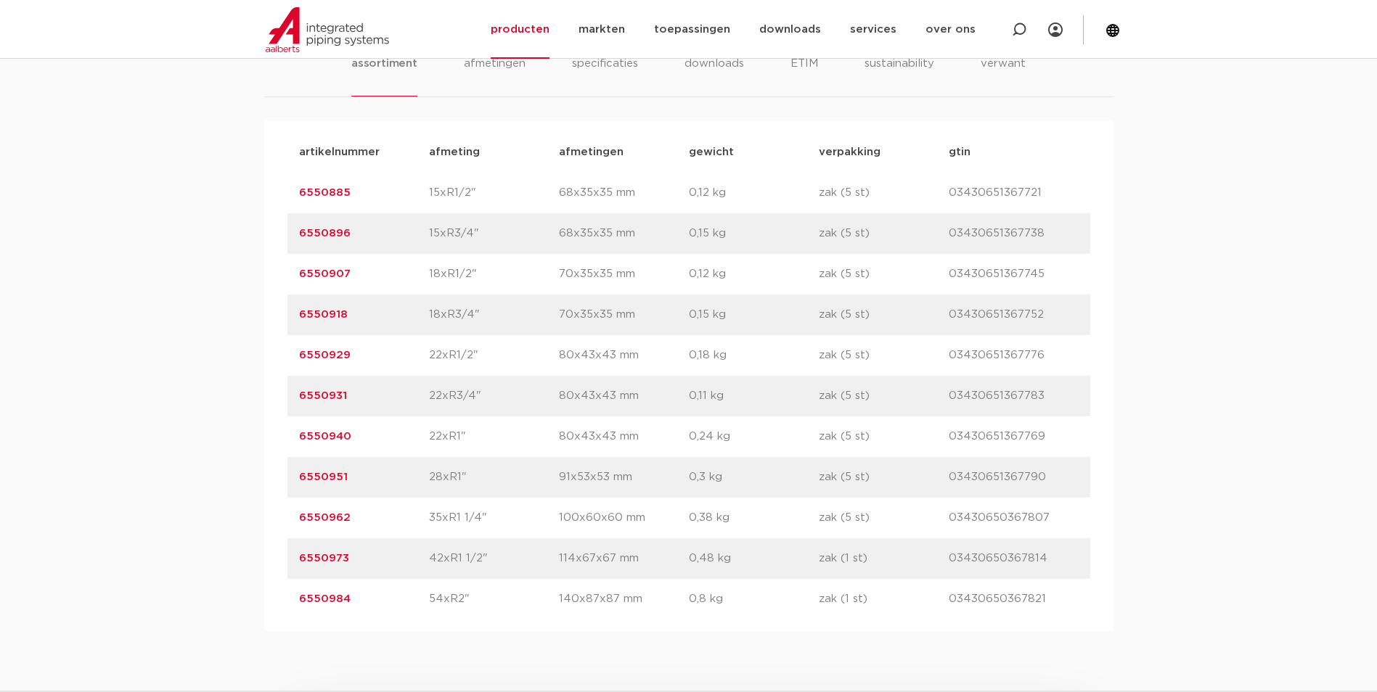
copy link "6550951"
click at [369, 453] on div "artikelnummer 6550940 afmeting 22xR1" afmetingen 80x43x43 mm gewicht 0,24 kg ve…" at bounding box center [688, 437] width 803 height 41
drag, startPoint x: 372, startPoint y: 445, endPoint x: 221, endPoint y: 426, distance: 151.4
click at [221, 426] on div "assortiment afmetingen specificaties downloads ETIM sustainability verwant asso…" at bounding box center [688, 320] width 1377 height 623
copy link "6550940"
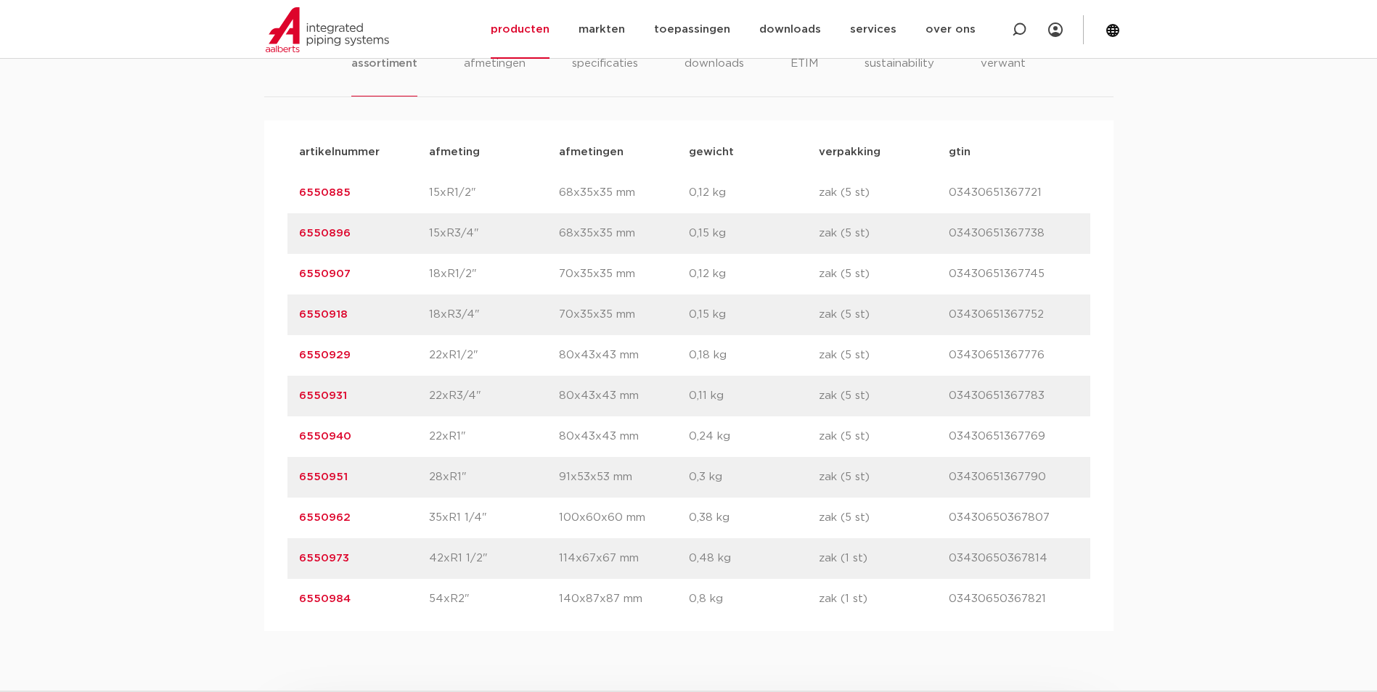
click at [490, 492] on div "artikelnummer 6550951 afmeting 28xR1" afmetingen 91x53x53 mm gewicht 0,3 kg ver…" at bounding box center [688, 477] width 803 height 41
drag, startPoint x: 363, startPoint y: 394, endPoint x: 349, endPoint y: 394, distance: 13.8
click at [349, 394] on p "6550931" at bounding box center [364, 396] width 130 height 17
drag, startPoint x: 358, startPoint y: 396, endPoint x: 244, endPoint y: 398, distance: 114.7
click at [244, 398] on div "assortiment afmetingen specificaties downloads ETIM sustainability verwant asso…" at bounding box center [688, 320] width 1377 height 623
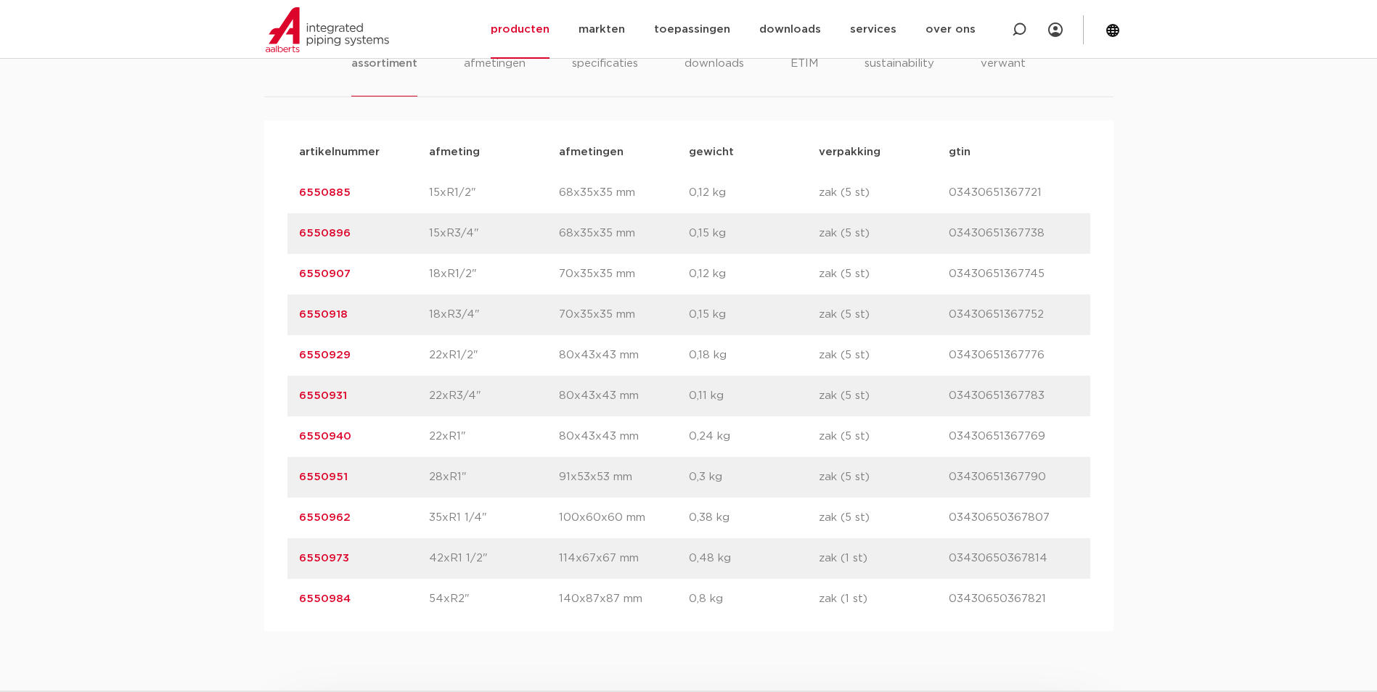
copy link "6550931"
click at [431, 362] on p "22xR1/2"" at bounding box center [494, 355] width 130 height 17
drag, startPoint x: 431, startPoint y: 362, endPoint x: 247, endPoint y: 355, distance: 184.5
click at [247, 355] on div "assortiment afmetingen specificaties downloads ETIM sustainability verwant asso…" at bounding box center [688, 320] width 1377 height 623
copy link "6550929"
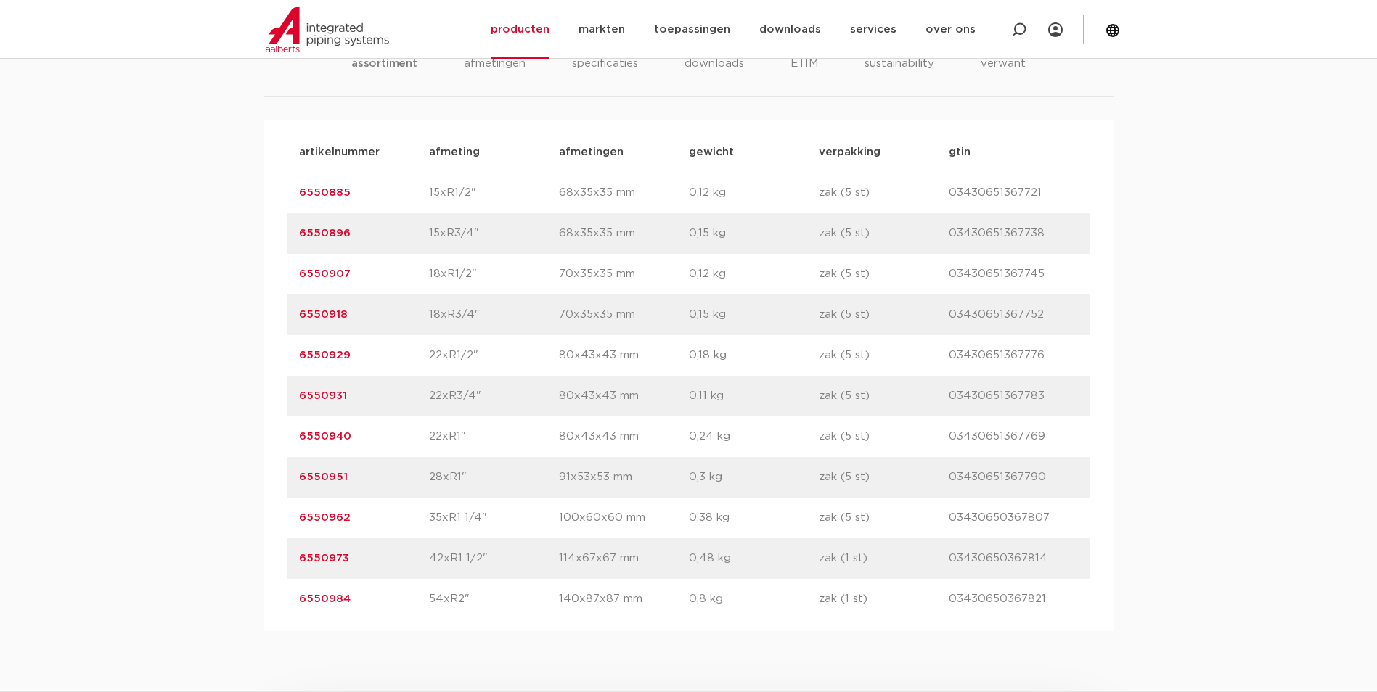
click at [433, 365] on div "artikelnummer 6550929 afmeting 22xR1/2" afmetingen 80x43x43 mm gewicht 0,18 kg …" at bounding box center [688, 355] width 803 height 41
click at [850, 366] on div "artikelnummer 6550929 afmeting 22xR1/2" afmetingen 80x43x43 mm gewicht 0,18 kg …" at bounding box center [688, 355] width 803 height 41
drag, startPoint x: 369, startPoint y: 312, endPoint x: 274, endPoint y: 316, distance: 95.2
click at [274, 316] on div "artikelnummer afmeting afmetingen gewicht verpakking gtin artikelnummer 6550885…" at bounding box center [688, 375] width 849 height 511
copy link "6550918"
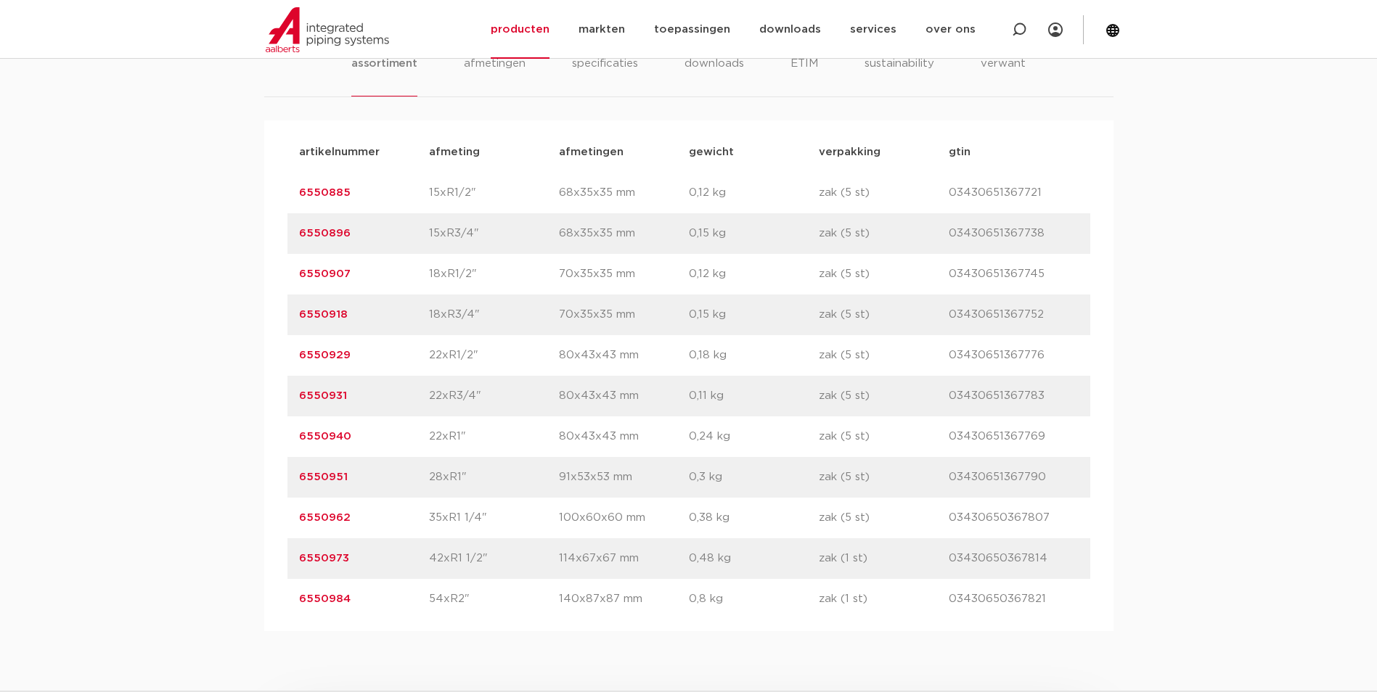
click at [400, 293] on div "artikelnummer 6550907 afmeting 18xR1/2" afmetingen 70x35x35 mm gewicht 0,12 kg …" at bounding box center [688, 274] width 803 height 41
drag, startPoint x: 360, startPoint y: 274, endPoint x: 288, endPoint y: 280, distance: 72.1
click at [288, 280] on div "artikelnummer 6550907 afmeting 18xR1/2" afmetingen 70x35x35 mm gewicht 0,12 kg …" at bounding box center [688, 274] width 803 height 41
copy link "6550907"
drag, startPoint x: 352, startPoint y: 234, endPoint x: 271, endPoint y: 227, distance: 81.5
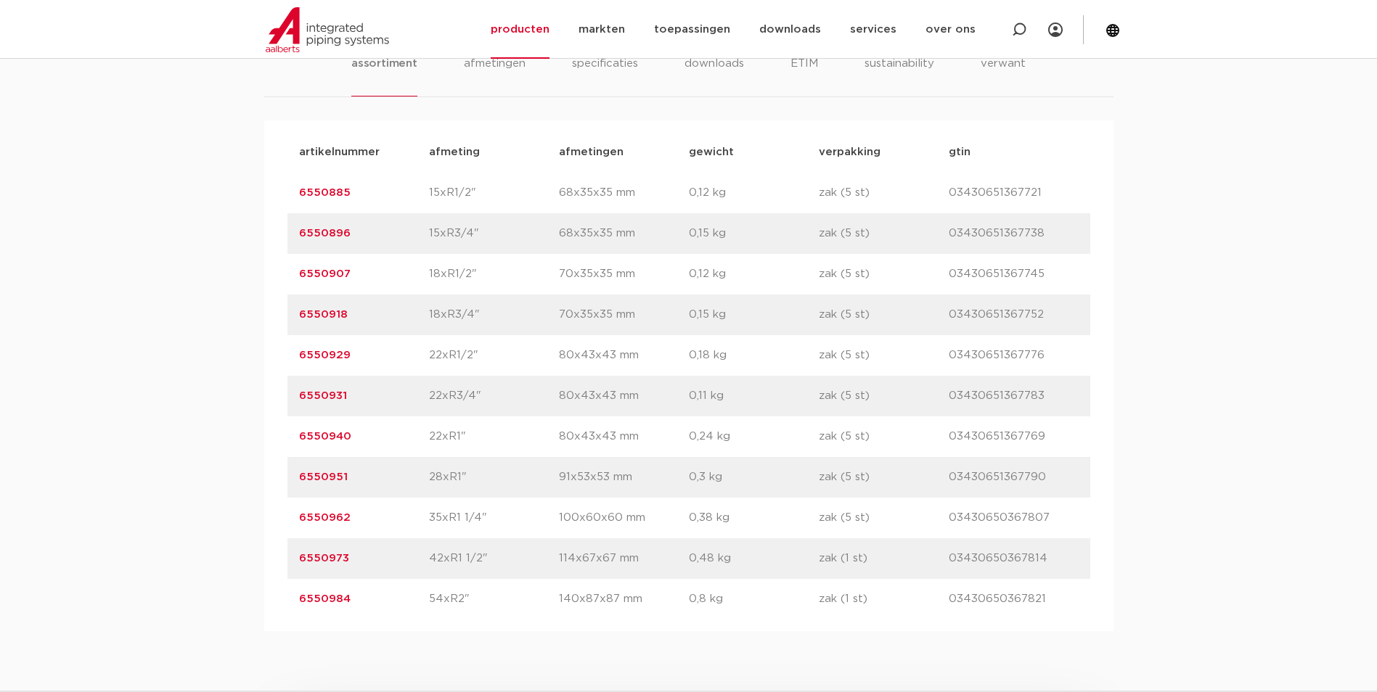
click at [271, 227] on div "artikelnummer afmeting afmetingen gewicht verpakking gtin artikelnummer 6550885…" at bounding box center [688, 375] width 849 height 511
copy link "6550896"
drag, startPoint x: 382, startPoint y: 184, endPoint x: 172, endPoint y: 180, distance: 209.8
click at [172, 180] on div "assortiment afmetingen specificaties downloads ETIM sustainability verwant asso…" at bounding box center [688, 320] width 1377 height 623
copy link "6550885"
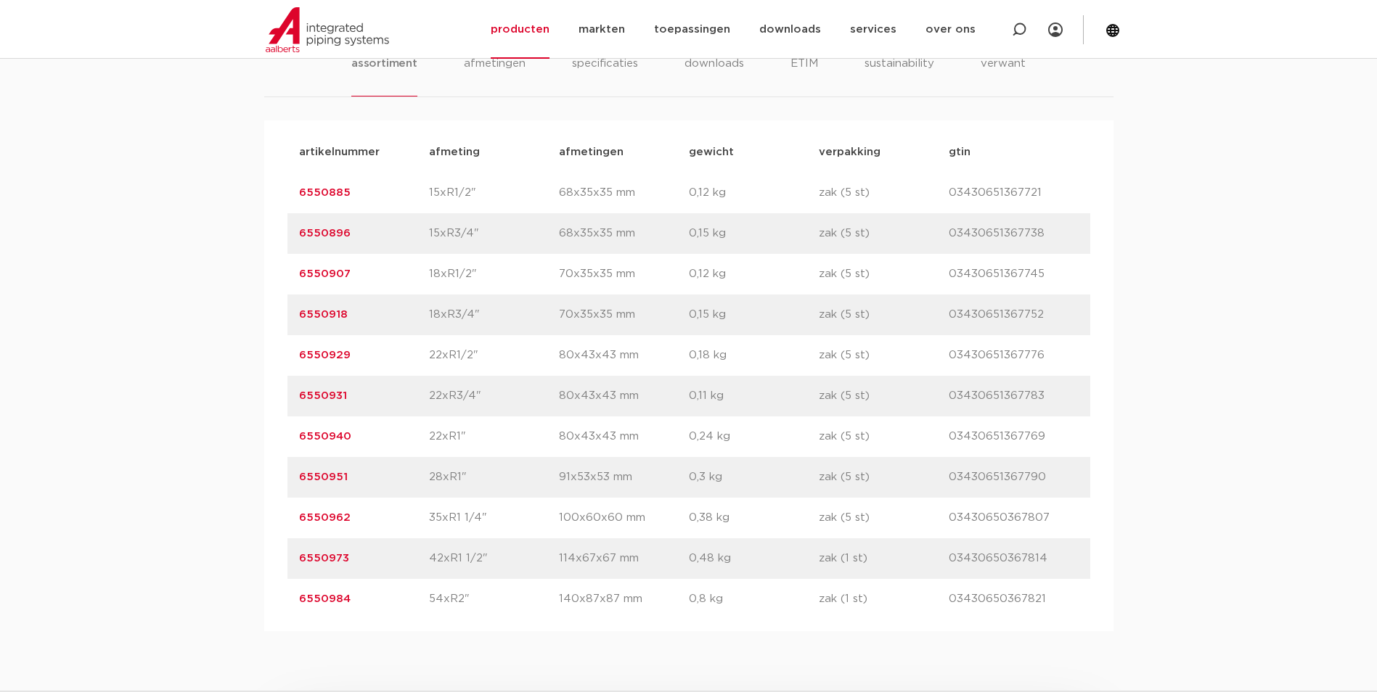
drag, startPoint x: 387, startPoint y: 211, endPoint x: 345, endPoint y: 262, distance: 66.0
click at [387, 211] on div "artikelnummer 6550885 afmeting 15xR1/2" afmetingen 68x35x35 mm gewicht 0,12 kg …" at bounding box center [688, 193] width 803 height 41
drag, startPoint x: 350, startPoint y: 234, endPoint x: 245, endPoint y: 238, distance: 105.3
click at [245, 238] on div "assortiment afmetingen specificaties downloads ETIM sustainability verwant asso…" at bounding box center [688, 320] width 1377 height 623
copy link "6550896"
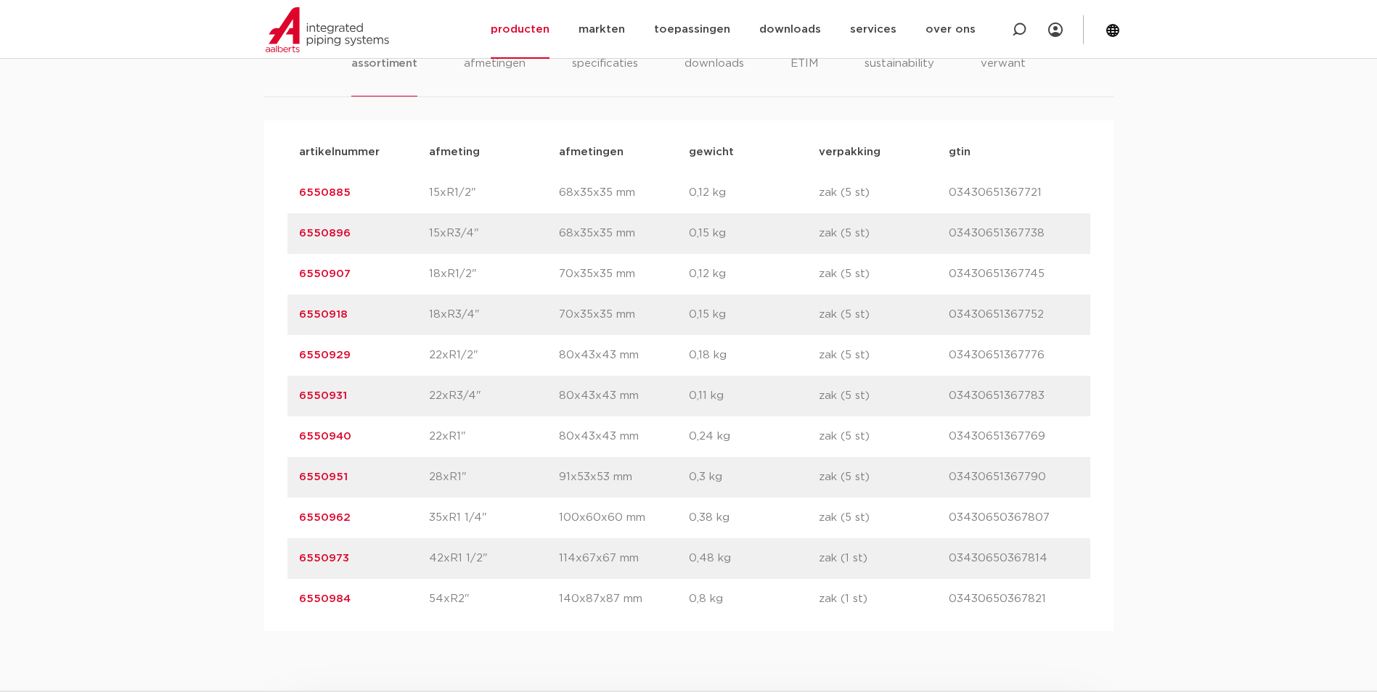
drag, startPoint x: 351, startPoint y: 197, endPoint x: 298, endPoint y: 207, distance: 53.9
click at [298, 207] on div "artikelnummer 6550885 afmeting 15xR1/2" afmetingen 68x35x35 mm gewicht 0,12 kg …" at bounding box center [688, 193] width 803 height 41
click at [302, 388] on p "6550931" at bounding box center [364, 396] width 130 height 17
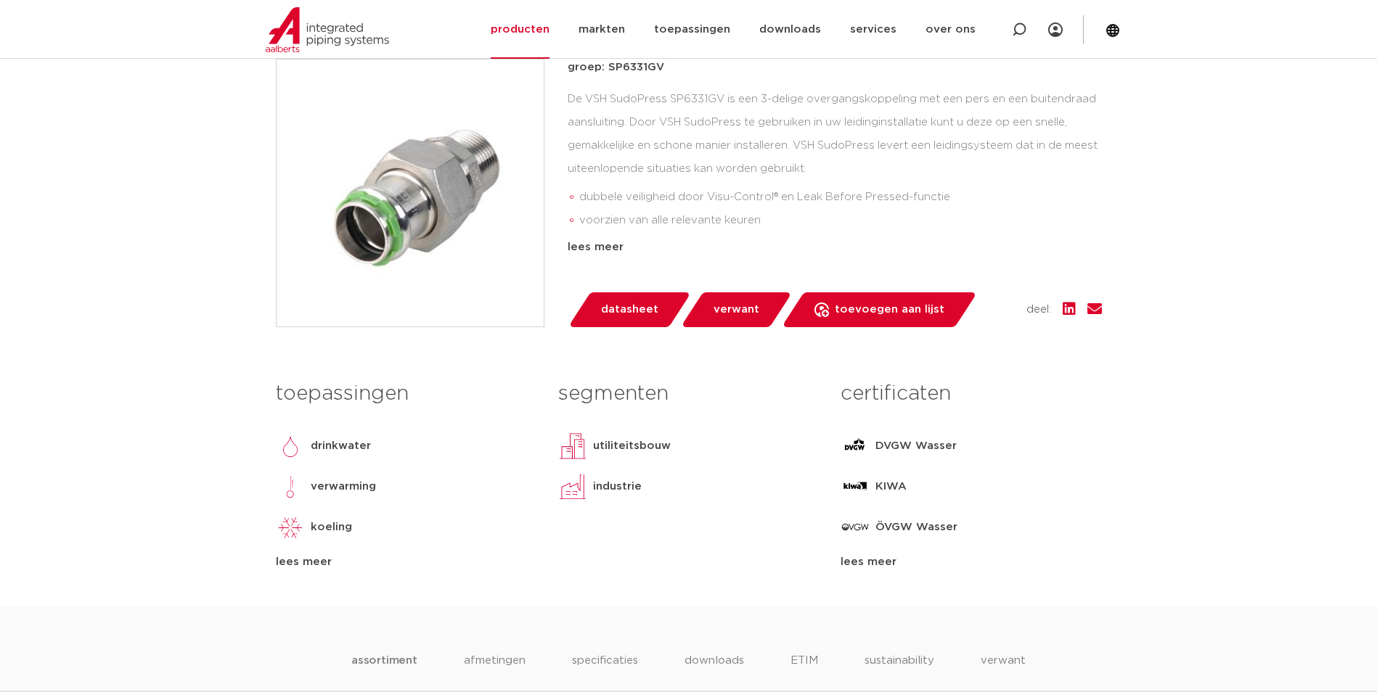
scroll to position [218, 0]
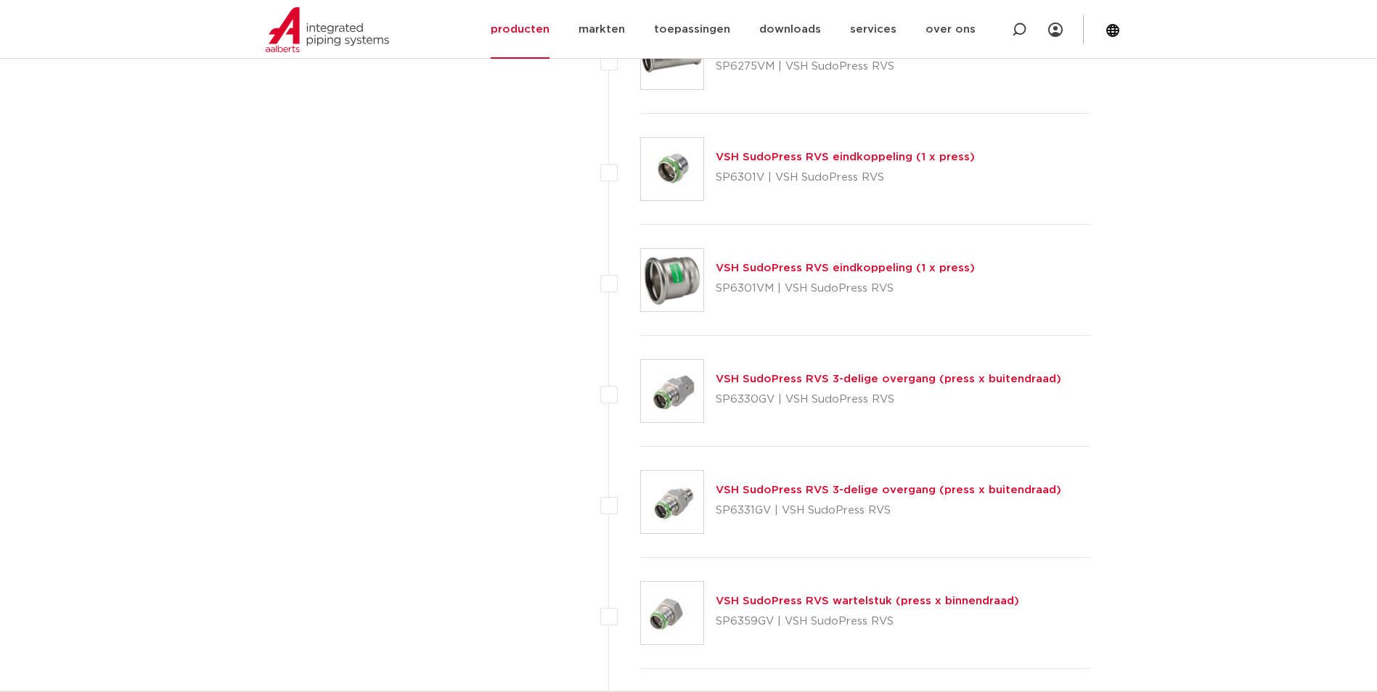
scroll to position [3335, 0]
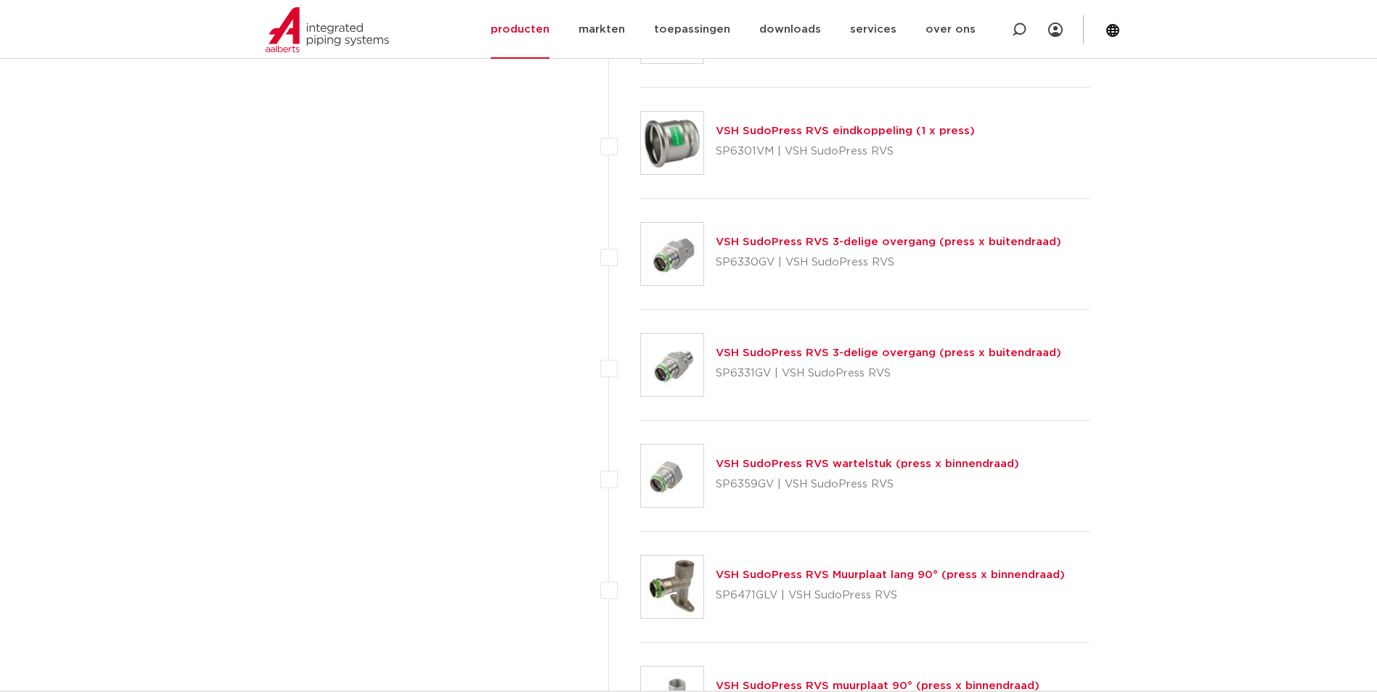
click at [797, 244] on link "VSH SudoPress RVS 3-delige overgang (press x buitendraad)" at bounding box center [888, 242] width 345 height 11
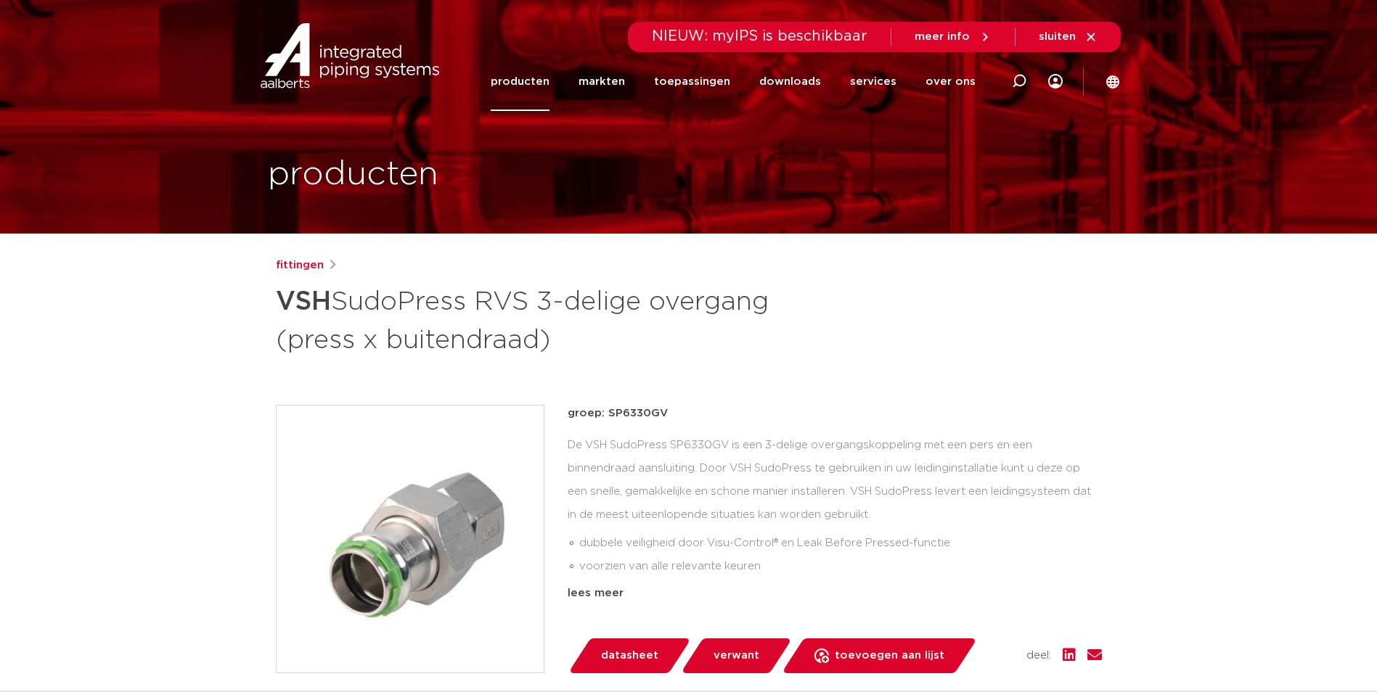
click at [288, 328] on h1 "VSH SudoPress RVS 3-delige overgang (press x buitendraad)" at bounding box center [548, 319] width 545 height 78
drag, startPoint x: 665, startPoint y: 414, endPoint x: 607, endPoint y: 416, distance: 58.8
click at [607, 416] on p "groep: SP6330GV" at bounding box center [834, 413] width 534 height 17
copy p "SP6330GV"
click at [523, 381] on div "fittingen VSH SudoPress RVS 3-delige overgang (press x buitendraad) groep: SP63…" at bounding box center [688, 604] width 849 height 695
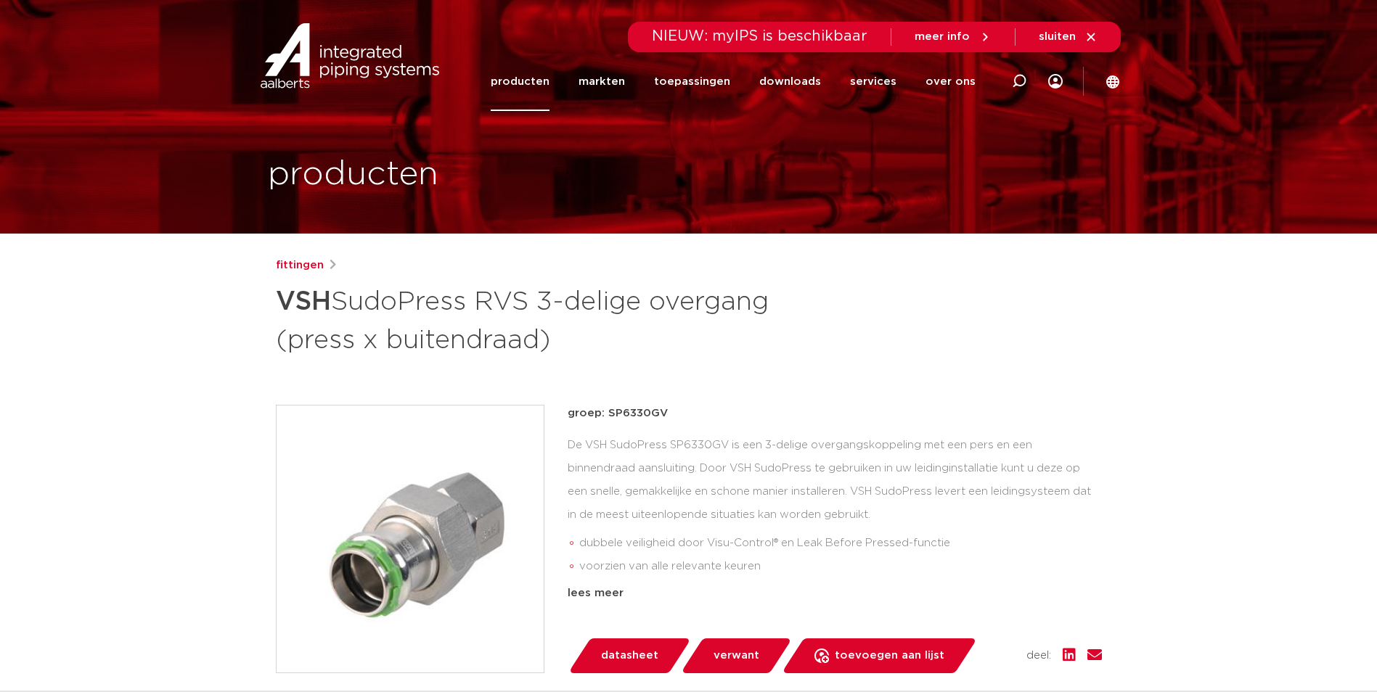
drag, startPoint x: 665, startPoint y: 411, endPoint x: 607, endPoint y: 417, distance: 58.3
click at [607, 417] on p "groep: SP6330GV" at bounding box center [834, 413] width 534 height 17
copy p "SP6330GV"
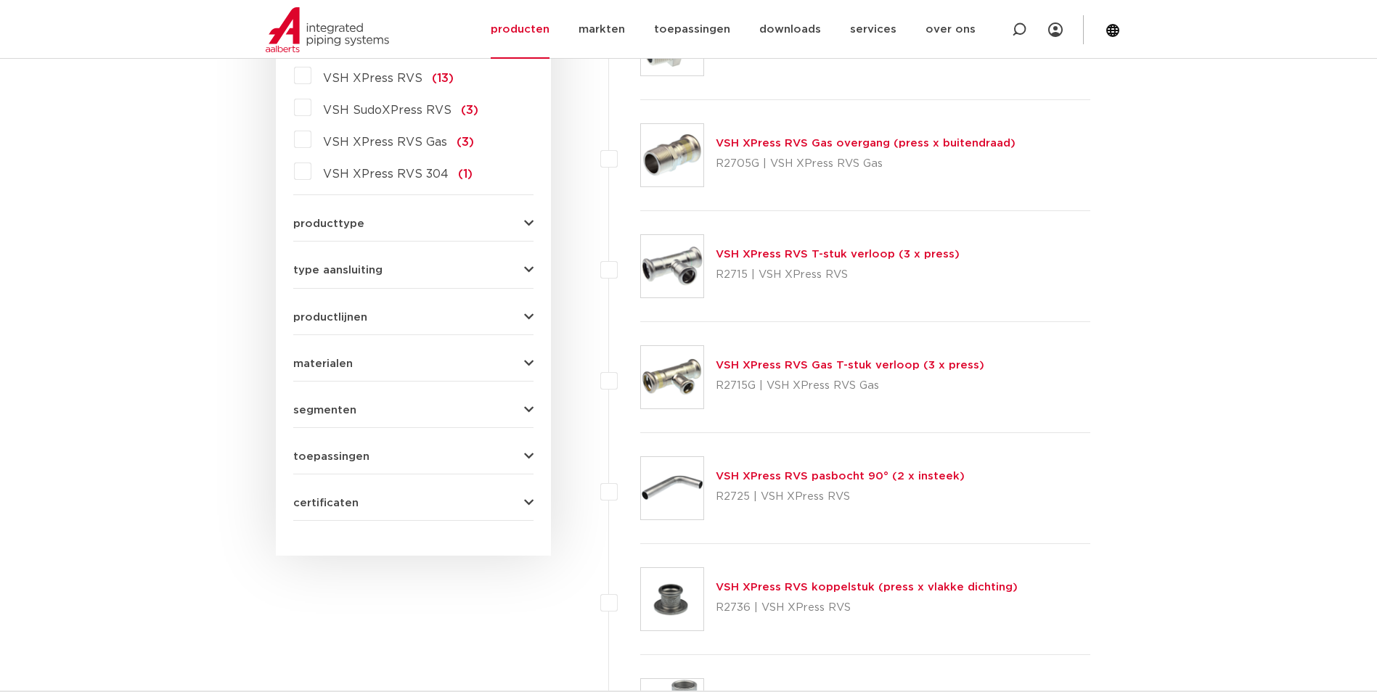
scroll to position [331, 0]
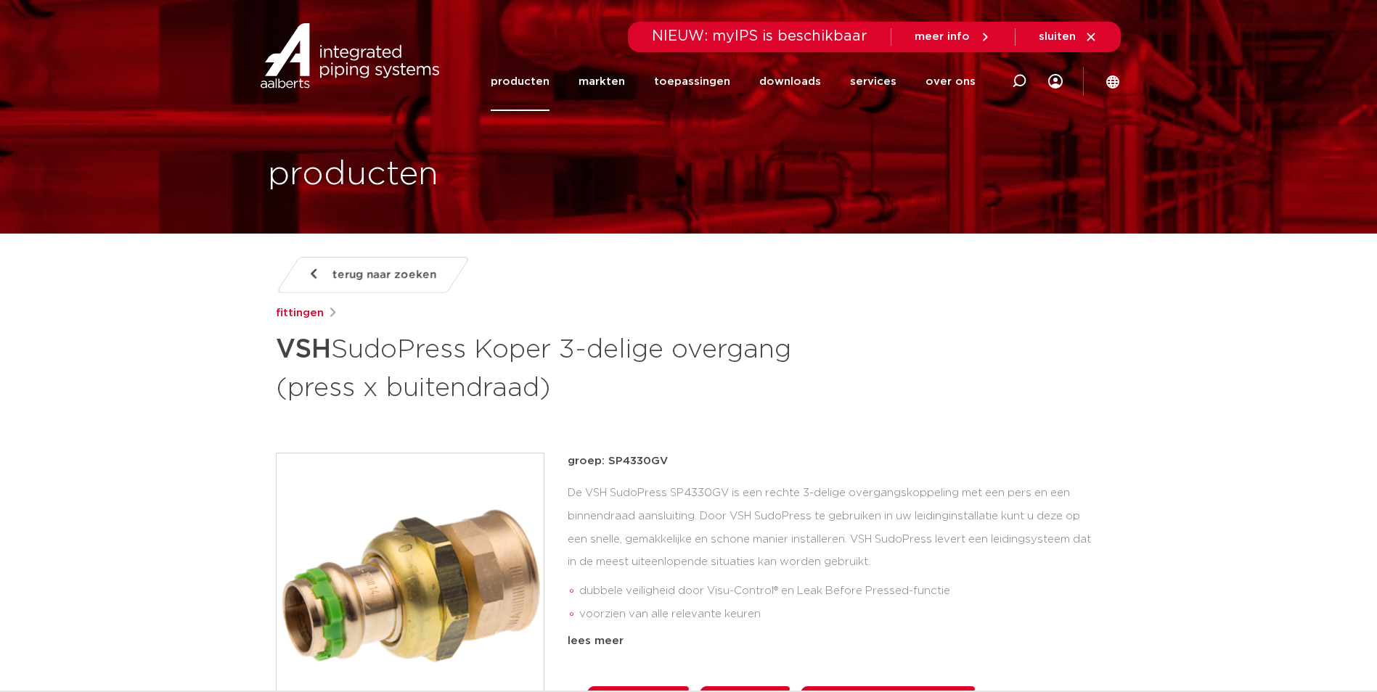
click at [538, 91] on link "producten" at bounding box center [520, 81] width 59 height 59
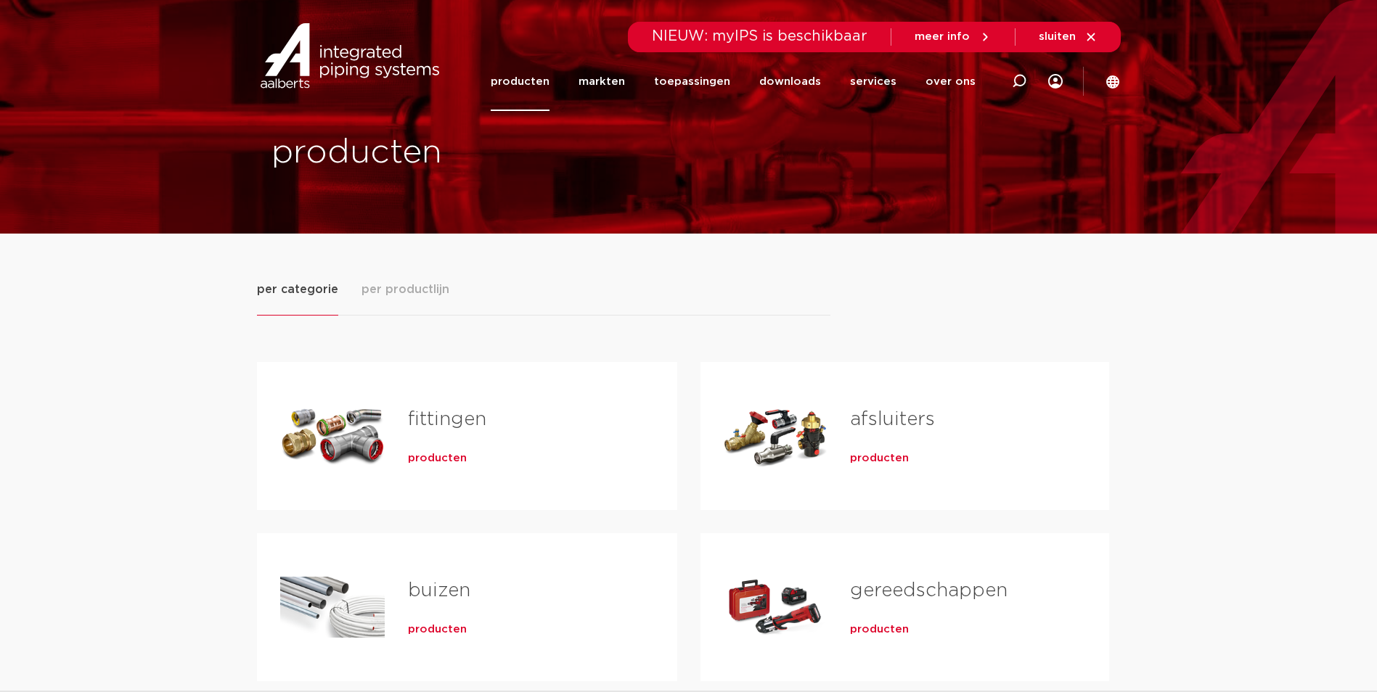
click at [440, 451] on span "producten" at bounding box center [437, 458] width 59 height 15
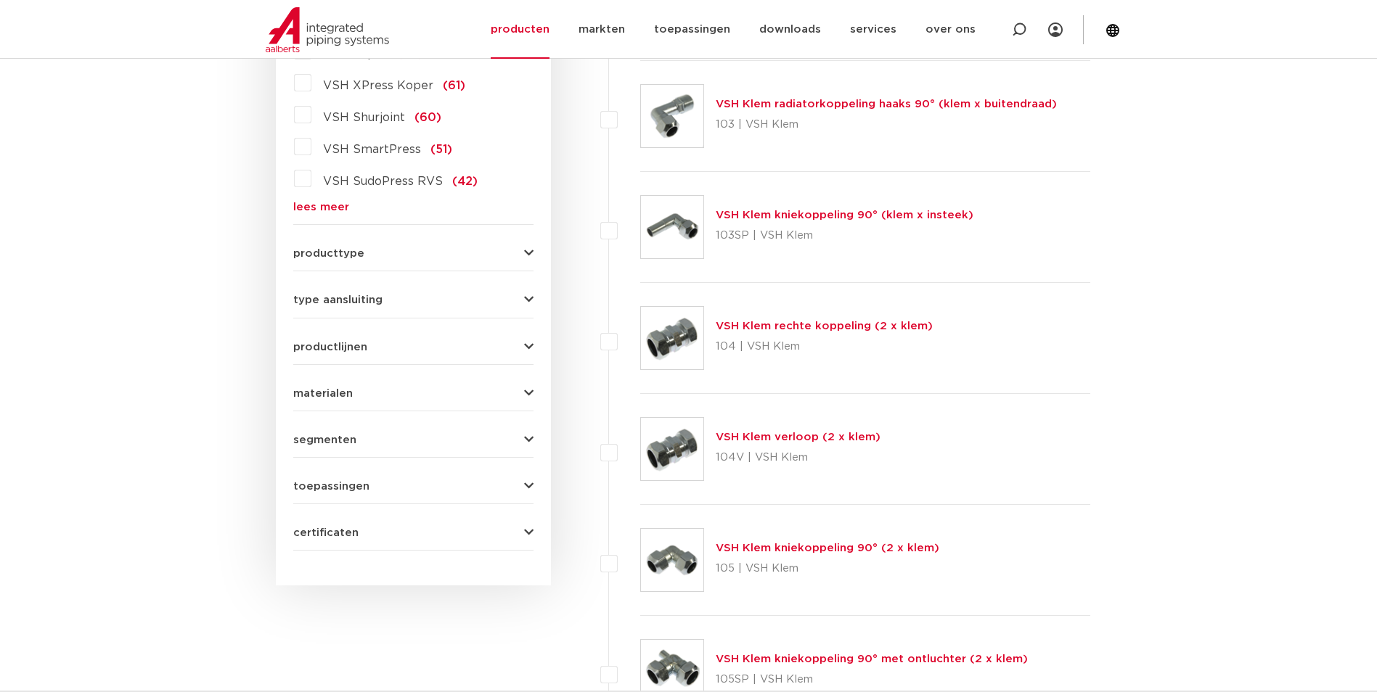
scroll to position [476, 0]
click at [306, 207] on link "lees meer" at bounding box center [413, 206] width 240 height 11
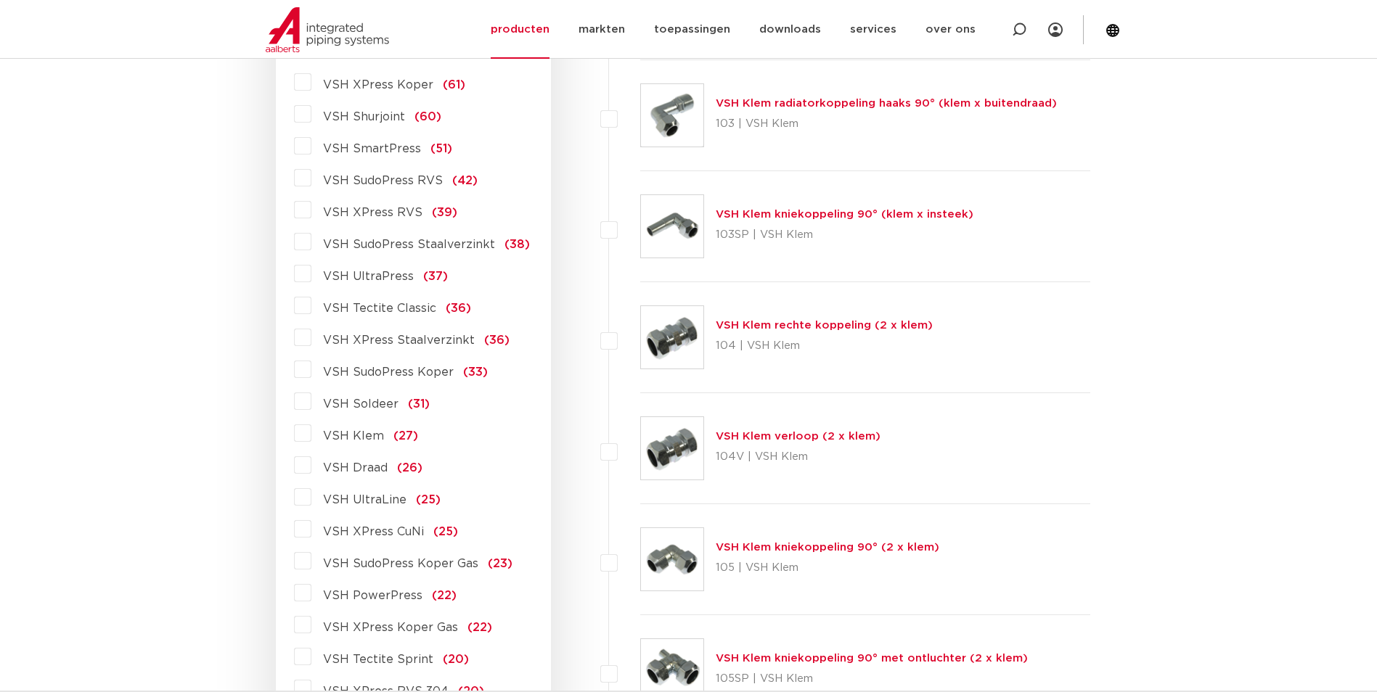
click at [398, 215] on span "VSH XPress RVS" at bounding box center [372, 213] width 99 height 12
click at [0, 0] on input "VSH XPress RVS (39)" at bounding box center [0, 0] width 0 height 0
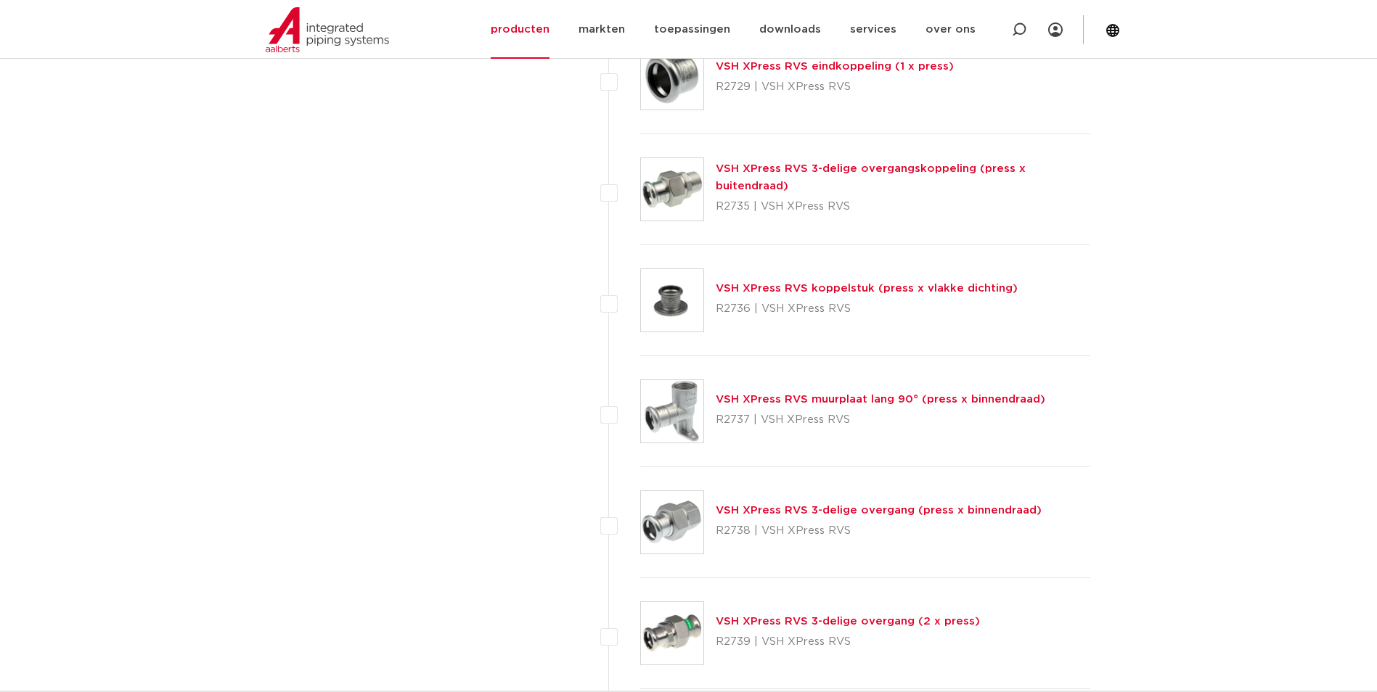
scroll to position [3016, 0]
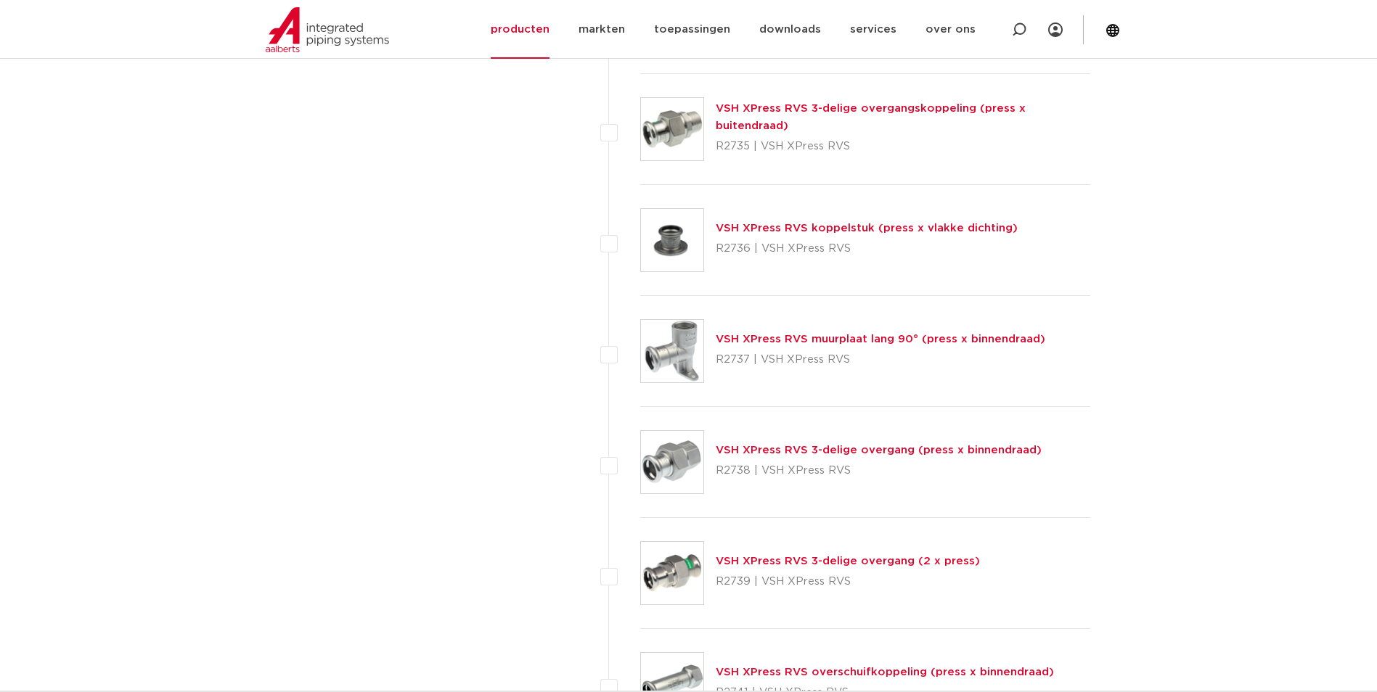
click at [796, 450] on link "VSH XPress RVS 3-delige overgang (press x binnendraad)" at bounding box center [879, 450] width 326 height 11
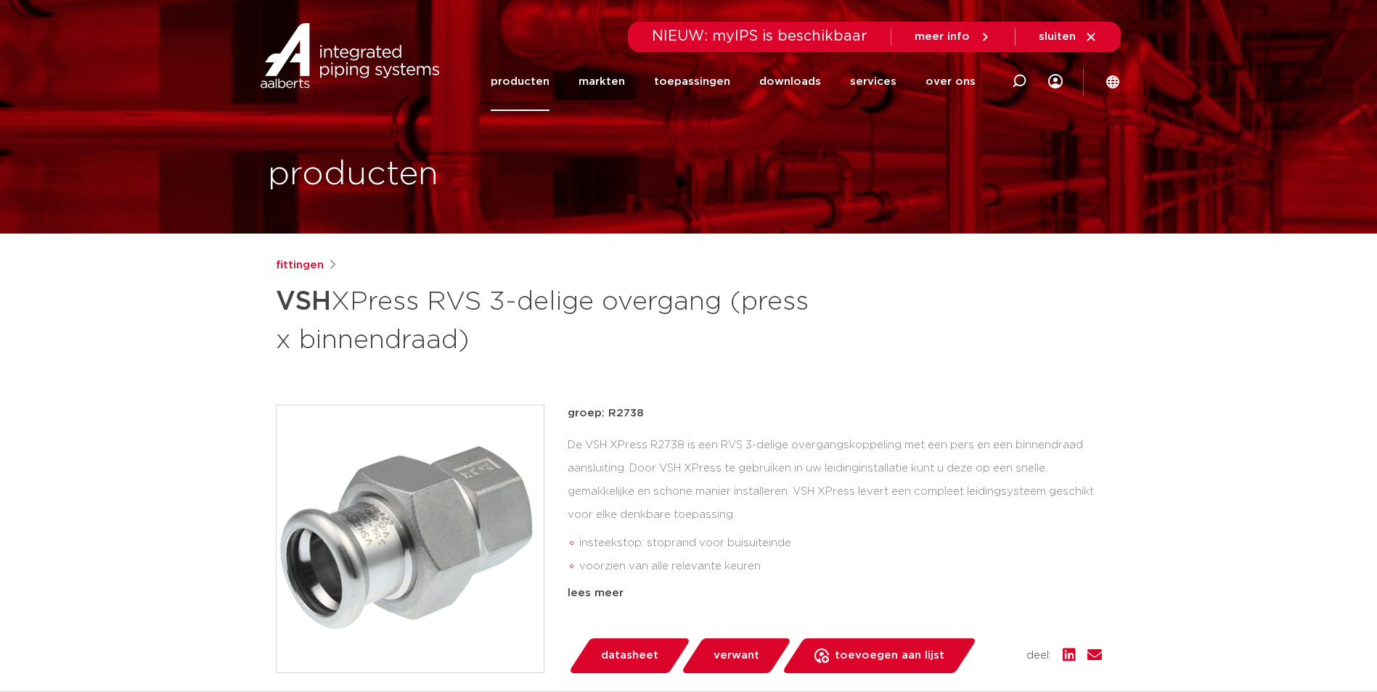
drag, startPoint x: 642, startPoint y: 409, endPoint x: 608, endPoint y: 419, distance: 35.6
click at [608, 419] on p "groep: R2738" at bounding box center [834, 413] width 534 height 17
copy p "R2738"
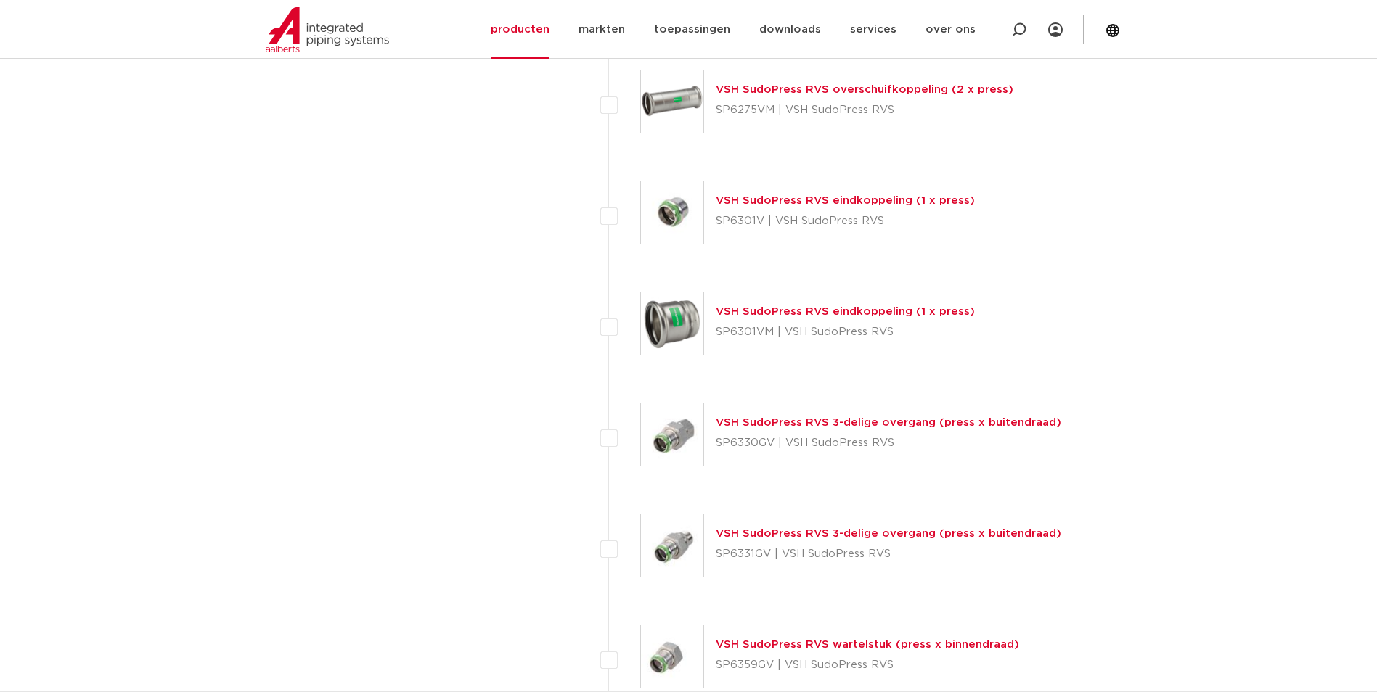
scroll to position [3161, 0]
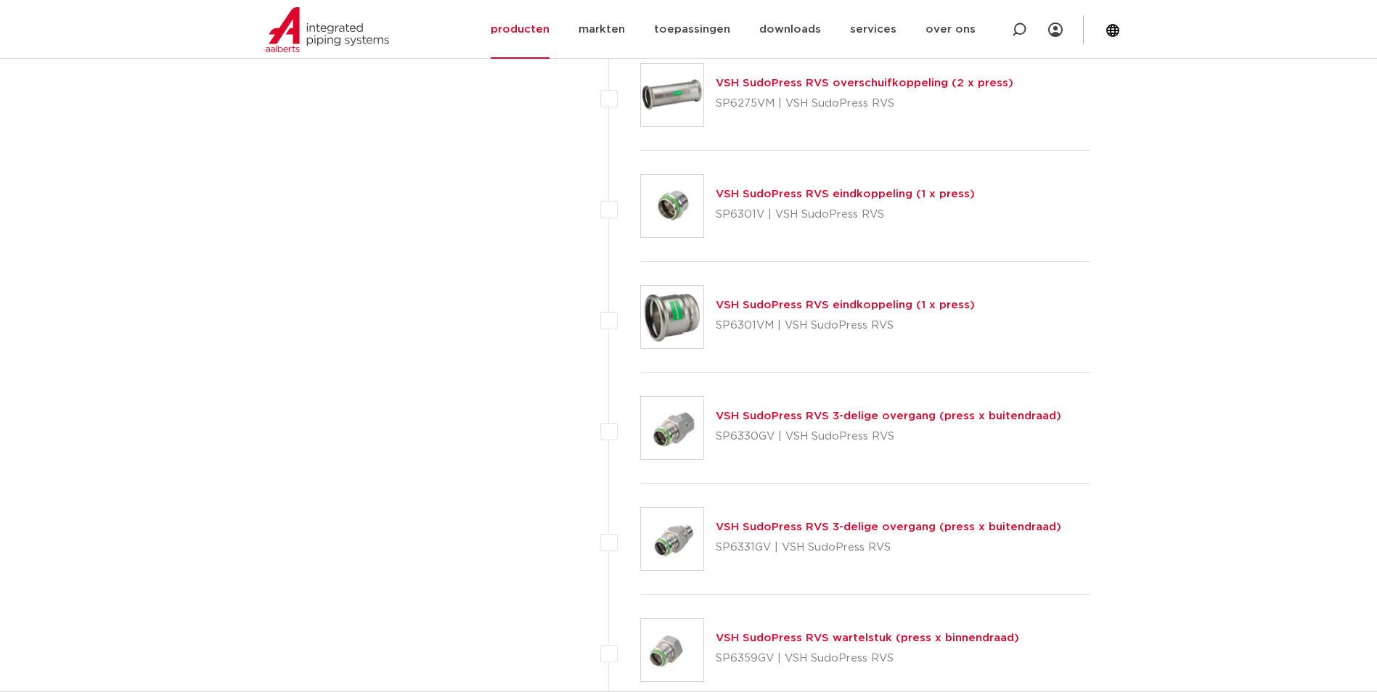
click at [821, 530] on link "VSH SudoPress RVS 3-delige overgang (press x buitendraad)" at bounding box center [888, 527] width 345 height 11
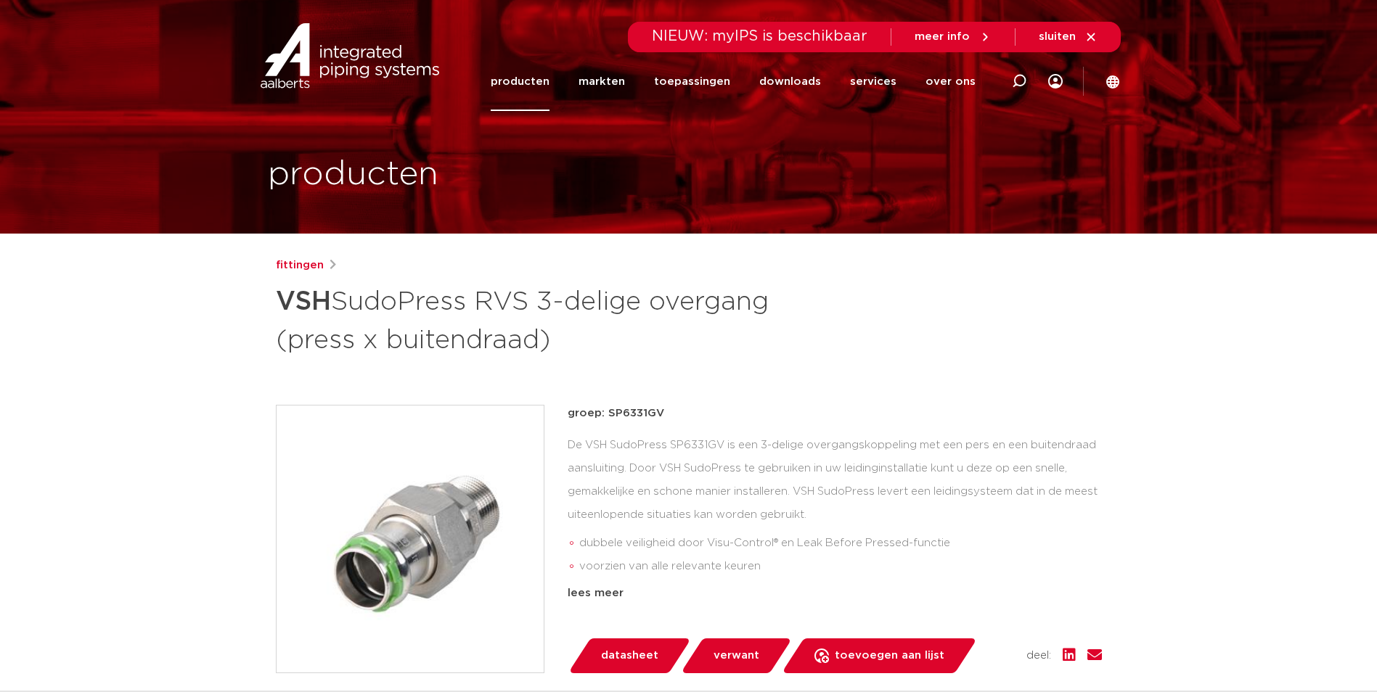
drag, startPoint x: 679, startPoint y: 413, endPoint x: 606, endPoint y: 418, distance: 73.5
click at [606, 418] on p "groep: SP6331GV" at bounding box center [834, 413] width 534 height 17
copy p "SP6331GV"
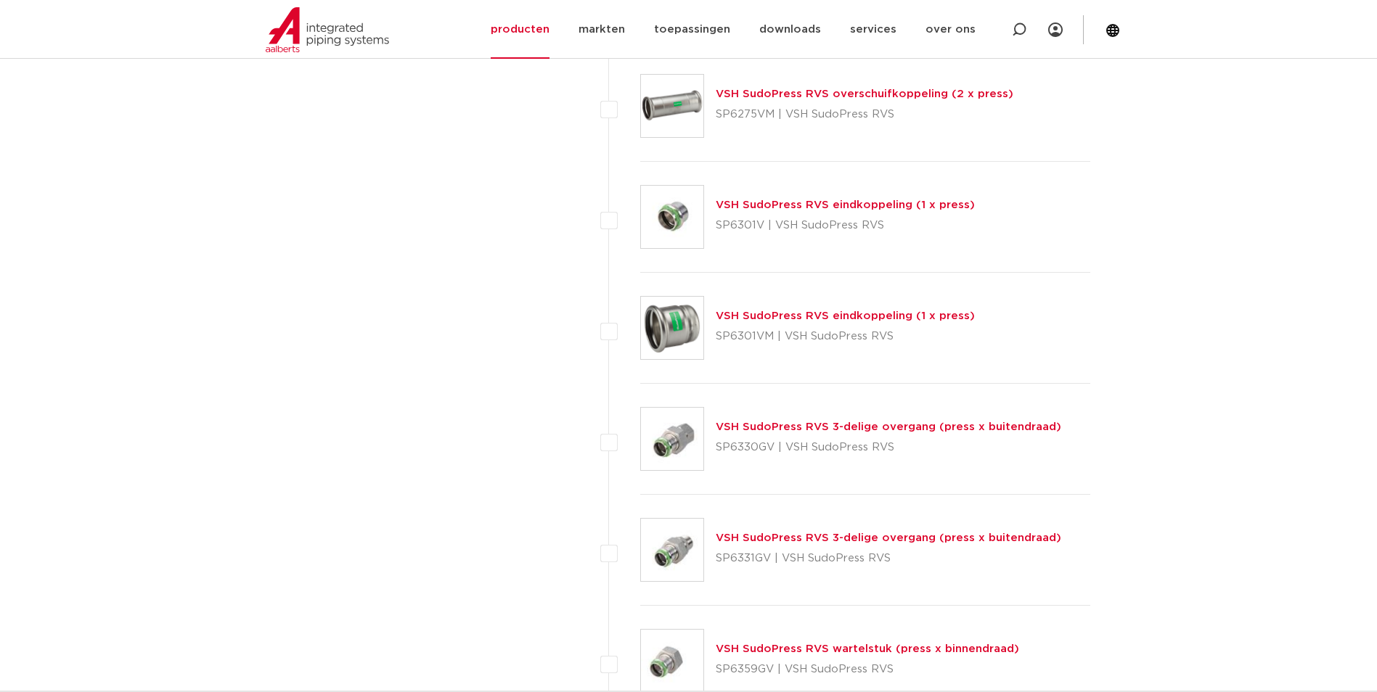
scroll to position [3362, 0]
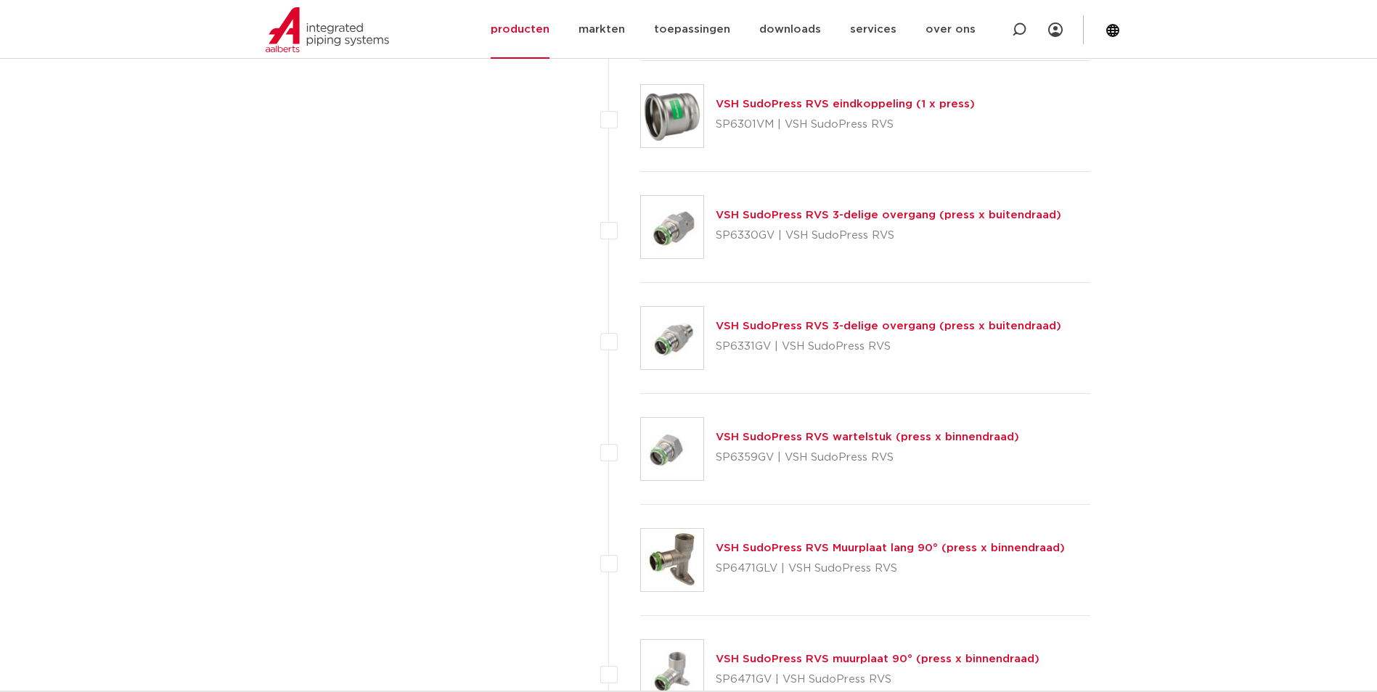
click at [767, 437] on link "VSH SudoPress RVS wartelstuk (press x binnendraad)" at bounding box center [867, 437] width 303 height 11
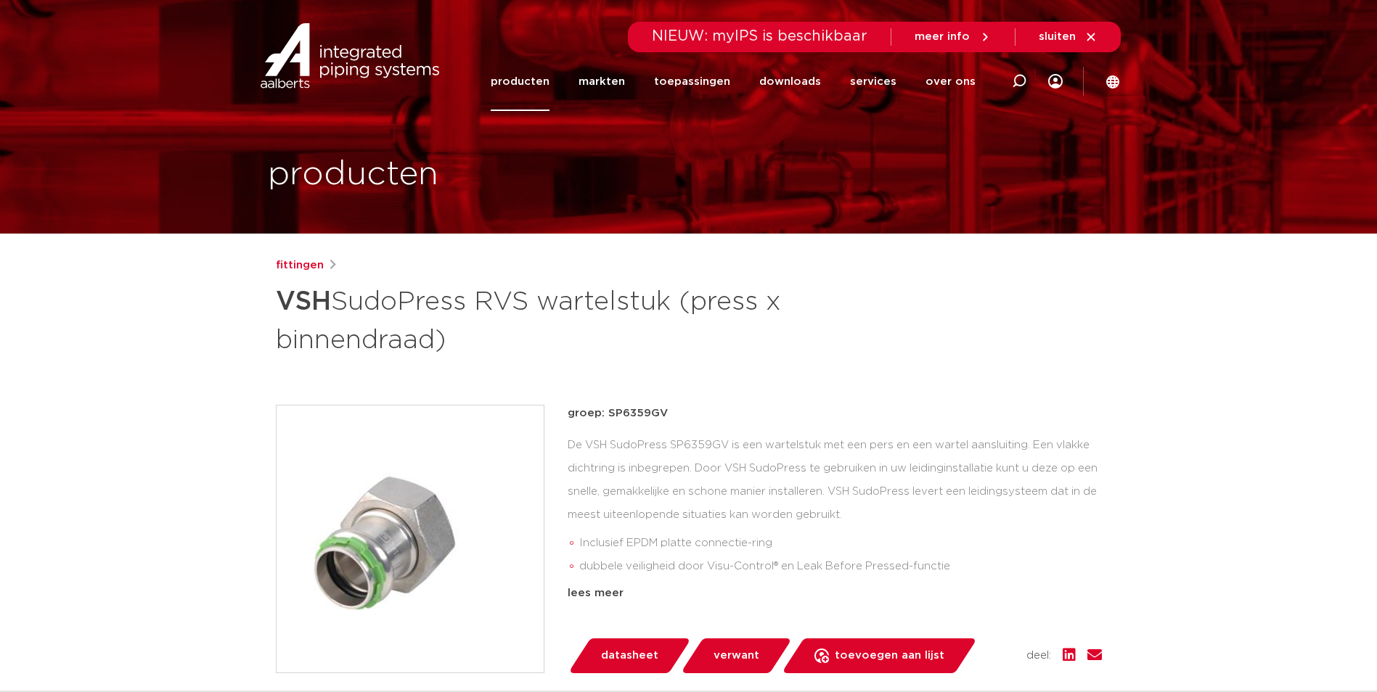
drag, startPoint x: 663, startPoint y: 412, endPoint x: 605, endPoint y: 417, distance: 58.2
click at [605, 417] on p "groep: SP6359GV" at bounding box center [834, 413] width 534 height 17
copy p "SP6359GV"
click at [1006, 78] on div at bounding box center [1019, 82] width 58 height 60
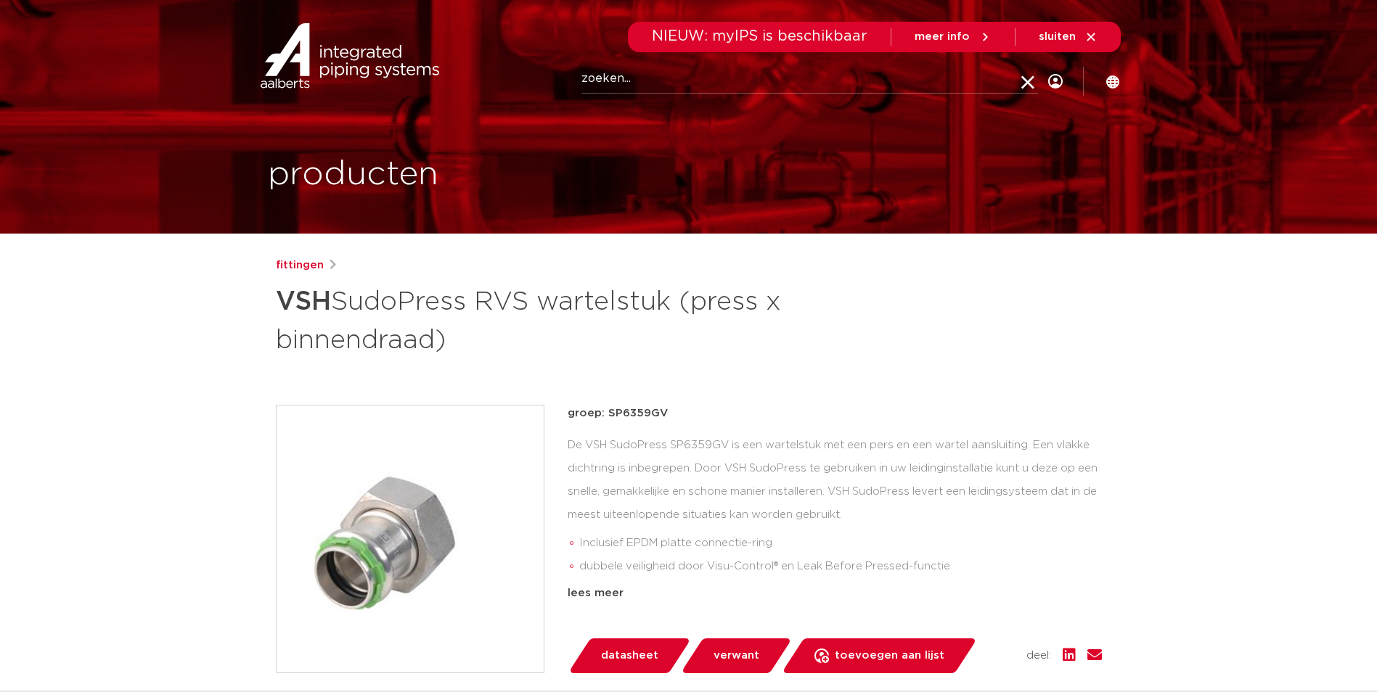
paste input "6359"
type input "6359"
click button "Zoeken" at bounding box center [0, 0] width 0 height 0
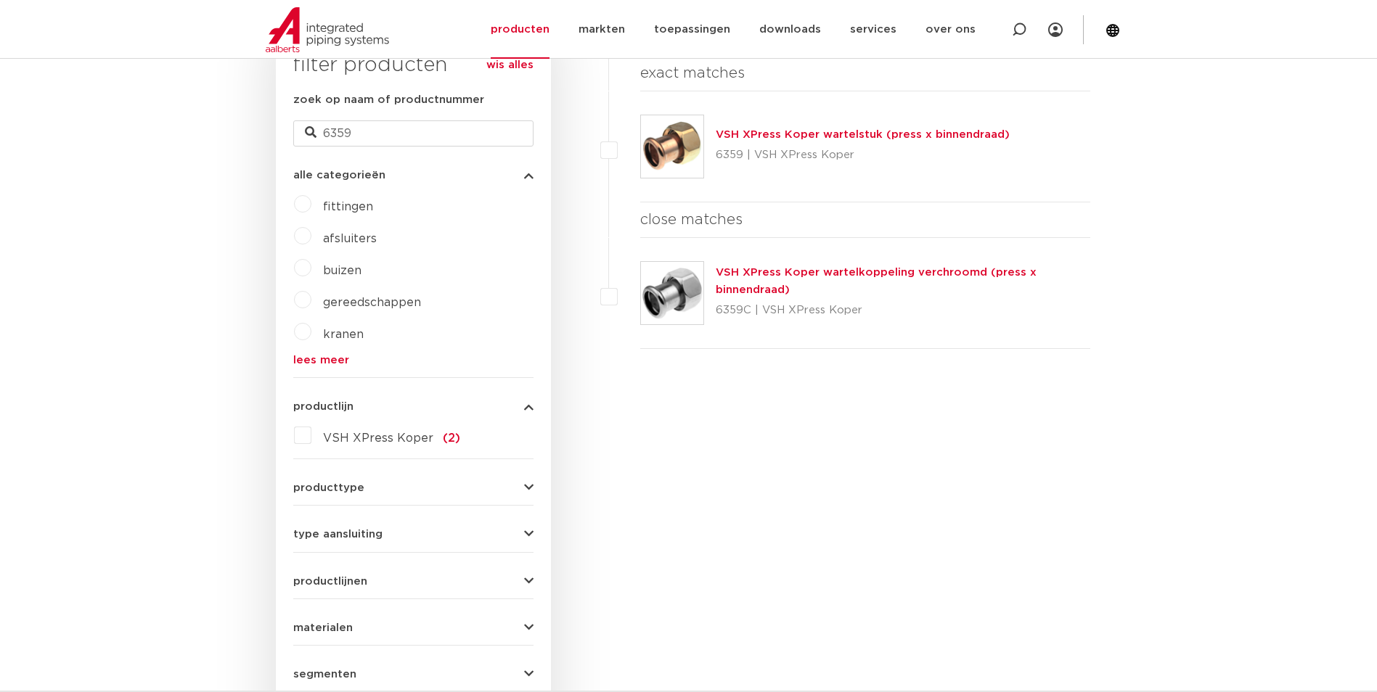
scroll to position [324, 0]
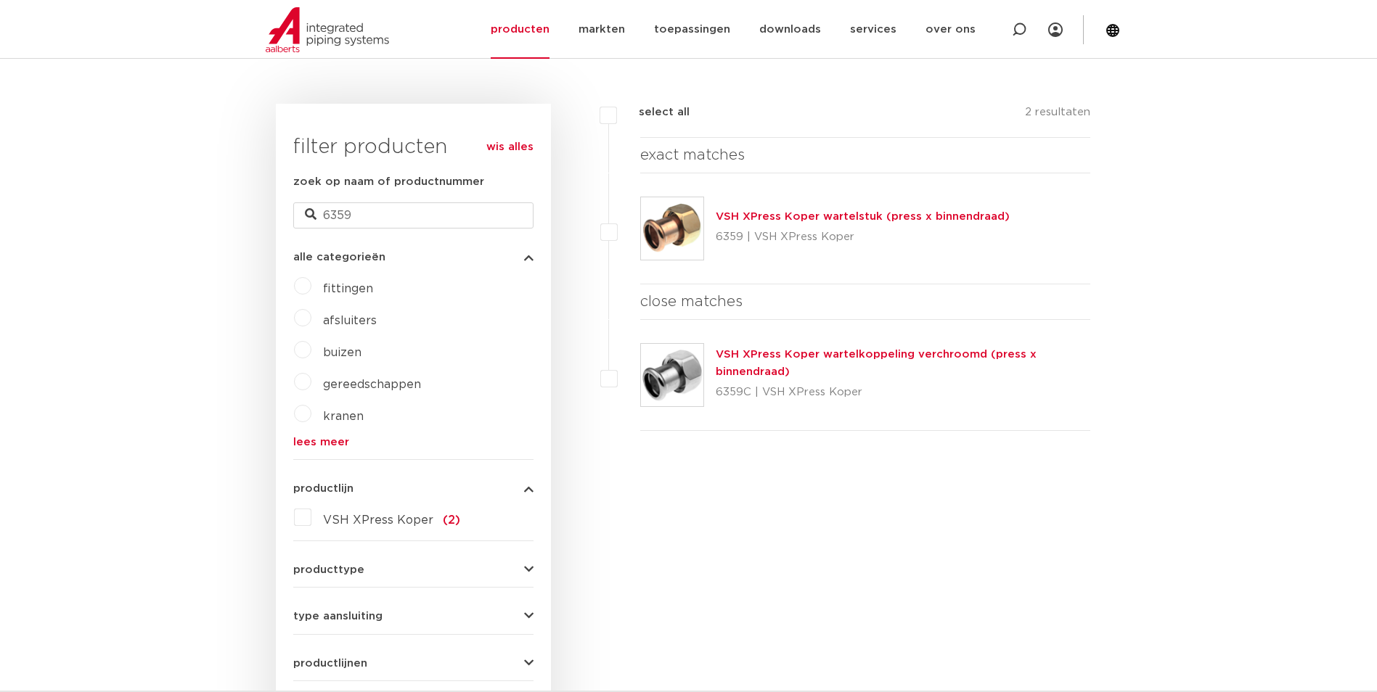
click at [1019, 38] on div at bounding box center [1019, 29] width 15 height 59
paste input "6096G"
type input "6096G"
click button "Zoeken" at bounding box center [0, 0] width 0 height 0
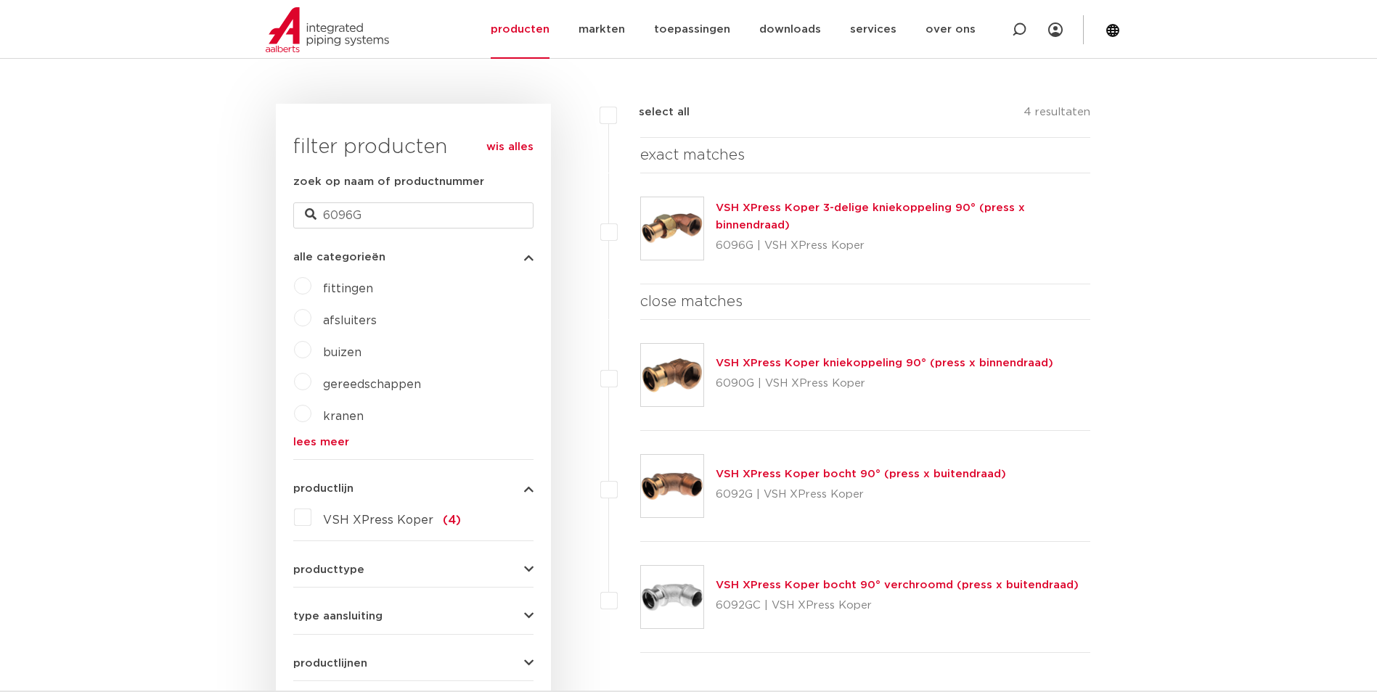
click at [791, 216] on div "VSH XPress Koper 3-delige kniekoppeling 90° (press x binnendraad) 6096G | VSH X…" at bounding box center [903, 229] width 375 height 58
click at [783, 212] on link "VSH XPress Koper 3-delige kniekoppeling 90° (press x binnendraad)" at bounding box center [870, 216] width 309 height 28
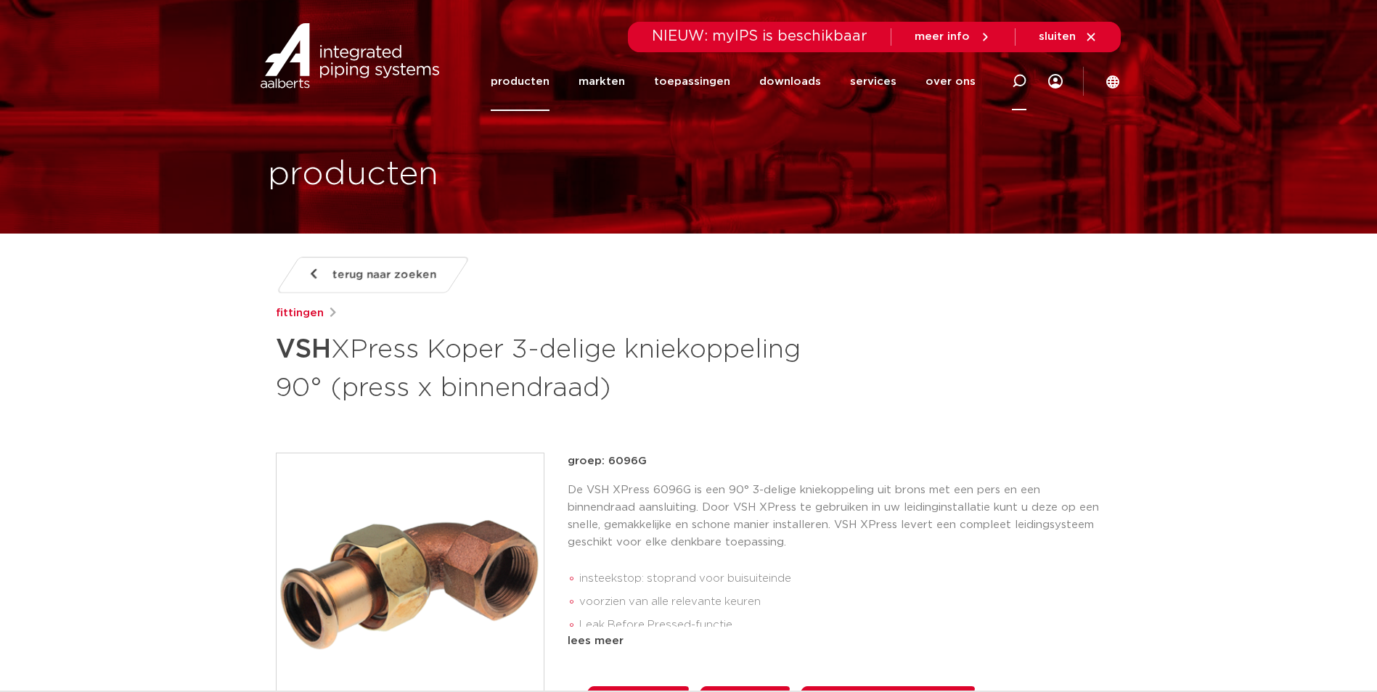
click at [1007, 72] on div at bounding box center [1019, 82] width 58 height 60
paste input "6359"
type input "6359"
click button "Zoeken" at bounding box center [0, 0] width 0 height 0
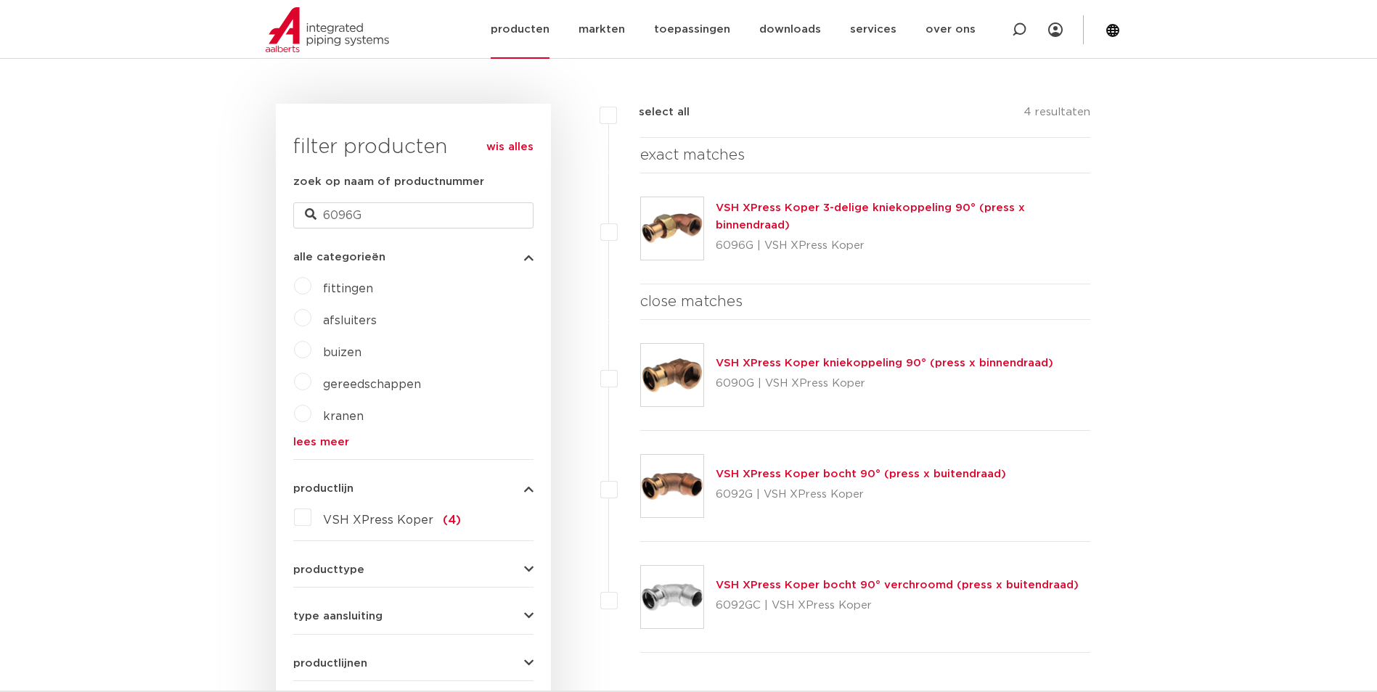
click at [518, 25] on link "producten" at bounding box center [520, 29] width 59 height 59
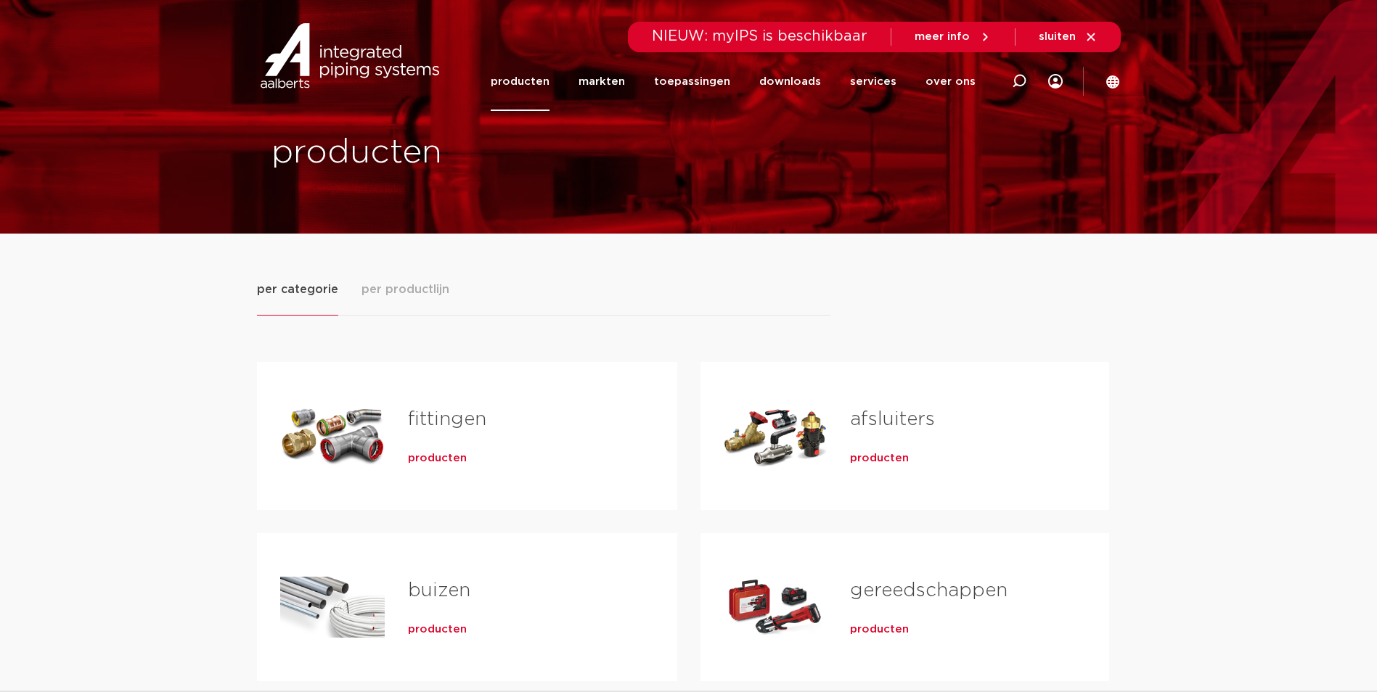
click at [432, 459] on span "producten" at bounding box center [437, 458] width 59 height 15
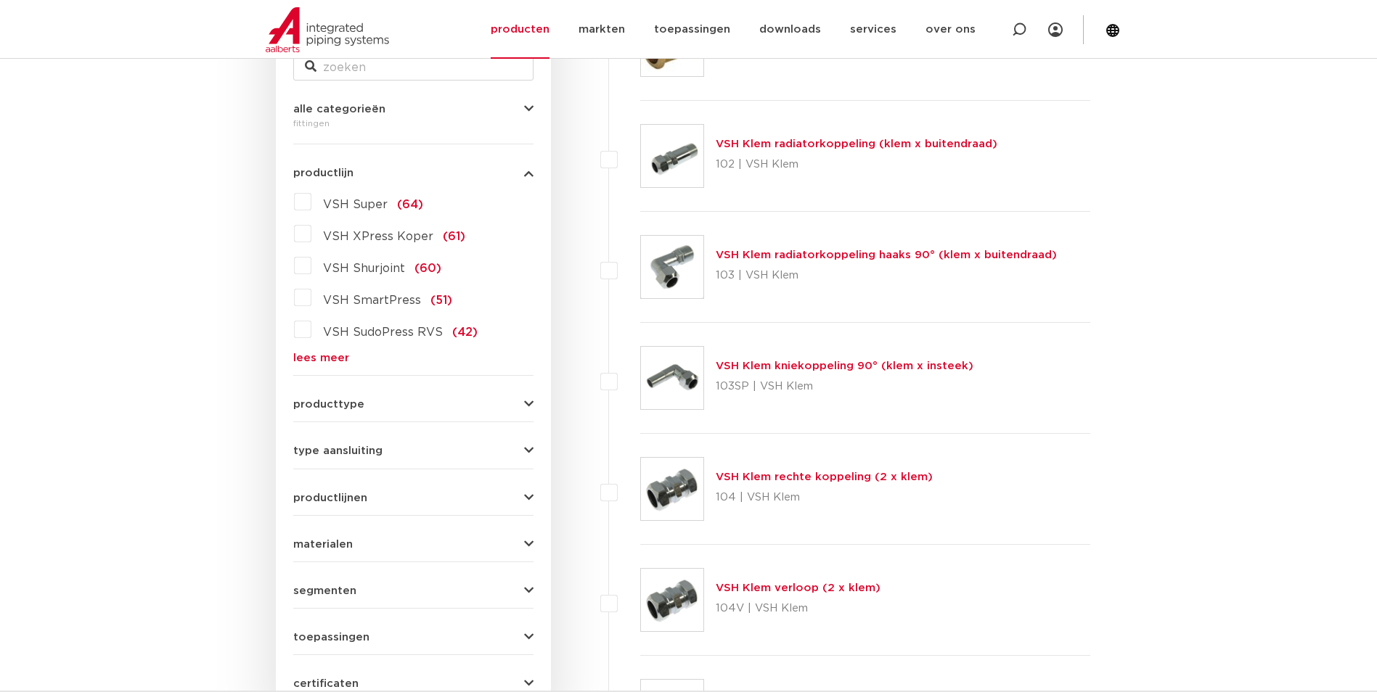
click at [312, 348] on div "VSH Super (64) VSH XPress Koper (61) VSH Shurjoint (60) VSH SmartPress (51) VSH…" at bounding box center [413, 276] width 240 height 173
click at [308, 362] on link "lees meer" at bounding box center [413, 358] width 240 height 11
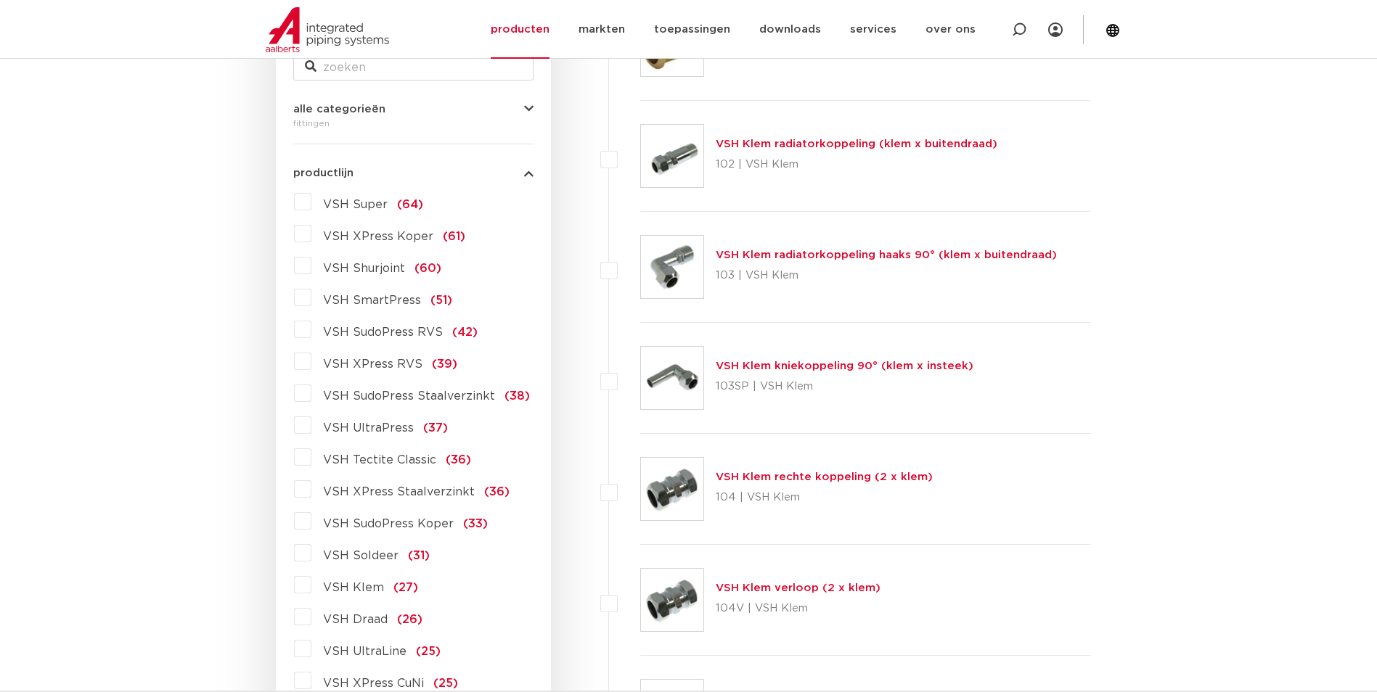
click at [398, 496] on span "VSH XPress Staalverzinkt" at bounding box center [399, 492] width 152 height 12
click at [0, 0] on input "VSH XPress Staalverzinkt (36)" at bounding box center [0, 0] width 0 height 0
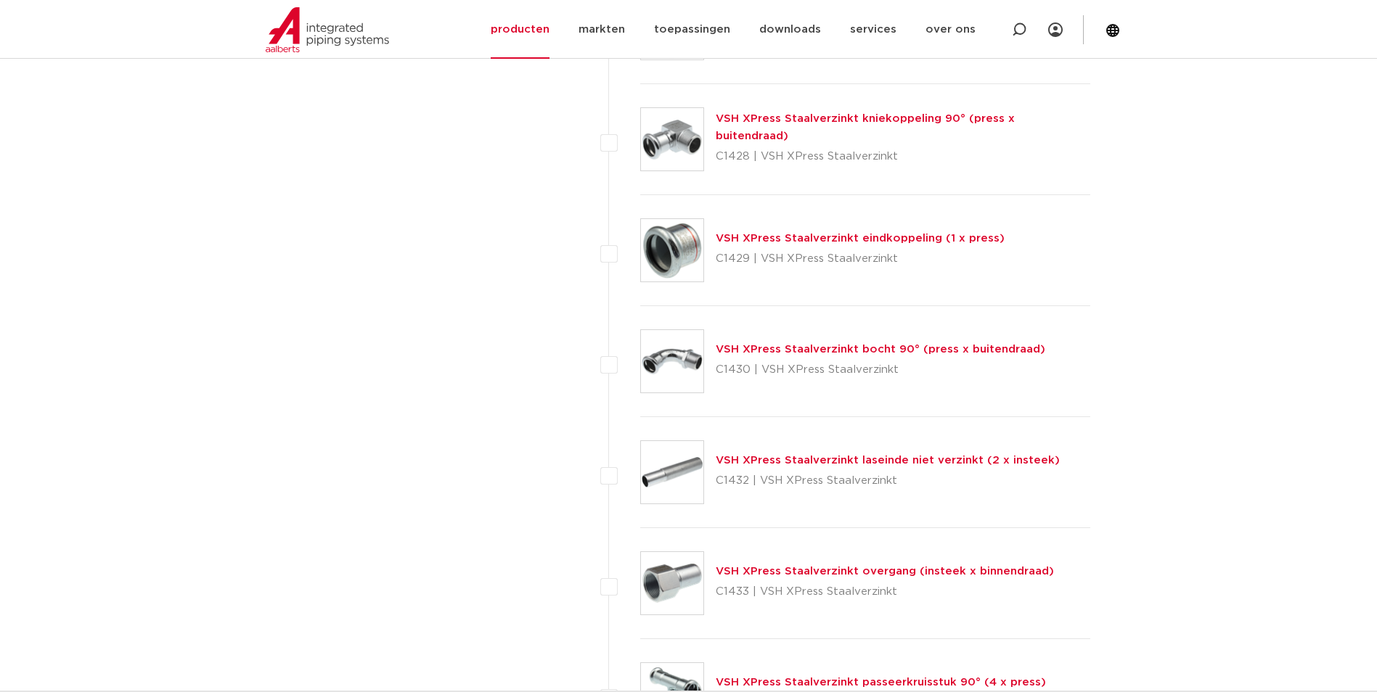
scroll to position [2501, 0]
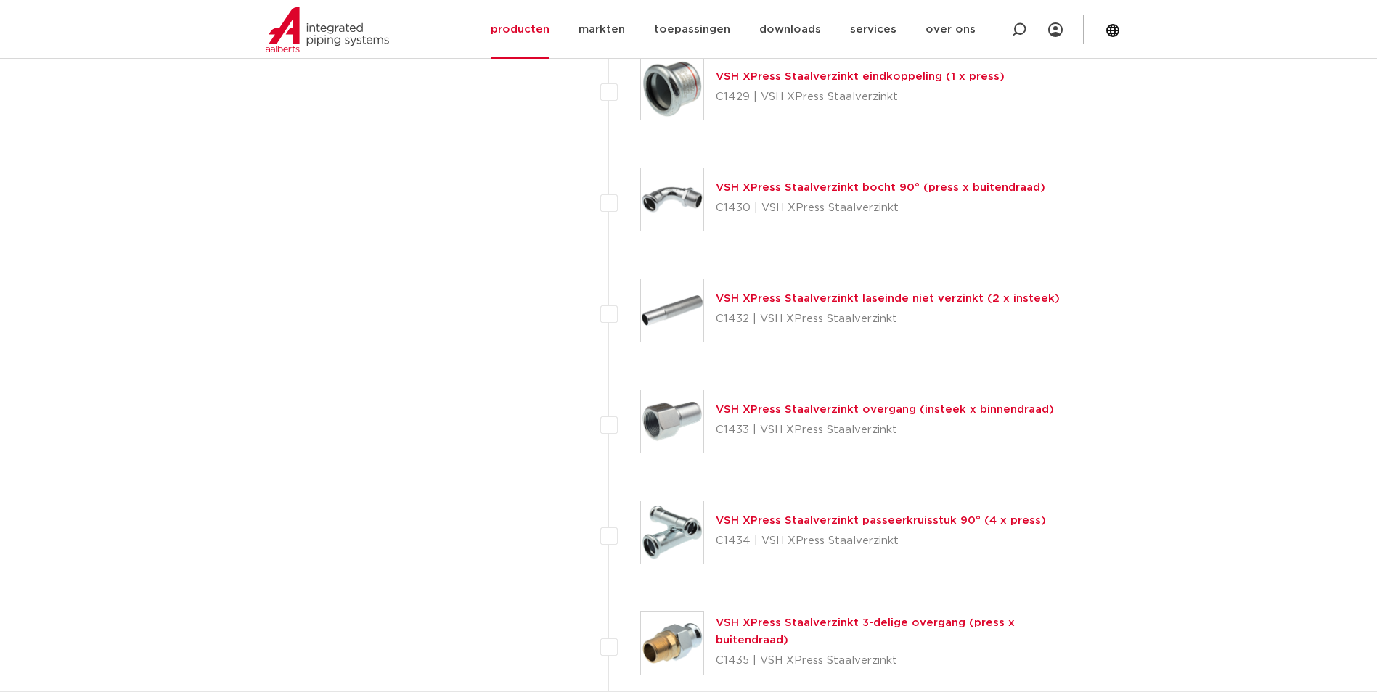
click at [954, 636] on link "VSH XPress Staalverzinkt 3-delige overgang (press x buitendraad)" at bounding box center [865, 632] width 299 height 28
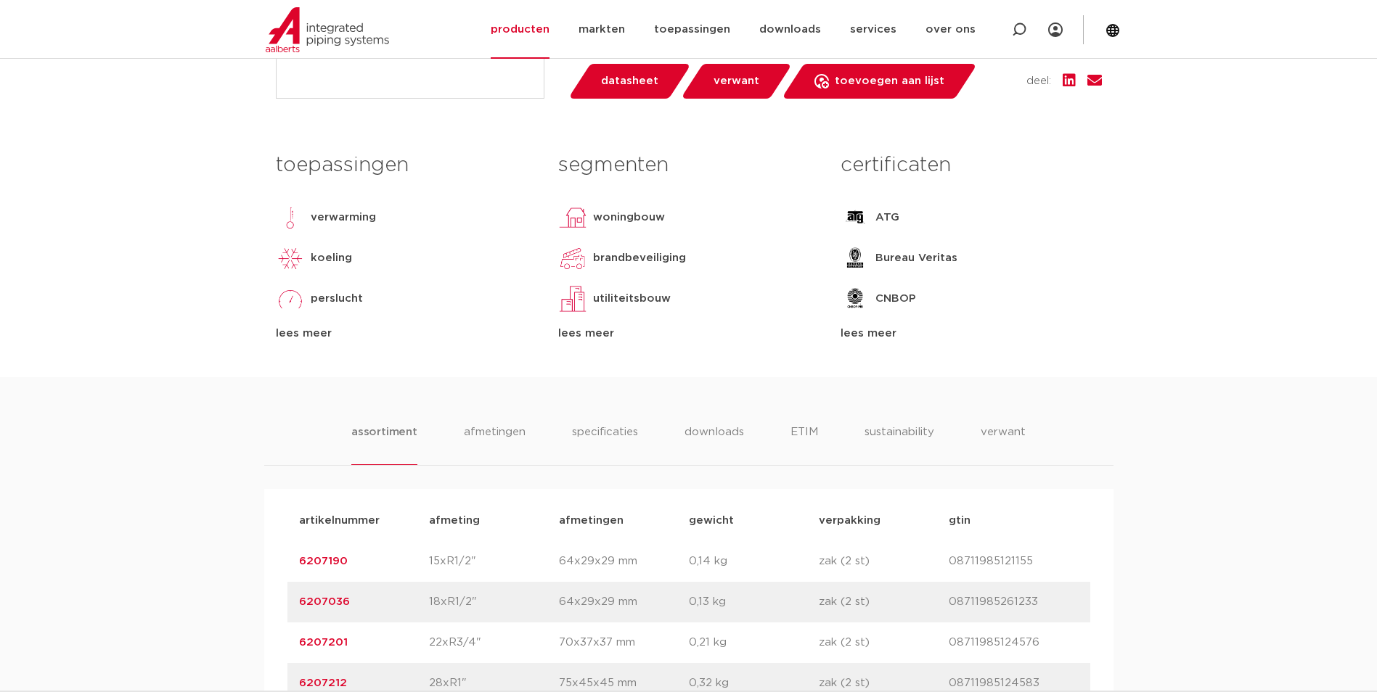
scroll to position [798, 0]
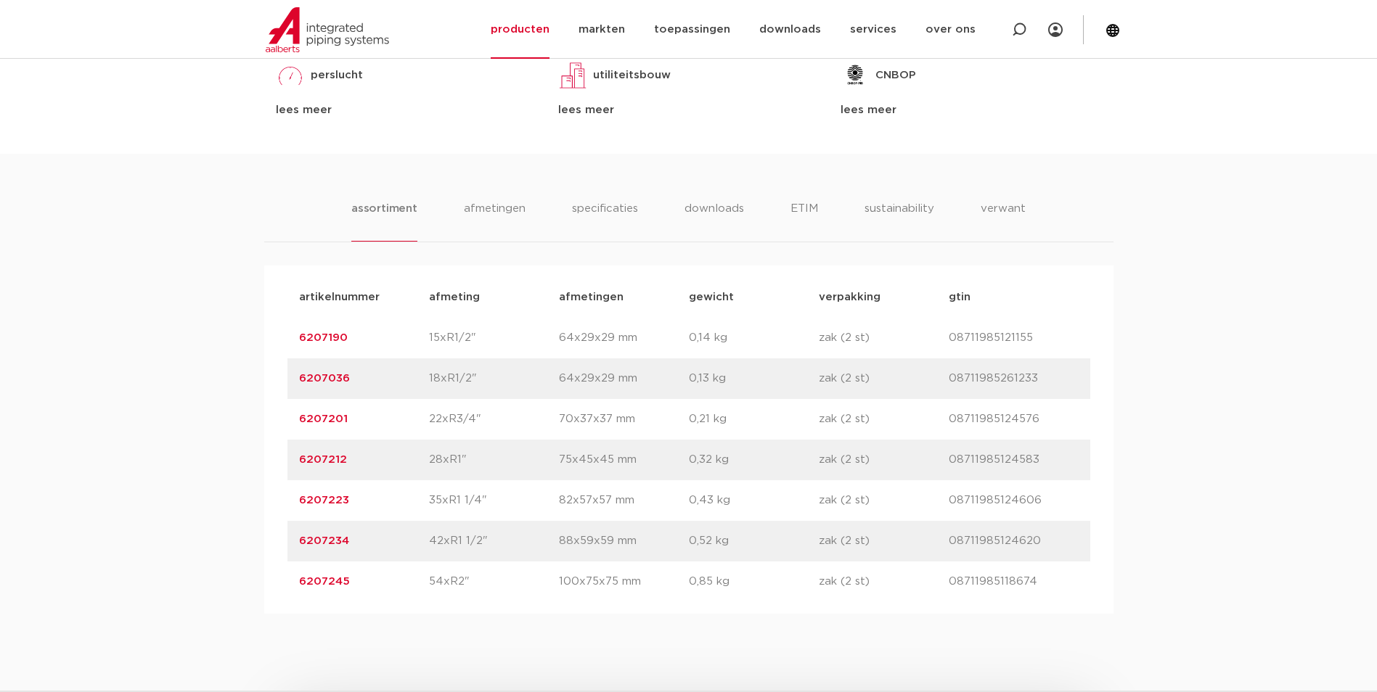
drag, startPoint x: 374, startPoint y: 415, endPoint x: 263, endPoint y: 440, distance: 113.7
click at [264, 440] on div "artikelnummer afmeting afmetingen gewicht verpakking gtin artikelnummer 6207190…" at bounding box center [688, 440] width 849 height 348
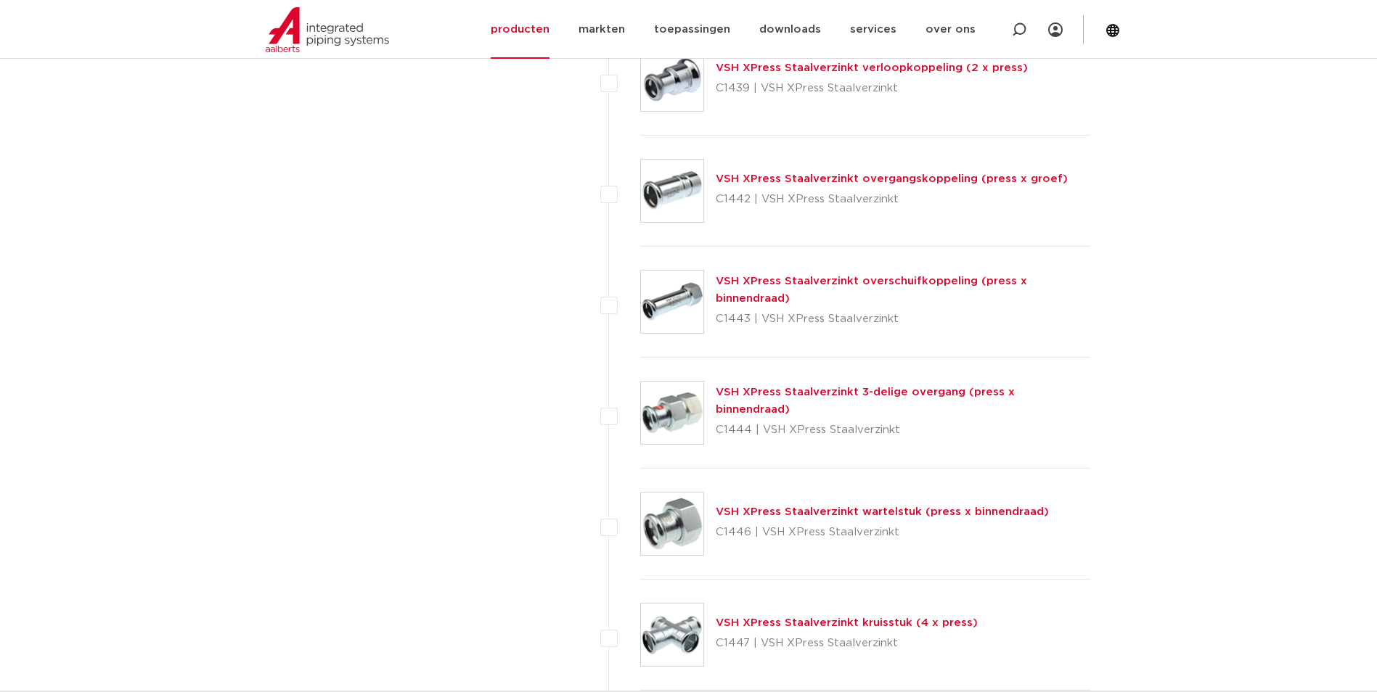
scroll to position [3517, 0]
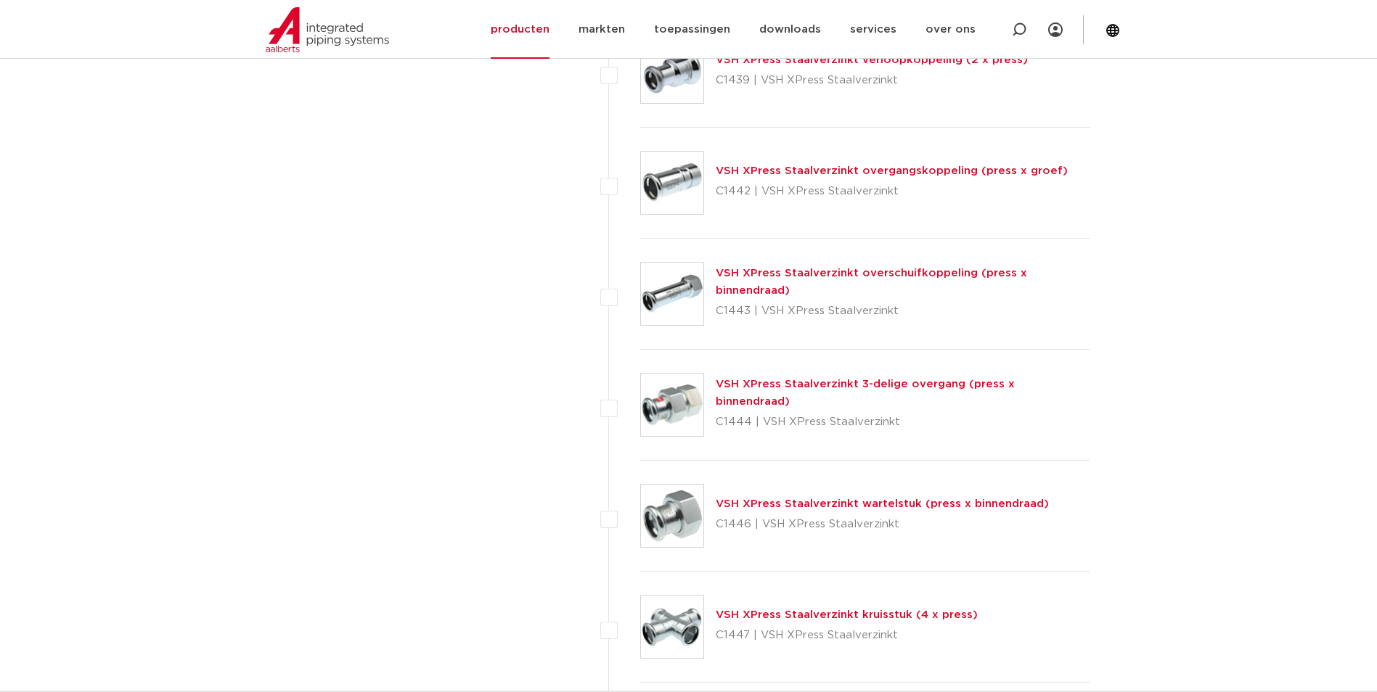
click at [759, 499] on link "VSH XPress Staalverzinkt wartelstuk (press x binnendraad)" at bounding box center [882, 504] width 333 height 11
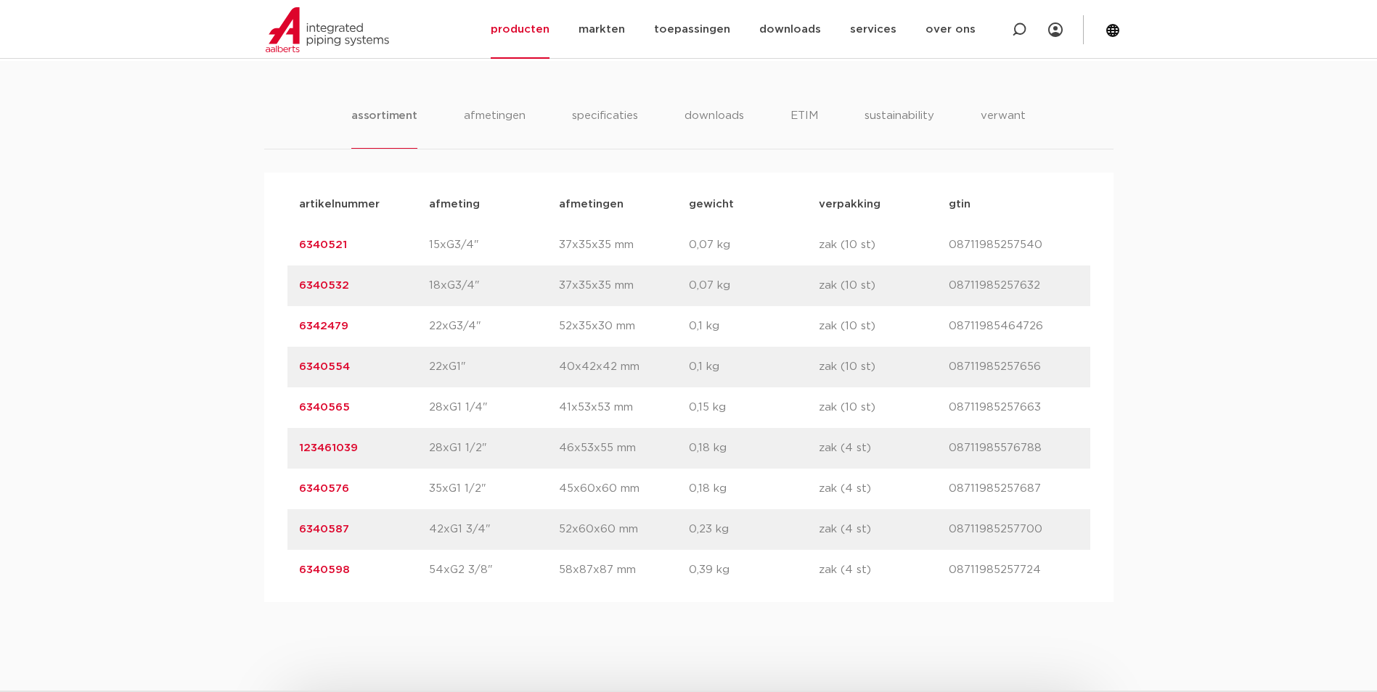
scroll to position [943, 0]
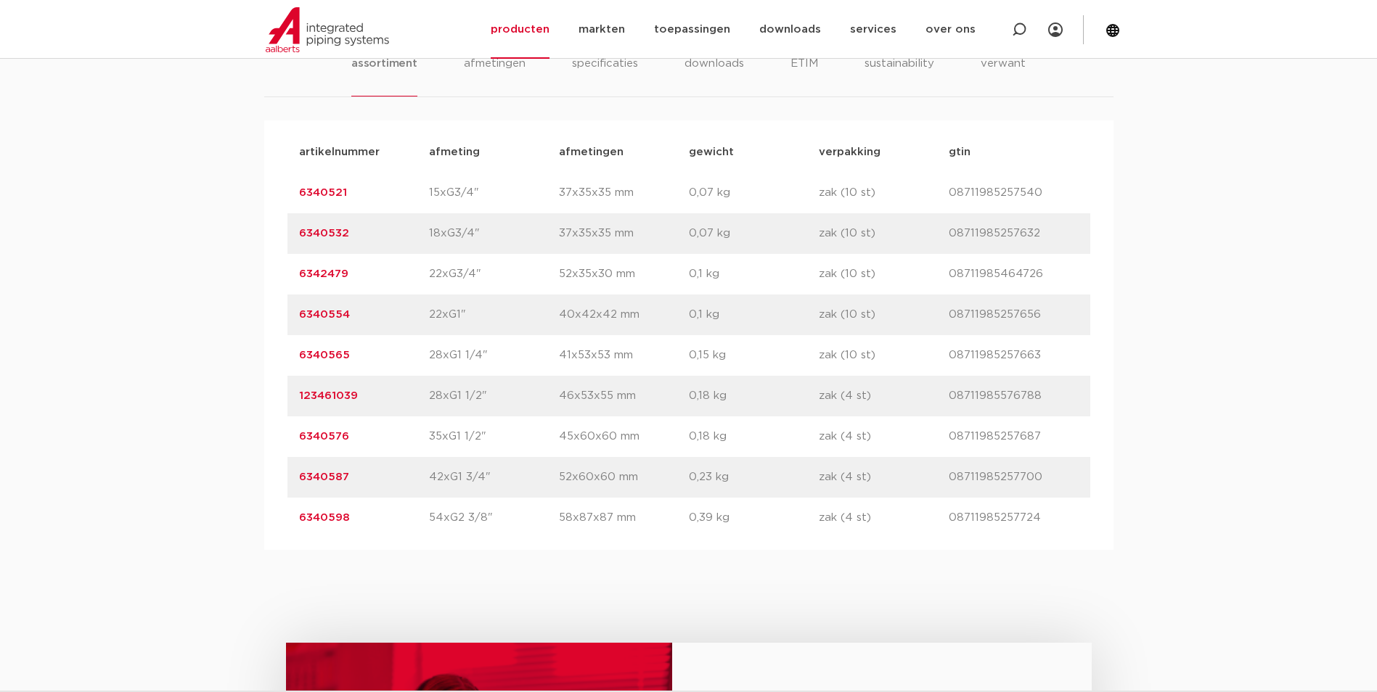
drag, startPoint x: 371, startPoint y: 317, endPoint x: 255, endPoint y: 329, distance: 116.0
click at [255, 329] on div "assortiment [GEOGRAPHIC_DATA] specificaties downloads ETIM sustainability verwa…" at bounding box center [688, 279] width 1377 height 541
copy link "6340554"
drag, startPoint x: 802, startPoint y: 502, endPoint x: 827, endPoint y: 478, distance: 34.9
click at [827, 478] on div "artikelnummer afmeting [GEOGRAPHIC_DATA] gewicht verpakking gtin artikelnummer …" at bounding box center [688, 335] width 803 height 406
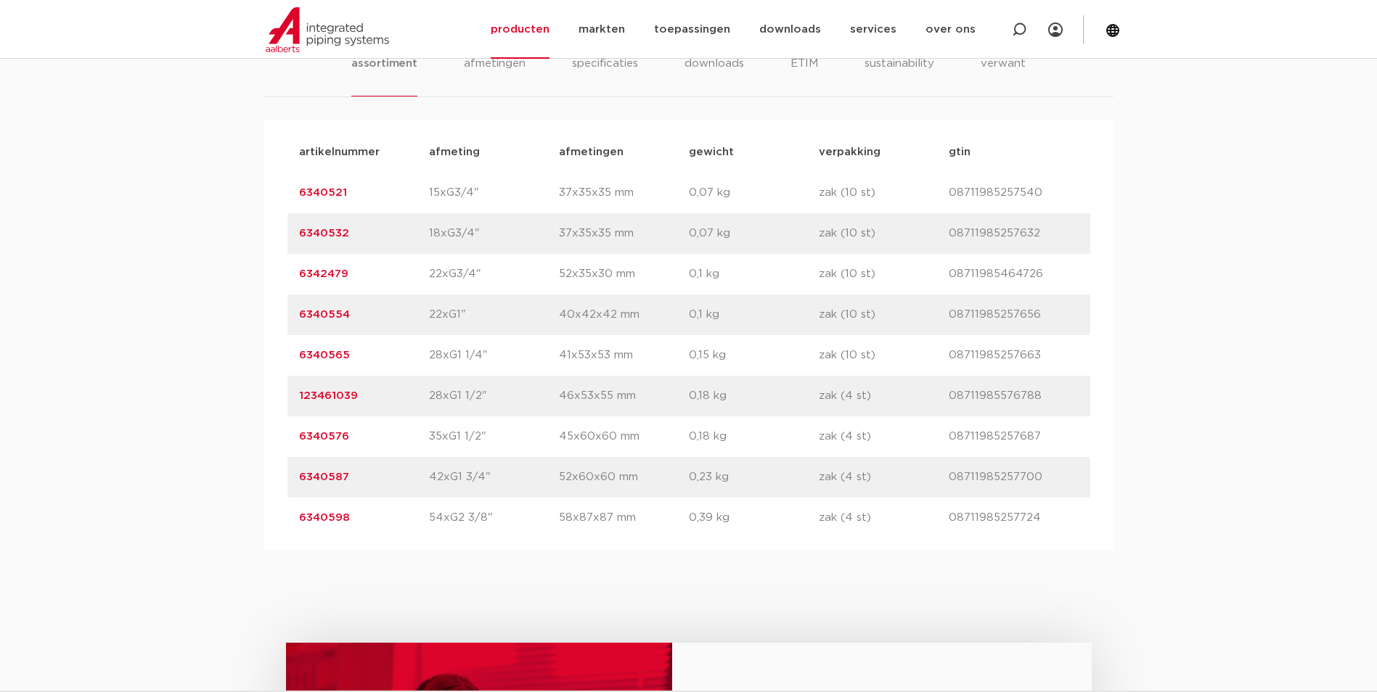
click at [163, 426] on div "assortiment afmetingen specificaties downloads ETIM sustainability verwant asso…" at bounding box center [688, 279] width 1377 height 541
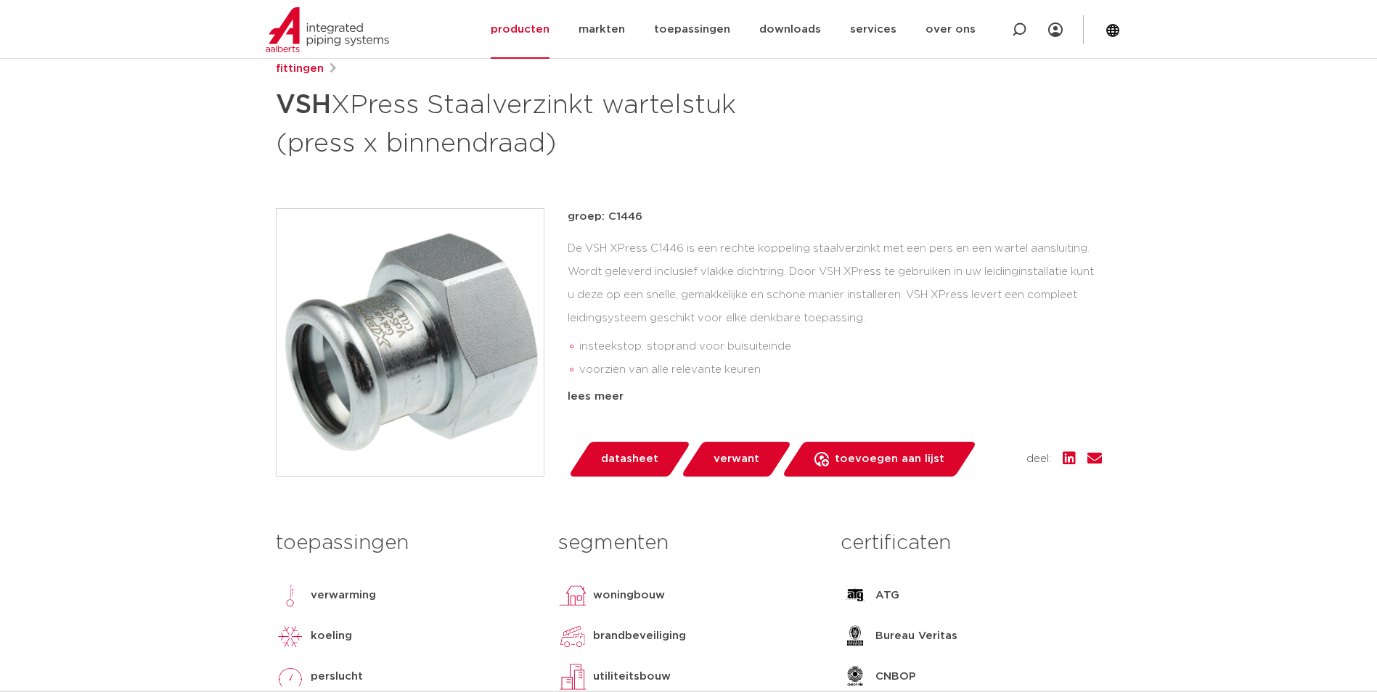
scroll to position [73, 0]
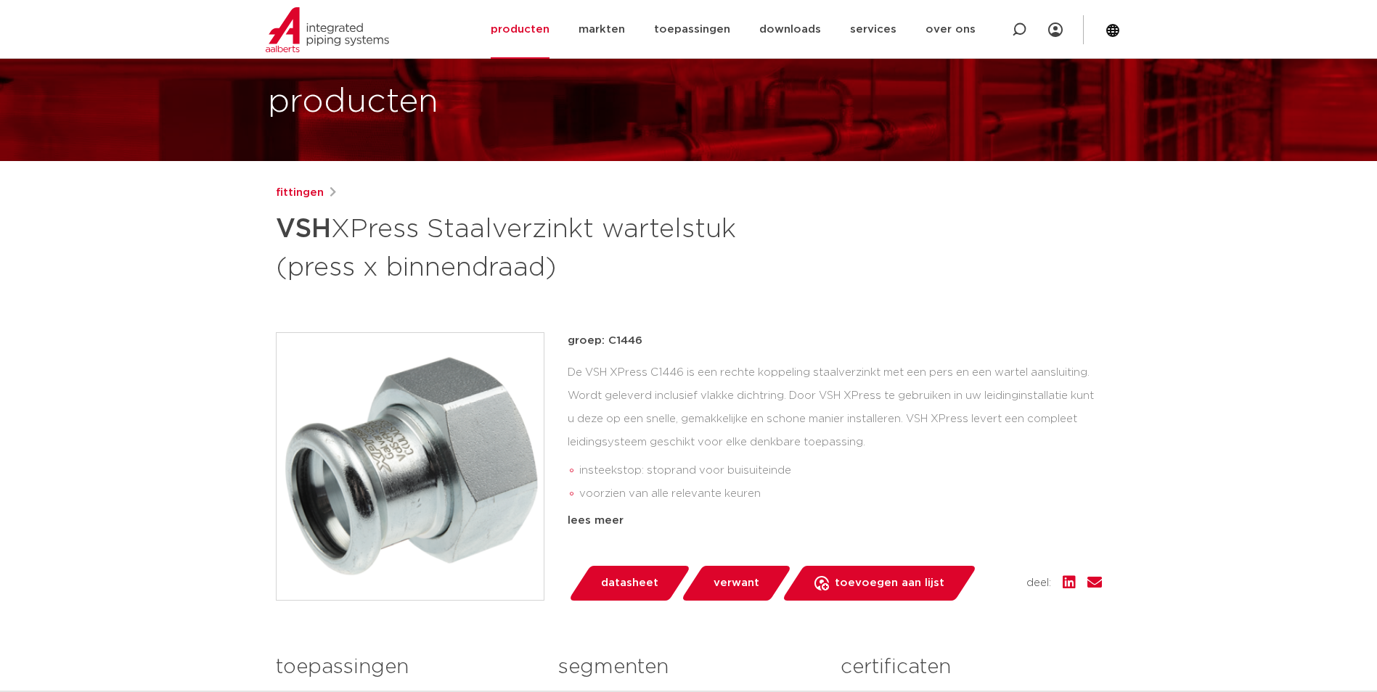
drag, startPoint x: 649, startPoint y: 345, endPoint x: 609, endPoint y: 347, distance: 40.7
click at [609, 347] on p "groep: C1446" at bounding box center [834, 340] width 534 height 17
copy p "C1446"
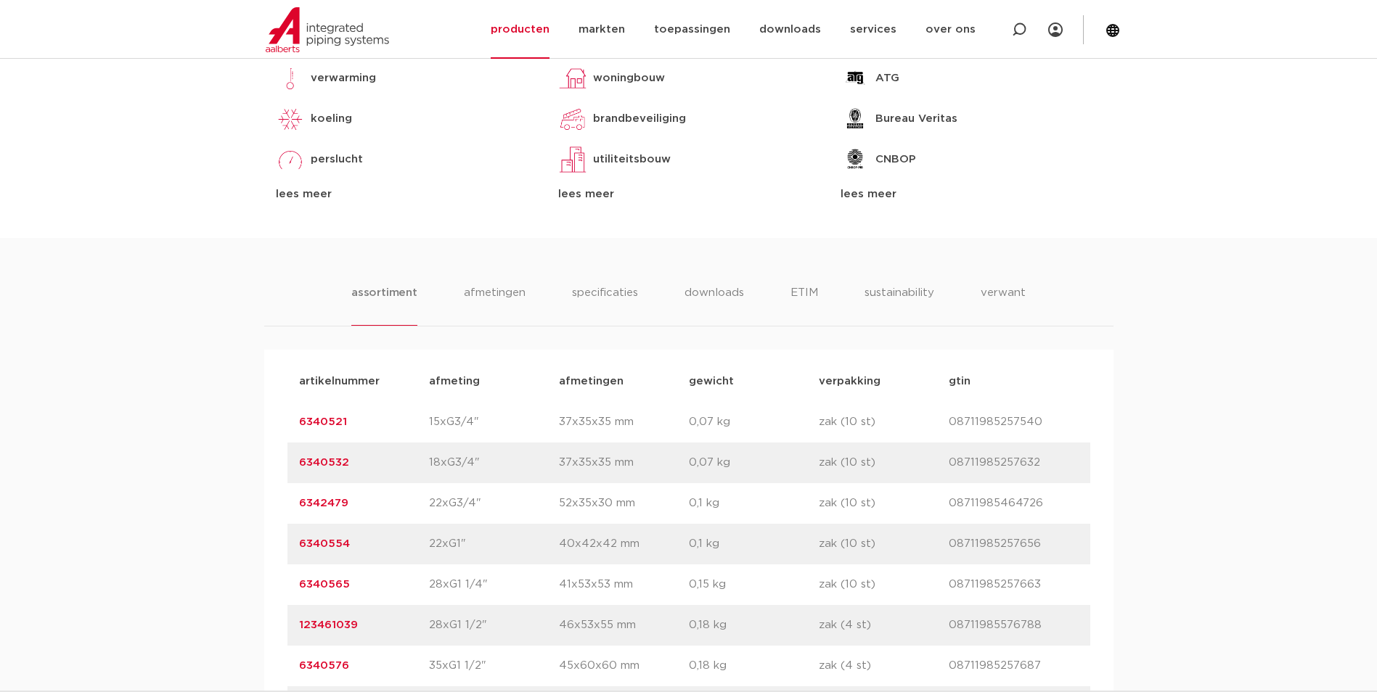
scroll to position [726, 0]
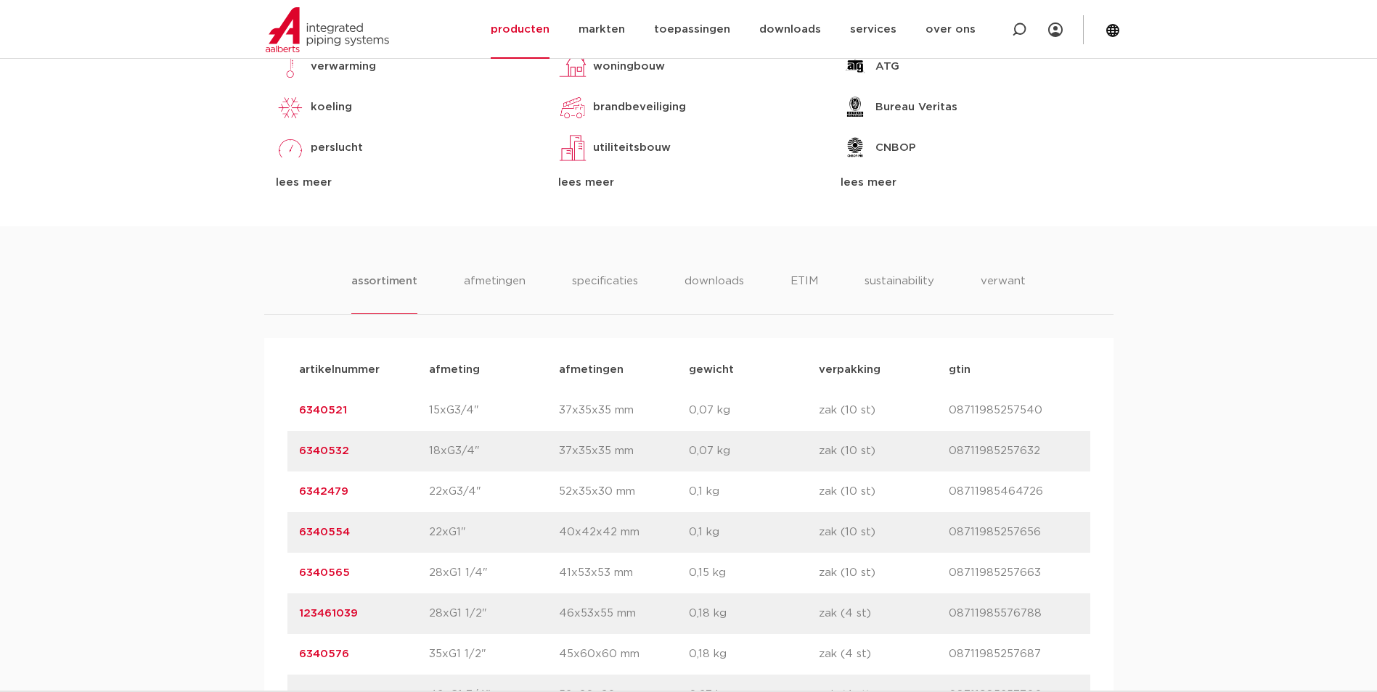
click at [1333, 417] on div "assortiment afmetingen specificaties downloads ETIM sustainability verwant asso…" at bounding box center [688, 496] width 1377 height 541
click at [1221, 429] on div "assortiment afmetingen specificaties downloads ETIM sustainability verwant asso…" at bounding box center [688, 496] width 1377 height 541
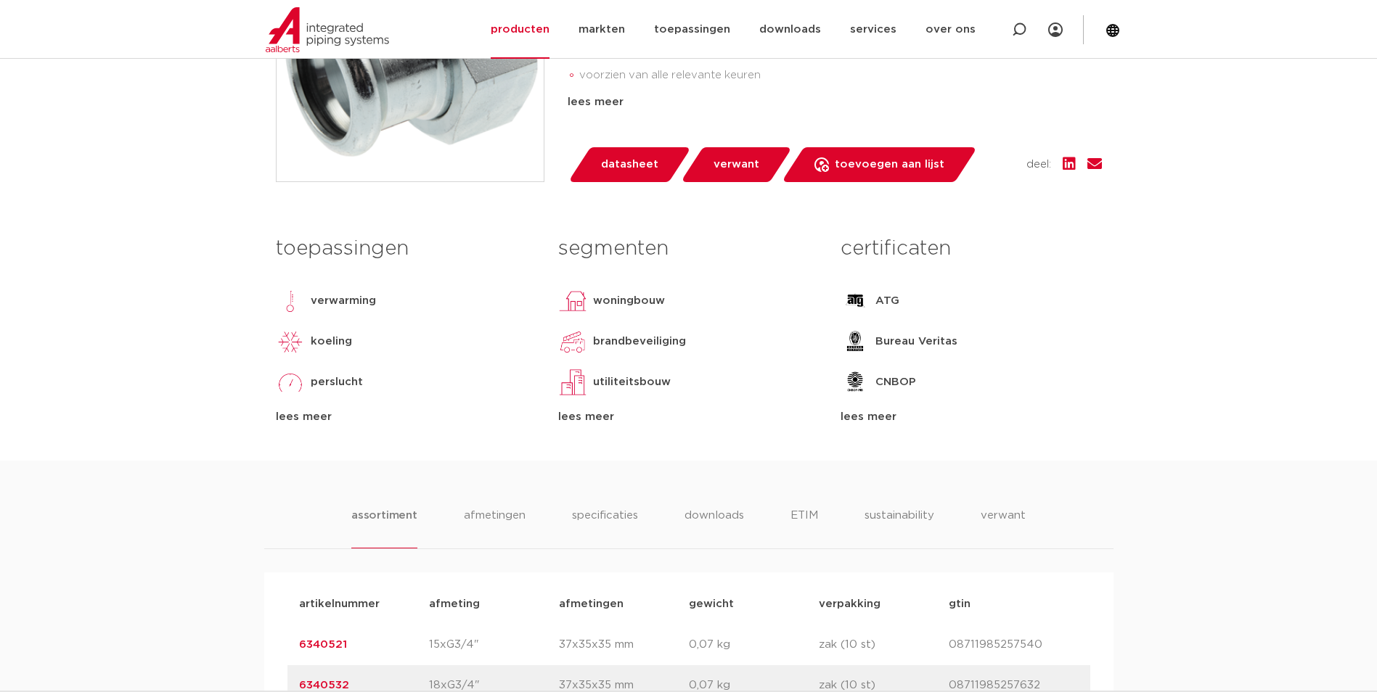
scroll to position [218, 0]
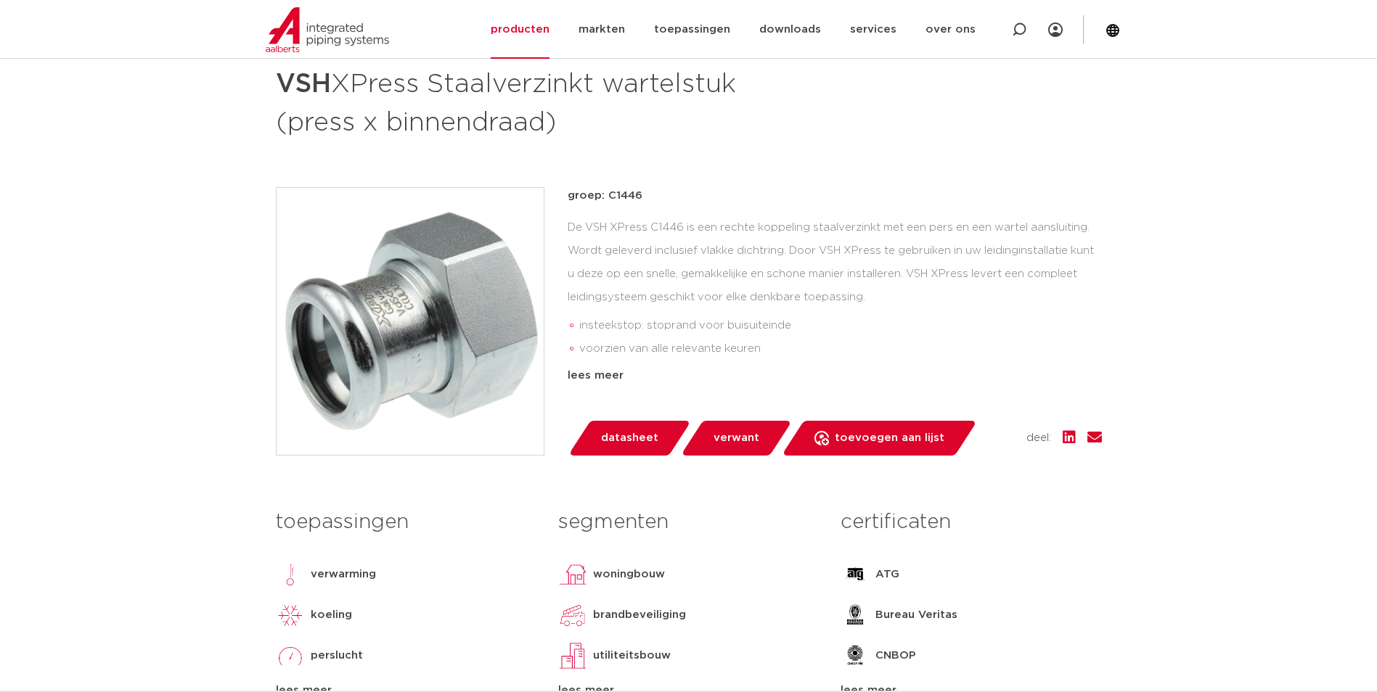
click at [843, 366] on div "groep: C1446 De VSH XPress C1446 is een rechte koppeling staalverzinkt met een …" at bounding box center [834, 285] width 534 height 197
drag, startPoint x: 645, startPoint y: 191, endPoint x: 610, endPoint y: 197, distance: 36.0
click at [610, 197] on p "groep: C1446" at bounding box center [834, 195] width 534 height 17
copy p "C1446"
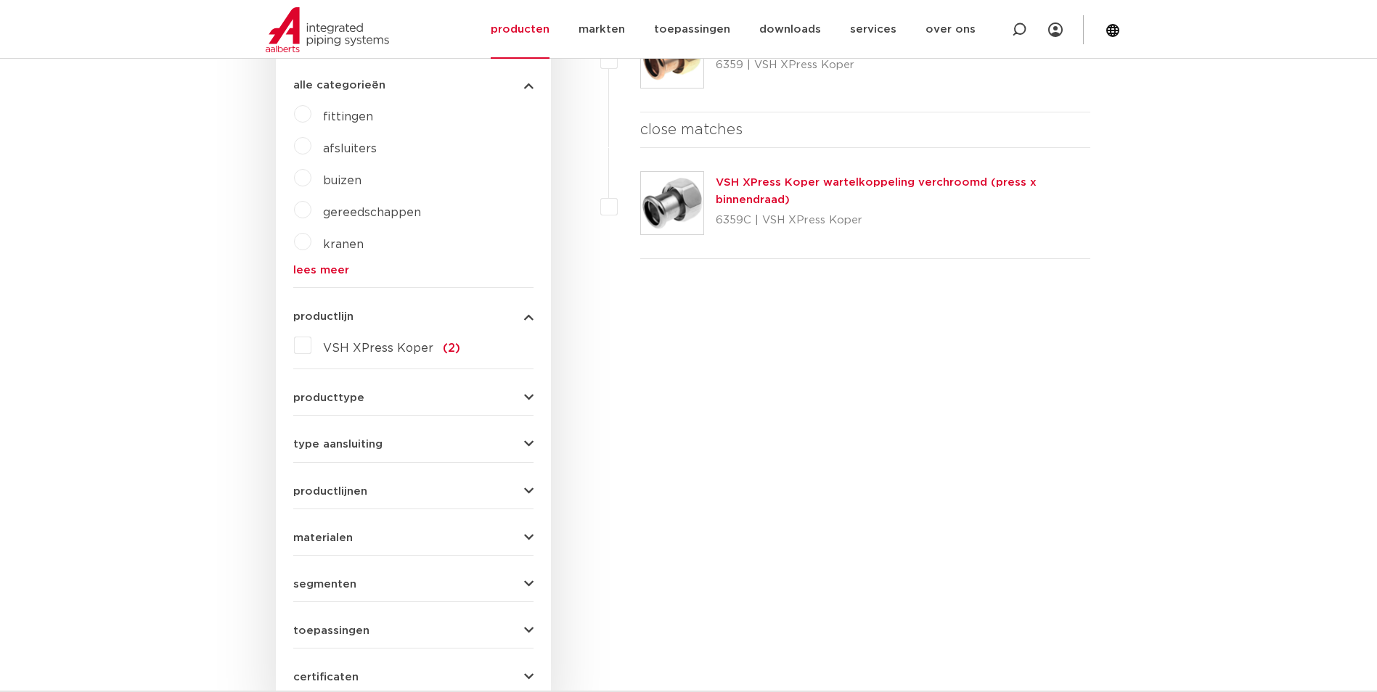
scroll to position [292, 0]
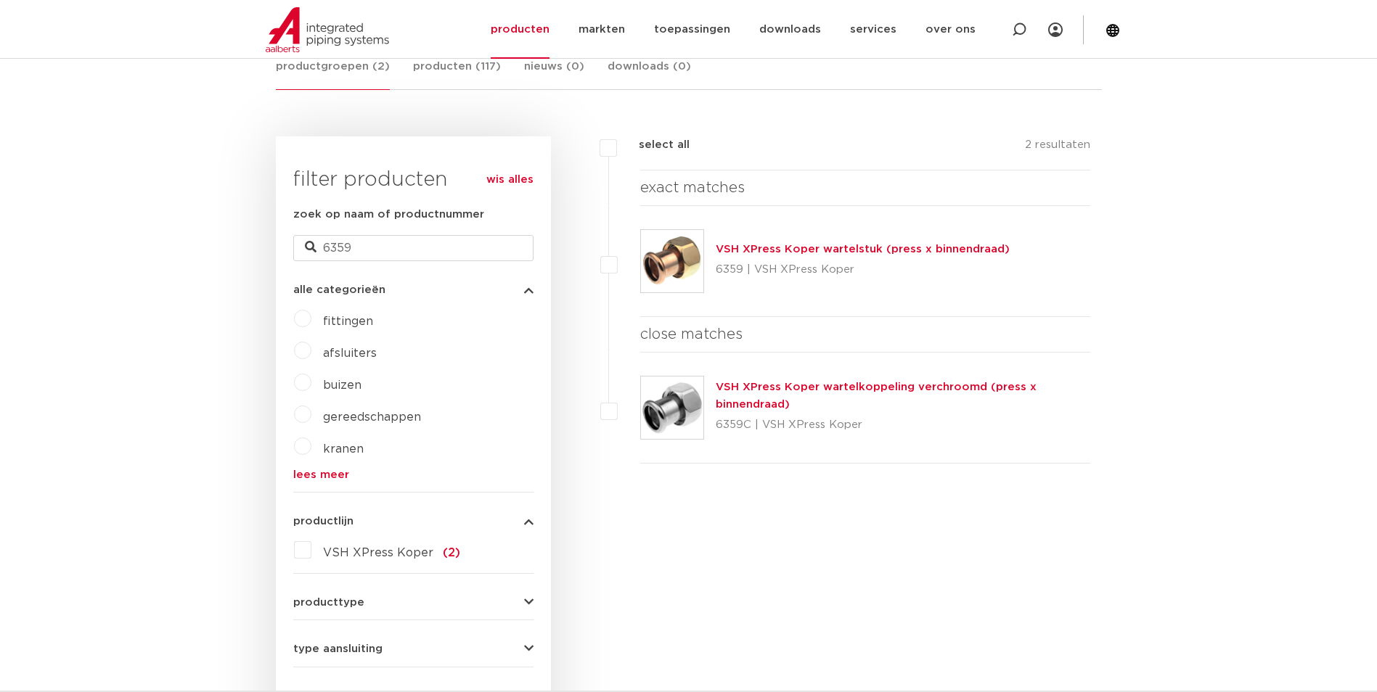
click at [782, 252] on link "VSH XPress Koper wartelstuk (press x binnendraad)" at bounding box center [863, 249] width 294 height 11
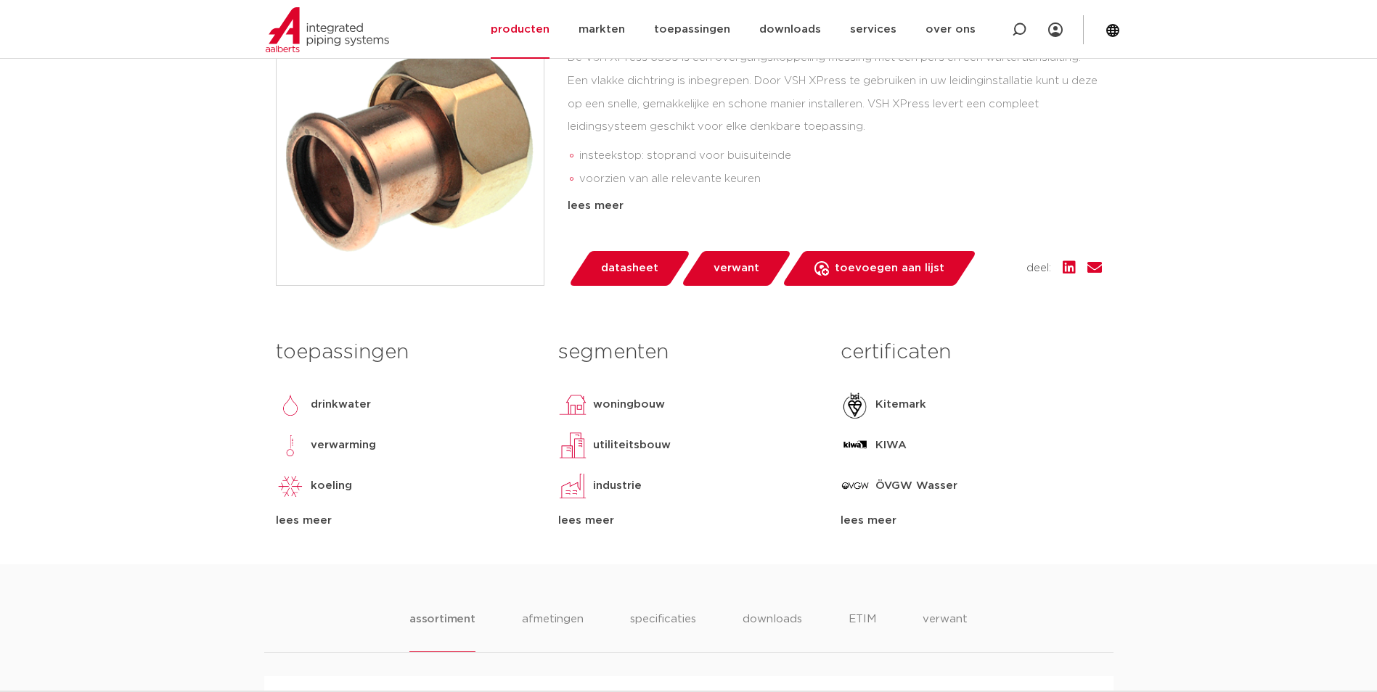
scroll to position [943, 0]
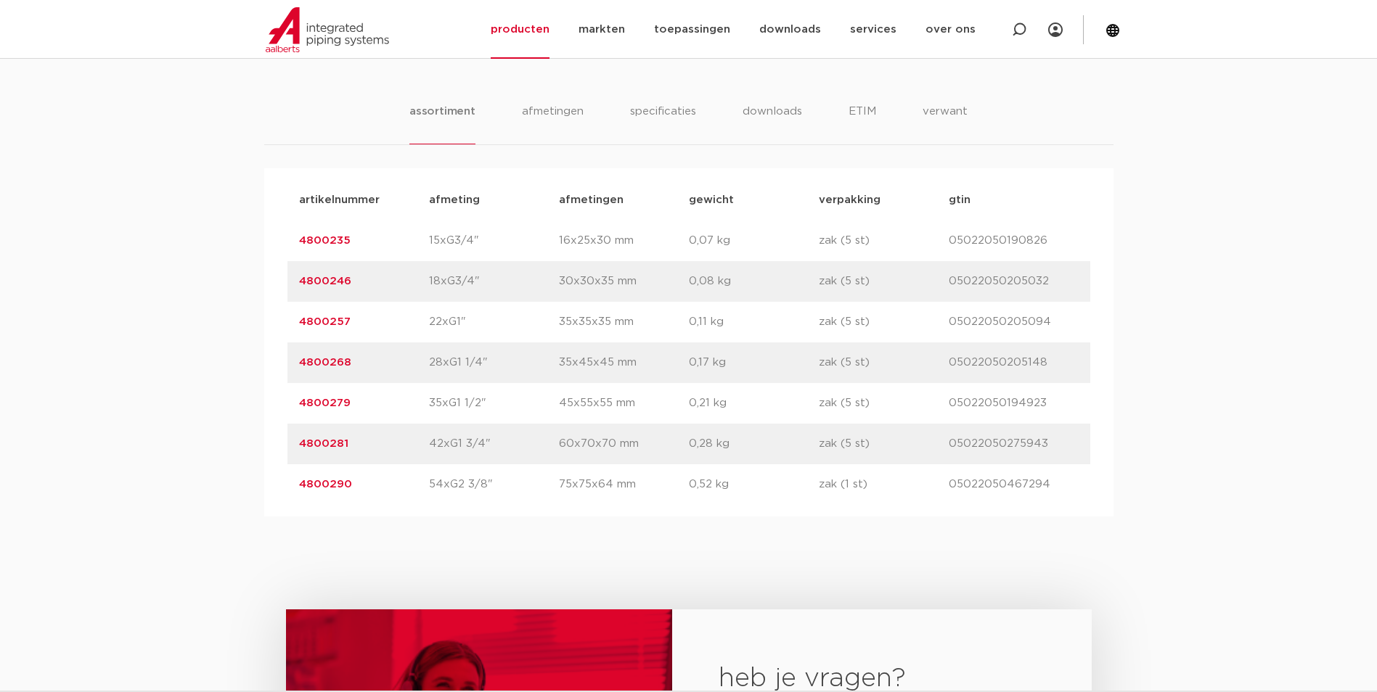
click at [607, 321] on p "35x35x35 mm" at bounding box center [624, 321] width 130 height 17
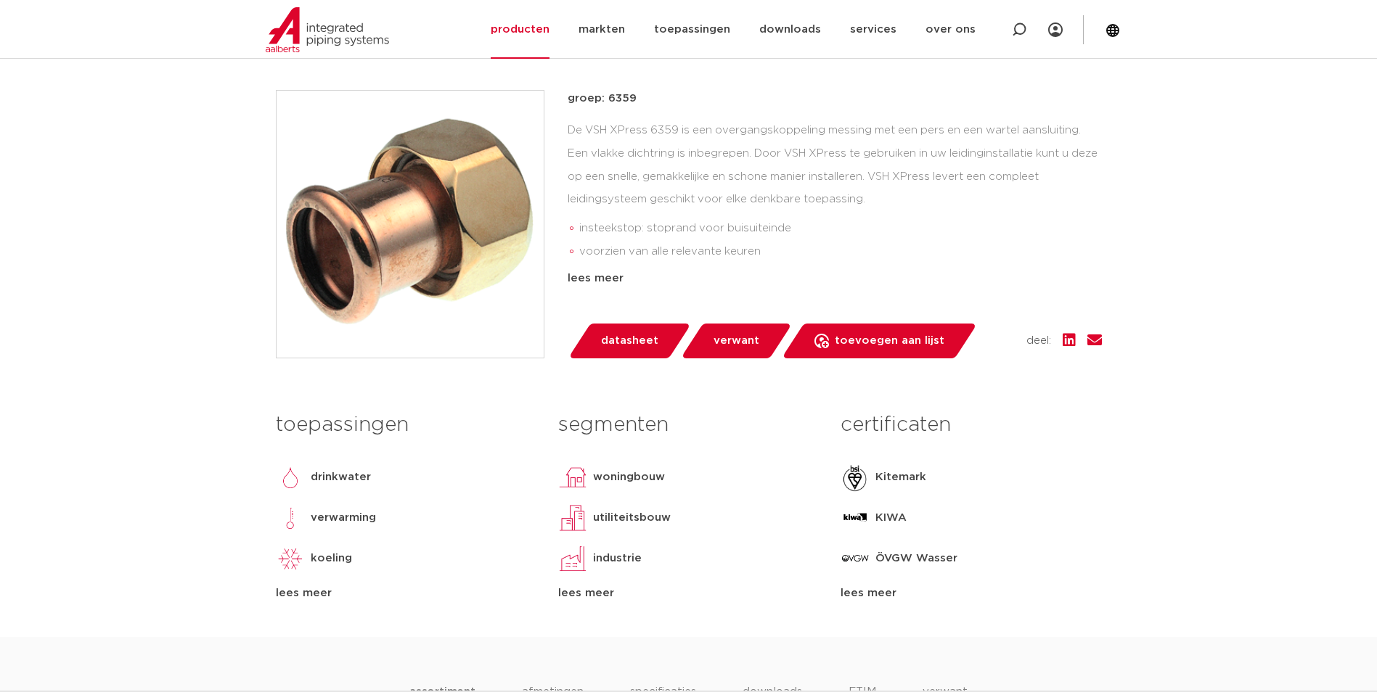
scroll to position [871, 0]
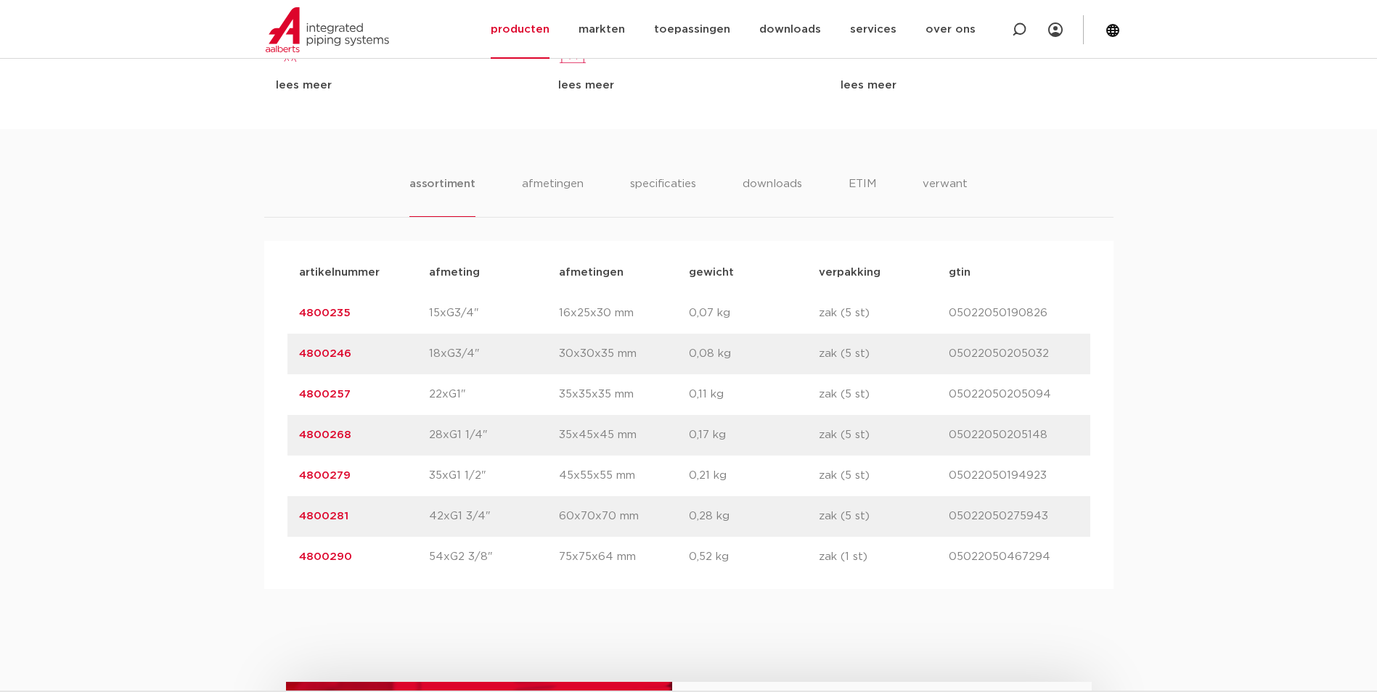
drag, startPoint x: 358, startPoint y: 557, endPoint x: 290, endPoint y: 557, distance: 67.5
click at [290, 557] on div "artikelnummer 4800290 afmeting 54xG2 3/8" [GEOGRAPHIC_DATA] 75x75x64 mm gewicht…" at bounding box center [688, 557] width 803 height 41
copy link "4800290"
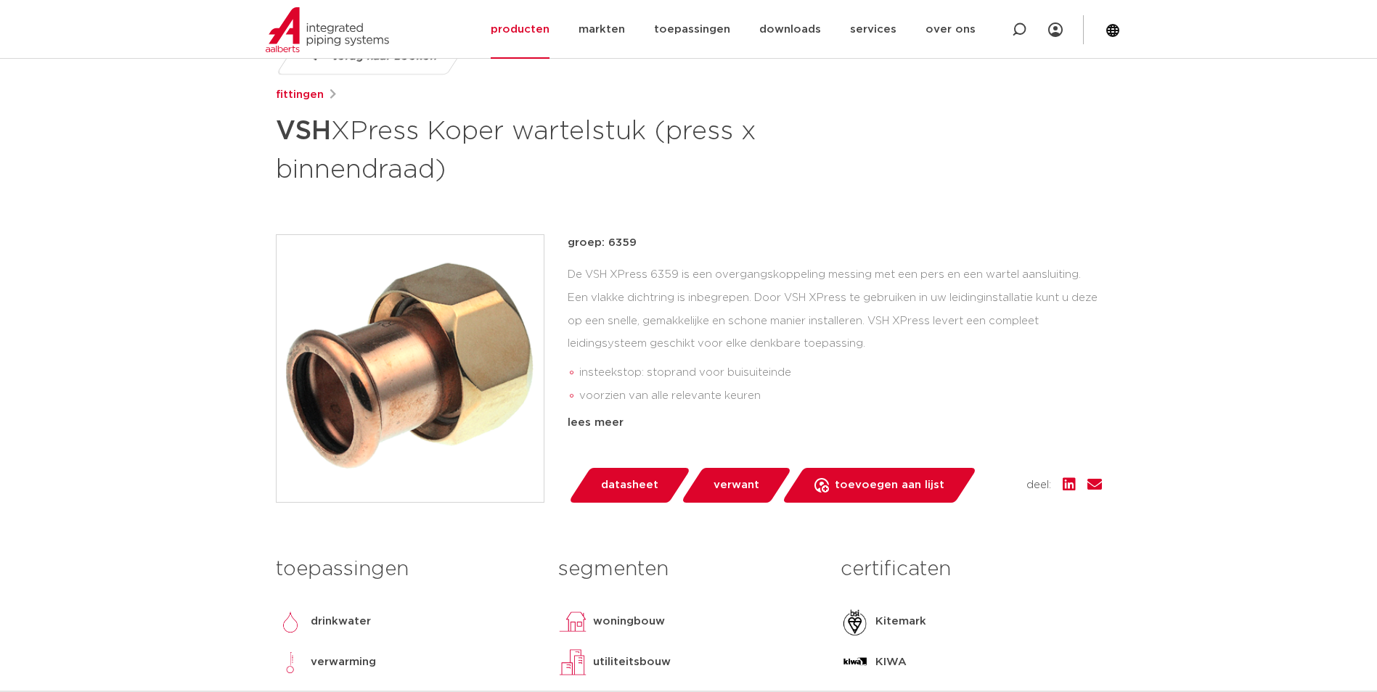
scroll to position [218, 0]
drag, startPoint x: 632, startPoint y: 245, endPoint x: 607, endPoint y: 249, distance: 25.7
click at [607, 249] on p "groep: 6359" at bounding box center [834, 243] width 534 height 17
copy p "6359"
click at [830, 203] on div "terug naar zoeken [GEOGRAPHIC_DATA] VSH XPress Koper wartelstuk (press x binnen…" at bounding box center [688, 410] width 849 height 743
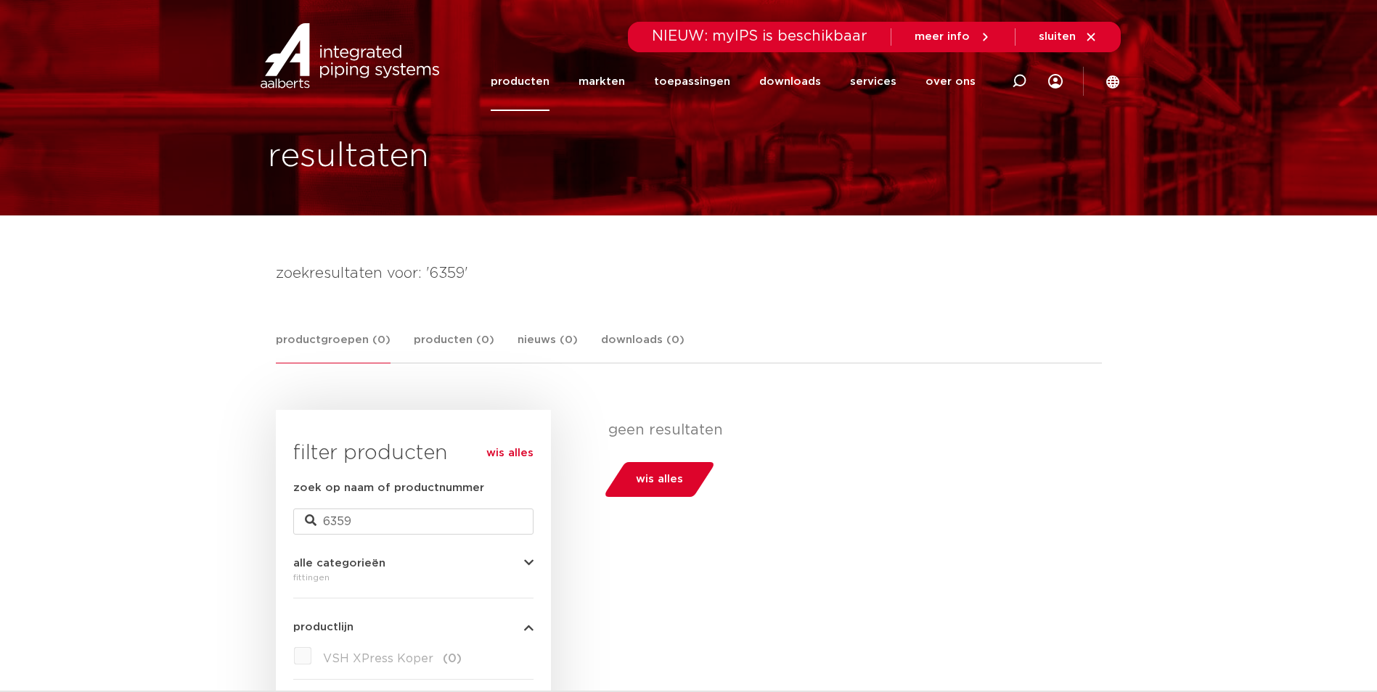
scroll to position [1, 0]
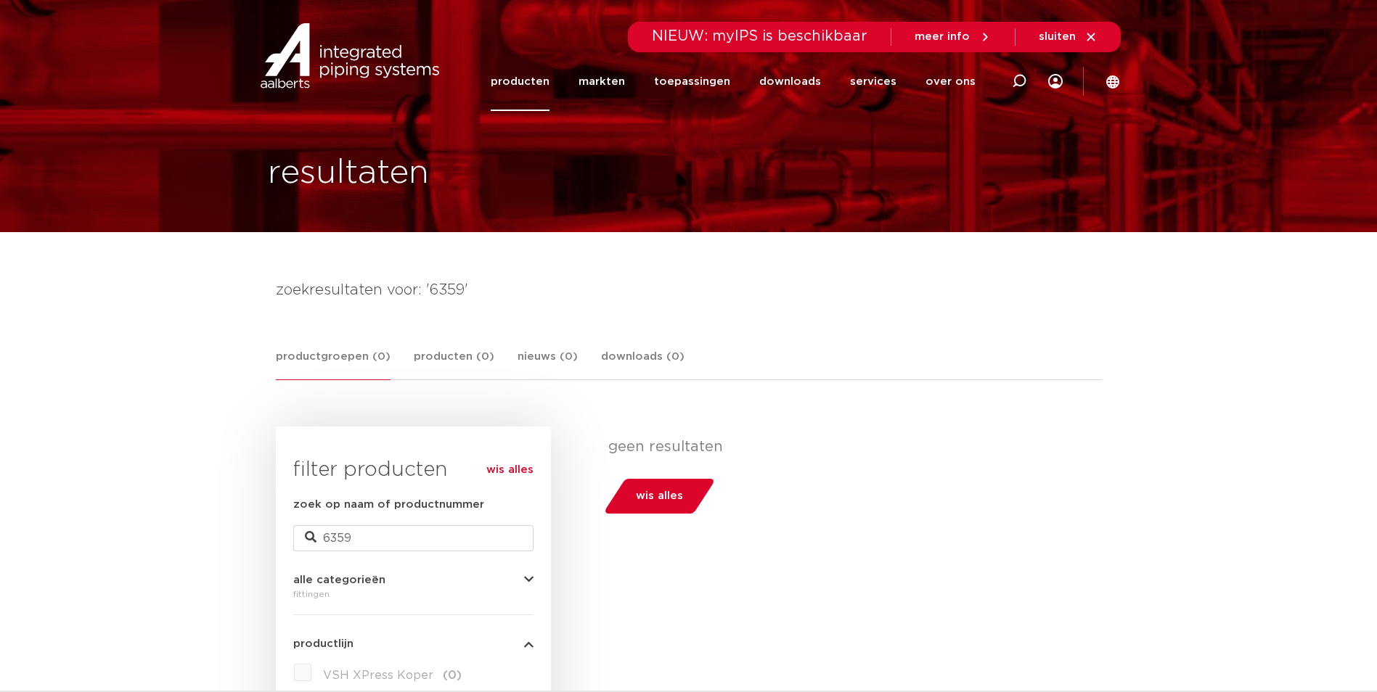
click at [548, 78] on link "producten" at bounding box center [520, 81] width 59 height 59
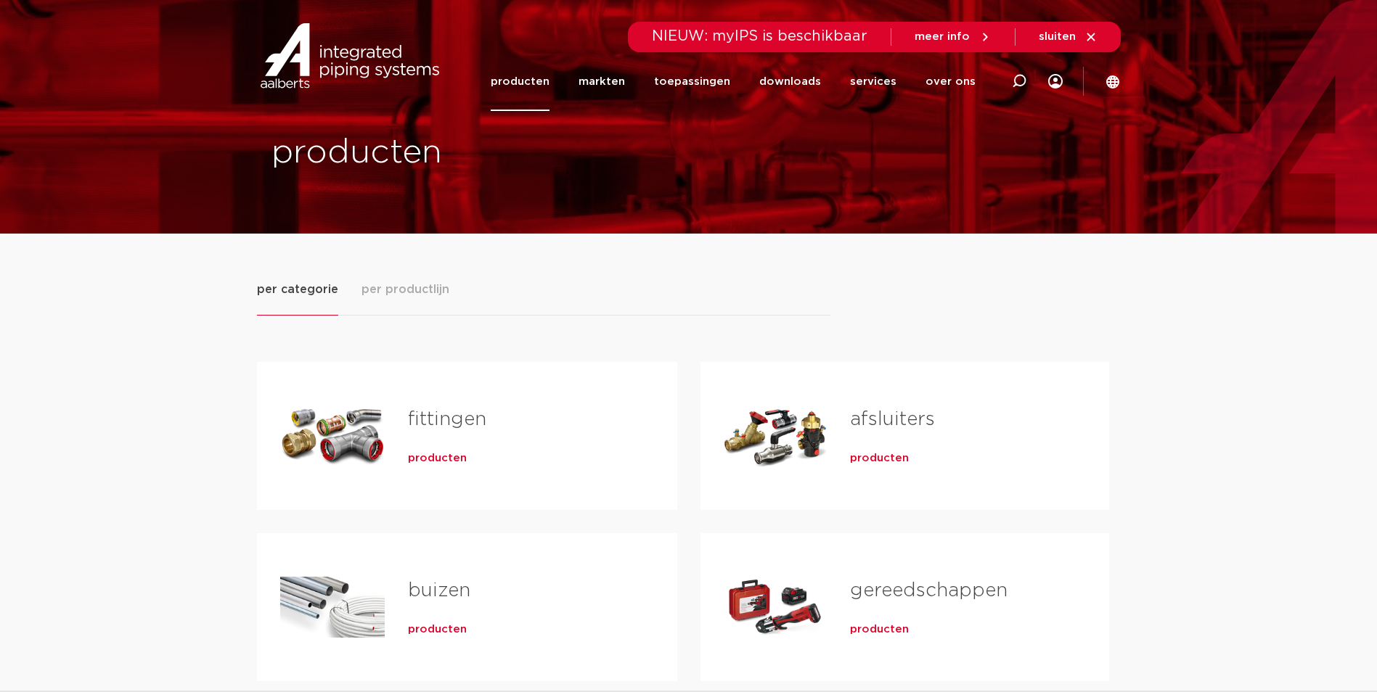
click at [422, 462] on span "producten" at bounding box center [437, 458] width 59 height 15
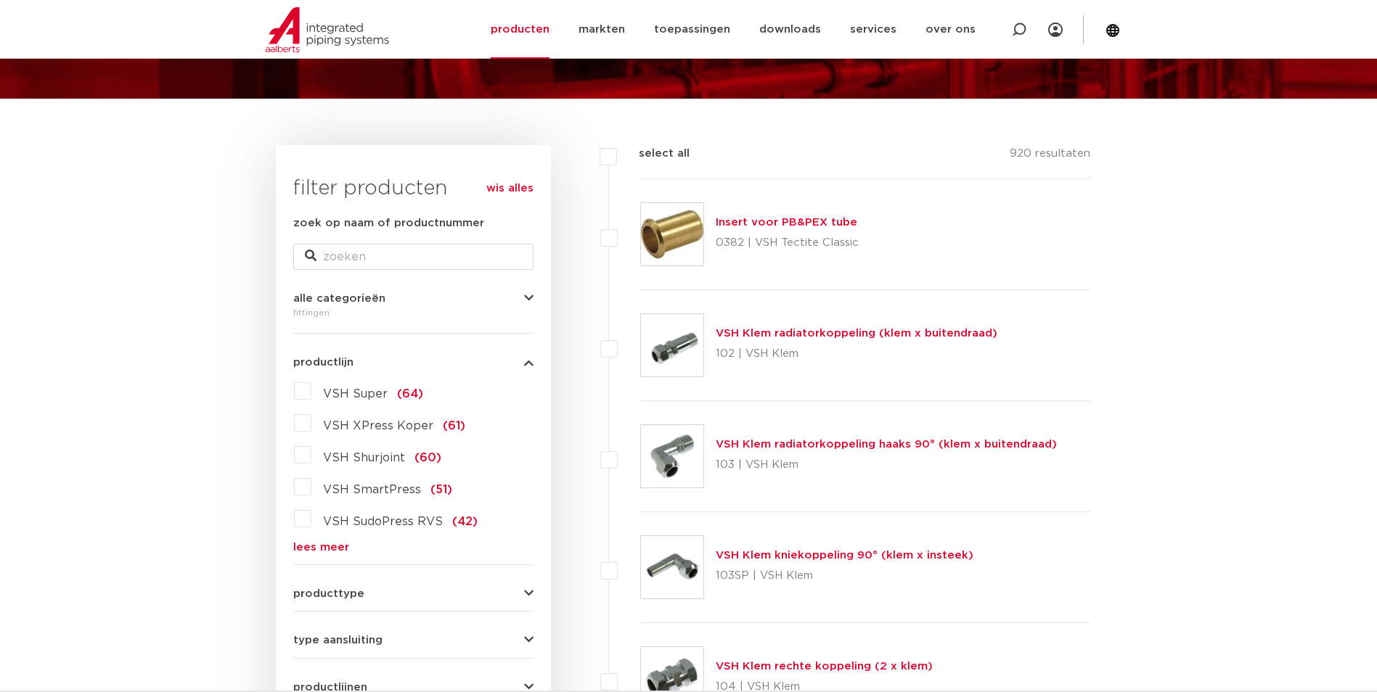
scroll to position [147, 0]
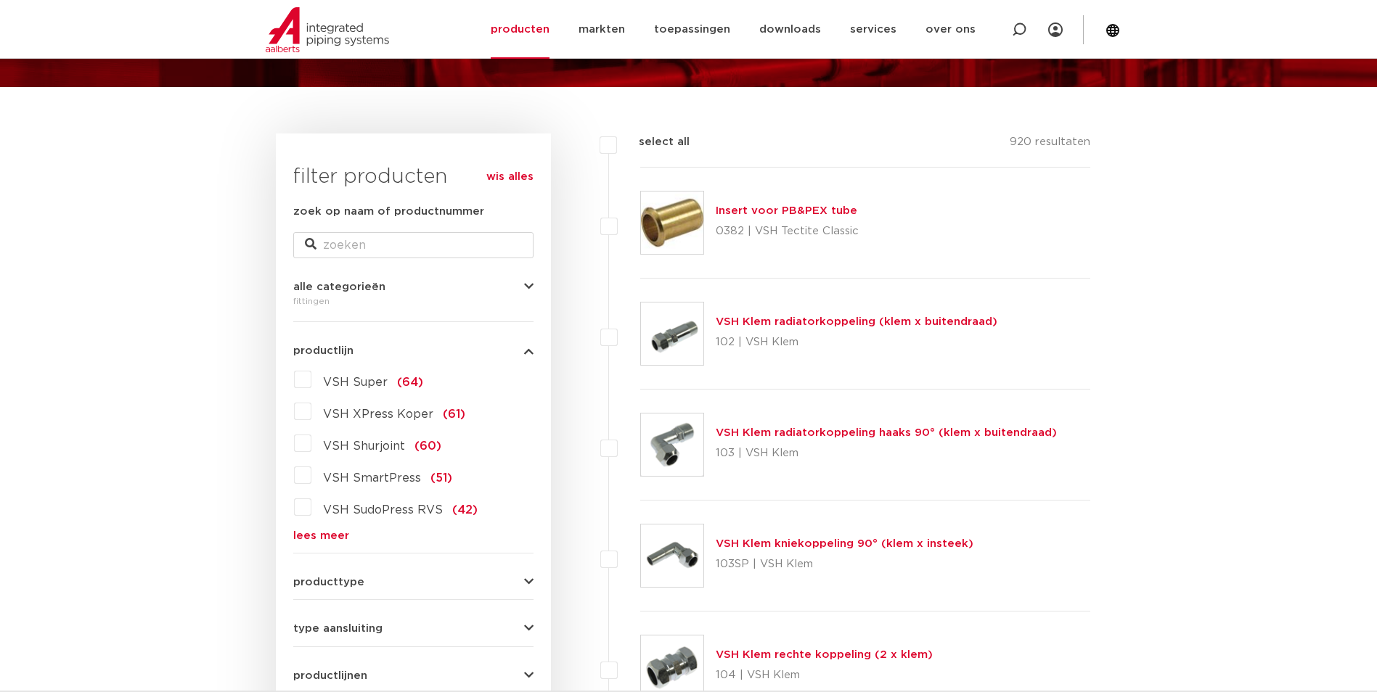
click at [333, 538] on link "lees meer" at bounding box center [413, 535] width 240 height 11
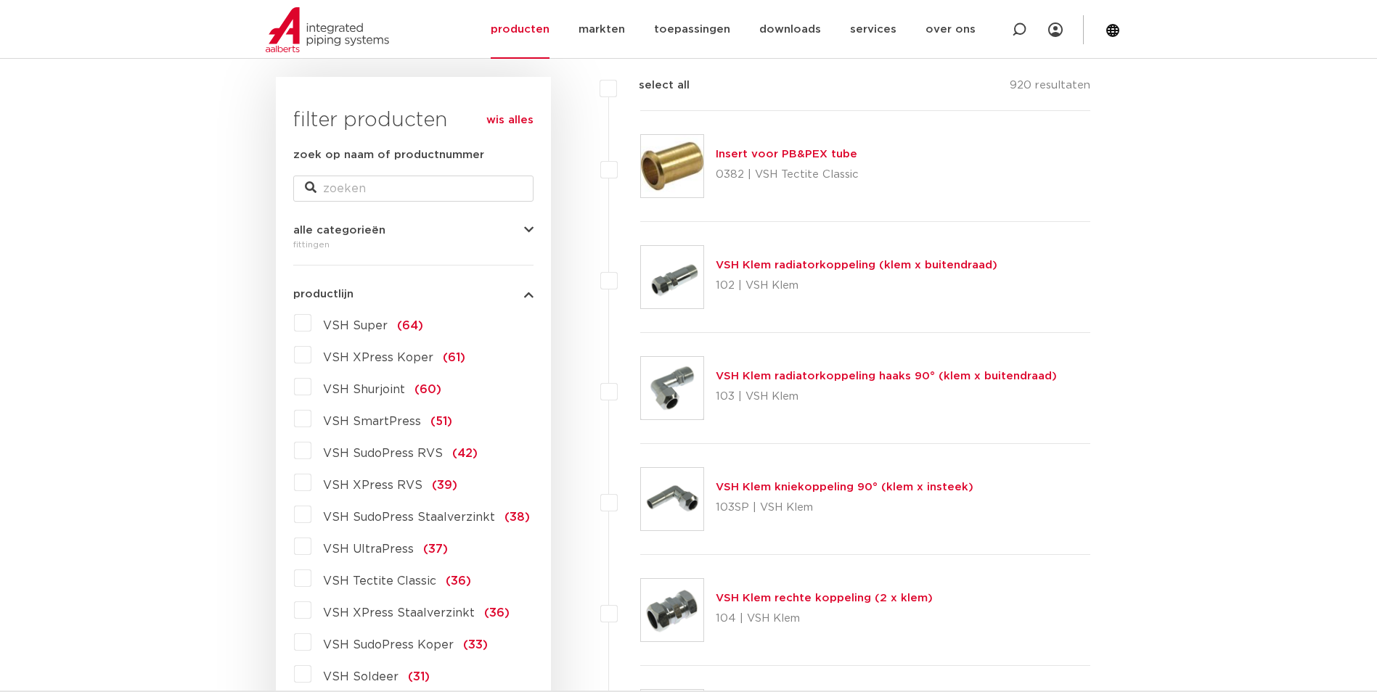
scroll to position [364, 0]
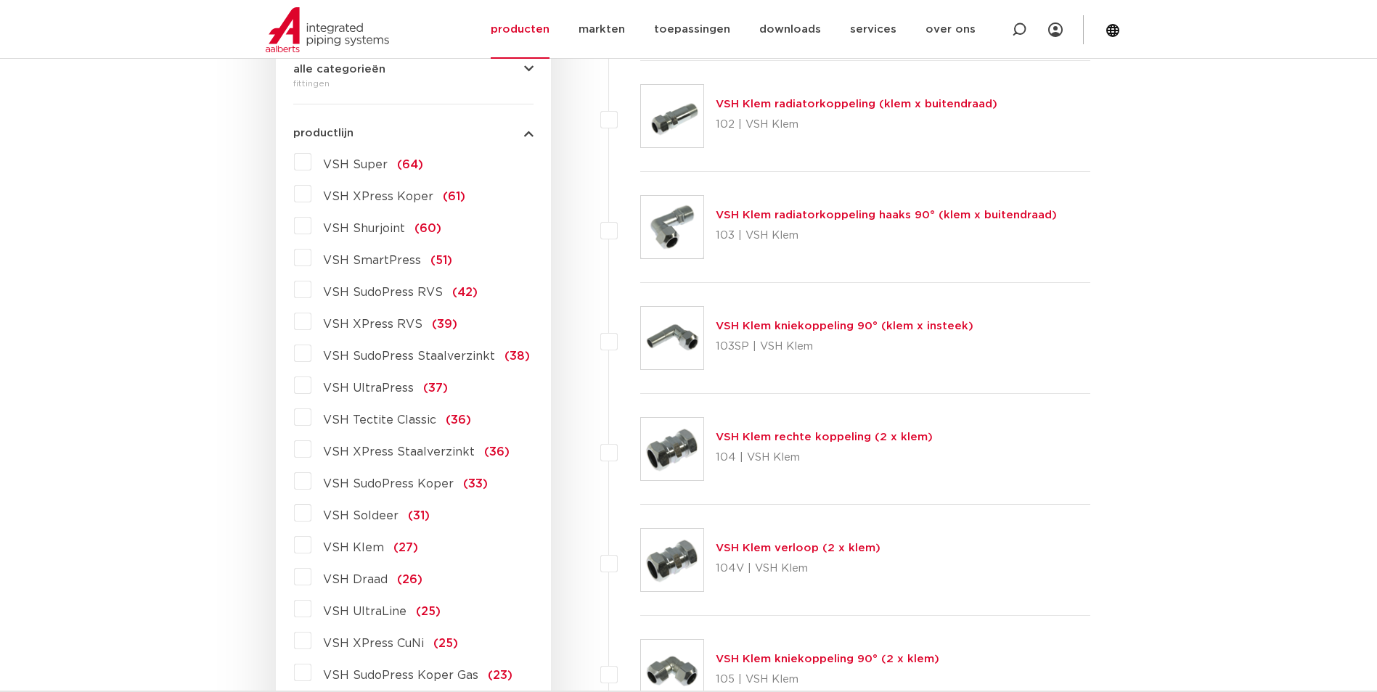
click at [406, 448] on span "VSH XPress Staalverzinkt" at bounding box center [399, 452] width 152 height 12
click at [0, 0] on input "VSH XPress Staalverzinkt (36)" at bounding box center [0, 0] width 0 height 0
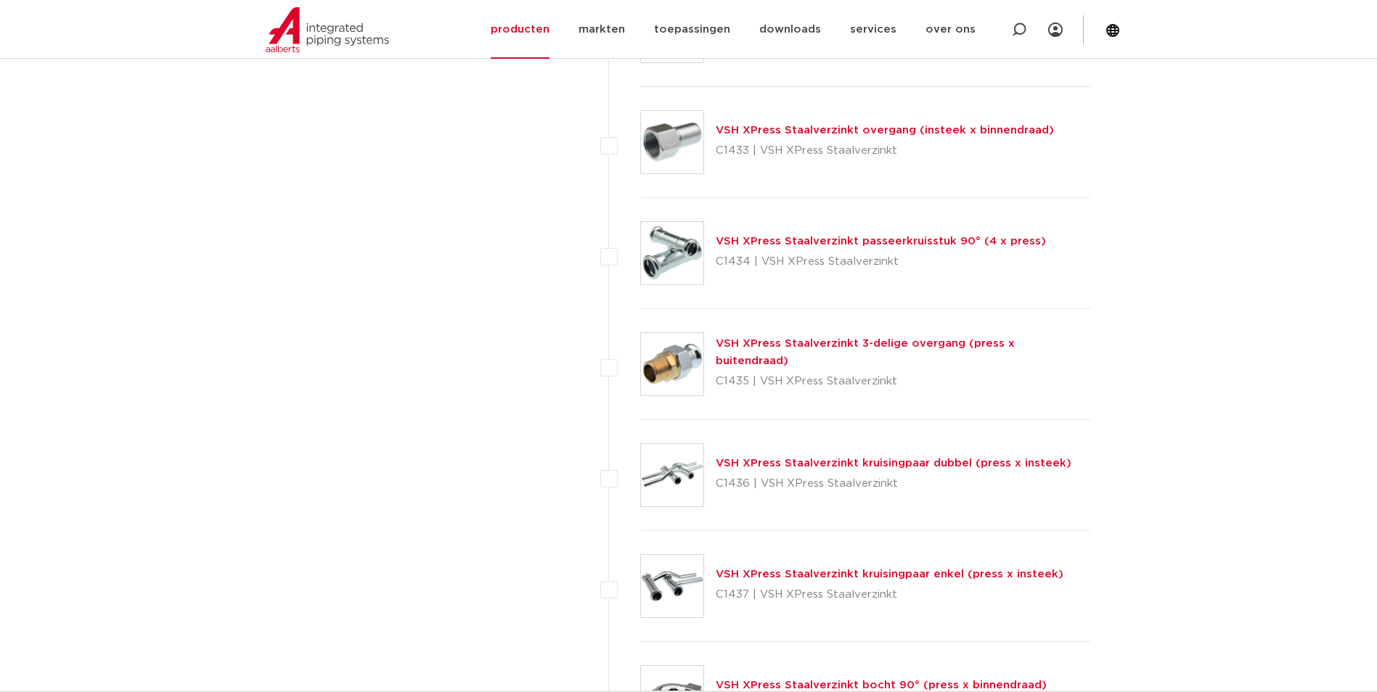
scroll to position [2832, 0]
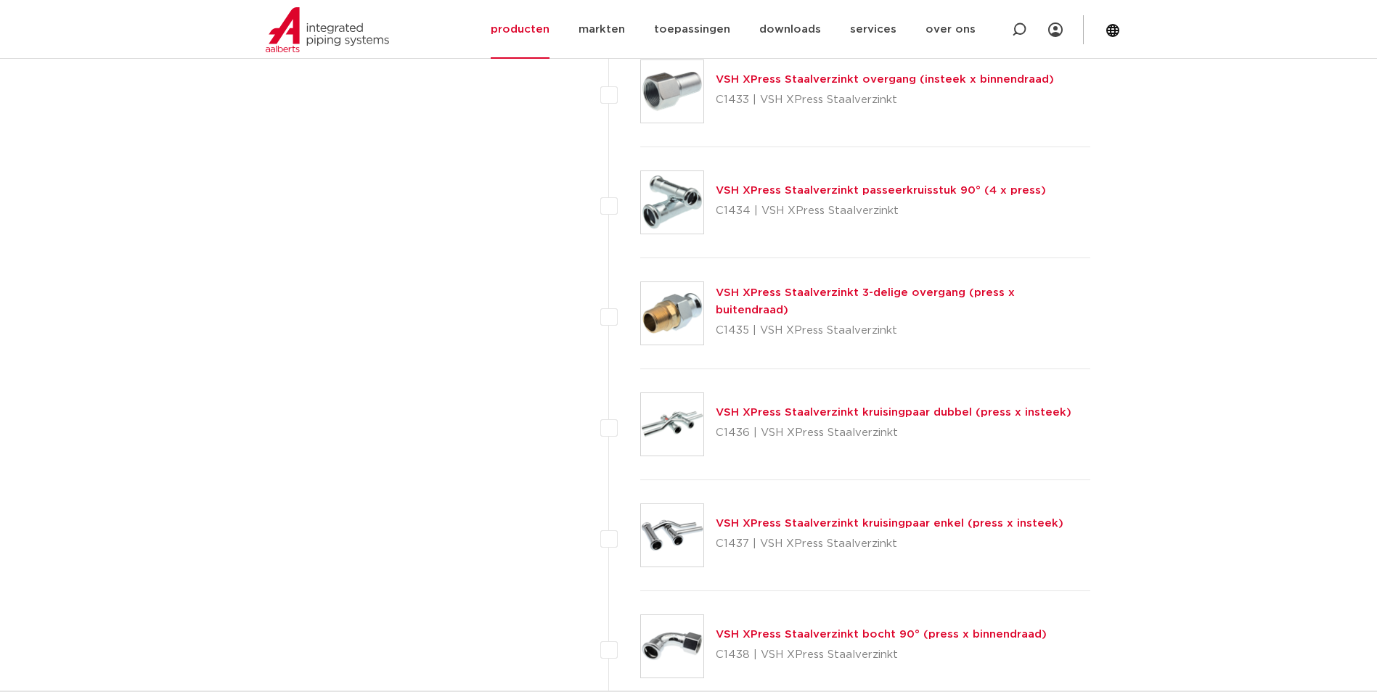
drag, startPoint x: 747, startPoint y: 324, endPoint x: 713, endPoint y: 324, distance: 34.1
click at [713, 324] on div "VSH XPress Staalverzinkt 3-delige overgang (press x buitendraad) C1435 | VSH XP…" at bounding box center [865, 313] width 451 height 111
copy p "C1435"
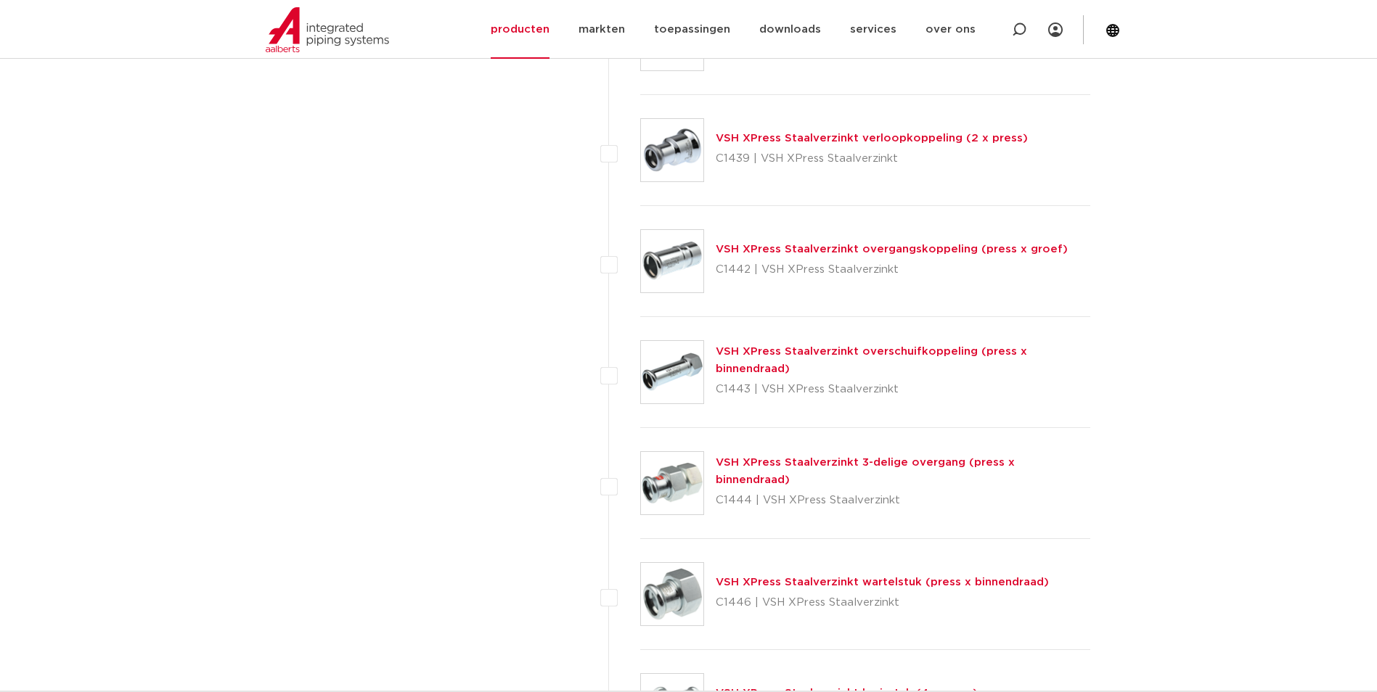
scroll to position [3485, 0]
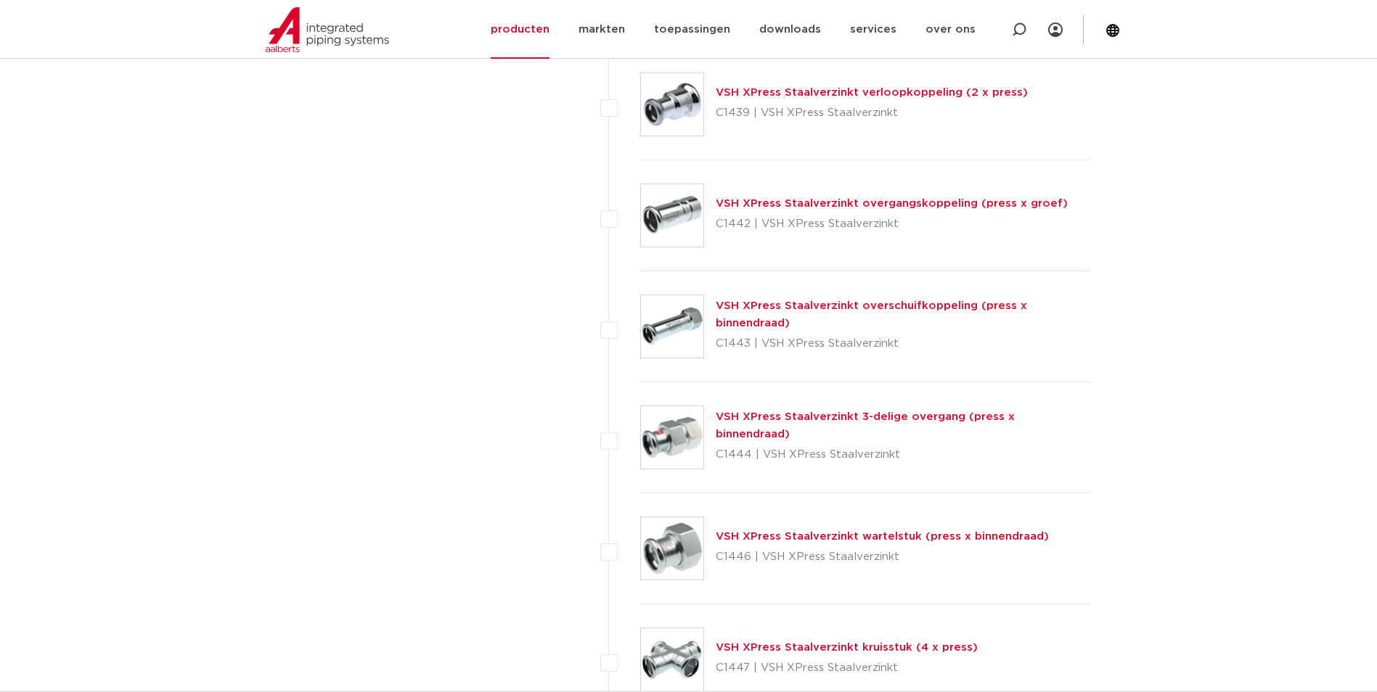
drag, startPoint x: 749, startPoint y: 446, endPoint x: 710, endPoint y: 443, distance: 39.3
click at [710, 443] on div "VSH XPress Staalverzinkt 3-delige overgang (press x binnendraad) C1444 | VSH XP…" at bounding box center [865, 437] width 451 height 111
copy p "C1444"
click at [790, 655] on div "VSH XPress Staalverzinkt kruisstuk (4 x press) C1447 | VSH XPress Staalverzinkt" at bounding box center [847, 659] width 262 height 41
click at [747, 558] on p "C1446 | VSH XPress Staalverzinkt" at bounding box center [882, 557] width 333 height 23
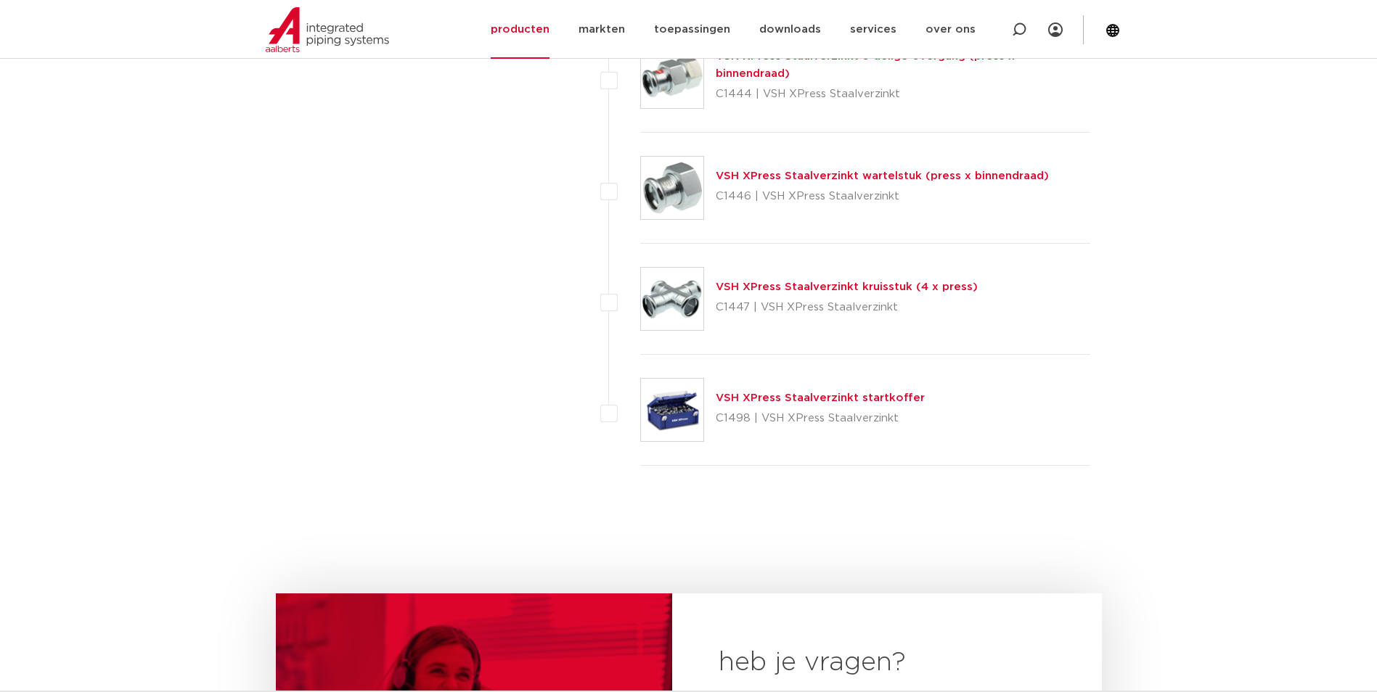
scroll to position [3848, 0]
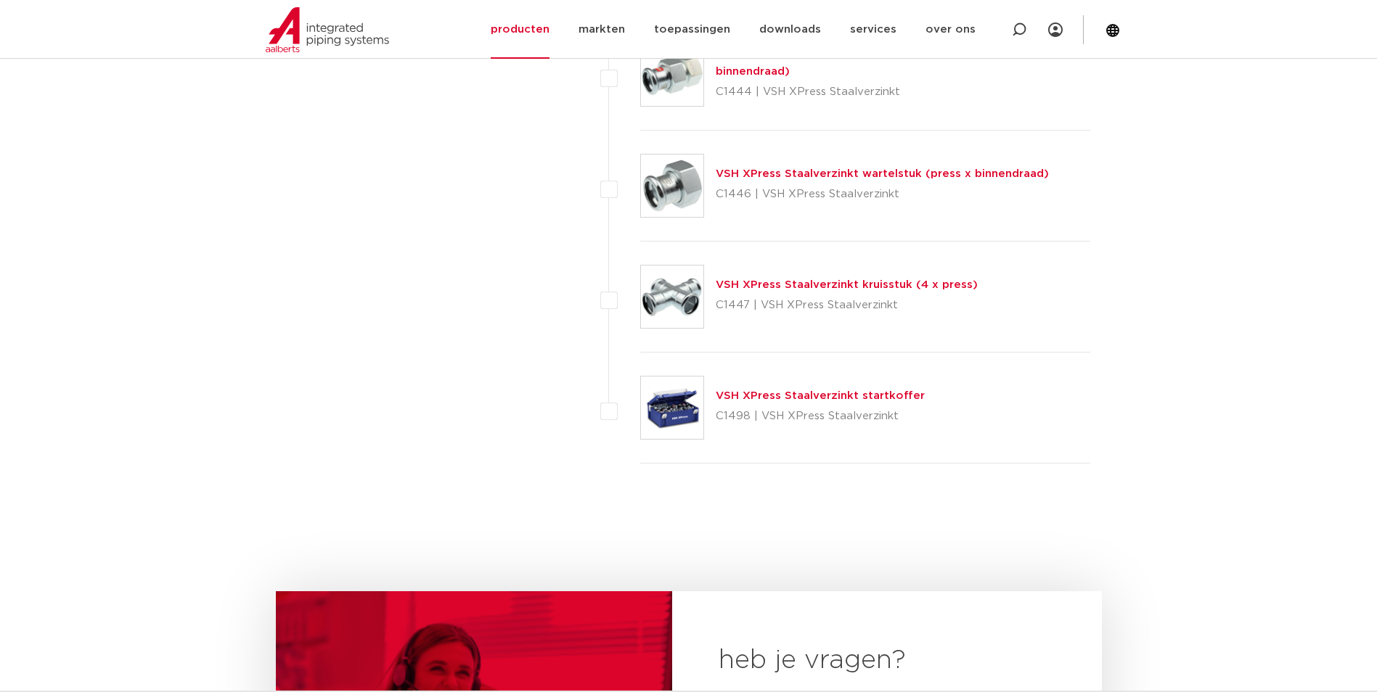
drag, startPoint x: 718, startPoint y: 196, endPoint x: 750, endPoint y: 196, distance: 32.7
click at [750, 196] on p "C1446 | VSH XPress Staalverzinkt" at bounding box center [882, 194] width 333 height 23
copy p "C1446"
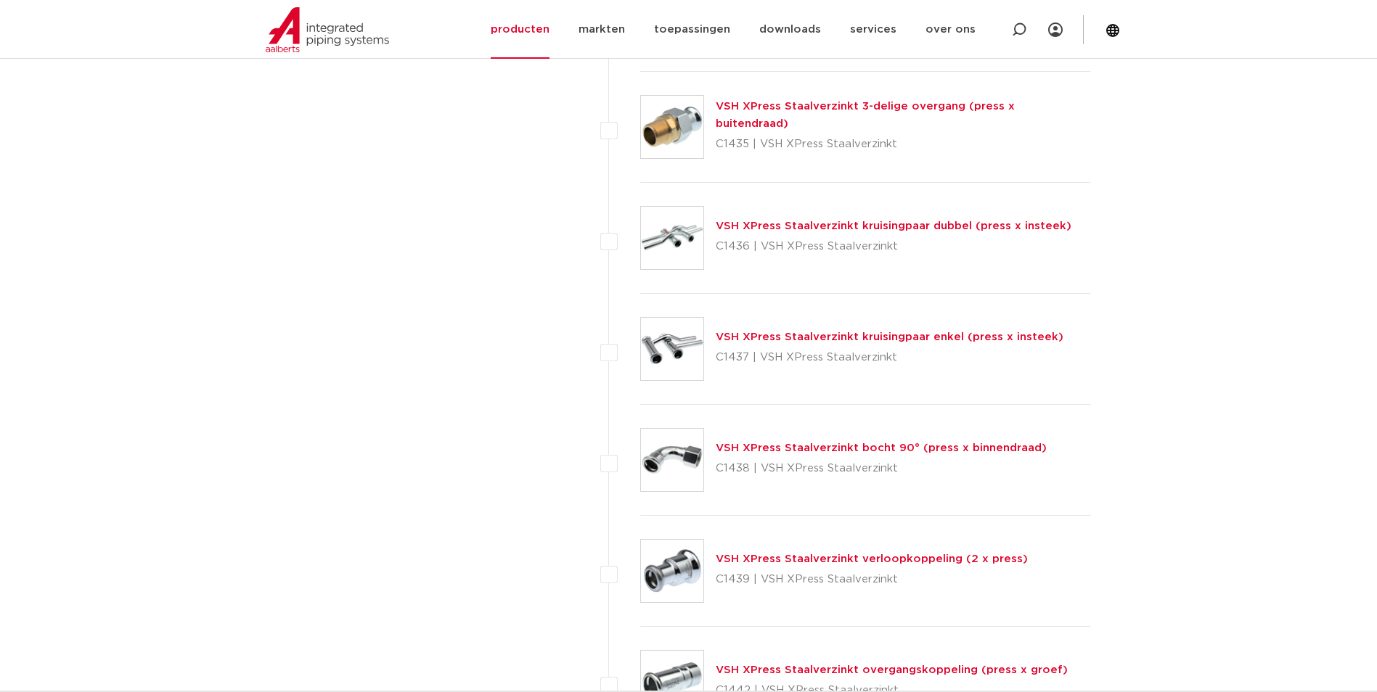
scroll to position [2904, 0]
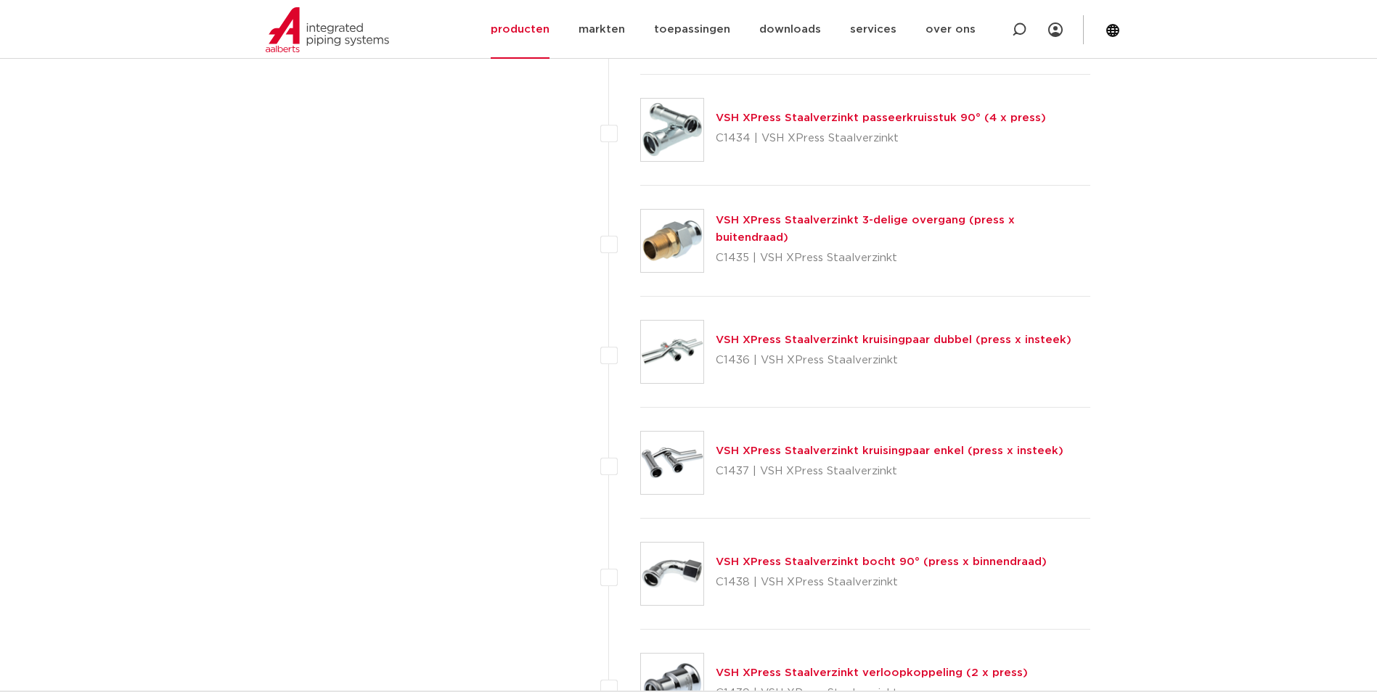
click at [1073, 671] on div "VSH XPress Staalverzinkt verloopkoppeling (2 x press) C1439 | VSH XPress Staalv…" at bounding box center [865, 685] width 451 height 111
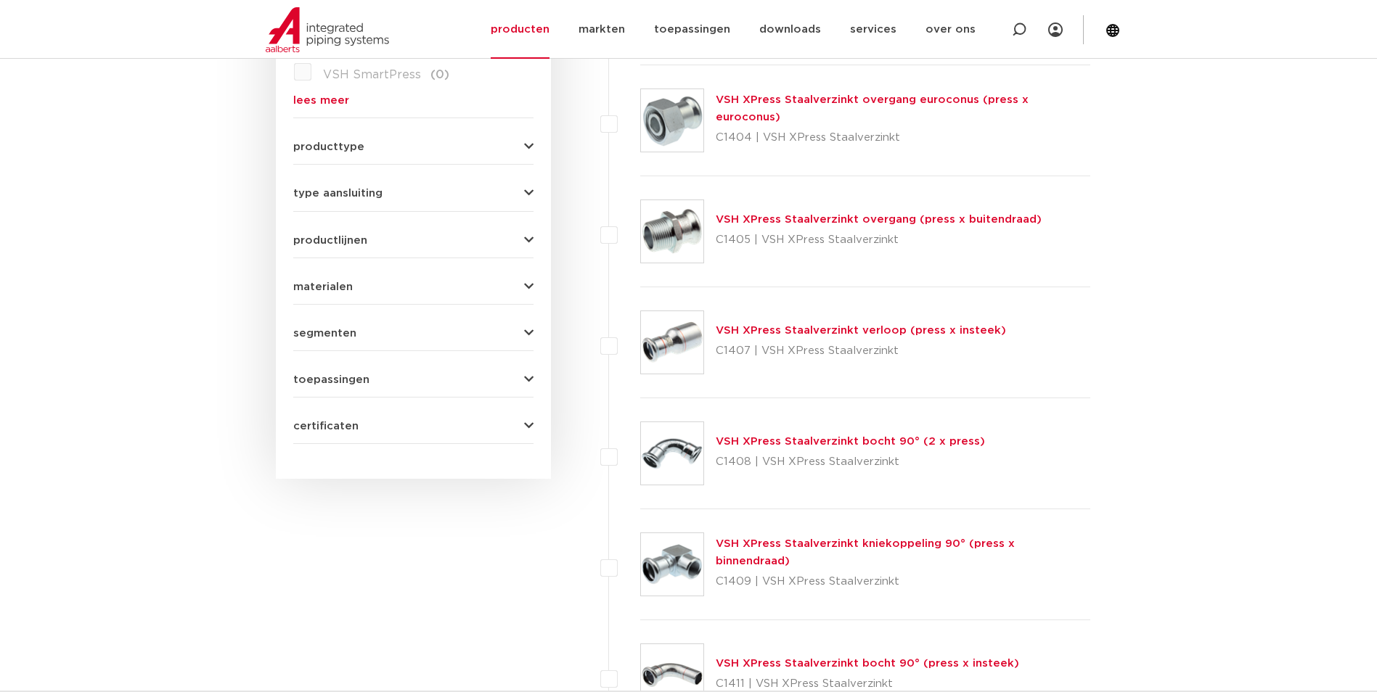
scroll to position [0, 0]
